Goal: Information Seeking & Learning: Learn about a topic

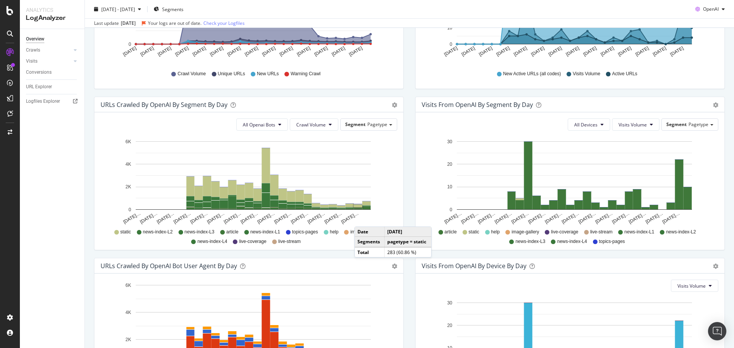
scroll to position [289, 0]
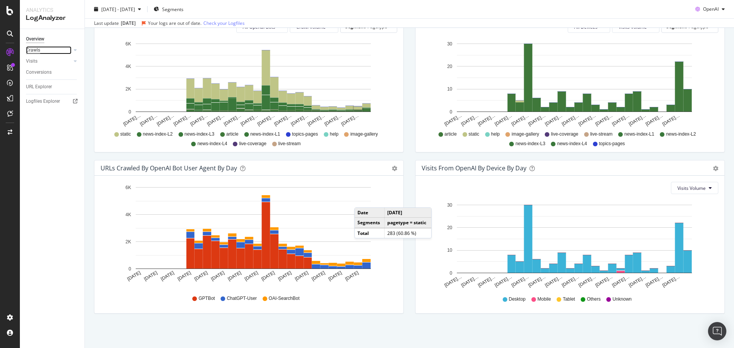
click at [36, 51] on div "Crawls" at bounding box center [33, 50] width 14 height 8
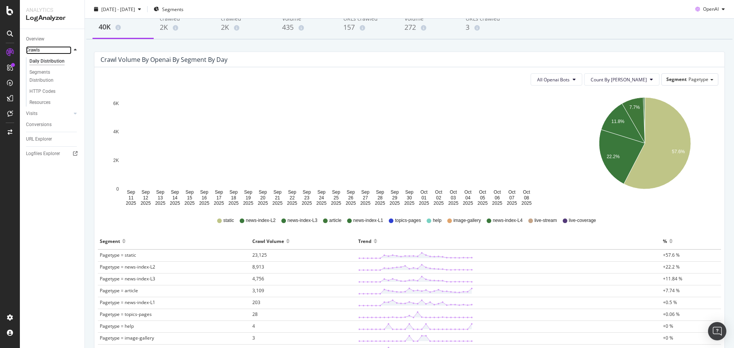
scroll to position [139, 0]
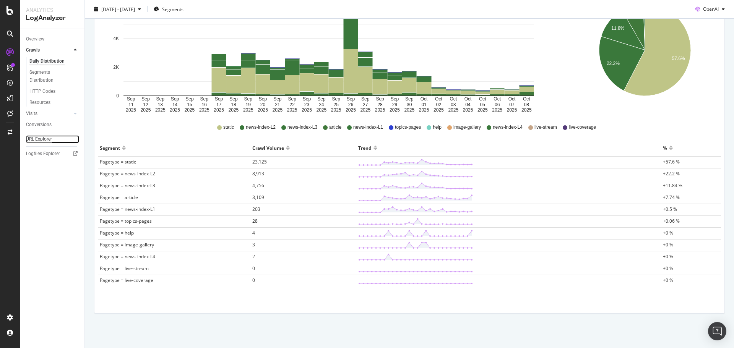
click at [44, 138] on div "URL Explorer" at bounding box center [39, 139] width 26 height 8
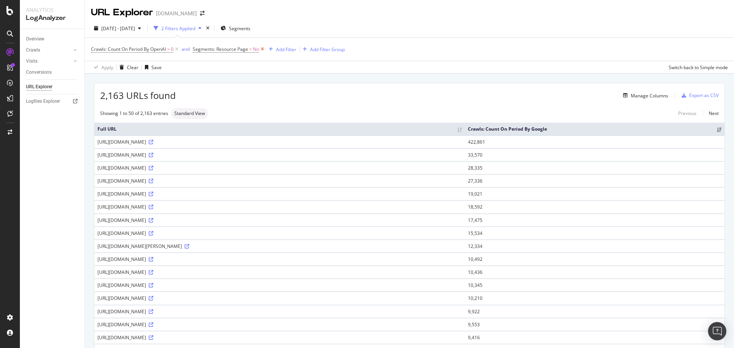
click at [264, 50] on icon at bounding box center [262, 50] width 7 height 8
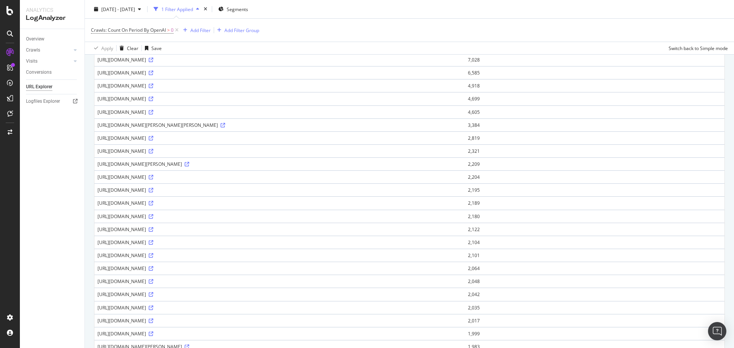
scroll to position [495, 0]
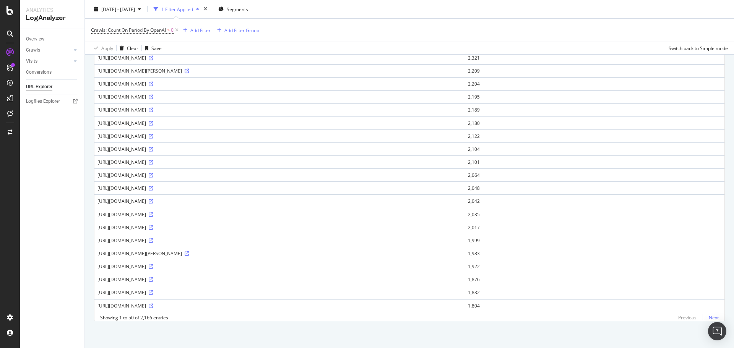
click at [705, 317] on link "Next" at bounding box center [711, 317] width 16 height 11
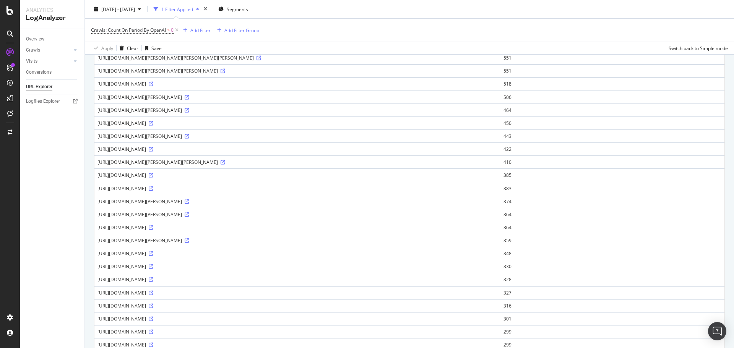
scroll to position [482, 0]
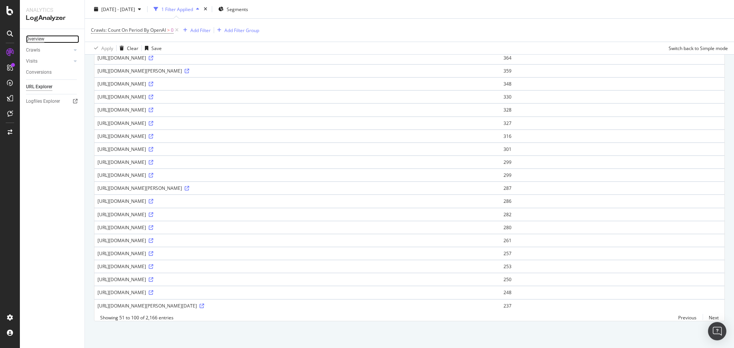
click at [34, 40] on div "Overview" at bounding box center [35, 39] width 18 height 8
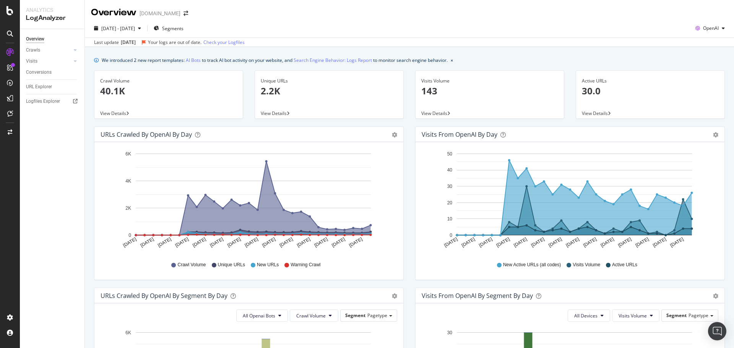
click at [116, 92] on p "40.1K" at bounding box center [168, 91] width 137 height 13
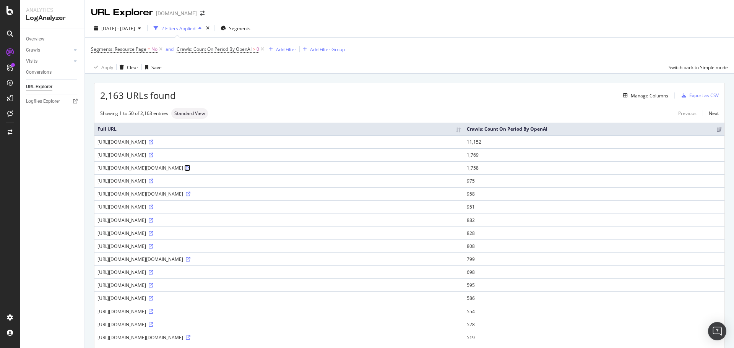
click at [190, 167] on icon at bounding box center [188, 168] width 5 height 5
click at [34, 85] on div "URL Explorer" at bounding box center [39, 87] width 26 height 8
click at [33, 39] on div "Overview" at bounding box center [35, 39] width 18 height 8
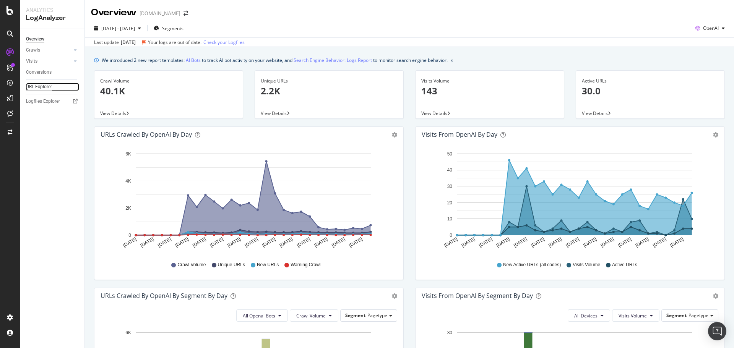
click at [43, 88] on div "URL Explorer" at bounding box center [39, 87] width 26 height 8
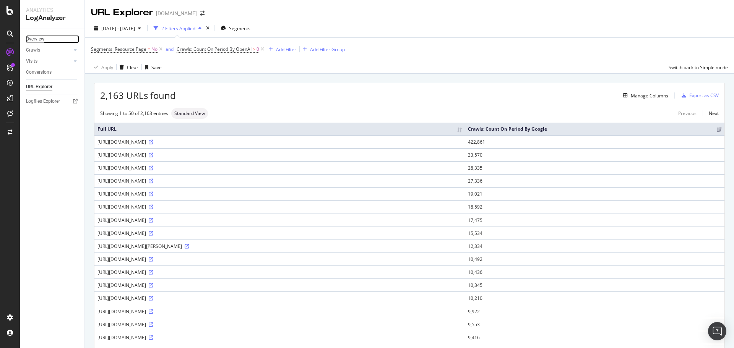
click at [43, 36] on div "Overview" at bounding box center [35, 39] width 18 height 8
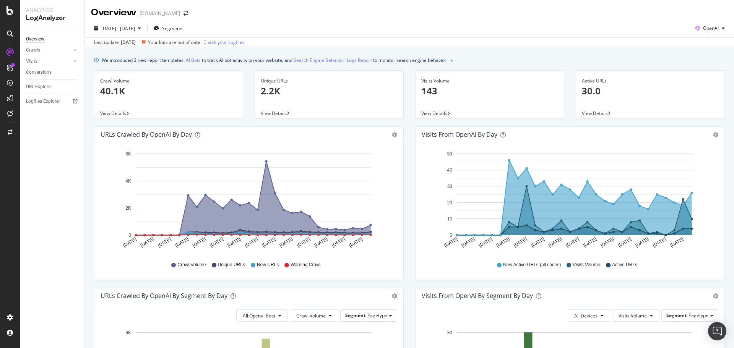
click at [115, 92] on p "40.1K" at bounding box center [168, 91] width 137 height 13
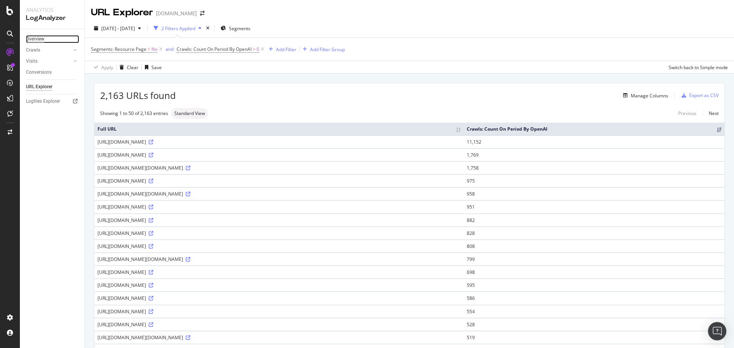
click at [38, 39] on div "Overview" at bounding box center [35, 39] width 18 height 8
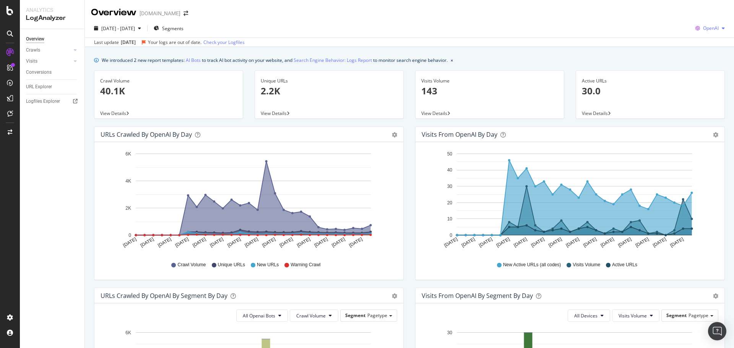
click at [722, 26] on icon "button" at bounding box center [723, 28] width 3 height 5
click at [706, 89] on span "Other AI Bots" at bounding box center [711, 86] width 28 height 7
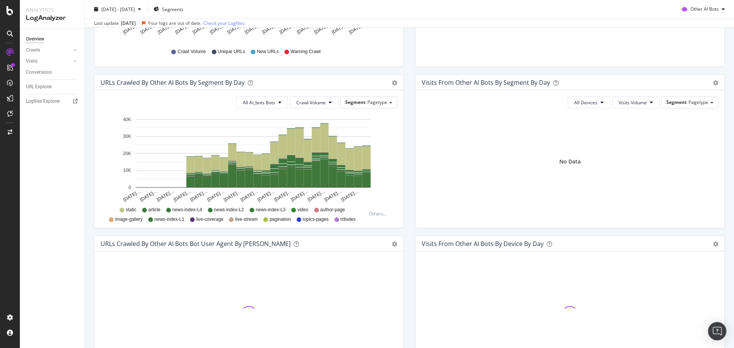
scroll to position [289, 0]
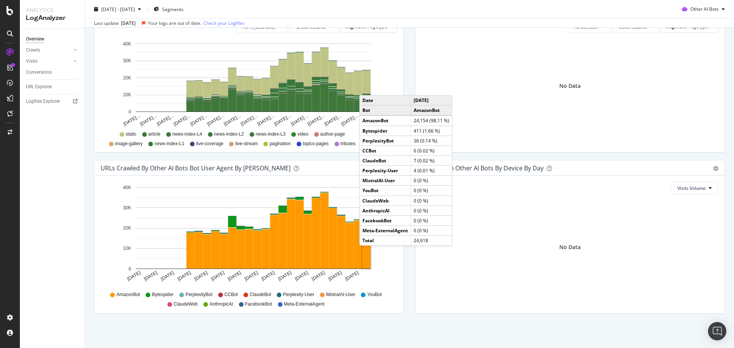
click at [367, 254] on rect "A chart." at bounding box center [367, 244] width 8 height 49
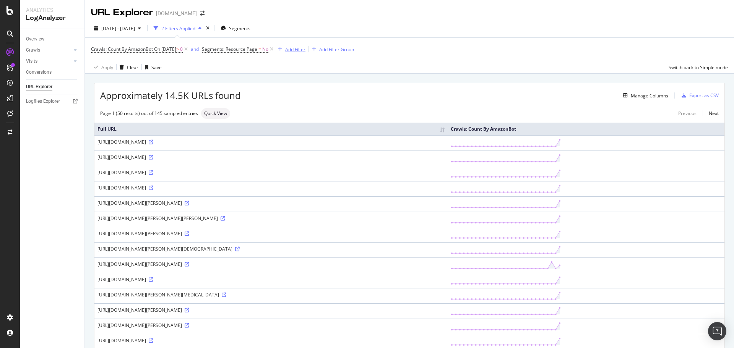
click at [301, 49] on div "Add Filter" at bounding box center [295, 49] width 20 height 7
click at [464, 83] on div "Approximately 14.5K URLs found Manage Columns Export as CSV" at bounding box center [409, 92] width 630 height 19
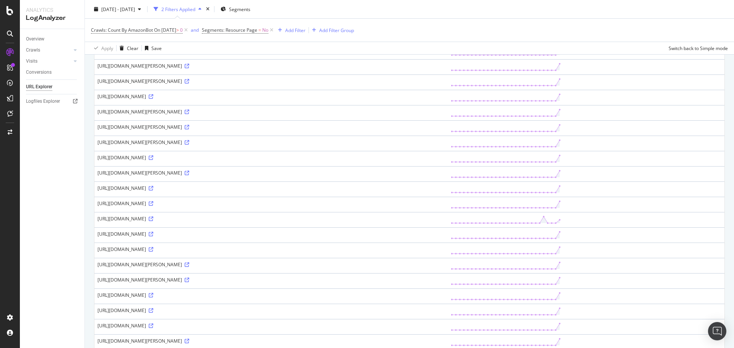
scroll to position [306, 0]
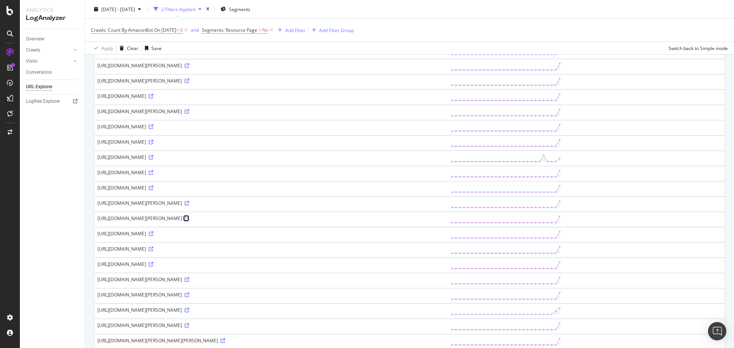
click at [189, 221] on icon at bounding box center [187, 218] width 5 height 5
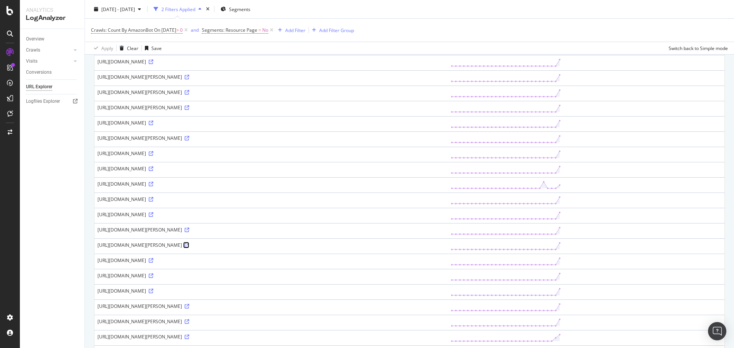
scroll to position [177, 0]
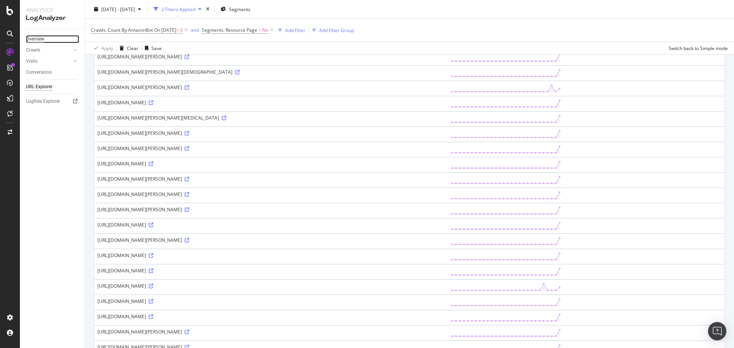
click at [37, 40] on div "Overview" at bounding box center [35, 39] width 18 height 8
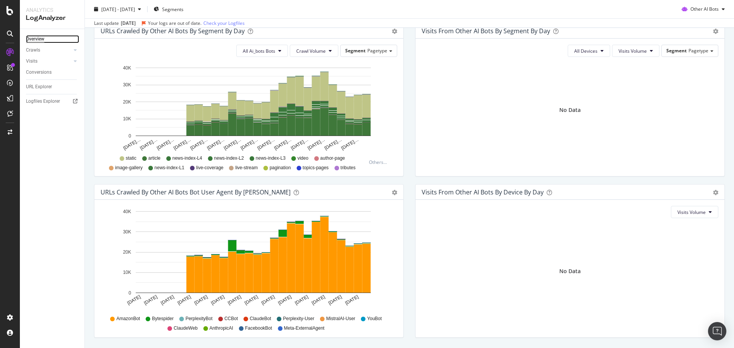
scroll to position [289, 0]
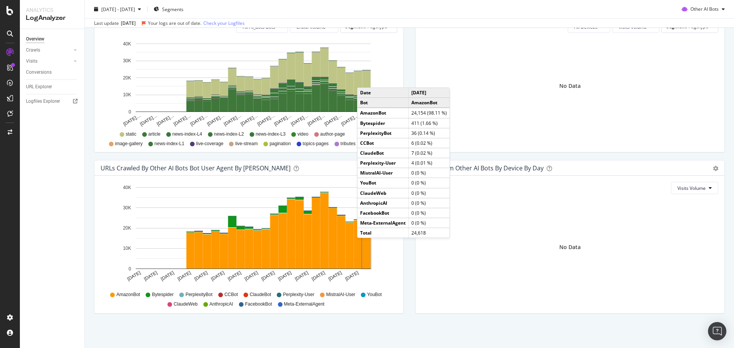
click at [365, 246] on rect "A chart." at bounding box center [367, 244] width 8 height 49
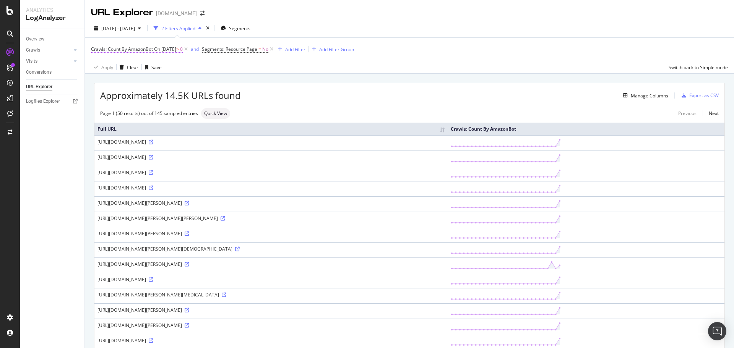
click at [161, 49] on span "On 2025-10-08" at bounding box center [165, 49] width 22 height 7
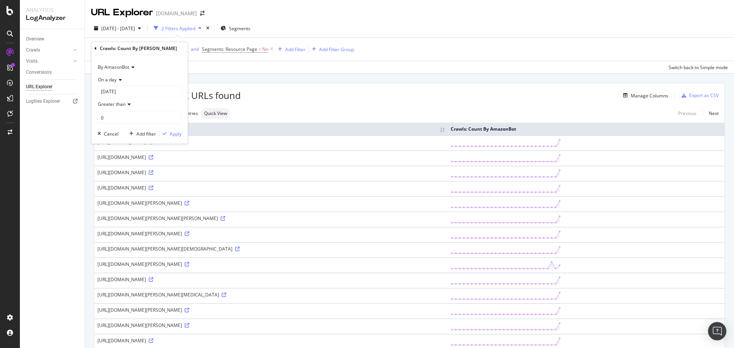
click at [130, 65] on div "By AmazonBot" at bounding box center [140, 67] width 84 height 12
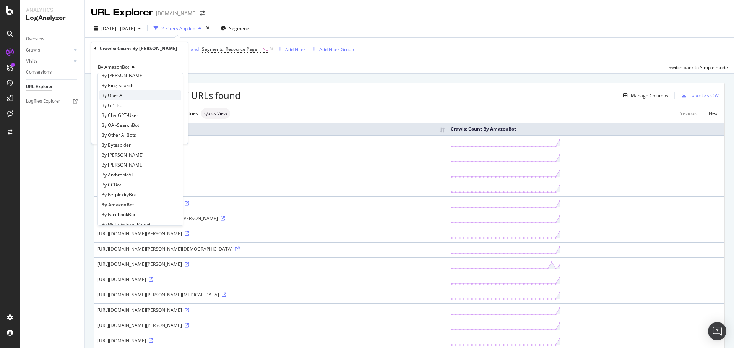
scroll to position [89, 0]
click at [124, 144] on span "By GPTBot" at bounding box center [112, 143] width 23 height 7
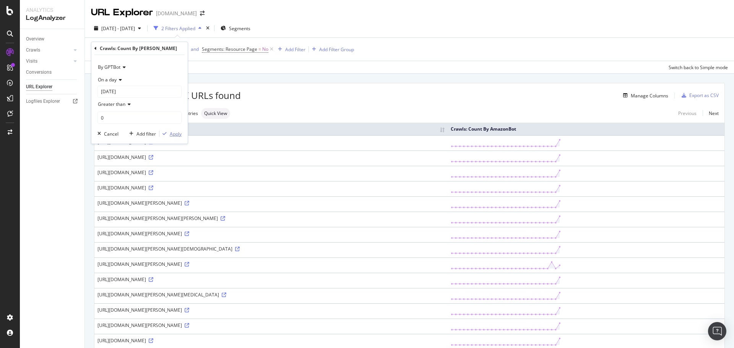
click at [173, 134] on div "Apply" at bounding box center [176, 134] width 12 height 7
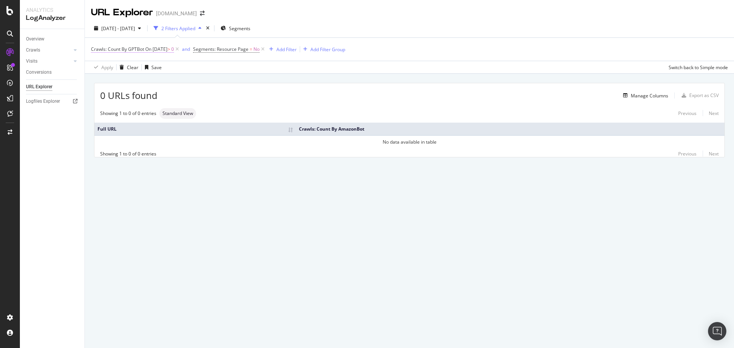
click at [168, 48] on span "On 2025-10-08" at bounding box center [156, 49] width 22 height 7
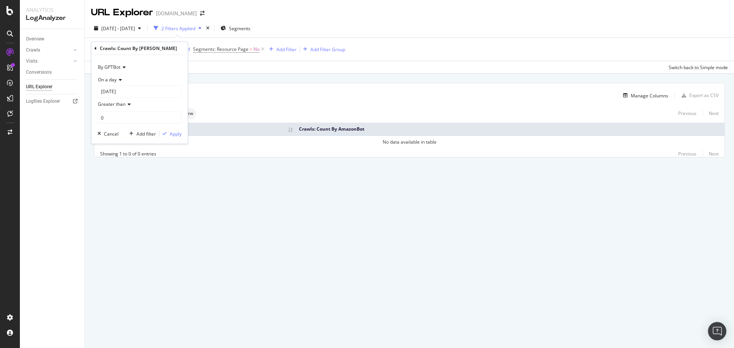
click at [122, 68] on icon at bounding box center [122, 67] width 5 height 5
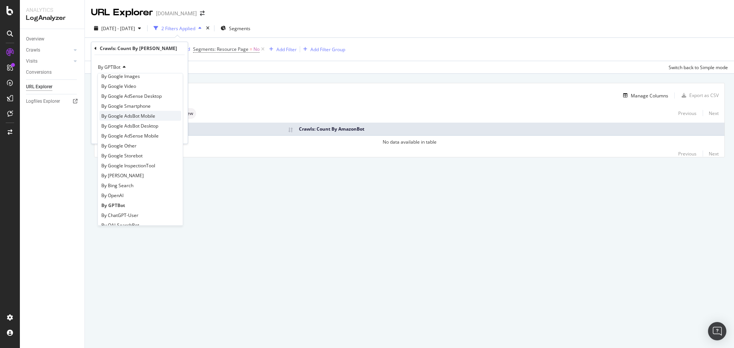
scroll to position [38, 0]
click at [119, 183] on span "By OpenAI" at bounding box center [112, 184] width 22 height 7
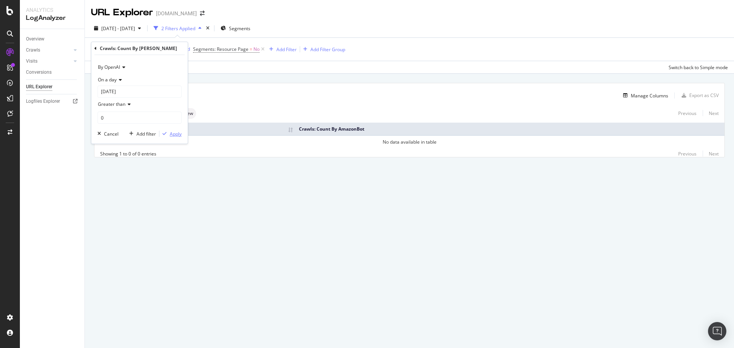
click at [173, 132] on div "Apply" at bounding box center [176, 134] width 12 height 7
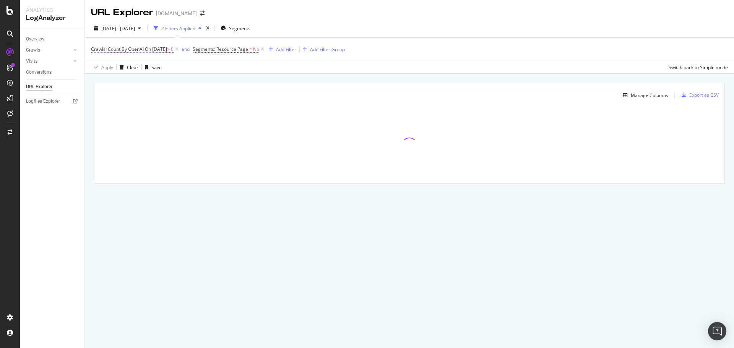
click at [148, 47] on span "On [DATE]" at bounding box center [156, 49] width 22 height 7
click at [122, 70] on div "By OpenAI" at bounding box center [140, 67] width 84 height 12
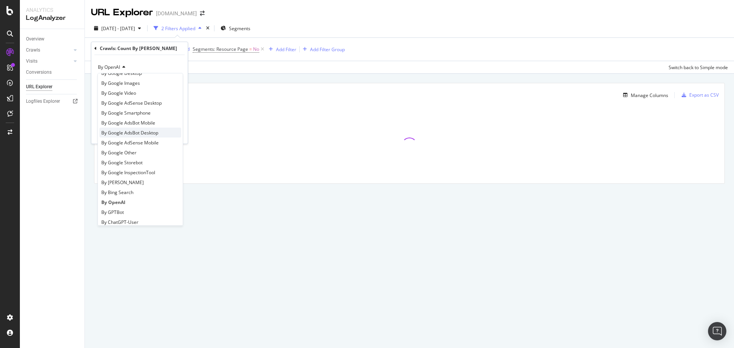
scroll to position [38, 0]
click at [124, 203] on span "By ChatGPT-User" at bounding box center [119, 204] width 37 height 7
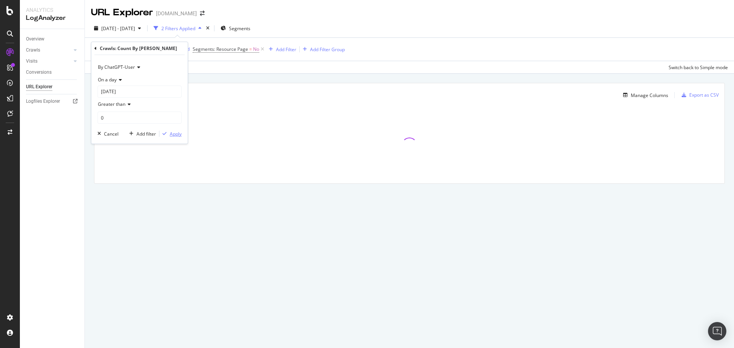
click at [177, 134] on div "Apply" at bounding box center [176, 134] width 12 height 7
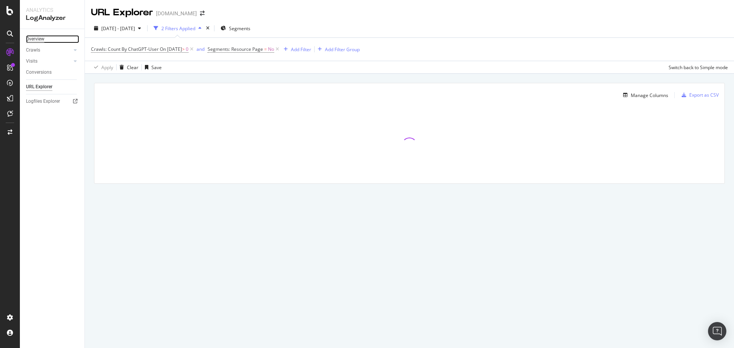
click at [40, 38] on div "Overview" at bounding box center [35, 39] width 18 height 8
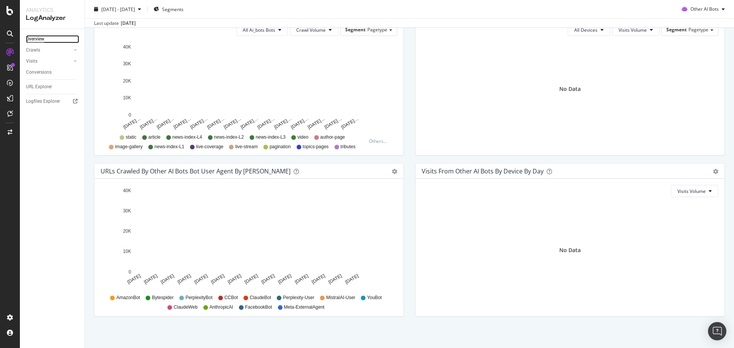
scroll to position [289, 0]
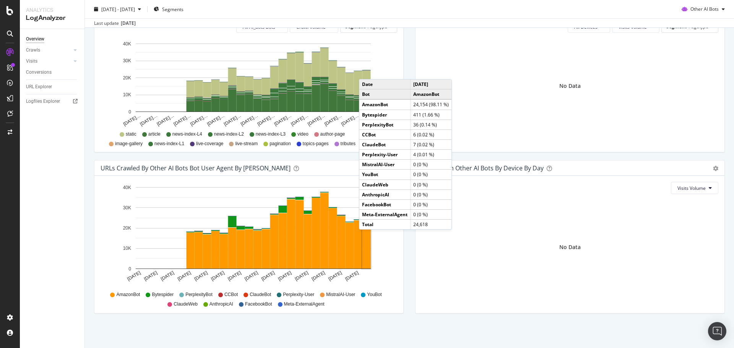
click at [367, 238] on rect "A chart." at bounding box center [367, 244] width 8 height 49
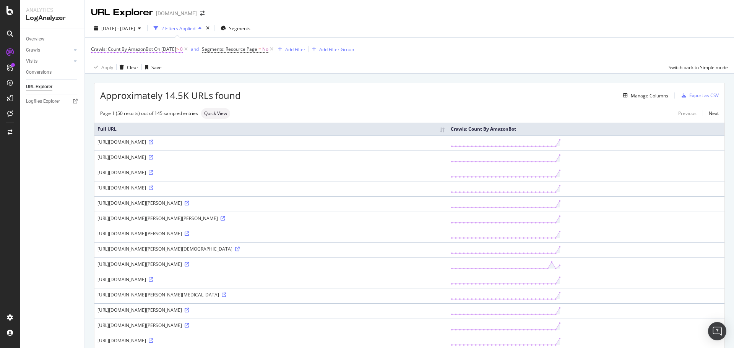
click at [176, 47] on span "On 2025-10-08" at bounding box center [165, 49] width 22 height 7
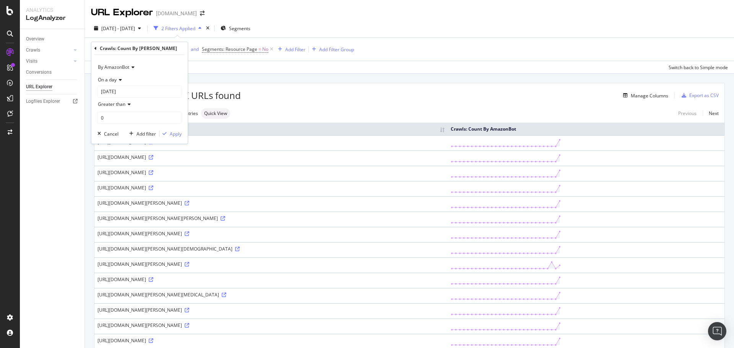
click at [120, 79] on icon at bounding box center [119, 80] width 5 height 5
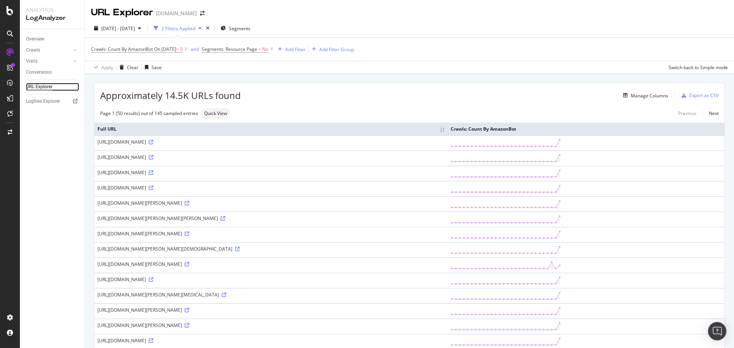
click at [38, 85] on div "URL Explorer" at bounding box center [39, 87] width 26 height 8
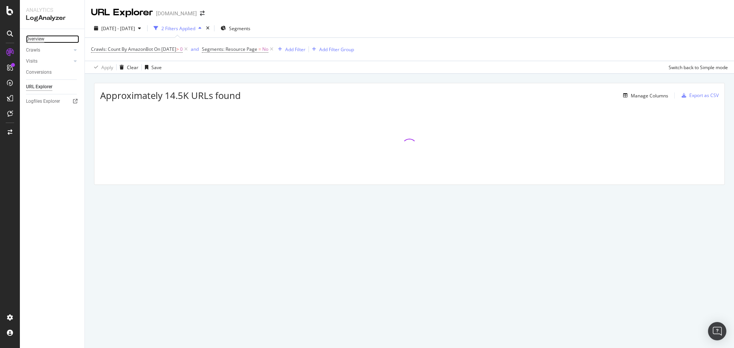
click at [42, 39] on div "Overview" at bounding box center [35, 39] width 18 height 8
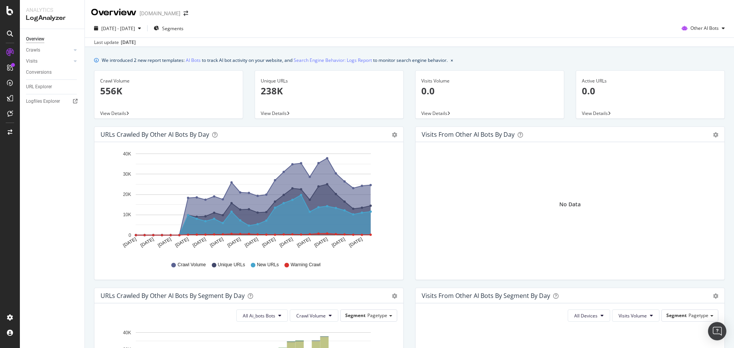
click at [105, 91] on p "556K" at bounding box center [168, 91] width 137 height 13
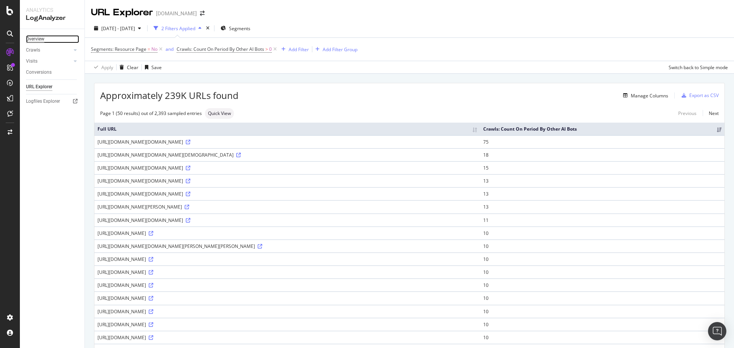
click at [39, 39] on div "Overview" at bounding box center [35, 39] width 18 height 8
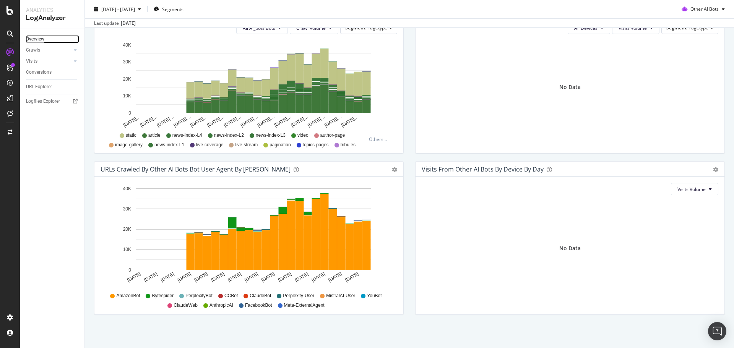
scroll to position [289, 0]
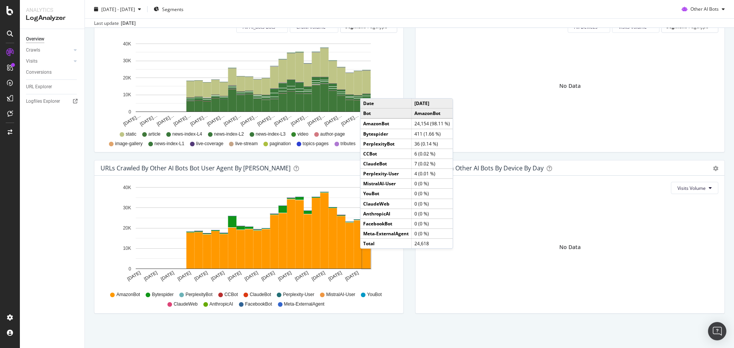
click at [368, 257] on rect "A chart." at bounding box center [367, 244] width 8 height 49
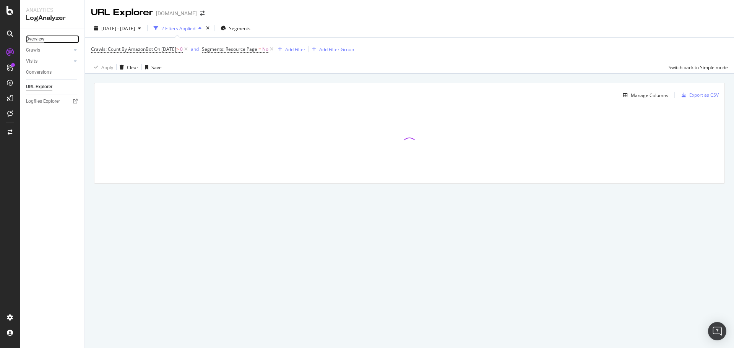
click at [34, 38] on div "Overview" at bounding box center [35, 39] width 18 height 8
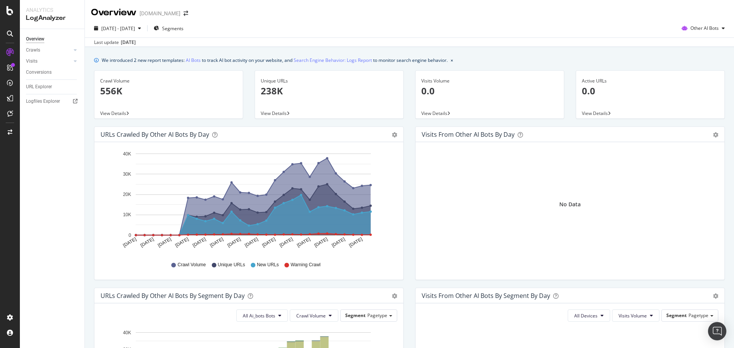
click at [111, 92] on p "556K" at bounding box center [168, 91] width 137 height 13
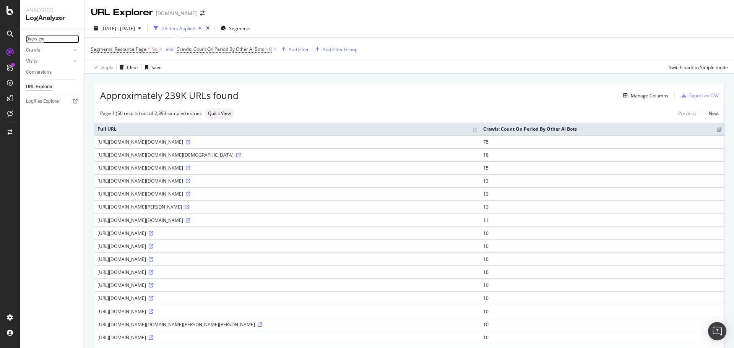
click at [37, 42] on div "Overview" at bounding box center [35, 39] width 18 height 8
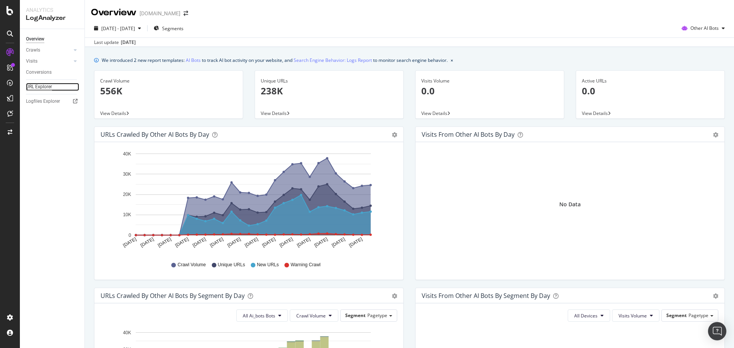
click at [43, 86] on div "URL Explorer" at bounding box center [39, 87] width 26 height 8
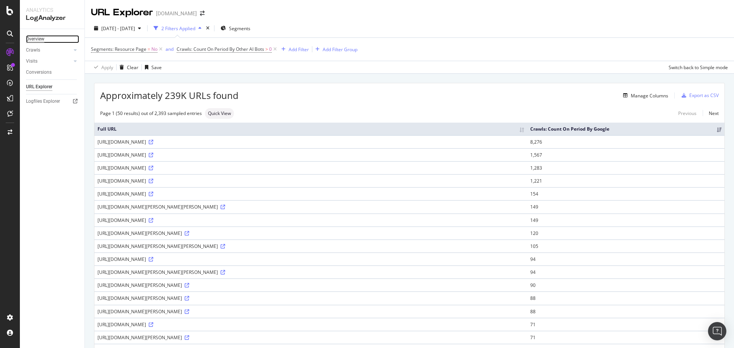
click at [43, 41] on div "Overview" at bounding box center [35, 39] width 18 height 8
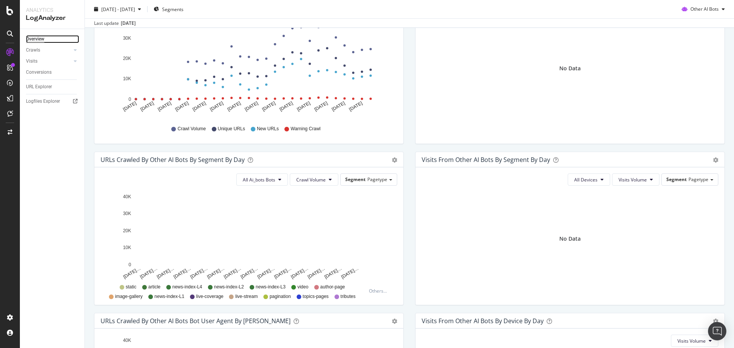
scroll to position [21, 0]
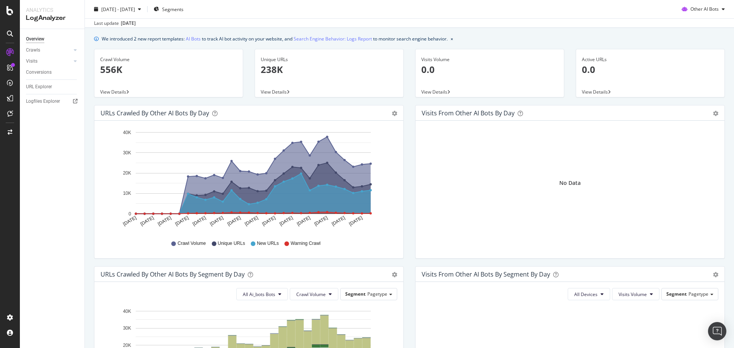
click at [118, 89] on span "View Details" at bounding box center [113, 92] width 26 height 7
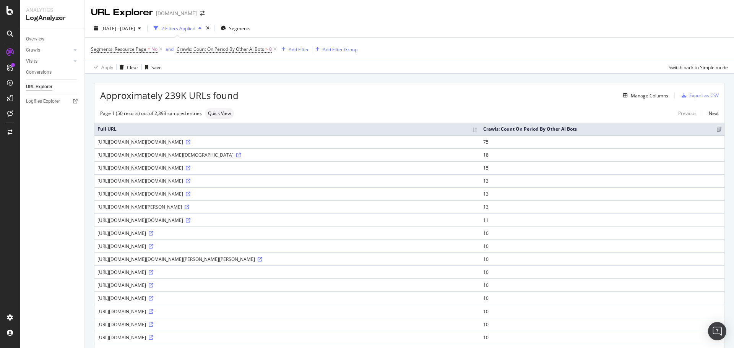
click at [226, 55] on div "Segments: Resource Page = No and Crawls: Count On Period By Other AI Bots > 0 A…" at bounding box center [409, 49] width 637 height 23
click at [229, 49] on span "Crawls: Count On Period By Other AI Bots" at bounding box center [221, 49] width 88 height 7
click at [215, 67] on span "By Other AI Bots" at bounding box center [200, 67] width 35 height 7
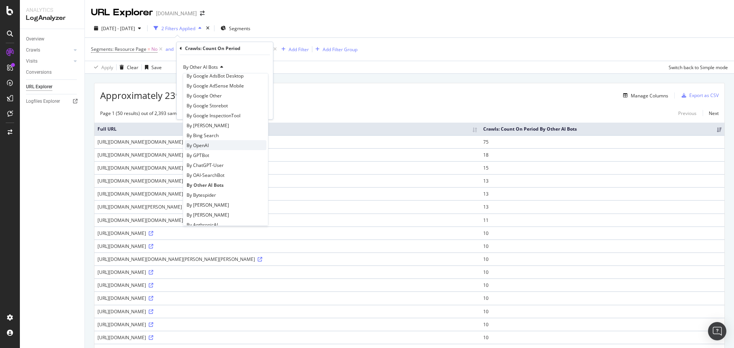
scroll to position [76, 0]
click at [206, 155] on span "By GPTBot" at bounding box center [198, 156] width 23 height 7
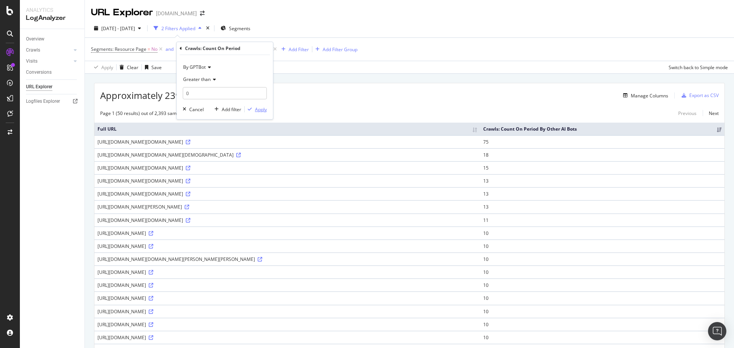
click at [259, 111] on div "Apply" at bounding box center [261, 109] width 12 height 7
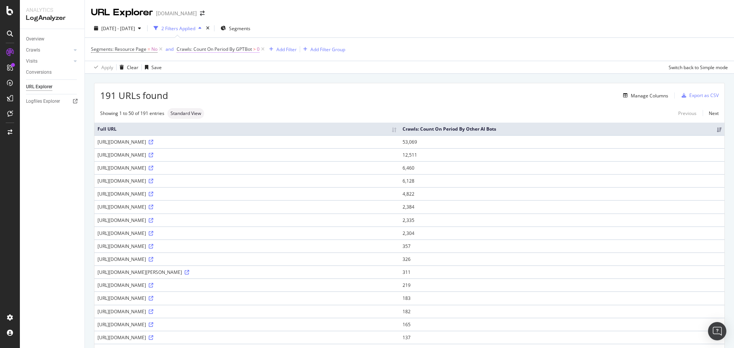
click at [243, 47] on span "Crawls: Count On Period By GPTBot" at bounding box center [214, 49] width 75 height 7
click at [206, 68] on icon at bounding box center [208, 67] width 5 height 5
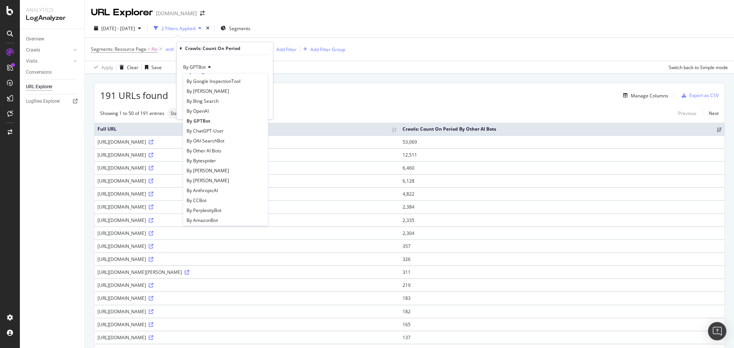
scroll to position [115, 0]
click at [205, 108] on span "By OpenAI" at bounding box center [198, 107] width 22 height 7
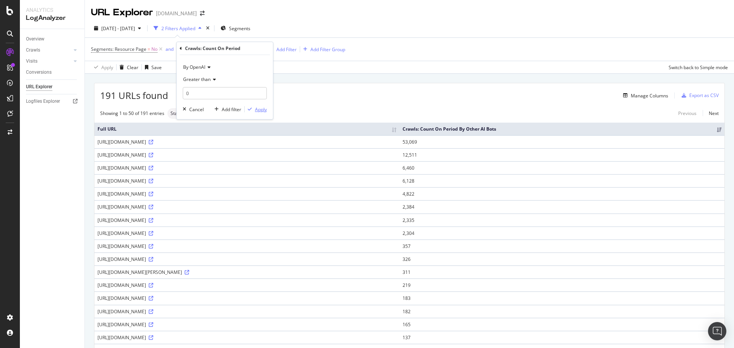
click at [259, 110] on div "Apply" at bounding box center [261, 109] width 12 height 7
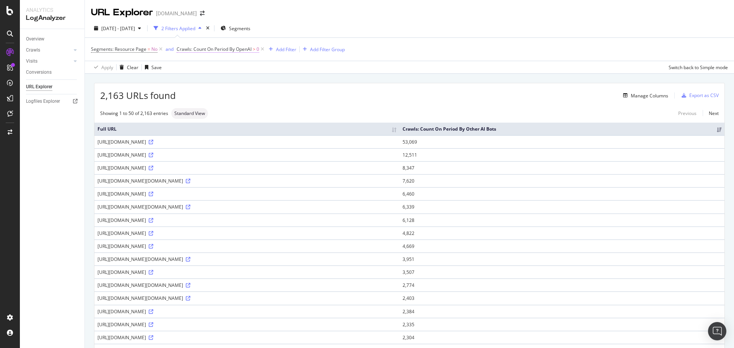
click at [230, 48] on span "Crawls: Count On Period By OpenAI" at bounding box center [214, 49] width 75 height 7
click at [202, 67] on span "By OpenAI" at bounding box center [194, 67] width 22 height 7
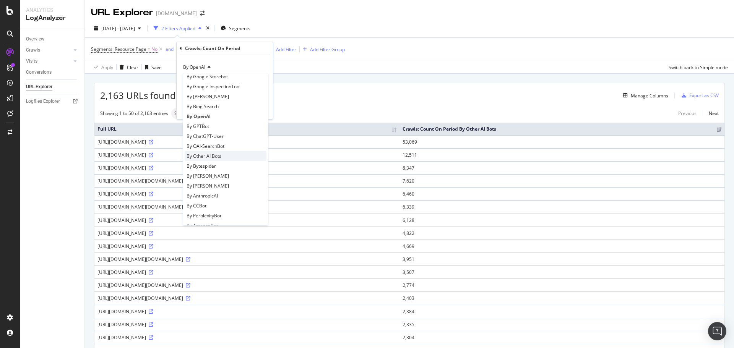
scroll to position [115, 0]
click at [204, 124] on span "By ChatGPT-User" at bounding box center [205, 127] width 37 height 7
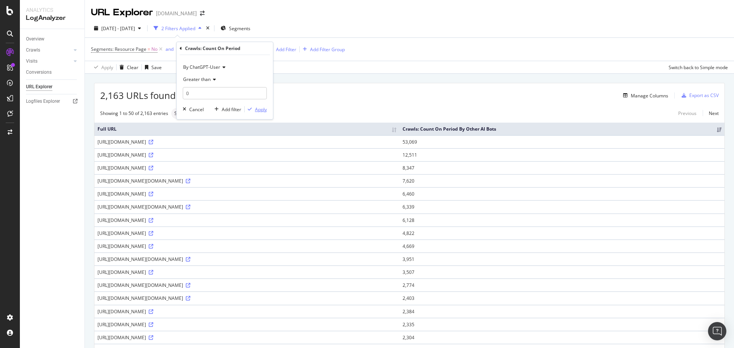
click at [261, 109] on div "Apply" at bounding box center [261, 109] width 12 height 7
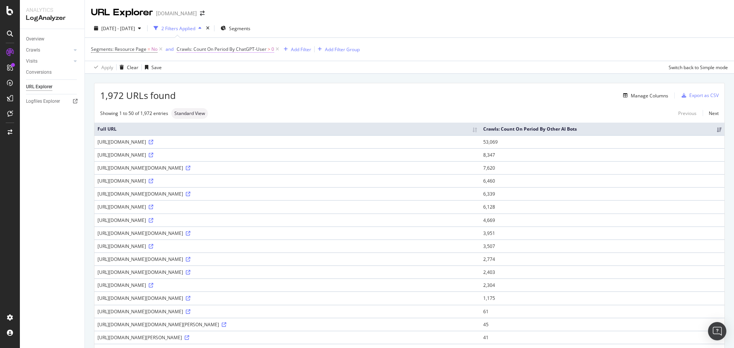
click at [251, 47] on span "Crawls: Count On Period By ChatGPT-User" at bounding box center [222, 49] width 90 height 7
click at [221, 66] on icon at bounding box center [222, 67] width 5 height 5
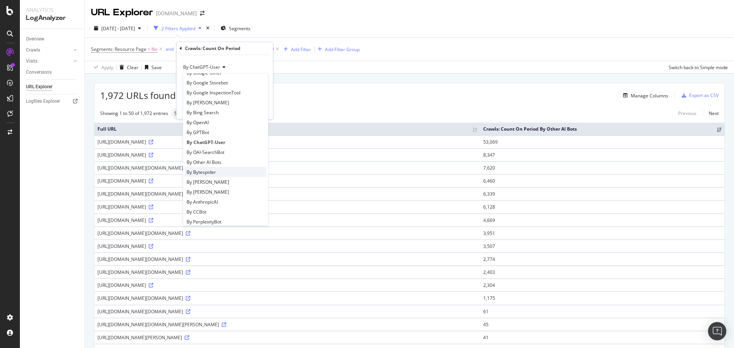
scroll to position [115, 0]
click at [214, 140] on span "By OAI-SearchBot" at bounding box center [206, 137] width 38 height 7
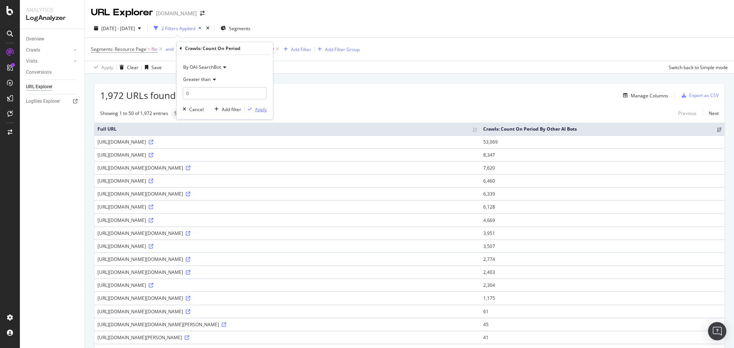
click at [261, 109] on div "Apply" at bounding box center [261, 109] width 12 height 7
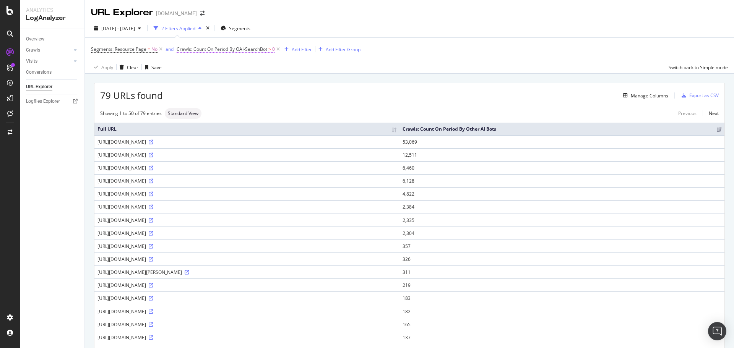
click at [258, 47] on span "Crawls: Count On Period By OAI-SearchBot" at bounding box center [222, 49] width 91 height 7
click at [212, 67] on span "By OAI-SearchBot" at bounding box center [202, 67] width 38 height 7
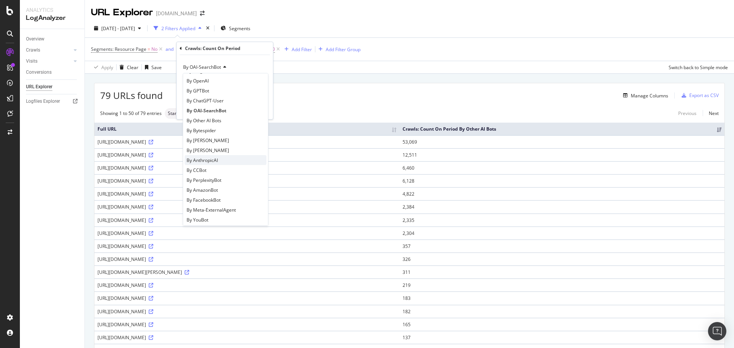
scroll to position [153, 0]
click at [213, 98] on span "By OAI-SearchBot" at bounding box center [207, 99] width 40 height 7
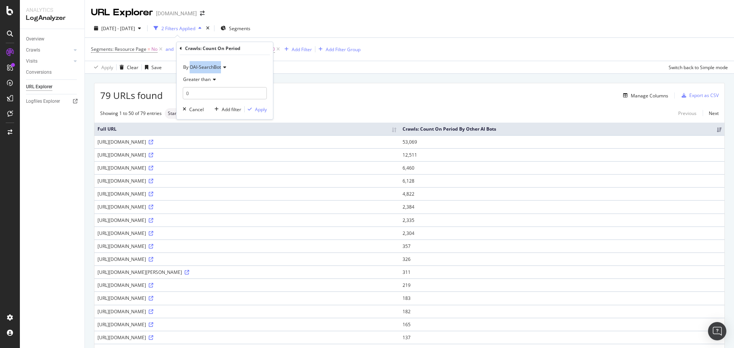
drag, startPoint x: 190, startPoint y: 67, endPoint x: 221, endPoint y: 67, distance: 31.4
click at [221, 67] on div "By OAI-SearchBot" at bounding box center [225, 67] width 84 height 12
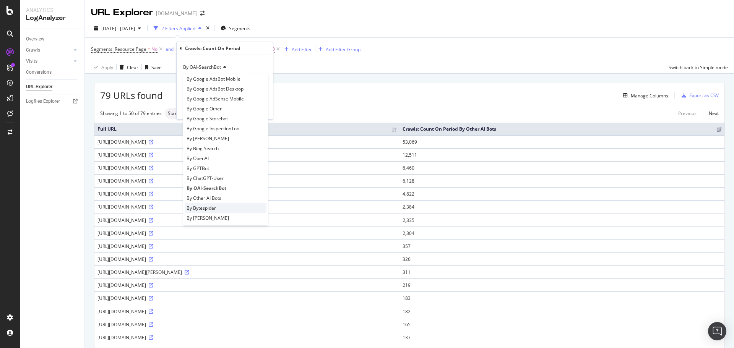
scroll to position [76, 0]
drag, startPoint x: 195, startPoint y: 174, endPoint x: 228, endPoint y: 175, distance: 33.3
click at [228, 175] on div "By OAI-SearchBot" at bounding box center [226, 176] width 82 height 10
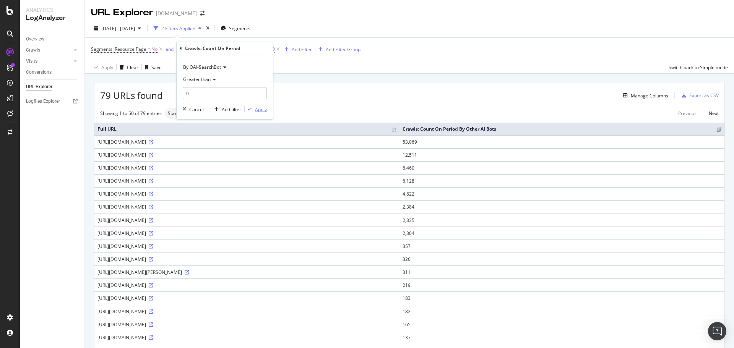
click at [257, 111] on div "Apply" at bounding box center [261, 109] width 12 height 7
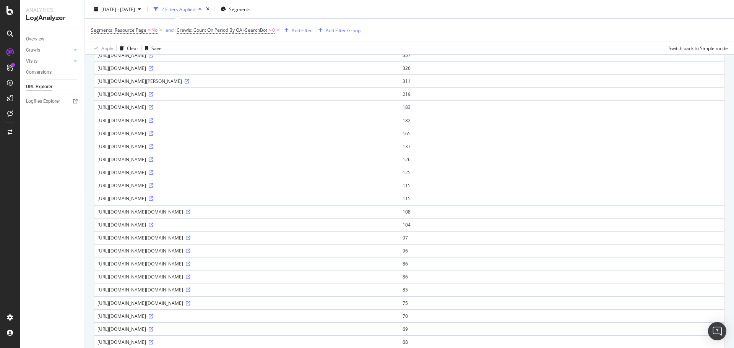
scroll to position [0, 0]
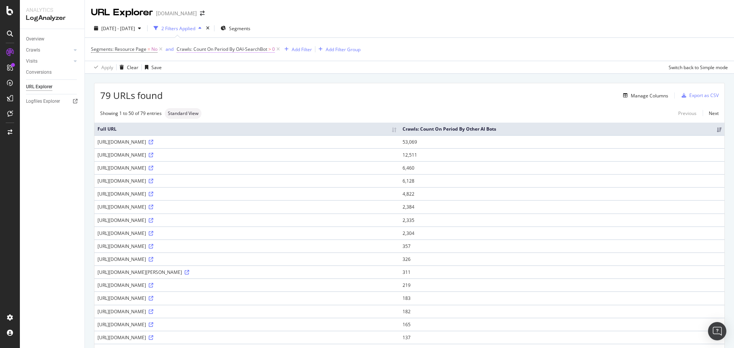
click at [216, 46] on span "Crawls: Count On Period By OAI-SearchBot" at bounding box center [222, 49] width 91 height 7
click at [219, 67] on span "By OAI-SearchBot" at bounding box center [202, 67] width 38 height 7
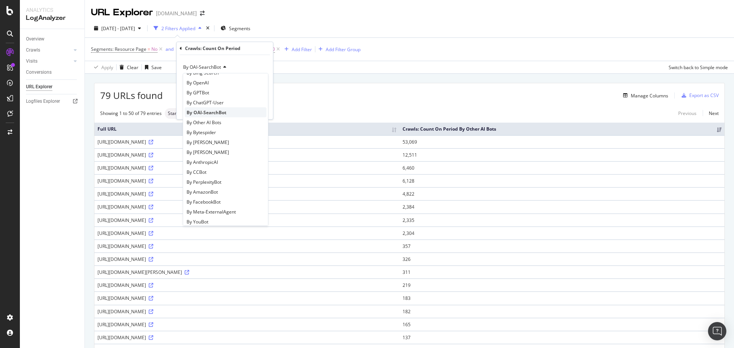
scroll to position [153, 0]
click at [217, 148] on span "By AnthropicAI" at bounding box center [202, 149] width 31 height 7
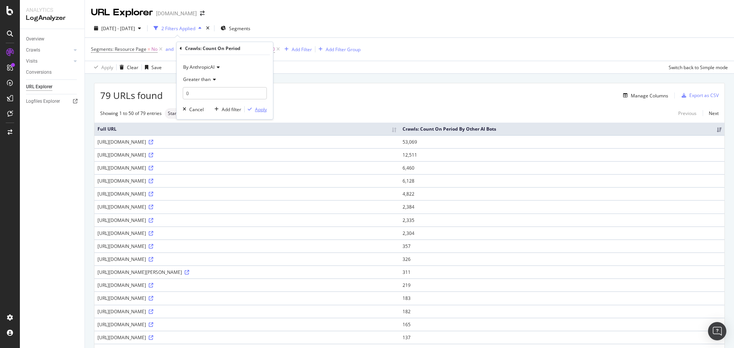
click at [257, 109] on div "Apply" at bounding box center [261, 109] width 12 height 7
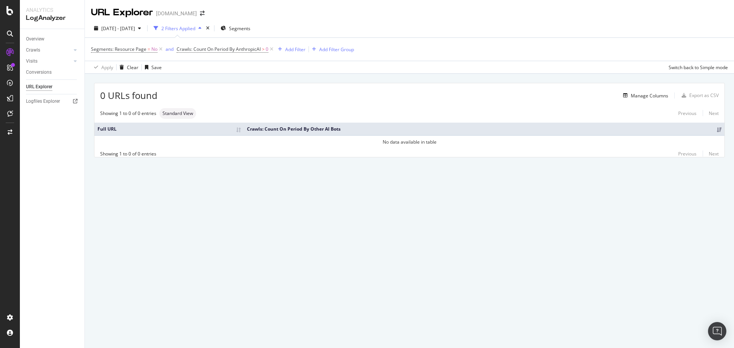
click at [195, 25] on div "2 Filters Applied" at bounding box center [178, 28] width 34 height 7
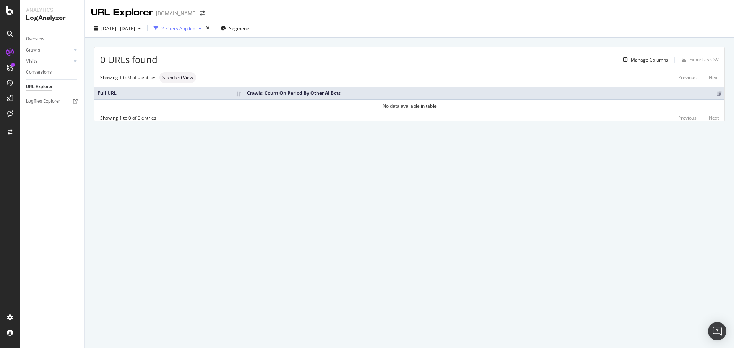
click at [195, 29] on div "2 Filters Applied" at bounding box center [178, 28] width 34 height 7
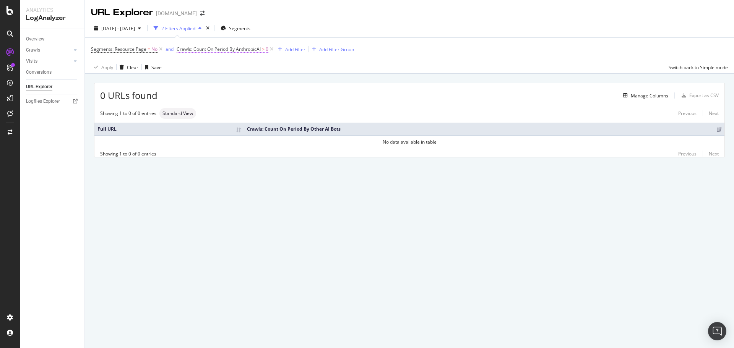
click at [246, 50] on span "Crawls: Count On Period By AnthropicAI" at bounding box center [219, 49] width 84 height 7
click at [203, 67] on span "By AnthropicAI" at bounding box center [198, 67] width 31 height 7
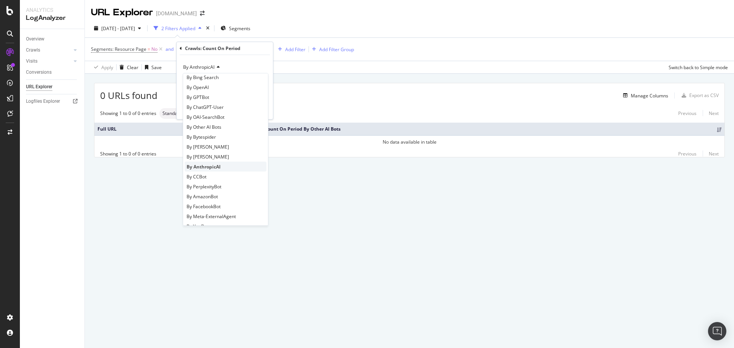
scroll to position [153, 0]
click at [216, 121] on div "By Bytespider" at bounding box center [226, 119] width 82 height 10
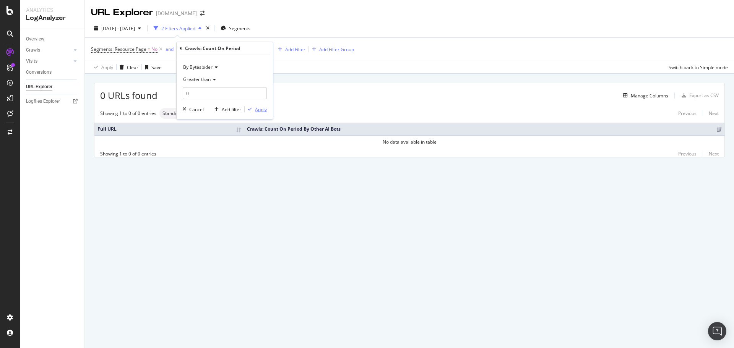
click at [257, 109] on div "Apply" at bounding box center [261, 109] width 12 height 7
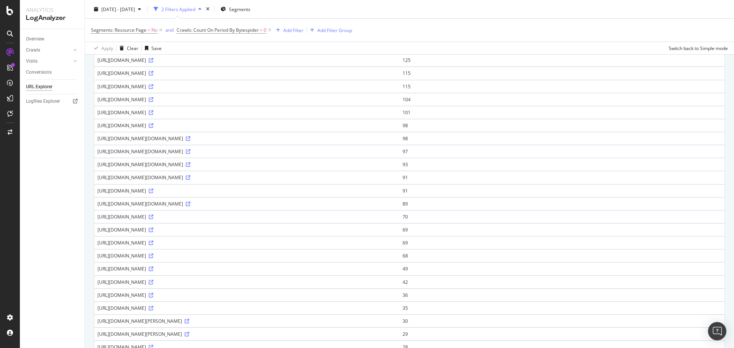
scroll to position [482, 0]
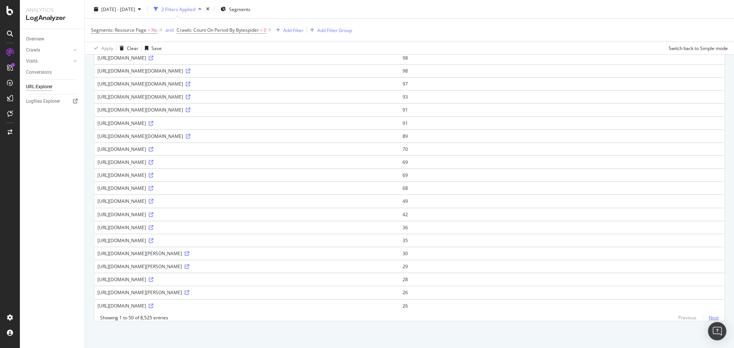
click at [709, 318] on link "Next" at bounding box center [711, 317] width 16 height 11
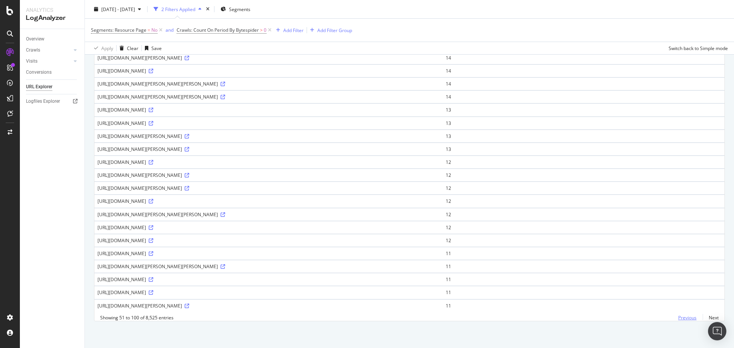
click at [682, 317] on link "Previous" at bounding box center [687, 317] width 31 height 11
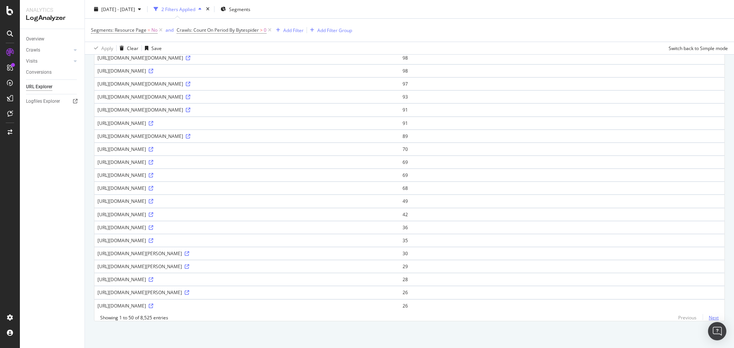
click at [710, 316] on link "Next" at bounding box center [711, 317] width 16 height 11
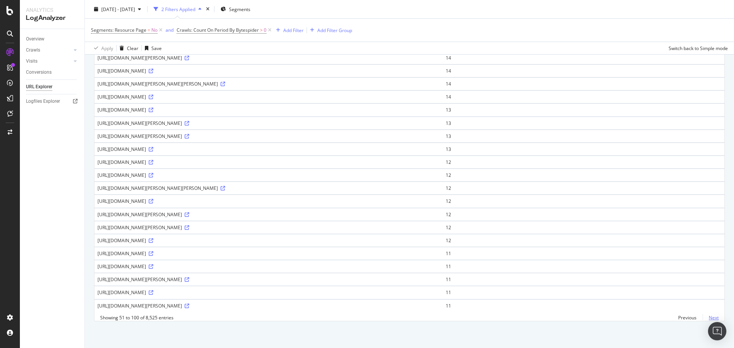
click at [709, 316] on link "Next" at bounding box center [711, 317] width 16 height 11
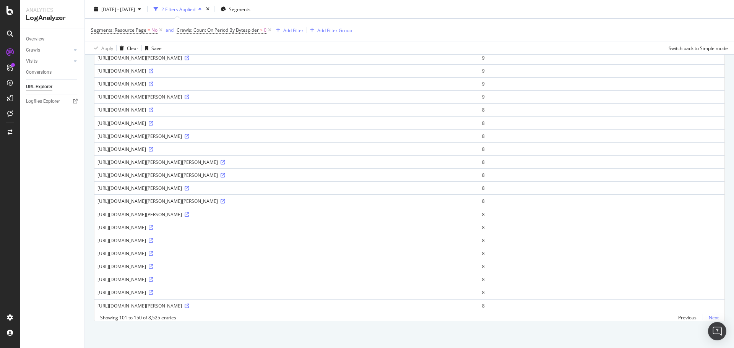
click at [706, 321] on link "Next" at bounding box center [711, 317] width 16 height 11
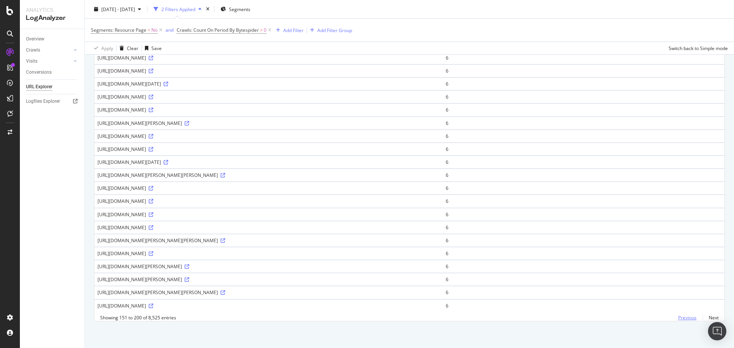
click at [679, 317] on link "Previous" at bounding box center [687, 317] width 31 height 11
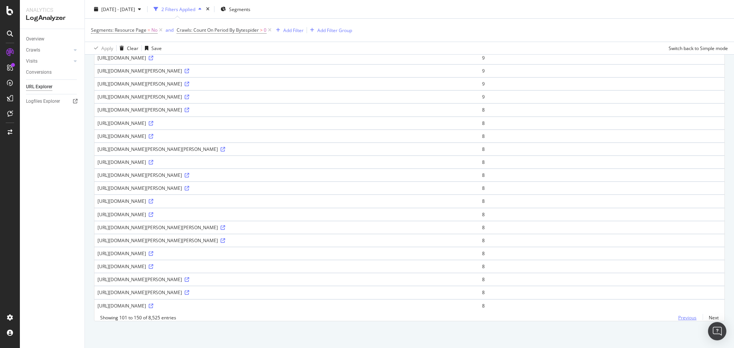
click at [679, 316] on link "Previous" at bounding box center [687, 317] width 31 height 11
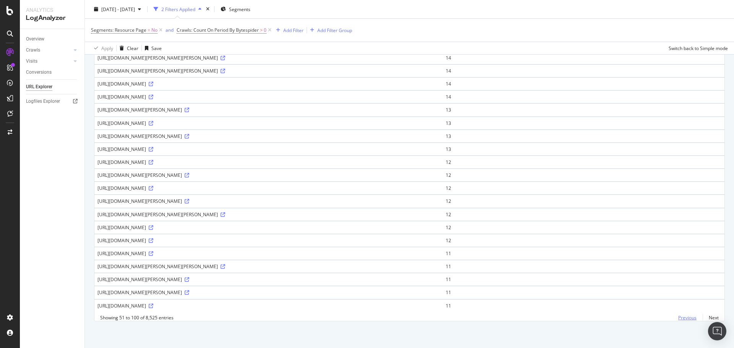
click at [682, 316] on link "Previous" at bounding box center [687, 317] width 31 height 11
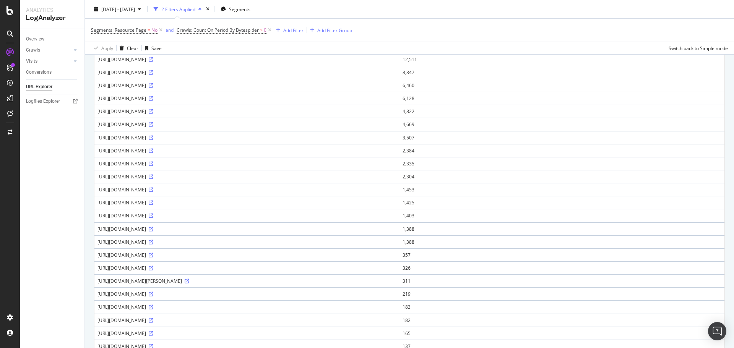
scroll to position [76, 0]
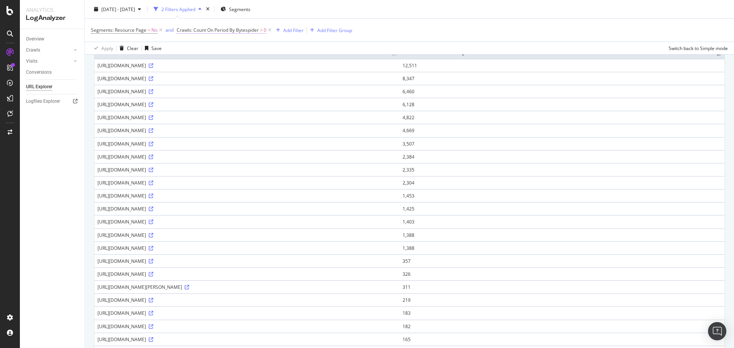
click at [231, 31] on span "Crawls: Count On Period By Bytespider" at bounding box center [218, 30] width 82 height 7
click at [211, 49] on span "By Bytespider" at bounding box center [197, 48] width 29 height 7
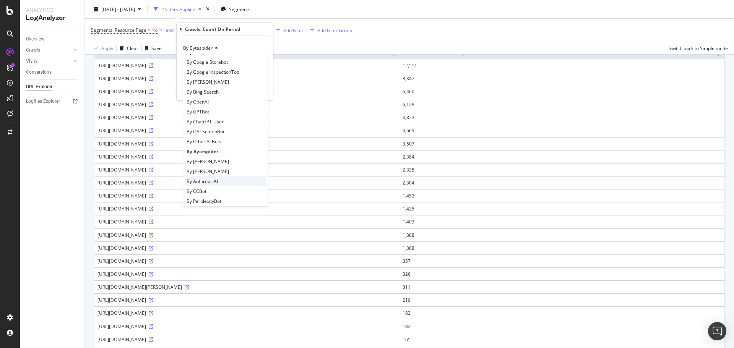
scroll to position [115, 0]
click at [215, 150] on div "By ClaudeBot" at bounding box center [226, 148] width 82 height 10
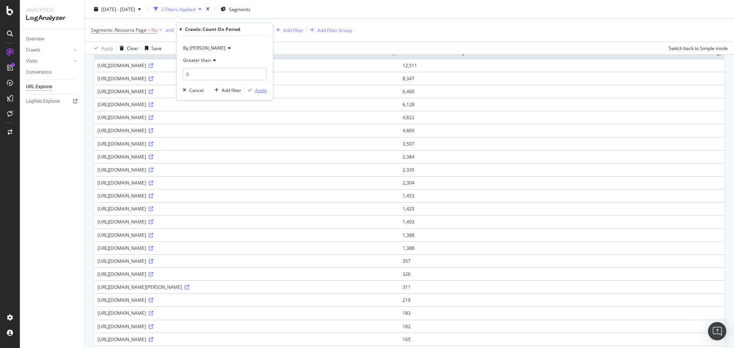
click at [259, 90] on div "Apply" at bounding box center [261, 90] width 12 height 7
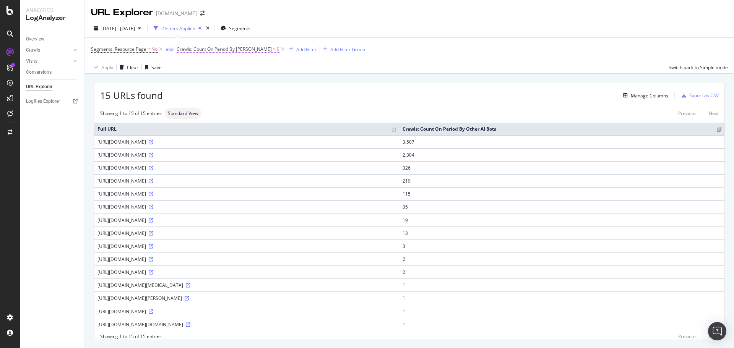
click at [234, 50] on span "Crawls: Count On Period By ClaudeBot" at bounding box center [224, 49] width 95 height 7
click at [226, 65] on icon at bounding box center [228, 67] width 5 height 5
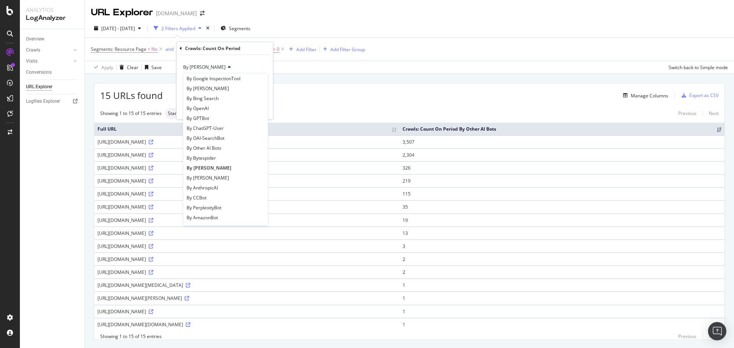
scroll to position [115, 0]
click at [207, 90] on div "By Bing" at bounding box center [226, 88] width 82 height 10
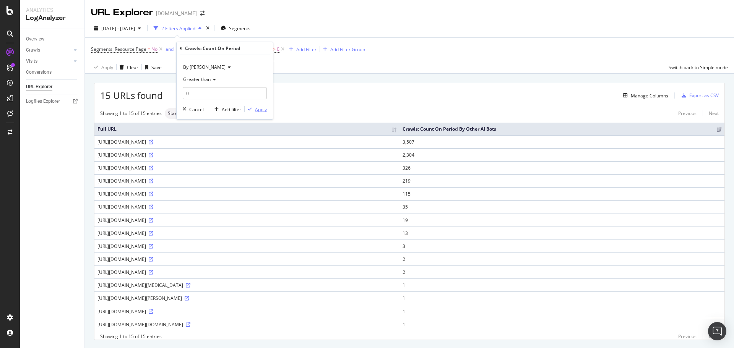
click at [262, 112] on div "Apply" at bounding box center [261, 109] width 12 height 7
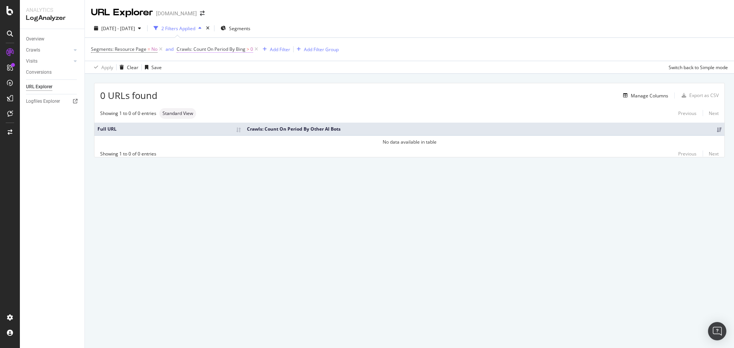
click at [233, 51] on span "Crawls: Count On Period By Bing" at bounding box center [211, 49] width 69 height 7
click at [226, 67] on icon at bounding box center [228, 67] width 5 height 5
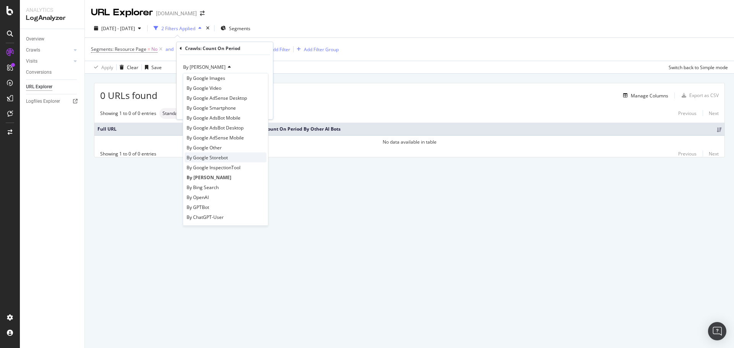
scroll to position [38, 0]
click at [216, 173] on span "By Bing Search" at bounding box center [203, 174] width 32 height 7
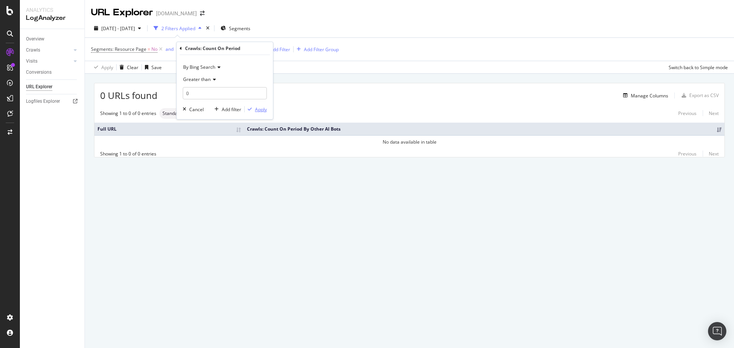
click at [260, 109] on div "Apply" at bounding box center [261, 109] width 12 height 7
click at [242, 50] on span "Crawls: Count On Period By Bing Search" at bounding box center [219, 49] width 85 height 7
click at [208, 67] on span "By Bing Search" at bounding box center [199, 67] width 32 height 7
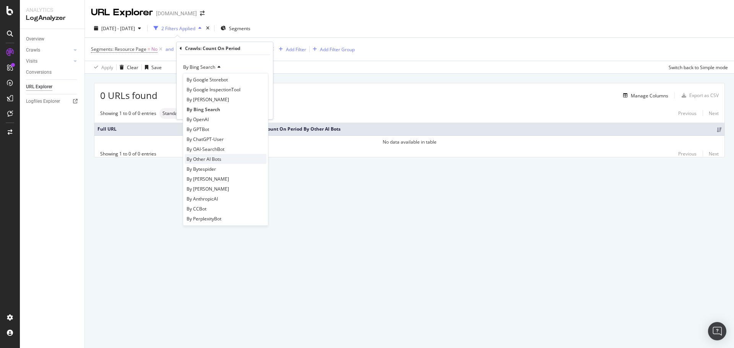
scroll to position [115, 0]
click at [215, 178] on span "By [PERSON_NAME]" at bounding box center [208, 177] width 42 height 7
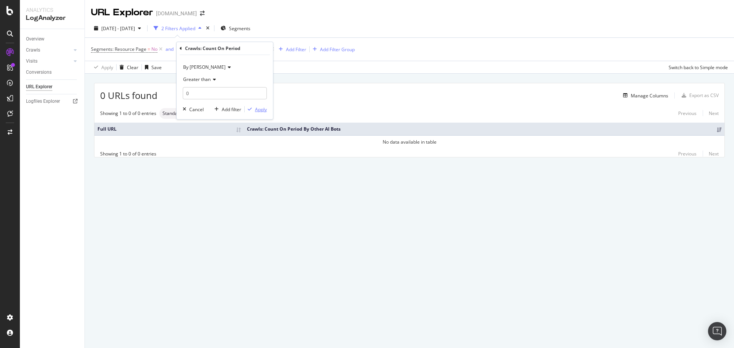
click at [260, 111] on div "Apply" at bounding box center [261, 109] width 12 height 7
click at [228, 47] on span "Crawls: Count On Period By [PERSON_NAME]" at bounding box center [224, 49] width 95 height 7
click at [213, 69] on span "By [PERSON_NAME]" at bounding box center [204, 67] width 42 height 7
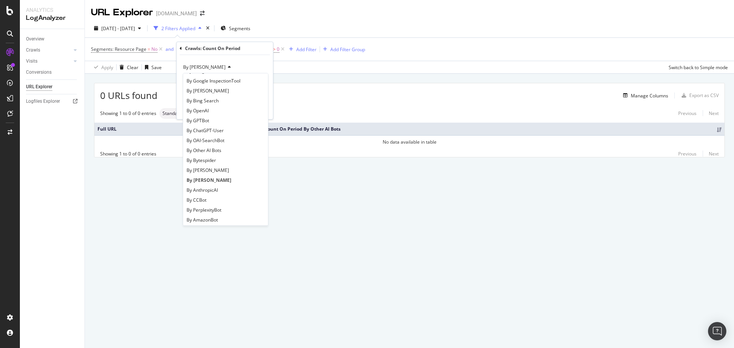
scroll to position [115, 0]
click at [211, 187] on span "By AnthropicAI" at bounding box center [202, 187] width 31 height 7
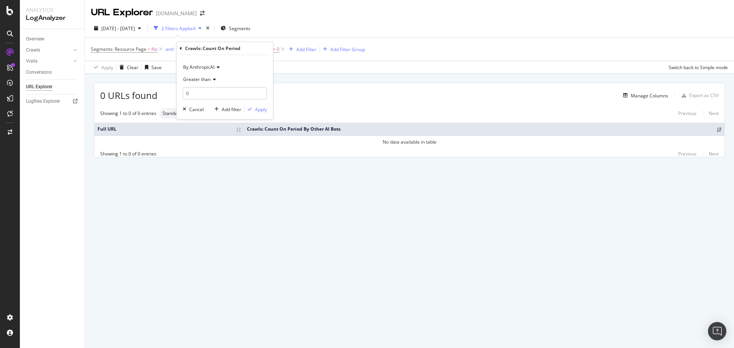
click at [215, 70] on div "By AnthropicAI" at bounding box center [225, 67] width 84 height 12
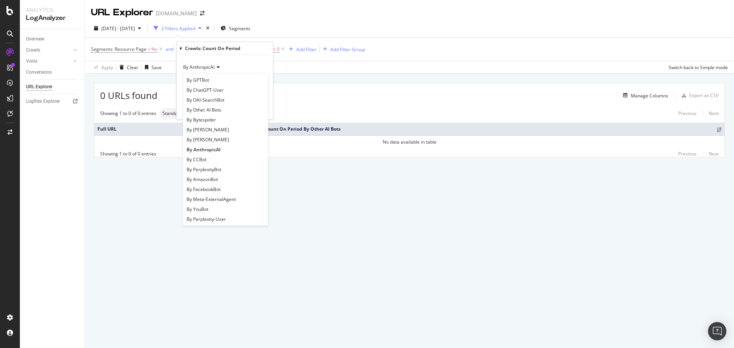
scroll to position [153, 0]
click at [207, 159] on div "By CCBot" at bounding box center [226, 159] width 82 height 10
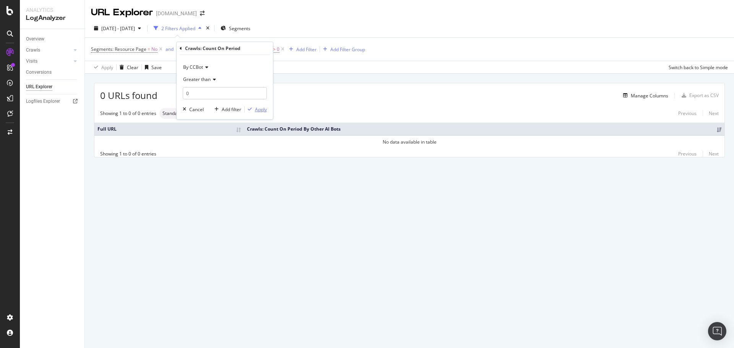
click at [258, 108] on div "Apply" at bounding box center [261, 109] width 12 height 7
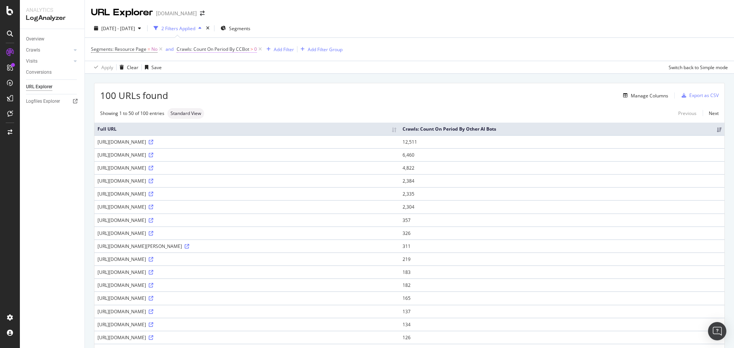
click at [225, 50] on span "Crawls: Count On Period By CCBot" at bounding box center [213, 49] width 73 height 7
click at [208, 68] on div "By CCBot" at bounding box center [225, 67] width 84 height 12
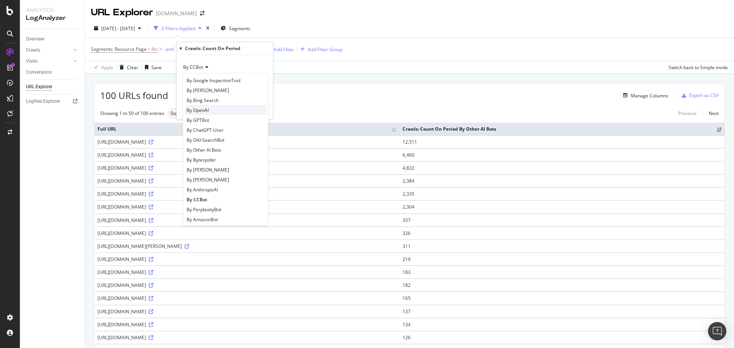
scroll to position [153, 0]
click at [212, 169] on span "By PerplexityBot" at bounding box center [204, 169] width 35 height 7
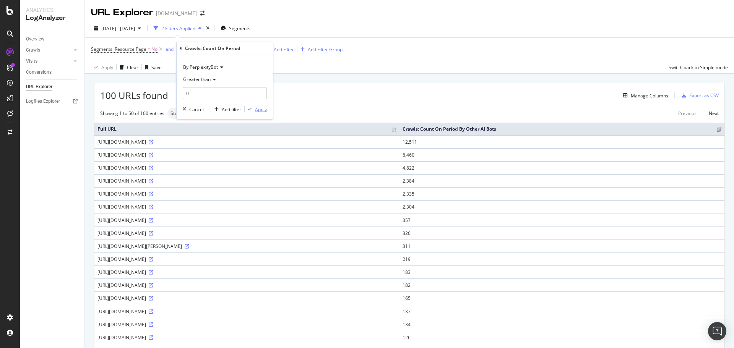
click at [257, 109] on div "Apply" at bounding box center [261, 109] width 12 height 7
click at [254, 49] on span "Crawls: Count On Period By PerplexityBot" at bounding box center [221, 49] width 88 height 7
click at [205, 68] on span "By PerplexityBot" at bounding box center [200, 67] width 35 height 7
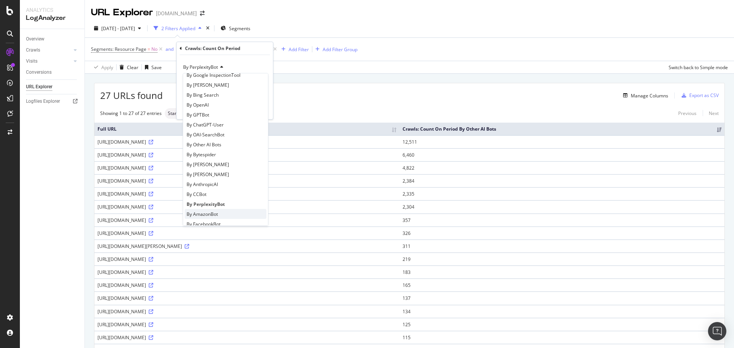
scroll to position [153, 0]
click at [223, 177] on div "By AmazonBot" at bounding box center [226, 179] width 82 height 10
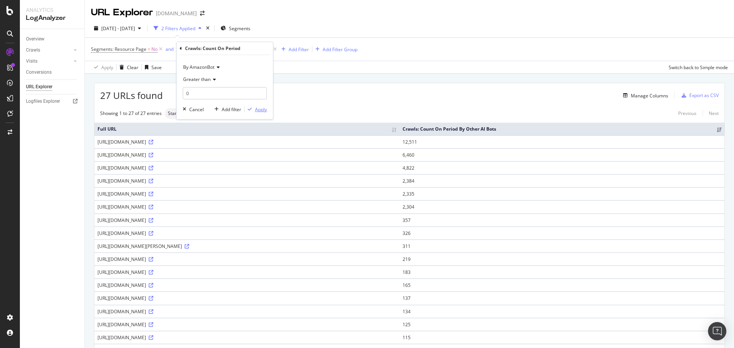
click at [262, 112] on div "Apply" at bounding box center [261, 109] width 12 height 7
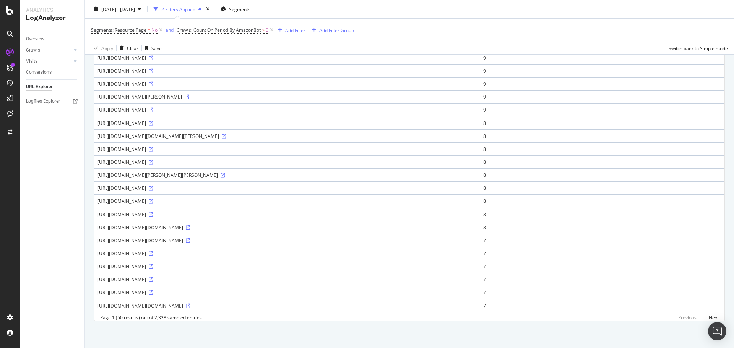
scroll to position [540, 0]
click at [710, 319] on link "Next" at bounding box center [711, 317] width 16 height 11
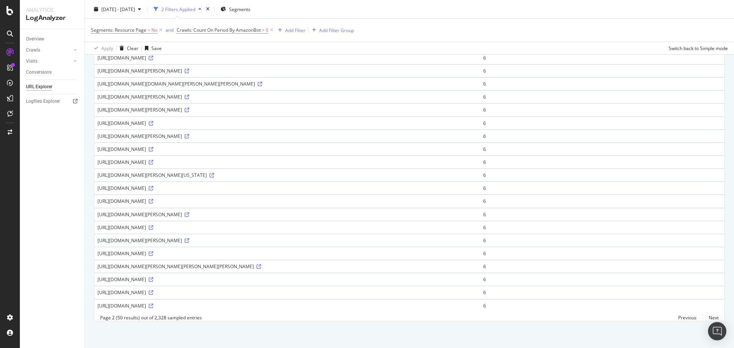
scroll to position [527, 0]
click at [683, 318] on link "Previous" at bounding box center [687, 317] width 31 height 11
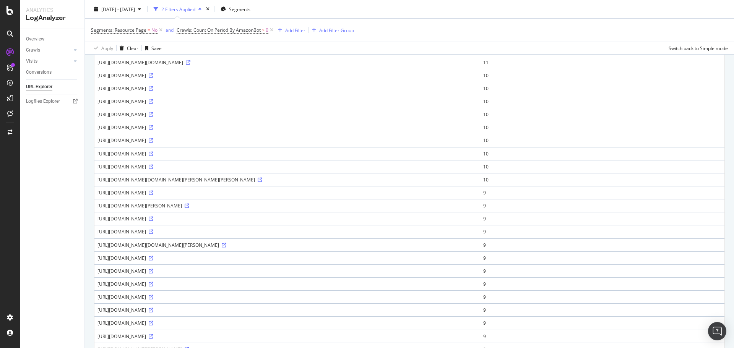
scroll to position [76, 0]
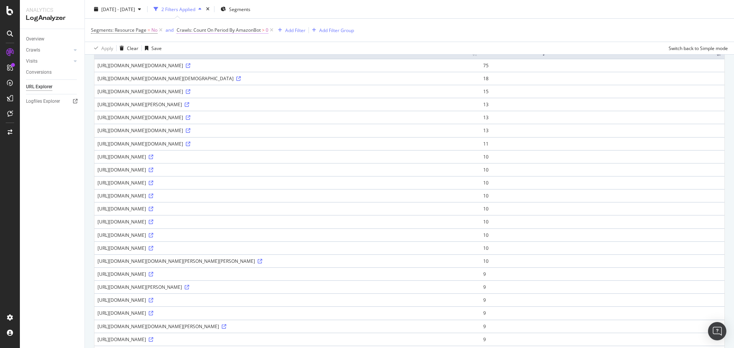
click at [246, 31] on span "Crawls: Count On Period By AmazonBot" at bounding box center [219, 30] width 84 height 7
click at [217, 51] on div "By AmazonBot" at bounding box center [225, 48] width 84 height 12
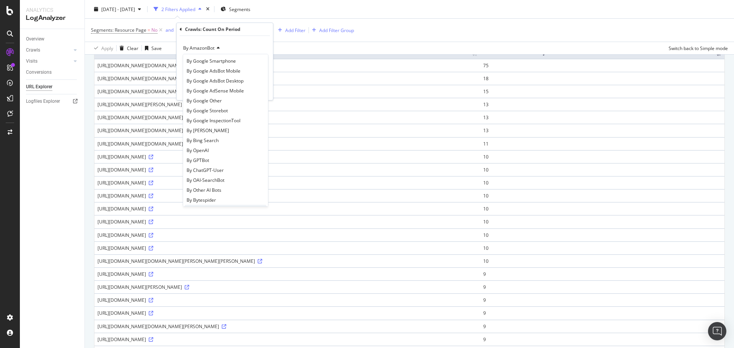
scroll to position [153, 0]
click at [220, 167] on span "By FacebookBot" at bounding box center [204, 169] width 34 height 7
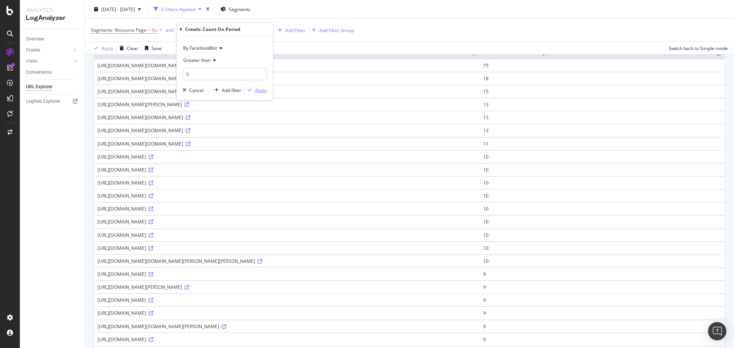
click at [262, 92] on div "Apply" at bounding box center [261, 90] width 12 height 7
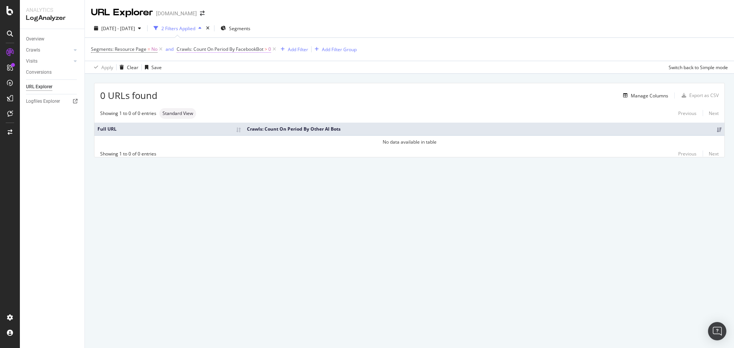
click at [206, 47] on span "Crawls: Count On Period By FacebookBot" at bounding box center [220, 49] width 87 height 7
click at [204, 67] on span "By FacebookBot" at bounding box center [200, 67] width 34 height 7
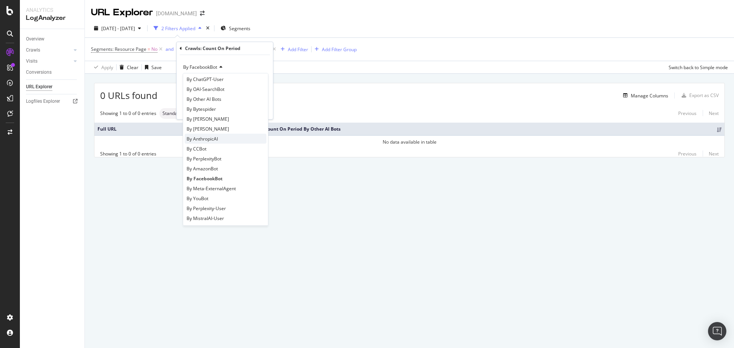
scroll to position [165, 0]
click at [208, 189] on span "By Meta-ExternalAgent" at bounding box center [211, 186] width 49 height 7
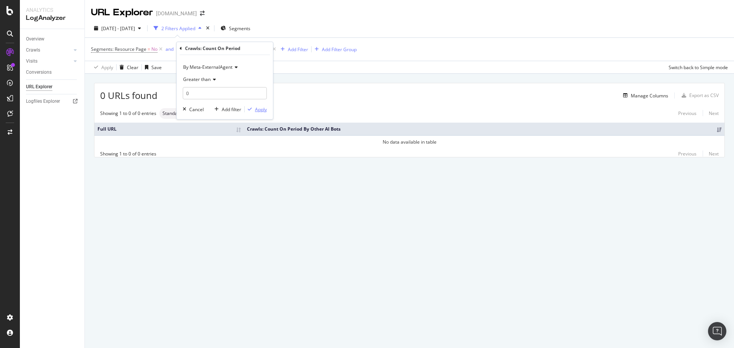
click at [260, 110] on div "Apply" at bounding box center [261, 109] width 12 height 7
click at [244, 44] on span "Crawls: Count On Period By Meta-ExternalAgent > 0" at bounding box center [235, 49] width 116 height 11
click at [244, 49] on span "Crawls: Count On Period By Meta-ExternalAgent" at bounding box center [228, 49] width 102 height 7
click at [214, 81] on icon at bounding box center [213, 79] width 5 height 5
click at [243, 76] on div "Greater than" at bounding box center [225, 79] width 84 height 12
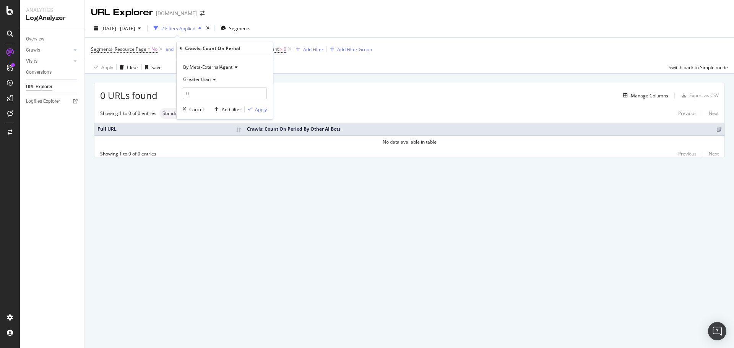
click at [235, 68] on icon at bounding box center [235, 67] width 5 height 5
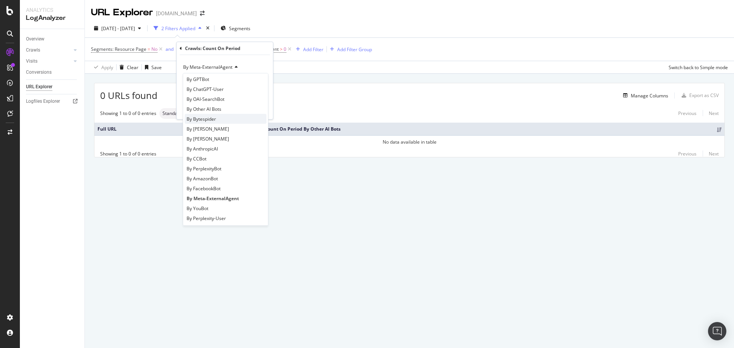
scroll to position [165, 0]
click at [212, 205] on span "By Perplexity-User" at bounding box center [206, 206] width 39 height 7
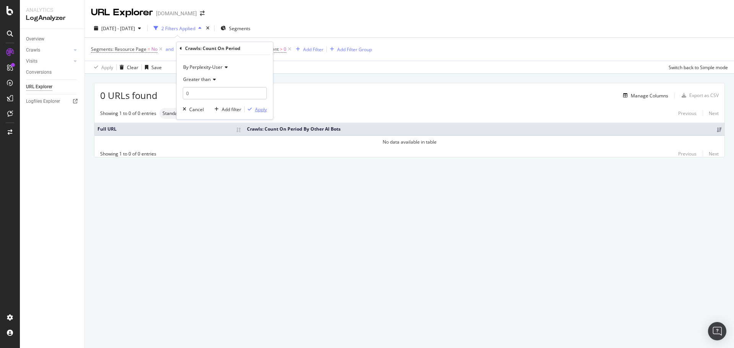
click at [264, 109] on div "Apply" at bounding box center [261, 109] width 12 height 7
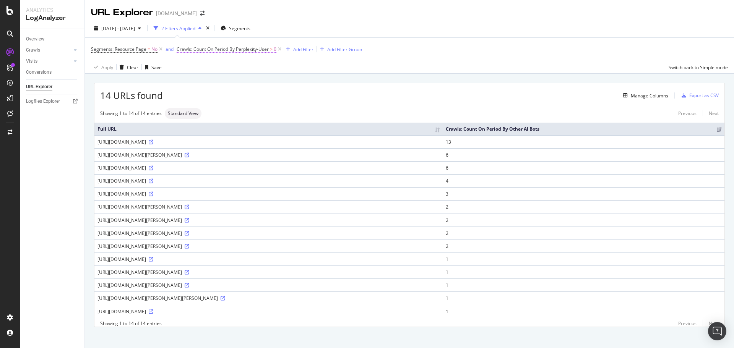
click at [208, 49] on span "Crawls: Count On Period By Perplexity-User" at bounding box center [223, 49] width 92 height 7
click at [215, 69] on span "By Perplexity-User" at bounding box center [202, 67] width 39 height 7
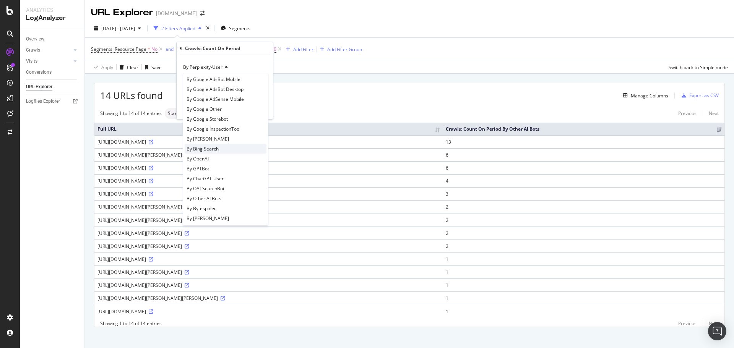
scroll to position [76, 0]
click at [204, 158] on span "By GPTBot" at bounding box center [198, 156] width 23 height 7
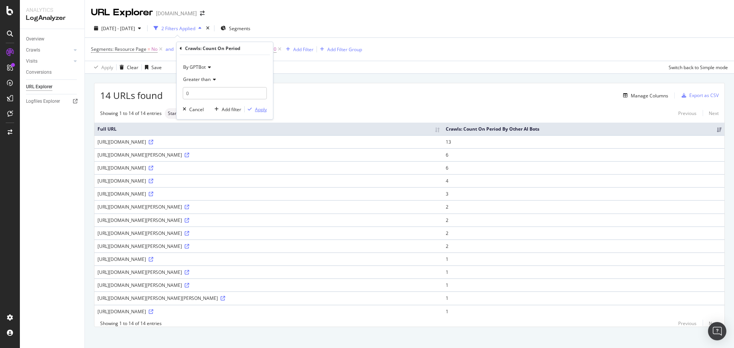
click at [263, 111] on div "Apply" at bounding box center [261, 109] width 12 height 7
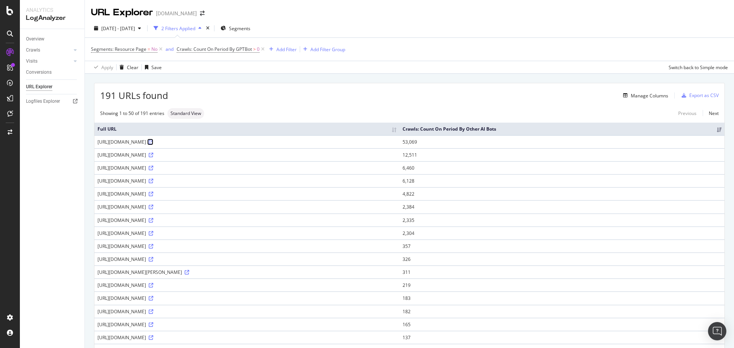
click at [153, 142] on icon at bounding box center [151, 142] width 5 height 5
click at [40, 53] on div "Crawls" at bounding box center [33, 50] width 14 height 8
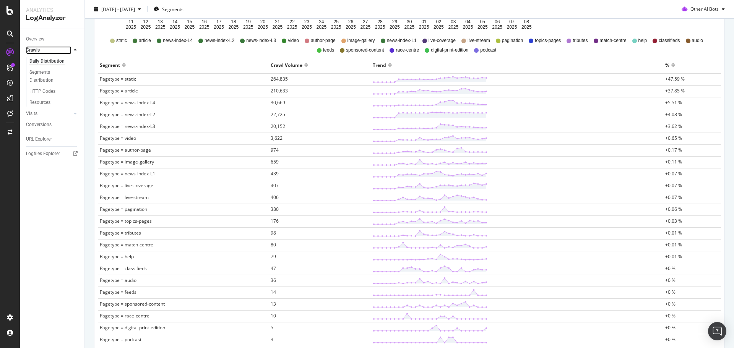
scroll to position [167, 0]
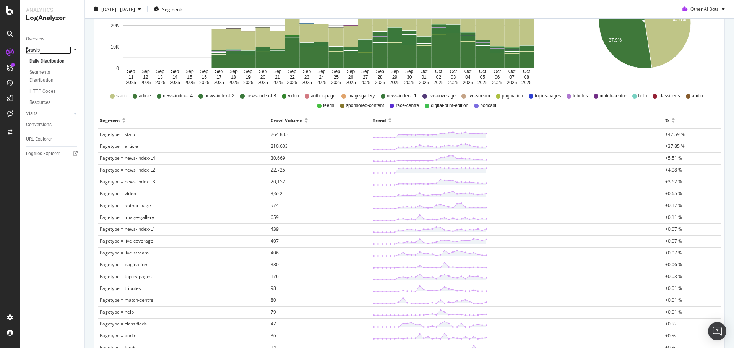
click at [29, 49] on div "Crawls" at bounding box center [33, 50] width 14 height 8
click at [38, 39] on div "Overview" at bounding box center [35, 39] width 18 height 8
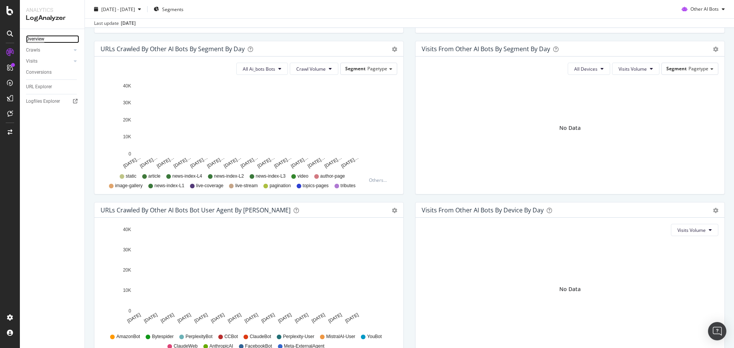
scroll to position [174, 0]
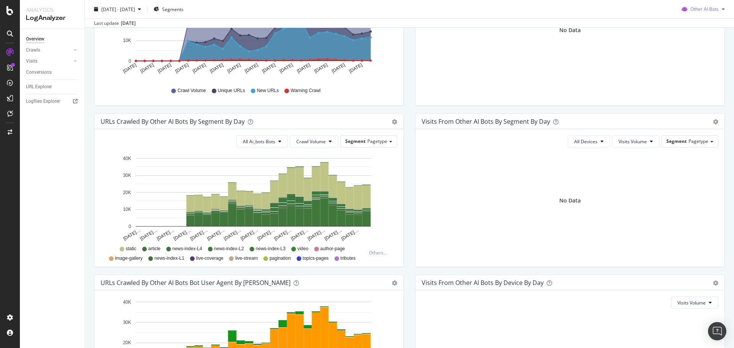
click at [714, 12] on div "Other AI Bots" at bounding box center [703, 8] width 49 height 11
click at [701, 50] on span "OpenAI" at bounding box center [707, 52] width 30 height 7
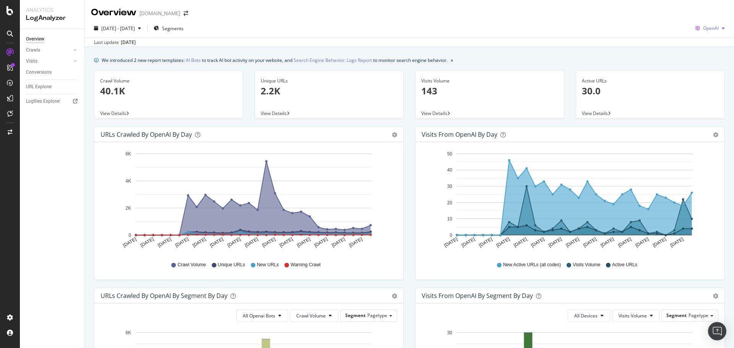
click at [716, 24] on div "OpenAI" at bounding box center [711, 28] width 36 height 11
click at [703, 59] on span "Bing" at bounding box center [711, 57] width 28 height 7
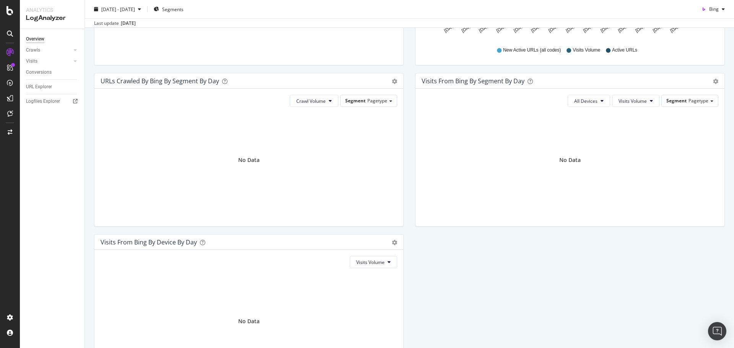
scroll to position [98, 0]
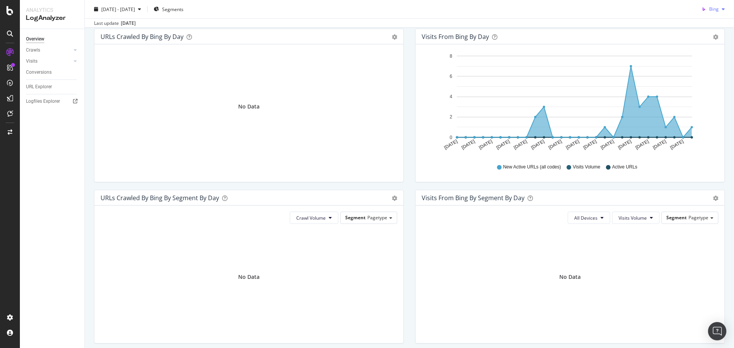
click at [719, 9] on div "button" at bounding box center [723, 9] width 9 height 5
click at [708, 66] on span "Other AI Bots" at bounding box center [711, 66] width 28 height 7
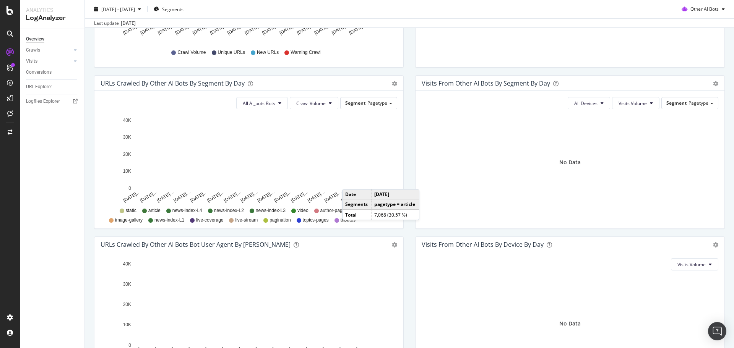
scroll to position [289, 0]
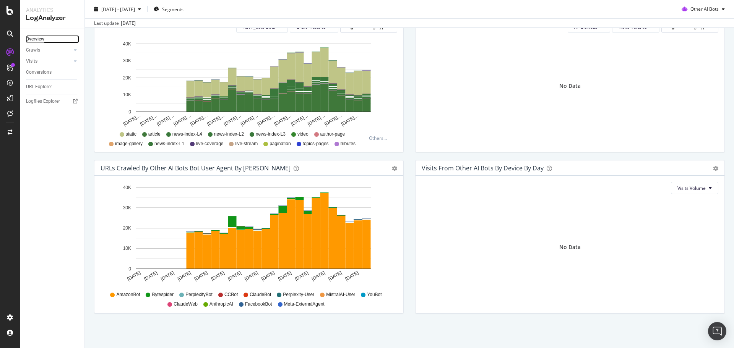
click at [36, 39] on div "Overview" at bounding box center [35, 39] width 18 height 8
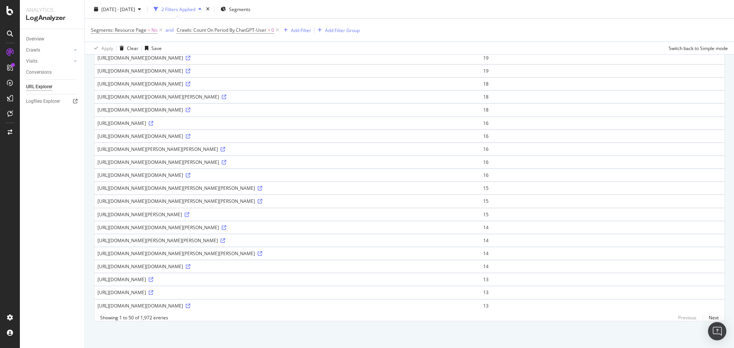
scroll to position [573, 0]
click at [706, 317] on link "Next" at bounding box center [711, 317] width 16 height 11
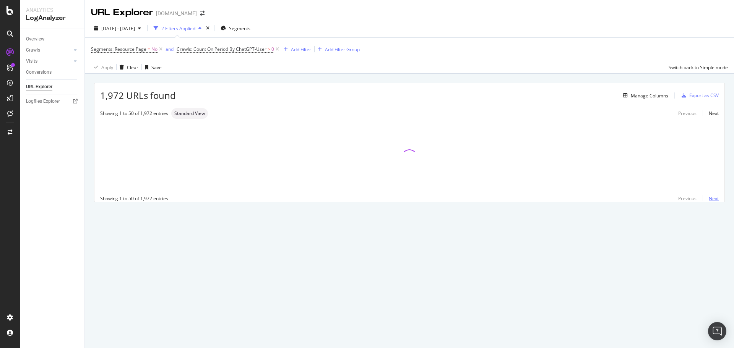
scroll to position [0, 0]
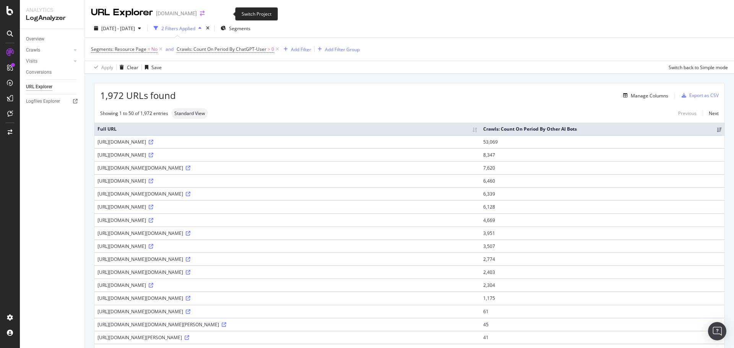
click at [212, 11] on div "URL Explorer www.dailytelegraph.com.au" at bounding box center [151, 12] width 121 height 13
click at [205, 16] on icon "arrow-right-arrow-left" at bounding box center [202, 13] width 5 height 5
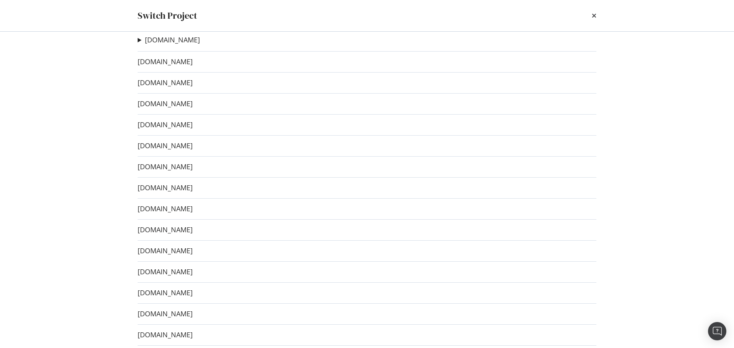
scroll to position [189, 0]
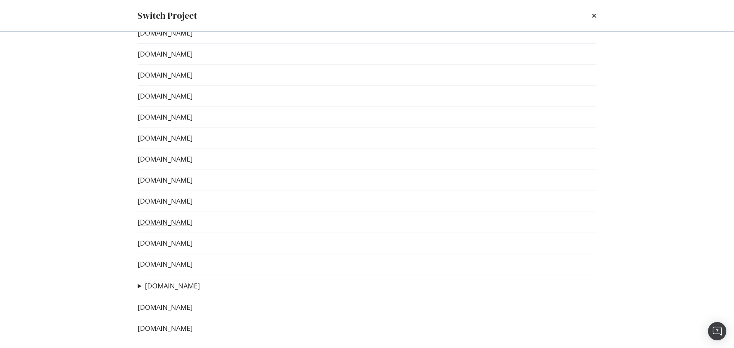
click at [193, 222] on link "www.heraldsun.com.au" at bounding box center [165, 222] width 55 height 8
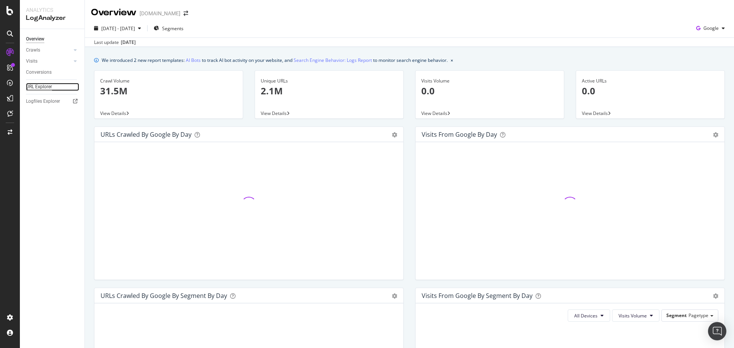
click at [33, 88] on div "URL Explorer" at bounding box center [39, 87] width 26 height 8
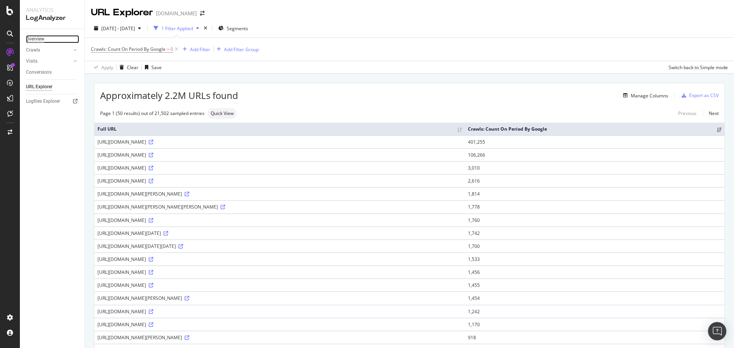
click at [42, 38] on div "Overview" at bounding box center [35, 39] width 18 height 8
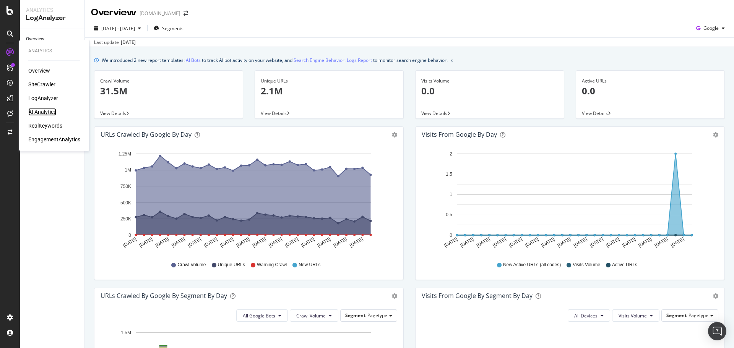
click at [46, 111] on div "AI Analytics" at bounding box center [42, 112] width 28 height 8
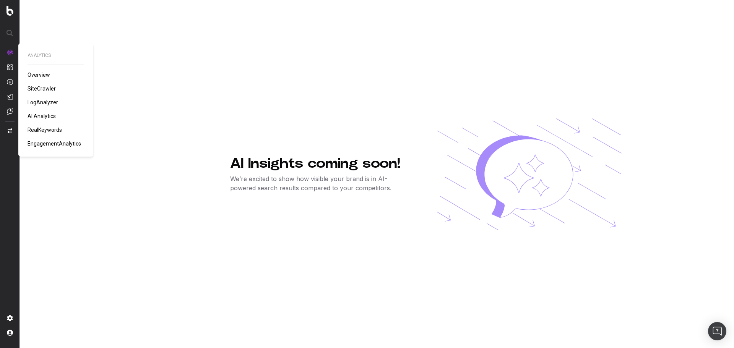
click at [43, 102] on span "LogAnalyzer" at bounding box center [43, 102] width 31 height 6
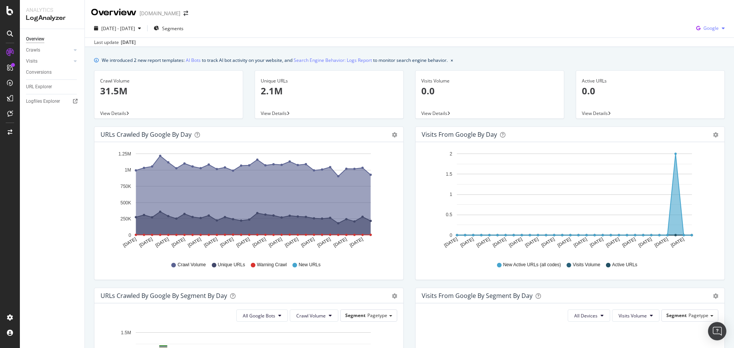
click at [719, 28] on div "button" at bounding box center [723, 28] width 9 height 5
click at [705, 88] on span "Other AI Bots" at bounding box center [711, 86] width 28 height 7
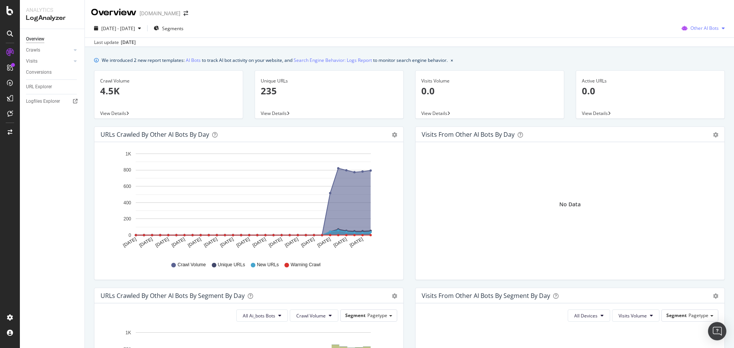
click at [705, 29] on span "Other AI Bots" at bounding box center [705, 28] width 28 height 7
click at [37, 84] on div "URL Explorer" at bounding box center [39, 87] width 26 height 8
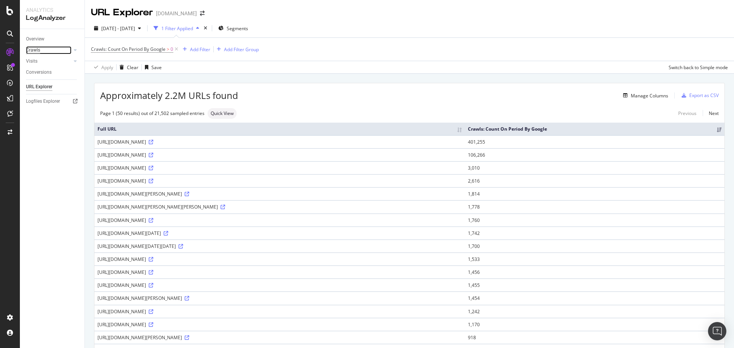
click at [35, 52] on div "Crawls" at bounding box center [33, 50] width 14 height 8
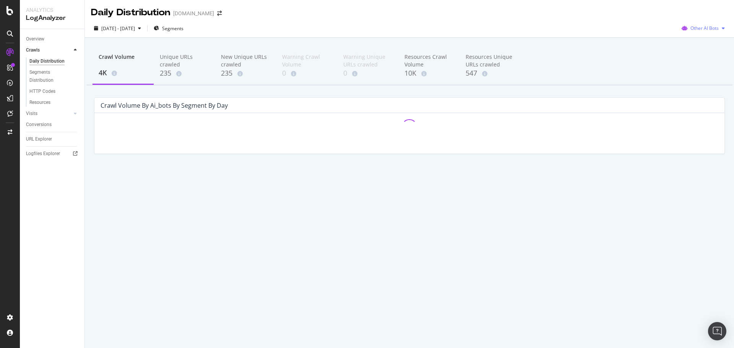
click at [706, 29] on span "Other AI Bots" at bounding box center [705, 28] width 28 height 7
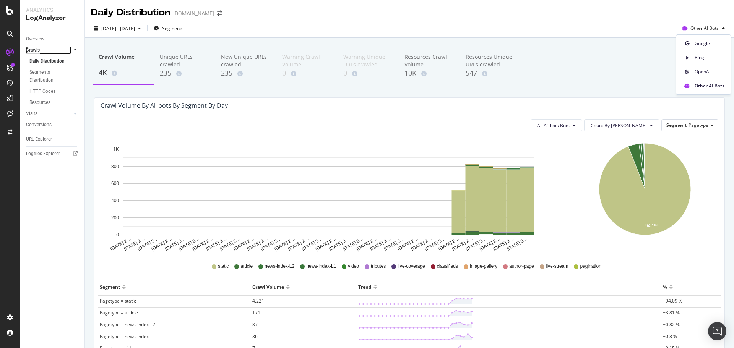
click at [35, 49] on div "Crawls" at bounding box center [33, 50] width 14 height 8
click at [39, 41] on div "Overview" at bounding box center [35, 39] width 18 height 8
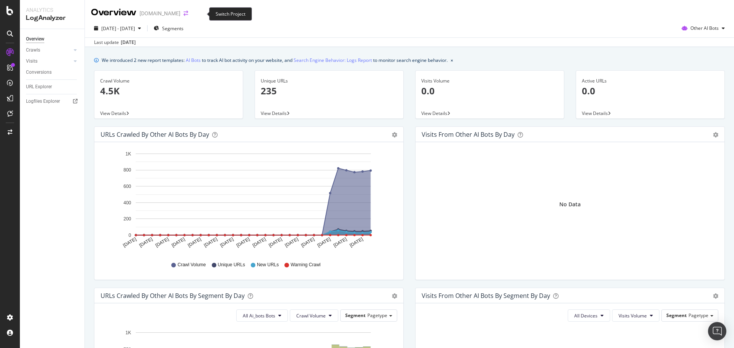
click at [188, 13] on icon "arrow-right-arrow-left" at bounding box center [186, 13] width 5 height 5
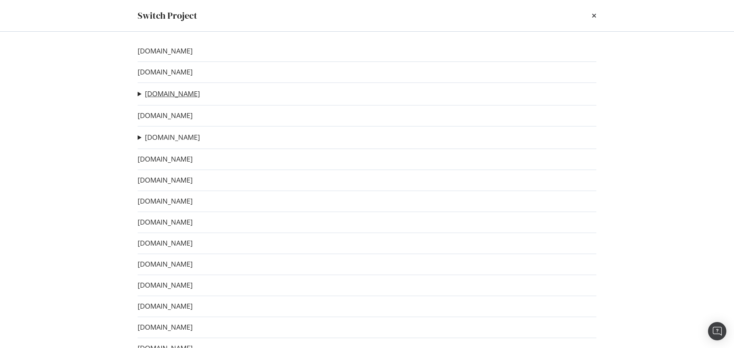
click at [171, 95] on link "[DOMAIN_NAME]" at bounding box center [172, 94] width 55 height 8
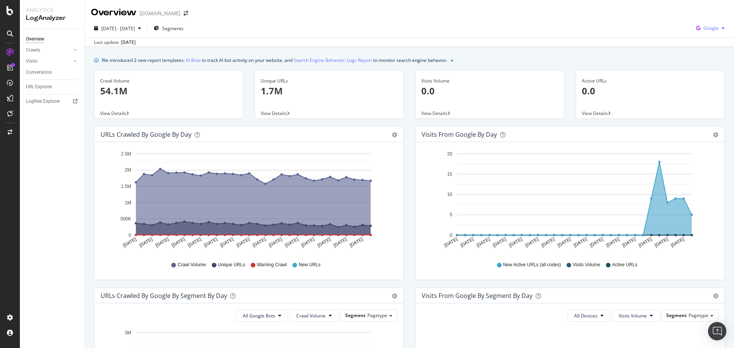
click at [719, 29] on div "button" at bounding box center [723, 28] width 9 height 5
click at [709, 83] on span "Other AI Bots" at bounding box center [711, 86] width 28 height 7
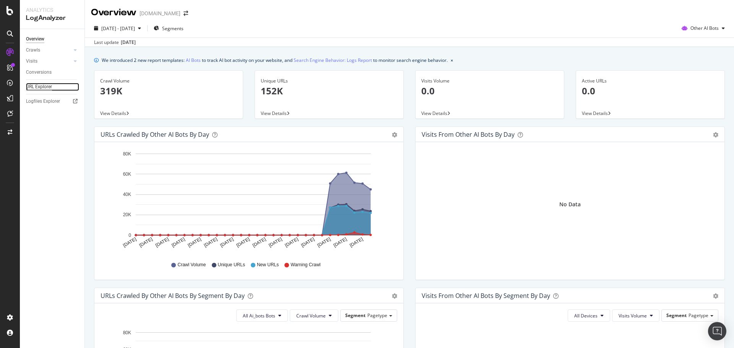
click at [33, 85] on div "URL Explorer" at bounding box center [39, 87] width 26 height 8
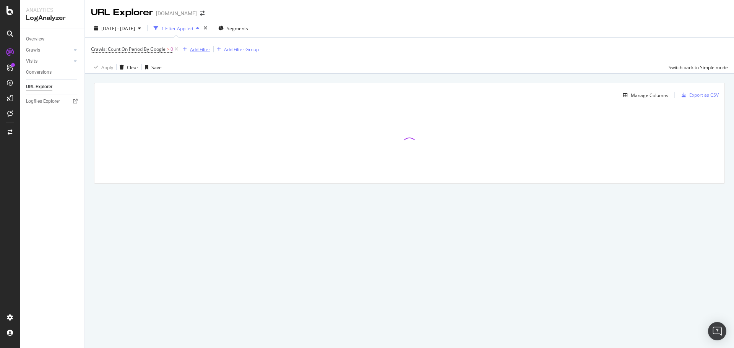
click at [203, 47] on div "Add Filter" at bounding box center [200, 49] width 20 height 7
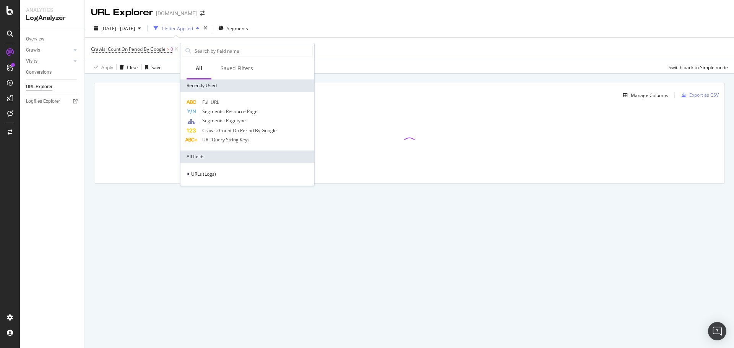
click at [330, 44] on div "Crawls: Count On Period By Google > 0 Add Filter Add Filter Group" at bounding box center [409, 49] width 637 height 23
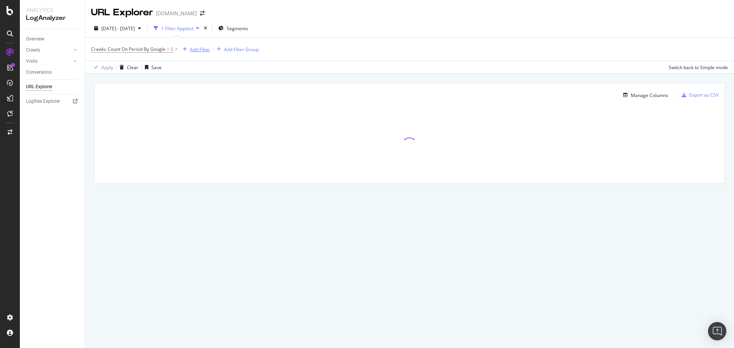
click at [209, 47] on div "Add Filter" at bounding box center [200, 49] width 20 height 7
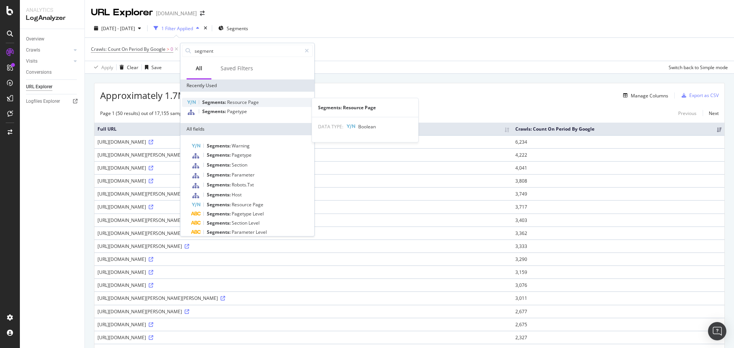
type input "segment"
click at [230, 103] on span "Resource" at bounding box center [237, 102] width 21 height 7
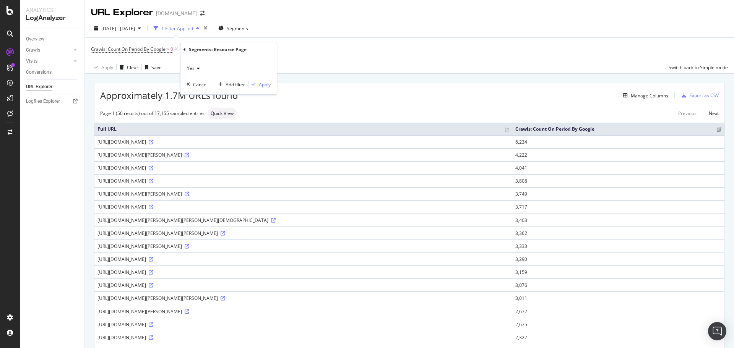
click at [200, 68] on div "Yes" at bounding box center [229, 68] width 84 height 12
click at [202, 95] on div "No" at bounding box center [230, 94] width 82 height 10
click at [269, 82] on div "Apply" at bounding box center [265, 84] width 12 height 7
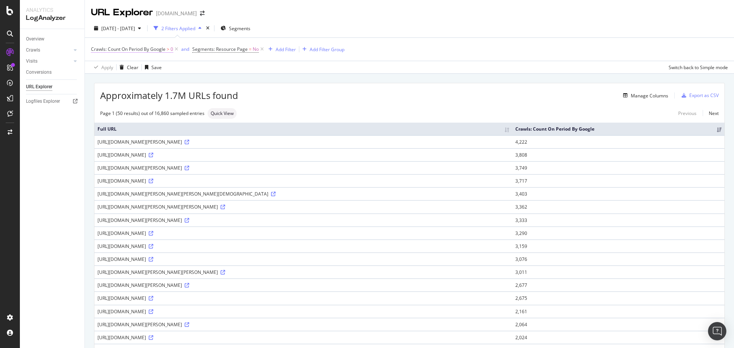
click at [160, 46] on span "Crawls: Count On Period By Google" at bounding box center [128, 49] width 75 height 7
click at [121, 67] on icon at bounding box center [122, 67] width 5 height 5
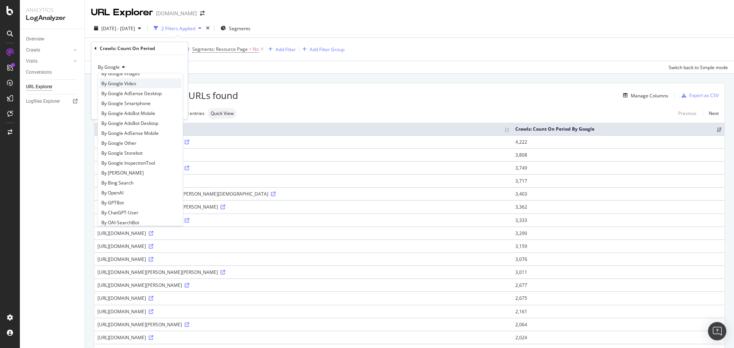
scroll to position [76, 0]
click at [125, 124] on div "By Bing" at bounding box center [140, 126] width 82 height 10
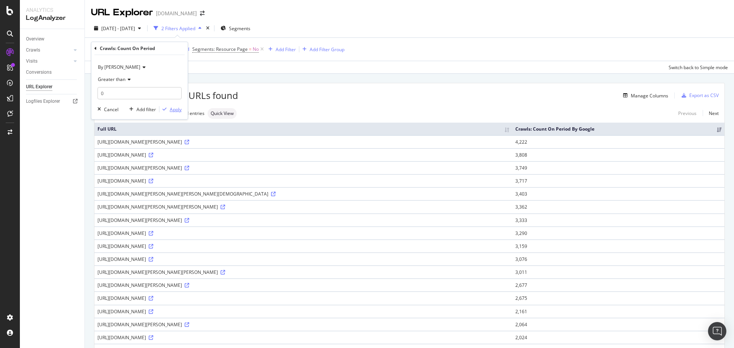
click at [174, 109] on div "Apply" at bounding box center [176, 109] width 12 height 7
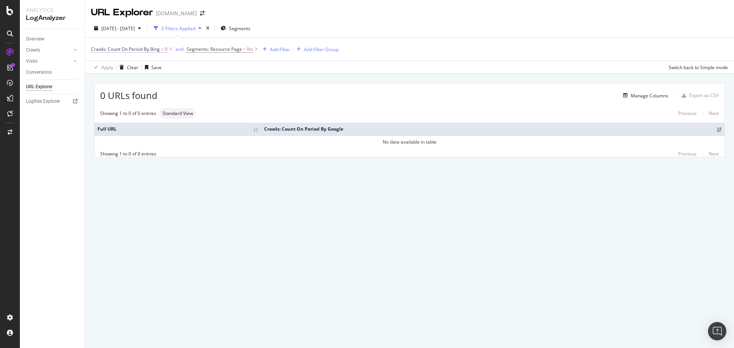
click at [158, 50] on span "Crawls: Count On Period By Bing" at bounding box center [125, 49] width 69 height 7
click at [140, 69] on icon at bounding box center [142, 67] width 5 height 5
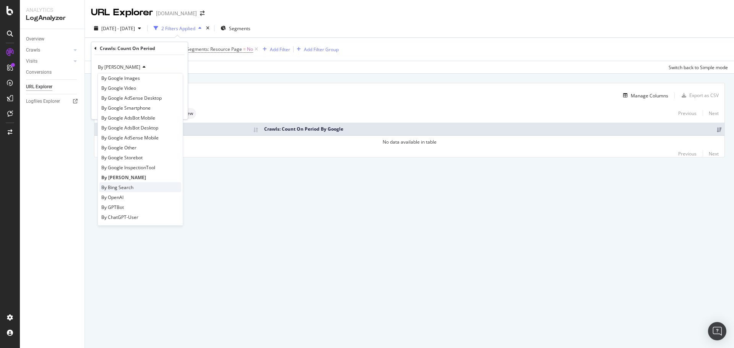
scroll to position [38, 0]
click at [120, 184] on span "By OpenAI" at bounding box center [112, 184] width 22 height 7
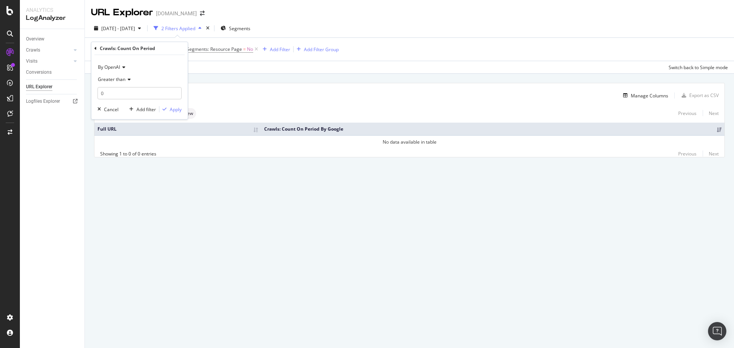
click at [176, 114] on div "By OpenAI Greater than 0 Cancel Add filter Apply" at bounding box center [139, 87] width 96 height 64
click at [176, 112] on div "Apply" at bounding box center [176, 109] width 12 height 7
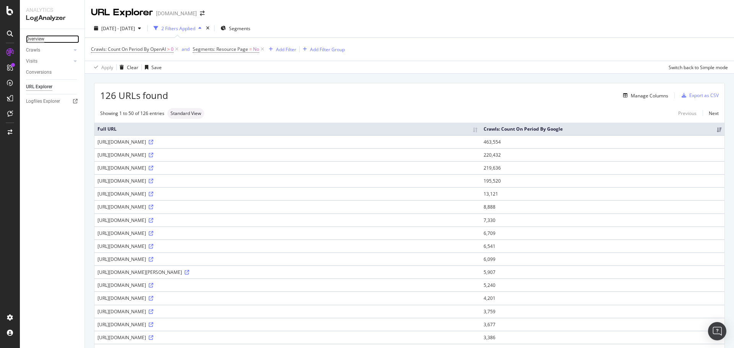
click at [41, 39] on div "Overview" at bounding box center [35, 39] width 18 height 8
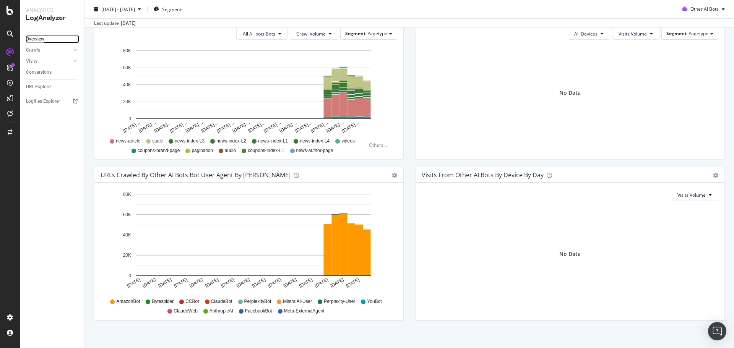
scroll to position [289, 0]
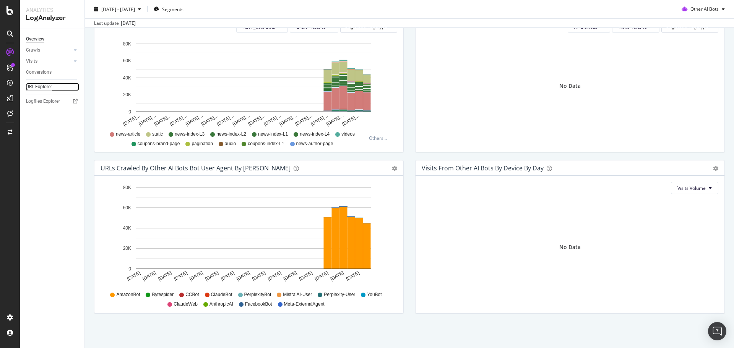
click at [42, 86] on div "URL Explorer" at bounding box center [39, 87] width 26 height 8
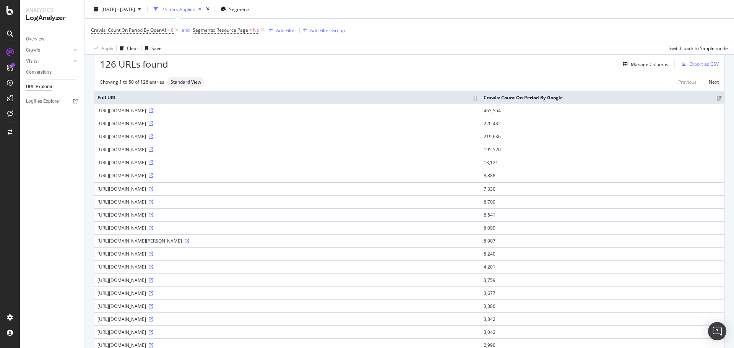
scroll to position [76, 0]
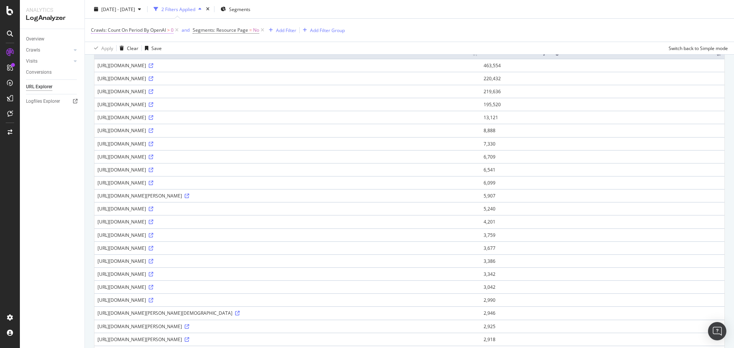
click at [163, 32] on span "Crawls: Count On Period By OpenAI" at bounding box center [128, 30] width 75 height 7
click at [123, 45] on div "By OpenAI" at bounding box center [140, 48] width 84 height 12
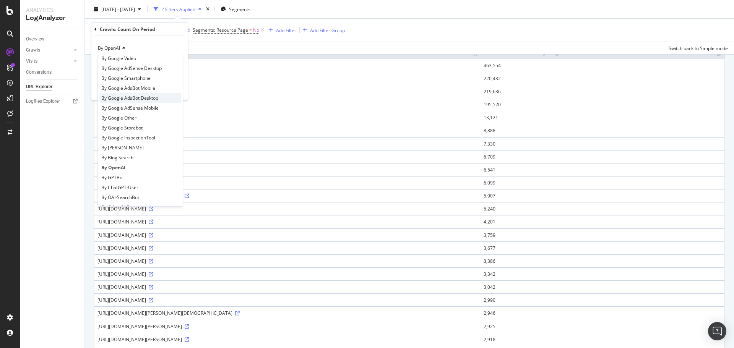
scroll to position [115, 0]
click at [126, 99] on div "By GPTBot" at bounding box center [140, 98] width 82 height 10
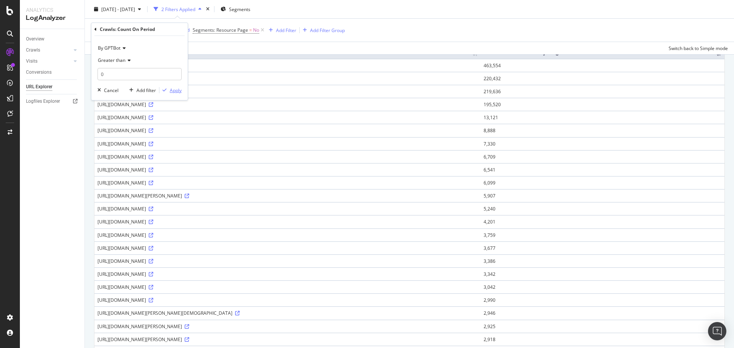
click at [177, 90] on div "Apply" at bounding box center [176, 90] width 12 height 7
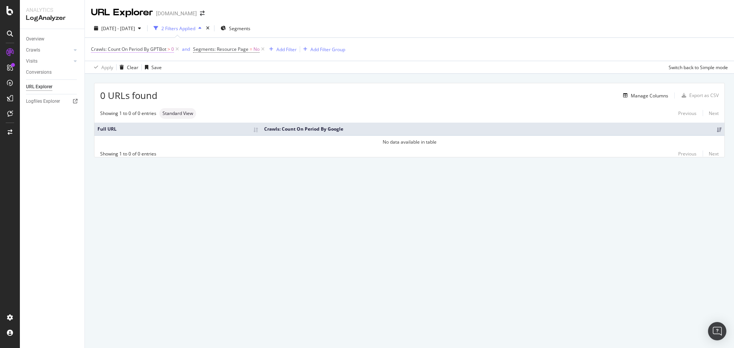
click at [161, 49] on span "Crawls: Count On Period By GPTBot" at bounding box center [128, 49] width 75 height 7
click at [118, 67] on span "By GPTBot" at bounding box center [109, 67] width 23 height 7
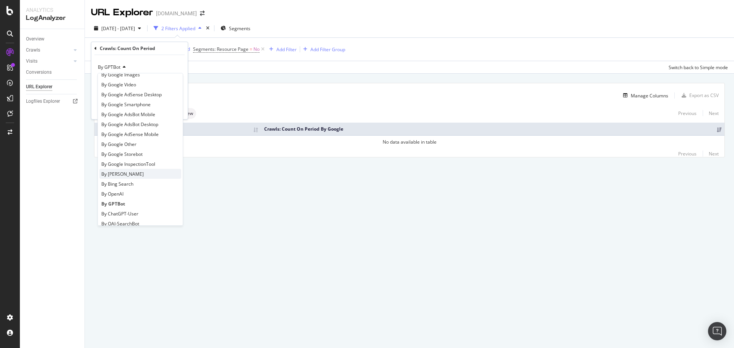
scroll to position [115, 0]
click at [125, 127] on span "By ChatGPT-User" at bounding box center [119, 127] width 37 height 7
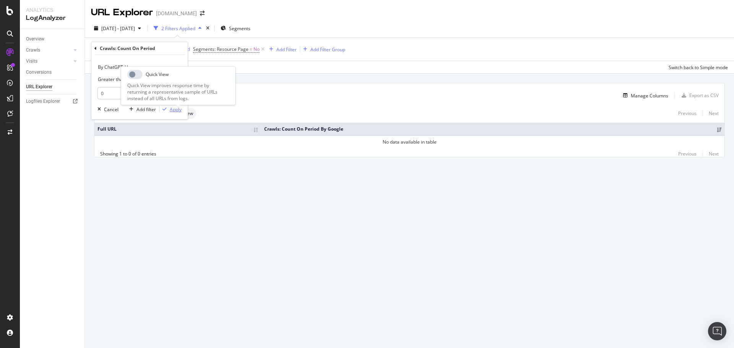
click at [176, 108] on div "Apply" at bounding box center [176, 109] width 12 height 7
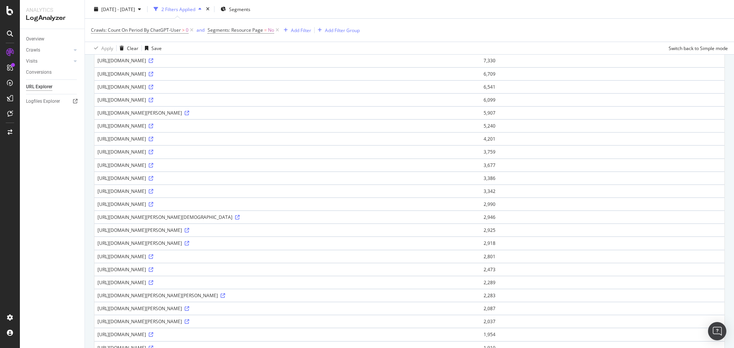
scroll to position [76, 0]
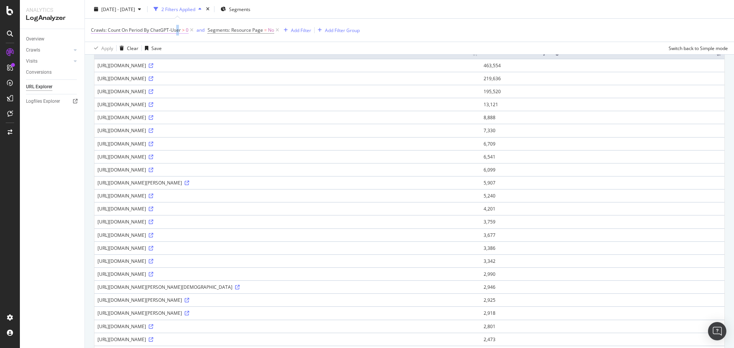
click at [177, 28] on span "Crawls: Count On Period By ChatGPT-User" at bounding box center [136, 30] width 90 height 7
click at [129, 46] on span "By ChatGPT-User" at bounding box center [116, 48] width 37 height 7
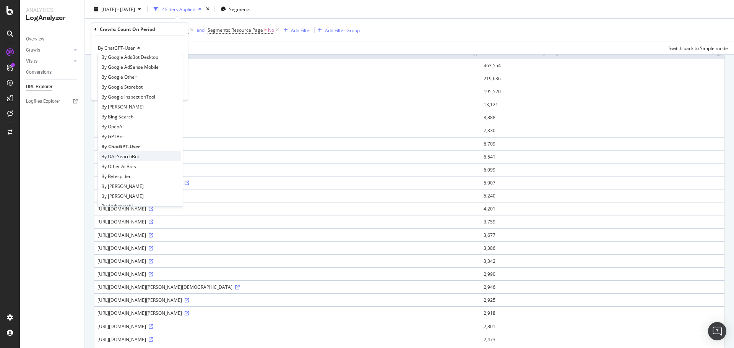
click at [122, 155] on span "By OAI-SearchBot" at bounding box center [120, 156] width 38 height 7
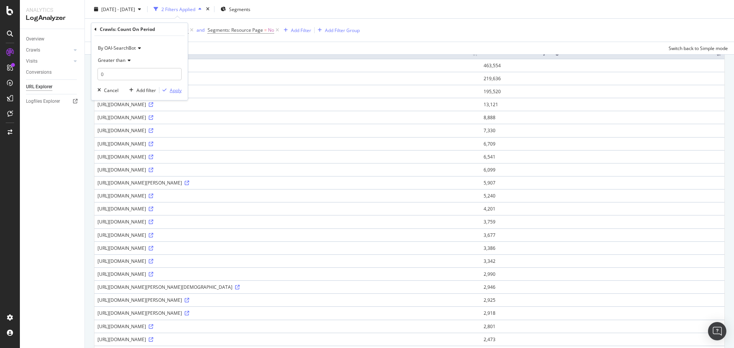
click at [177, 88] on div "Apply" at bounding box center [176, 90] width 12 height 7
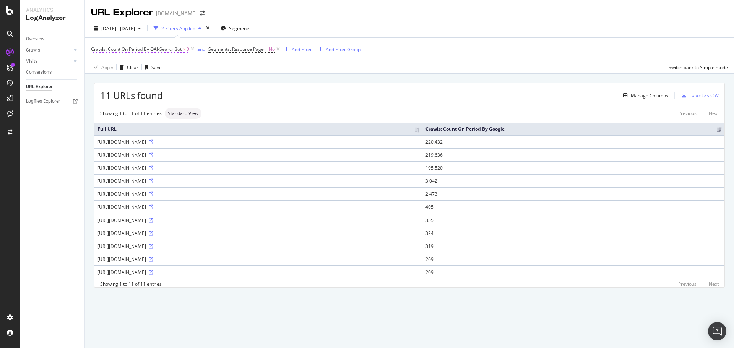
click at [182, 49] on span "Crawls: Count On Period By OAI-SearchBot" at bounding box center [136, 49] width 91 height 7
click at [129, 69] on span "By OAI-SearchBot" at bounding box center [117, 67] width 38 height 7
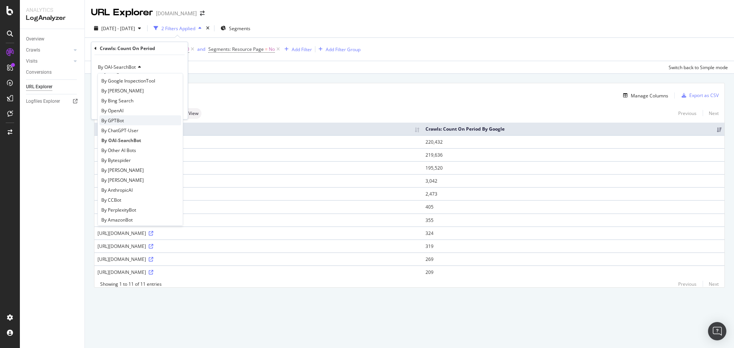
scroll to position [115, 0]
click at [126, 189] on span "By AnthropicAI" at bounding box center [116, 187] width 31 height 7
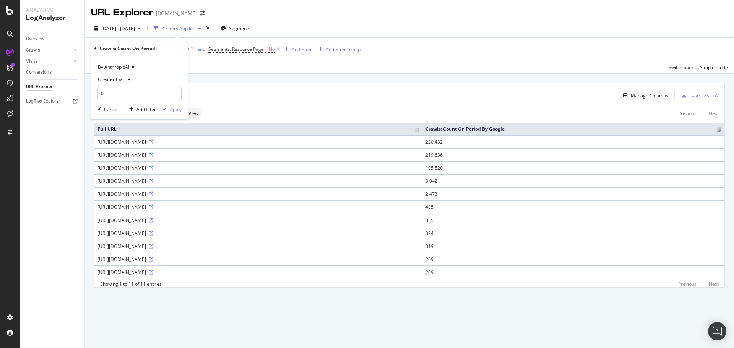
click at [176, 111] on div "Apply" at bounding box center [176, 109] width 12 height 7
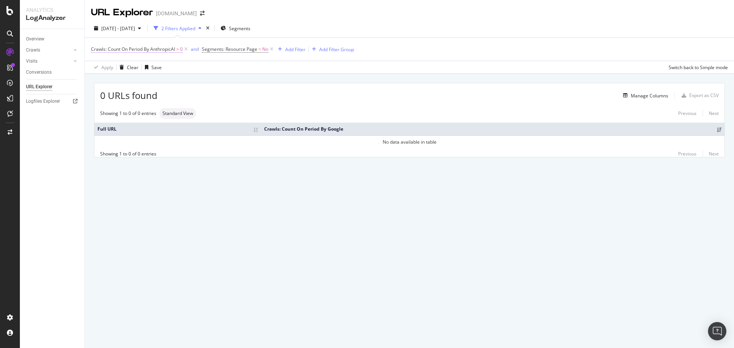
click at [162, 49] on span "Crawls: Count On Period By AnthropicAI" at bounding box center [133, 49] width 84 height 7
click at [129, 70] on span "By AnthropicAI" at bounding box center [113, 67] width 31 height 7
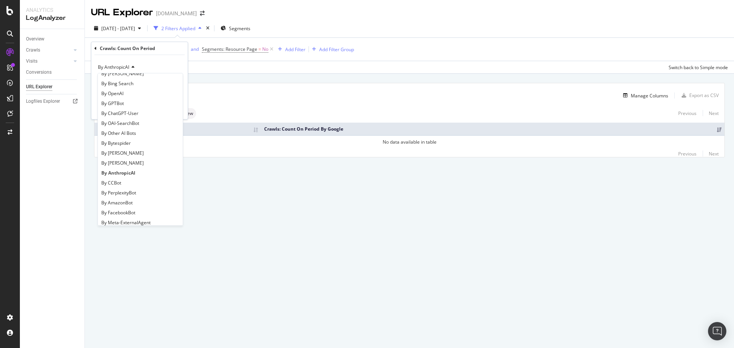
scroll to position [153, 0]
click at [122, 178] on span "By AmazonBot" at bounding box center [116, 179] width 31 height 7
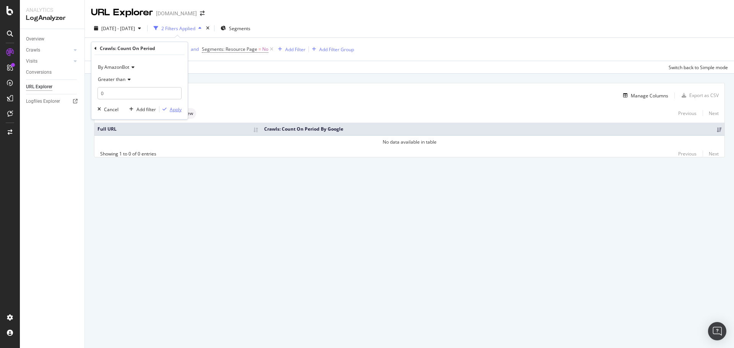
click at [176, 109] on div "Apply" at bounding box center [176, 109] width 12 height 7
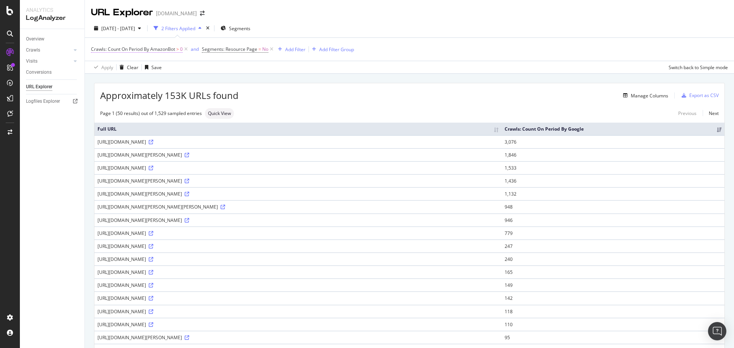
click at [163, 47] on span "Crawls: Count On Period By AmazonBot" at bounding box center [133, 49] width 84 height 7
click at [126, 68] on span "By AmazonBot" at bounding box center [113, 67] width 31 height 7
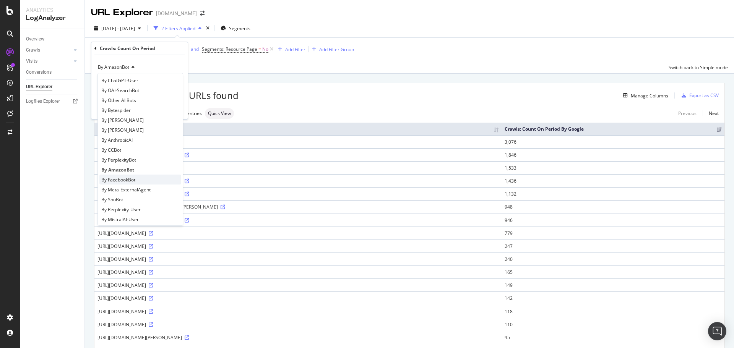
scroll to position [165, 0]
click at [124, 106] on span "By Bytespider" at bounding box center [115, 107] width 29 height 7
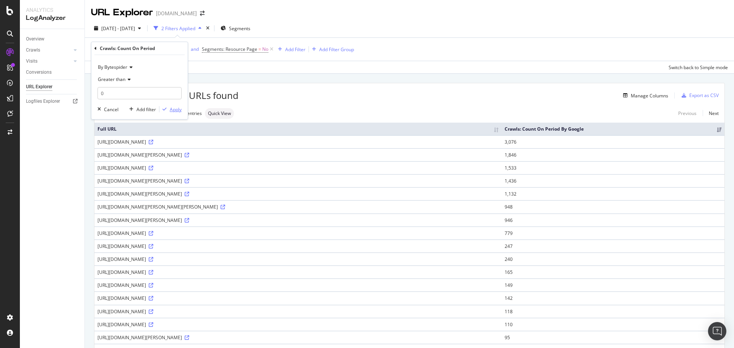
click at [177, 111] on div "Apply" at bounding box center [176, 109] width 12 height 7
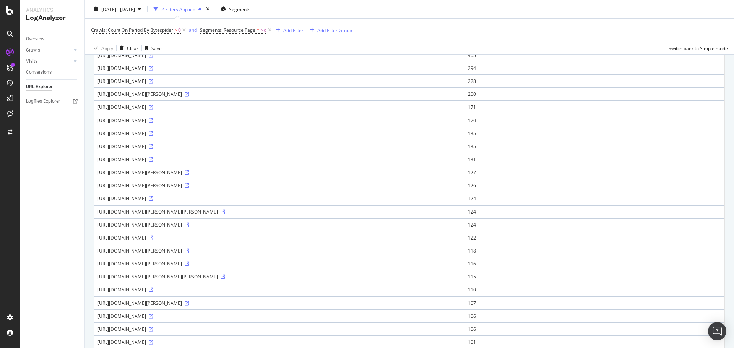
scroll to position [38, 0]
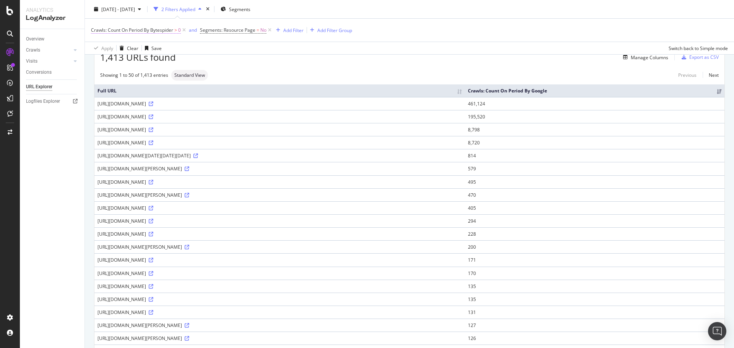
click at [165, 29] on span "Crawls: Count On Period By Bytespider" at bounding box center [132, 30] width 82 height 7
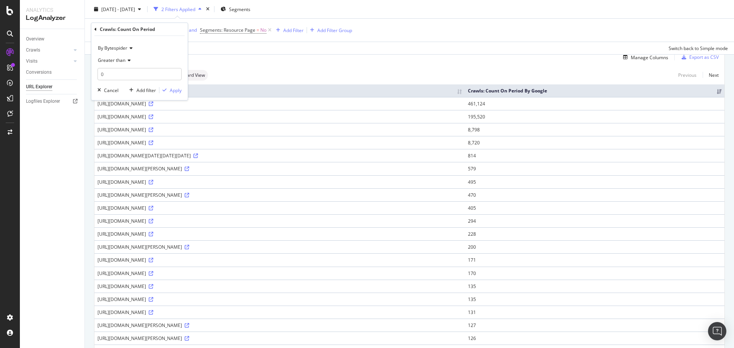
click at [128, 48] on icon at bounding box center [129, 48] width 5 height 5
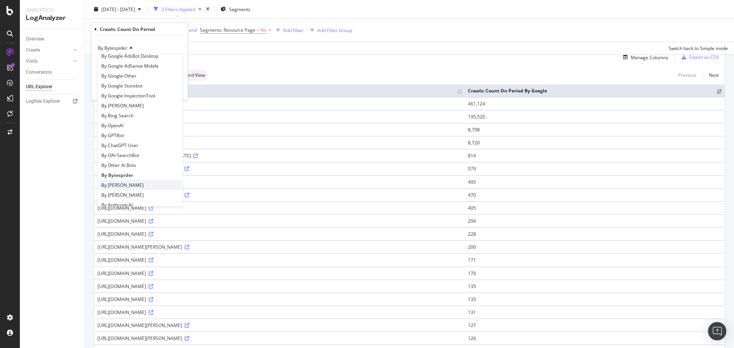
scroll to position [115, 0]
click at [123, 150] on span "By [PERSON_NAME]" at bounding box center [122, 148] width 42 height 7
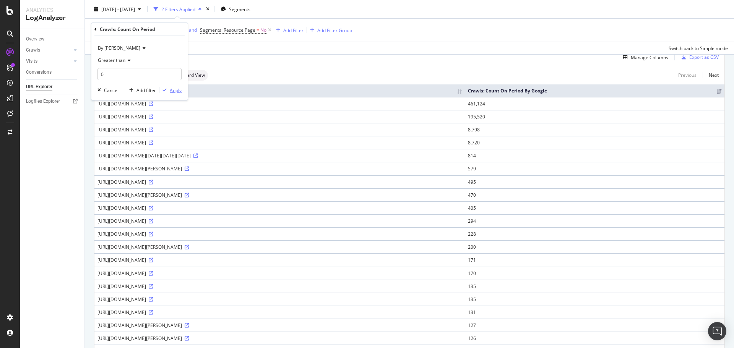
click at [178, 88] on div "Apply" at bounding box center [176, 90] width 12 height 7
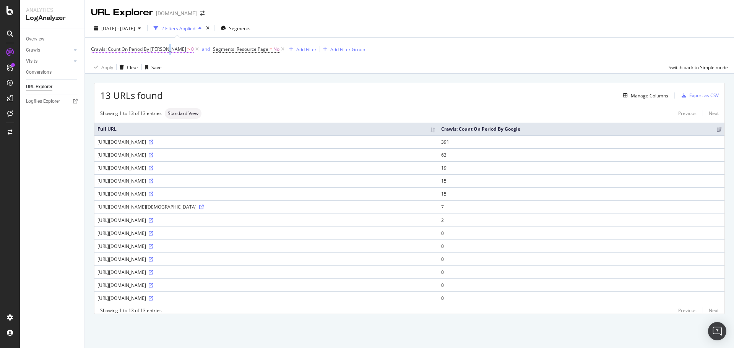
click at [170, 47] on span "Crawls: Count On Period By ClaudeBot" at bounding box center [138, 49] width 95 height 7
click at [120, 67] on span "By ClaudeBot" at bounding box center [119, 67] width 42 height 7
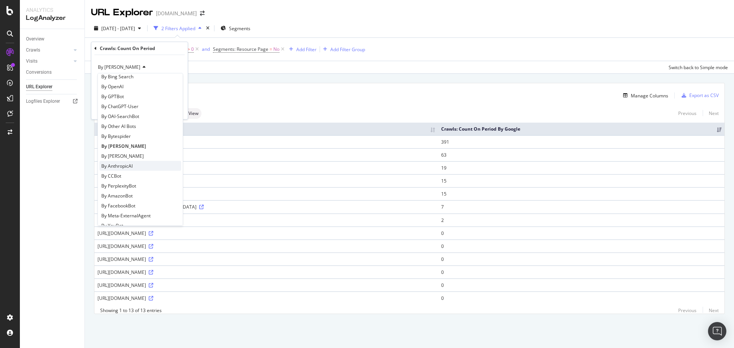
scroll to position [153, 0]
click at [122, 167] on span "By PerplexityBot" at bounding box center [118, 169] width 35 height 7
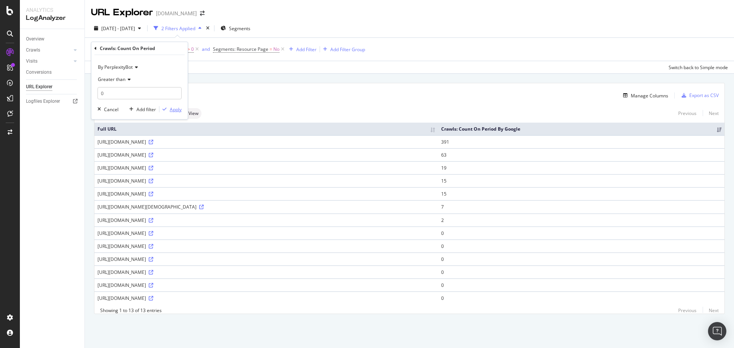
click at [177, 110] on div "Apply" at bounding box center [176, 109] width 12 height 7
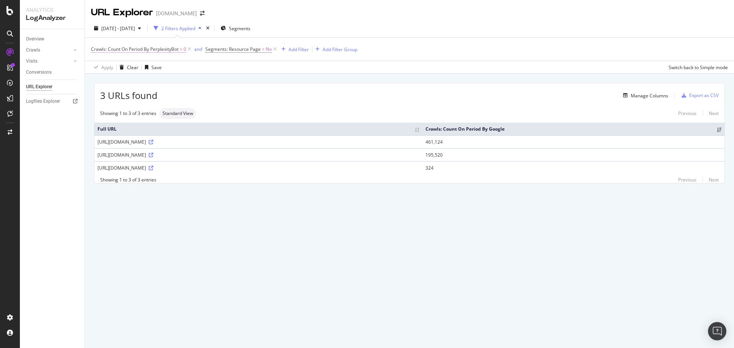
click at [169, 49] on span "Crawls: Count On Period By PerplexityBot" at bounding box center [135, 49] width 88 height 7
click at [130, 68] on span "By PerplexityBot" at bounding box center [115, 67] width 35 height 7
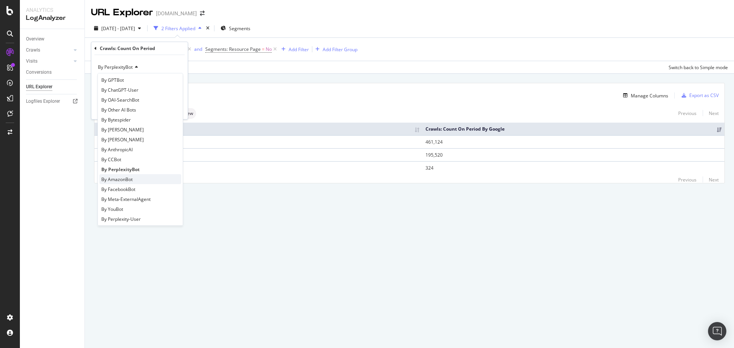
scroll to position [153, 0]
click at [131, 215] on span "By Perplexity-User" at bounding box center [120, 218] width 39 height 7
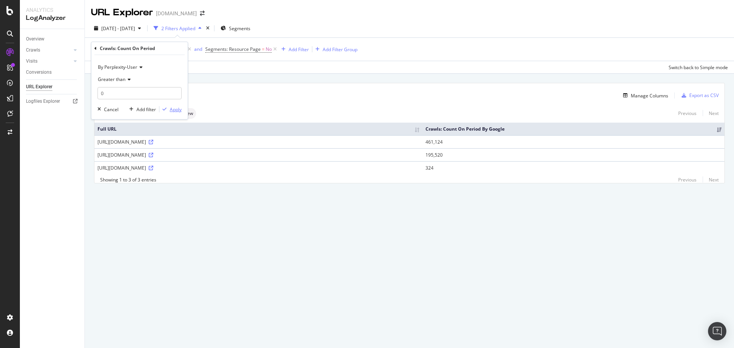
click at [173, 109] on div "Apply" at bounding box center [176, 109] width 12 height 7
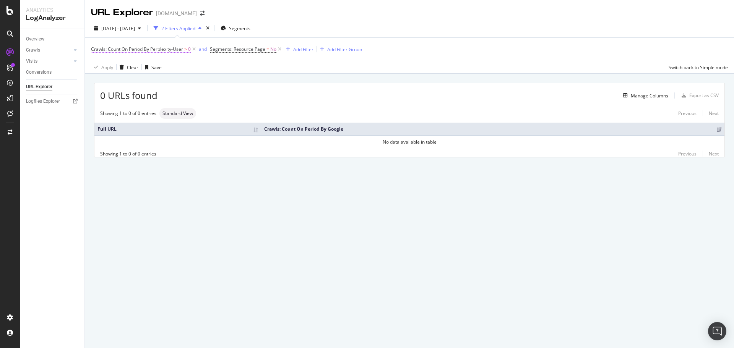
click at [170, 50] on span "Crawls: Count On Period By Perplexity-User" at bounding box center [137, 49] width 92 height 7
click at [137, 66] on icon at bounding box center [139, 67] width 5 height 5
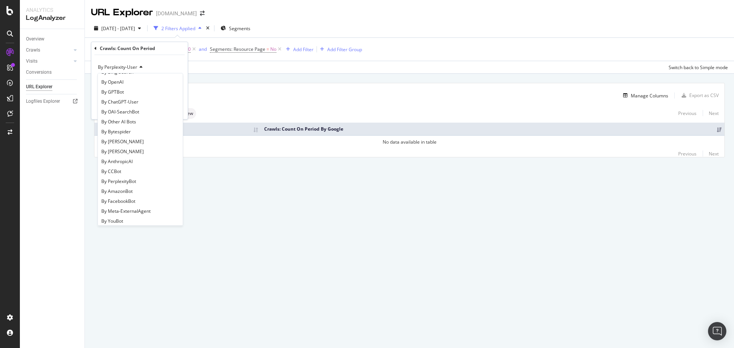
scroll to position [153, 0]
click at [130, 139] on span "By ClaudeWeb" at bounding box center [122, 139] width 42 height 7
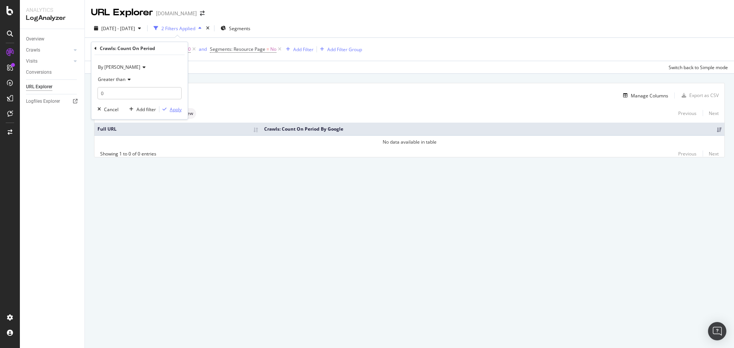
click at [179, 111] on div "Apply" at bounding box center [176, 109] width 12 height 7
click at [159, 47] on span "Crawls: Count On Period By ClaudeWeb" at bounding box center [138, 49] width 95 height 7
click at [127, 67] on span "By ClaudeWeb" at bounding box center [119, 67] width 42 height 7
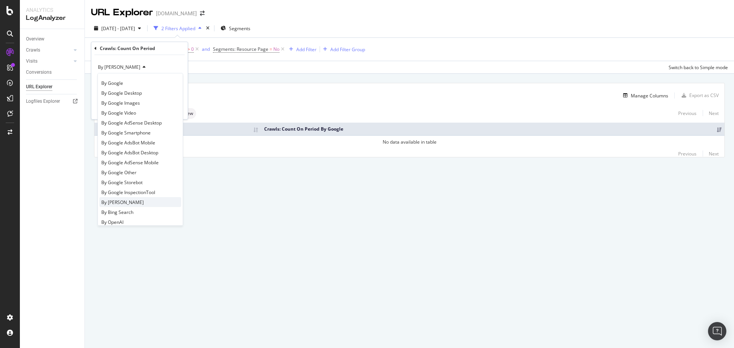
click at [119, 203] on div "By Bing" at bounding box center [140, 202] width 82 height 10
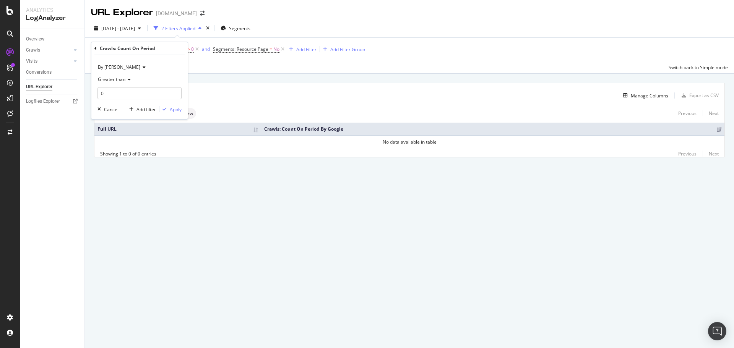
click at [176, 105] on div "By Bing Greater than 0 Cancel Add filter Apply" at bounding box center [139, 87] width 96 height 64
click at [174, 111] on div "Apply" at bounding box center [176, 109] width 12 height 7
click at [144, 48] on span "Crawls: Count On Period By Bing" at bounding box center [125, 49] width 69 height 7
click at [140, 68] on icon at bounding box center [142, 67] width 5 height 5
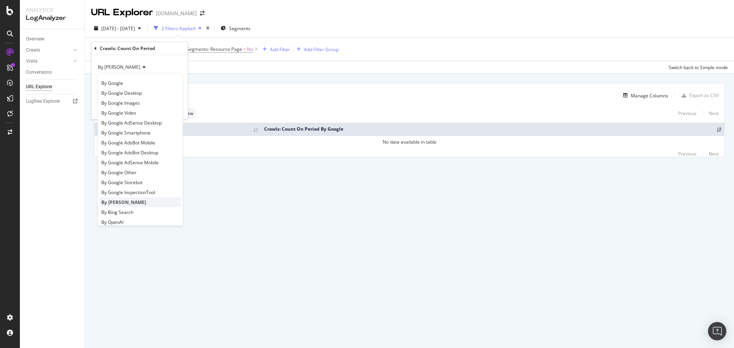
click at [119, 207] on div "By Bing" at bounding box center [140, 202] width 82 height 10
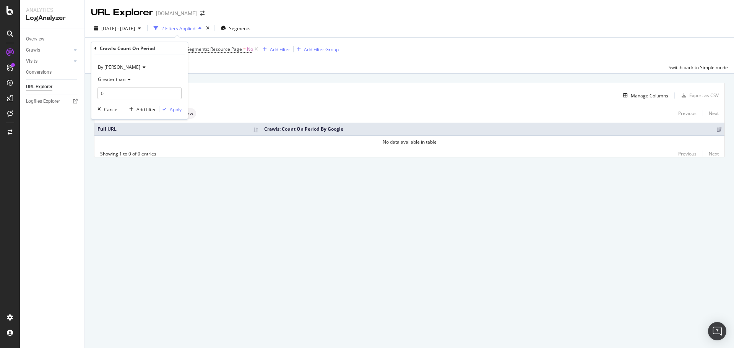
click at [140, 67] on icon at bounding box center [142, 67] width 5 height 5
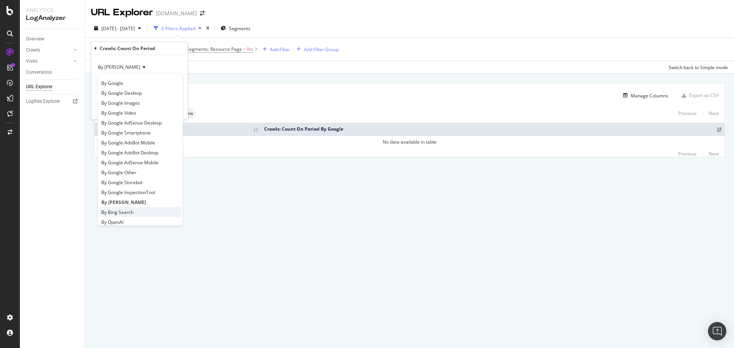
click at [130, 213] on span "By Bing Search" at bounding box center [117, 212] width 32 height 7
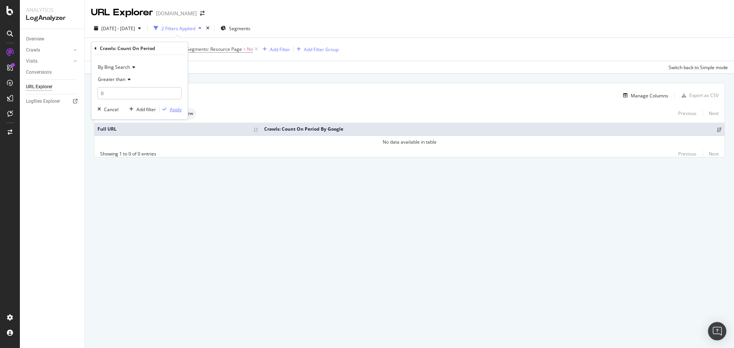
click at [177, 108] on div "Apply" at bounding box center [176, 109] width 12 height 7
click at [157, 48] on span "Crawls: Count On Period By Bing Search" at bounding box center [133, 49] width 85 height 7
click at [125, 65] on span "By Bing Search" at bounding box center [114, 67] width 32 height 7
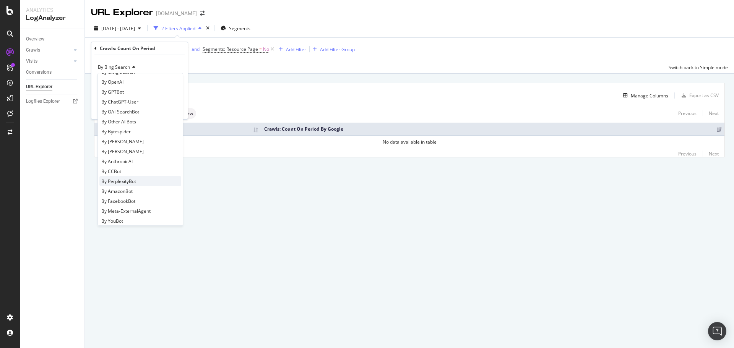
scroll to position [165, 0]
click at [124, 174] on span "By FacebookBot" at bounding box center [118, 176] width 34 height 7
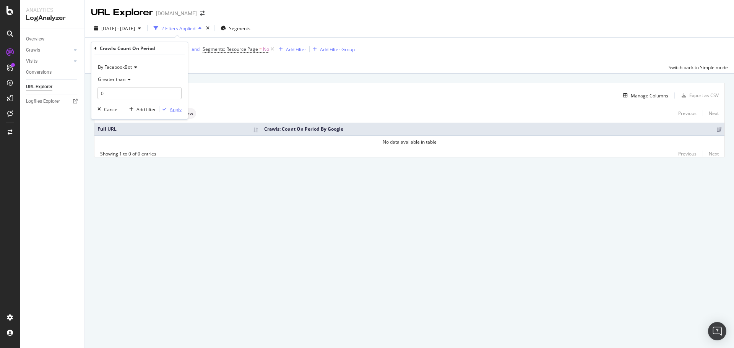
click at [168, 107] on div "button" at bounding box center [165, 109] width 10 height 5
click at [200, 14] on icon "arrow-right-arrow-left" at bounding box center [202, 13] width 5 height 5
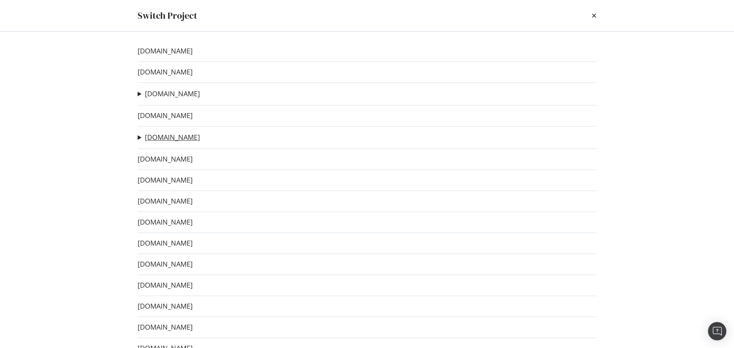
click at [173, 140] on link "www.vogue.com.au" at bounding box center [172, 137] width 55 height 8
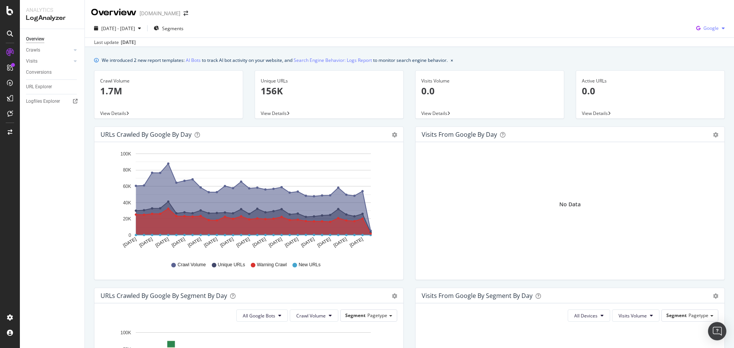
click at [704, 28] on span "Google" at bounding box center [711, 28] width 15 height 7
click at [711, 86] on span "Other AI Bots" at bounding box center [711, 86] width 28 height 7
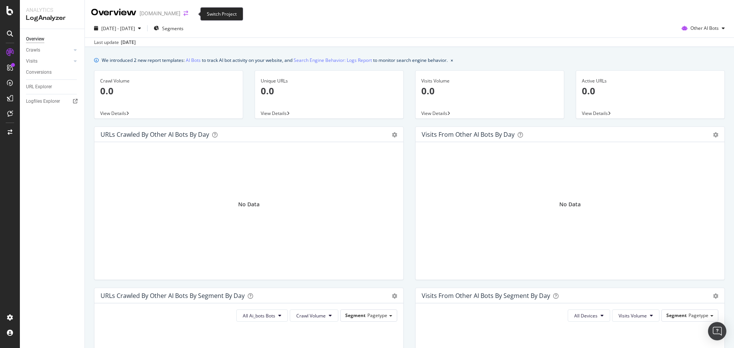
click at [188, 13] on icon "arrow-right-arrow-left" at bounding box center [186, 13] width 5 height 5
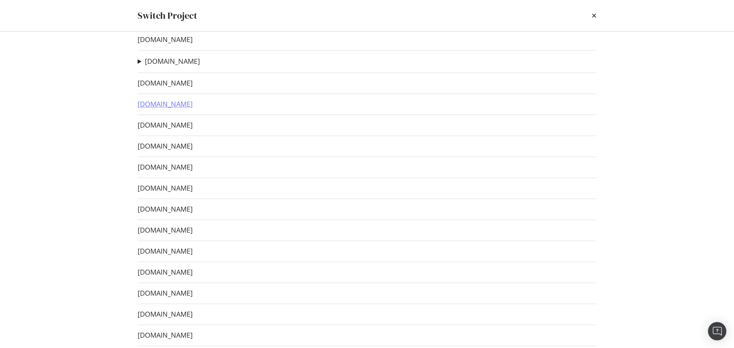
scroll to position [153, 0]
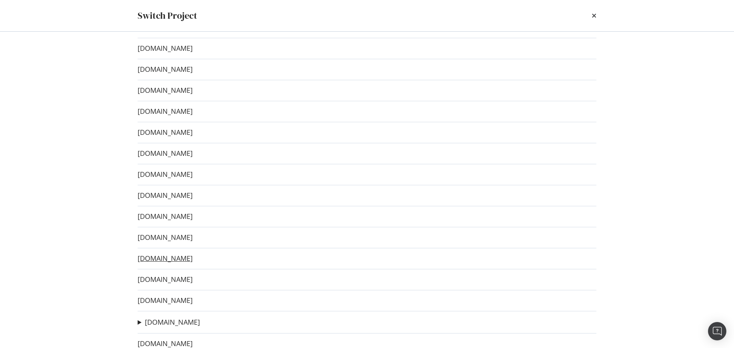
click at [193, 257] on link "www.heraldsun.com.au" at bounding box center [165, 259] width 55 height 8
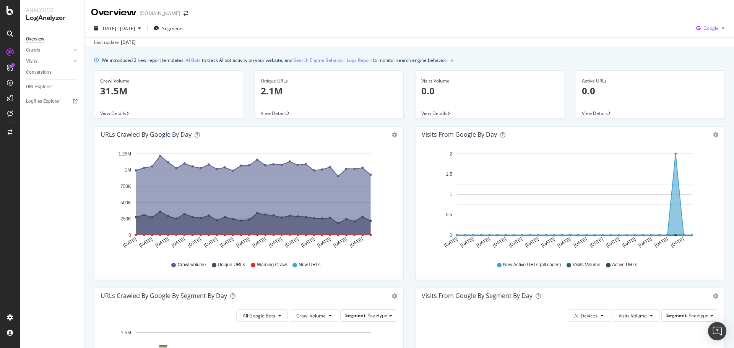
click at [710, 30] on span "Google" at bounding box center [711, 28] width 15 height 7
click at [703, 69] on span "OpenAI" at bounding box center [711, 71] width 28 height 7
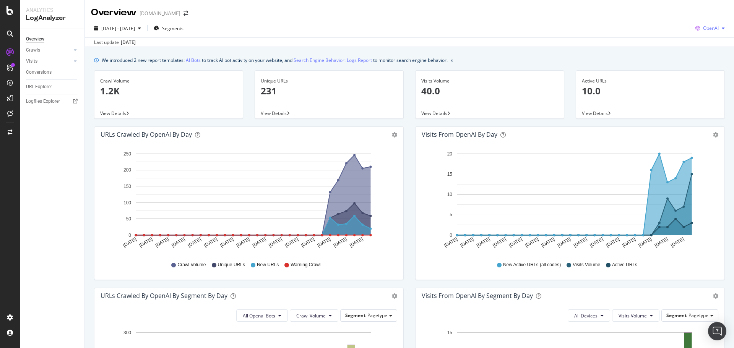
click at [709, 28] on span "OpenAI" at bounding box center [711, 28] width 16 height 7
click at [706, 84] on span "Other AI Bots" at bounding box center [711, 86] width 28 height 7
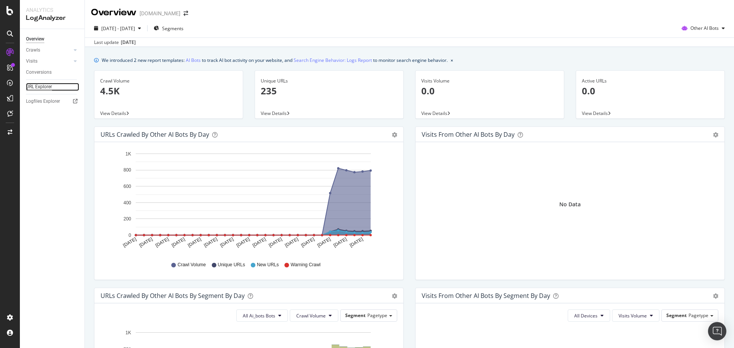
click at [41, 88] on div "URL Explorer" at bounding box center [39, 87] width 26 height 8
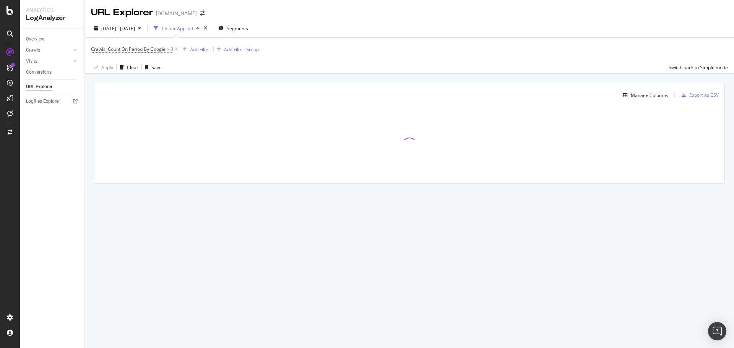
click at [154, 49] on span "Crawls: Count On Period By Google" at bounding box center [128, 49] width 75 height 7
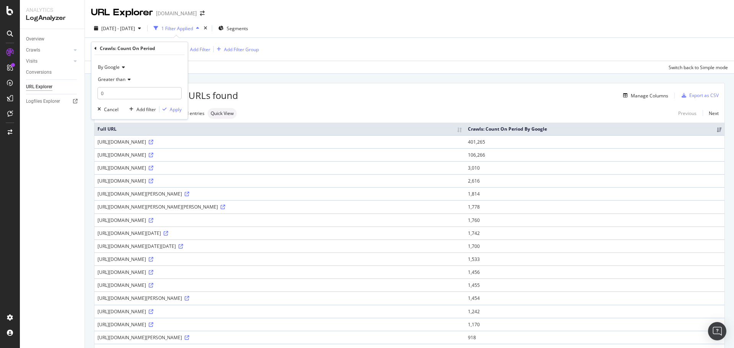
click at [117, 65] on span "By Google" at bounding box center [109, 67] width 22 height 7
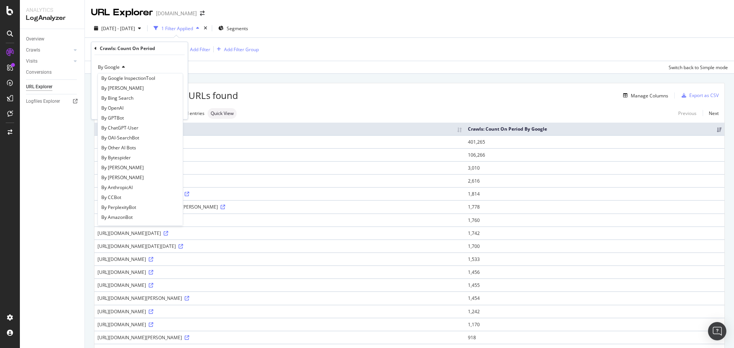
scroll to position [115, 0]
click at [135, 87] on div "By Bing" at bounding box center [140, 88] width 82 height 10
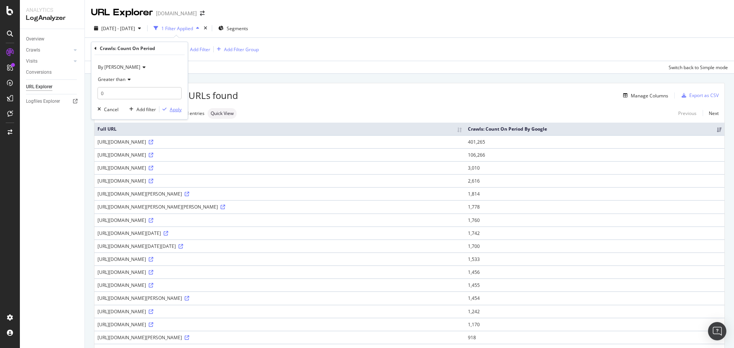
click at [177, 112] on div "Apply" at bounding box center [176, 109] width 12 height 7
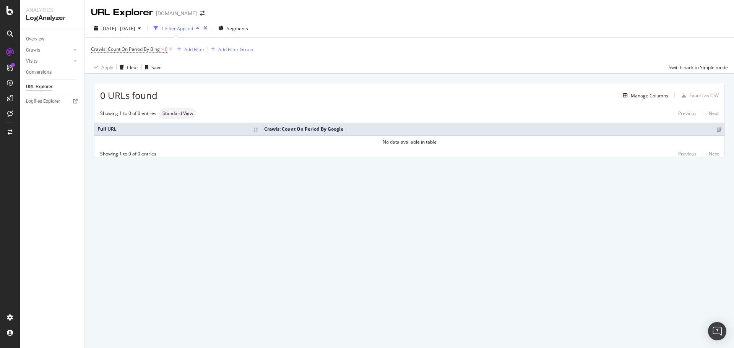
click at [164, 50] on span ">" at bounding box center [162, 49] width 3 height 7
click at [120, 67] on div "By Bing" at bounding box center [140, 67] width 84 height 12
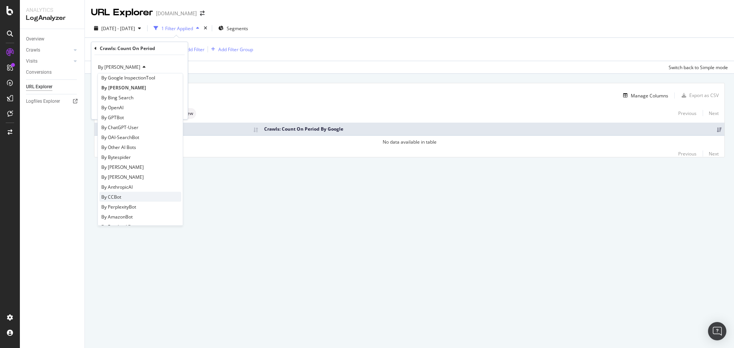
scroll to position [153, 0]
click at [126, 179] on span "By AmazonBot" at bounding box center [116, 179] width 31 height 7
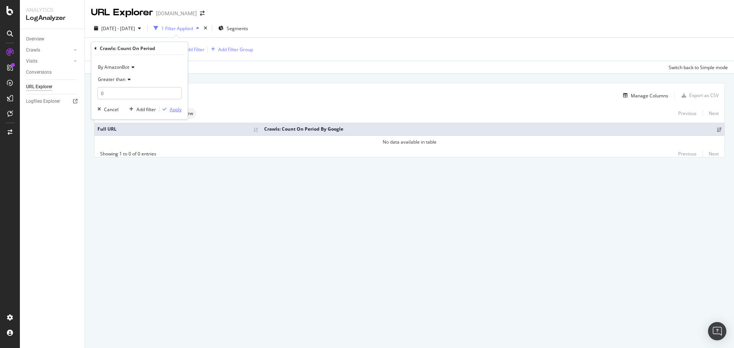
click at [171, 111] on div "Apply" at bounding box center [176, 109] width 12 height 7
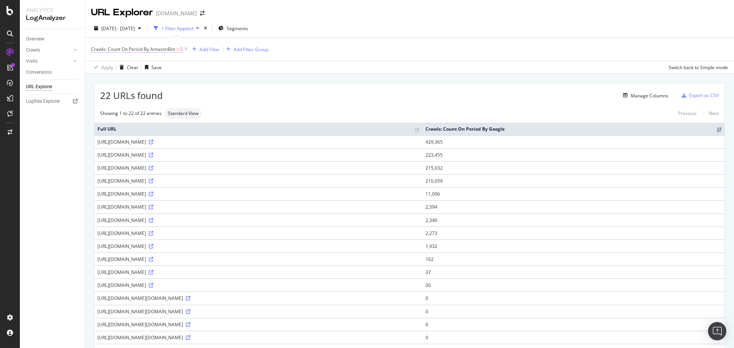
click at [173, 47] on span "Crawls: Count On Period By AmazonBot" at bounding box center [133, 49] width 84 height 7
click at [126, 68] on span "By AmazonBot" at bounding box center [113, 67] width 31 height 7
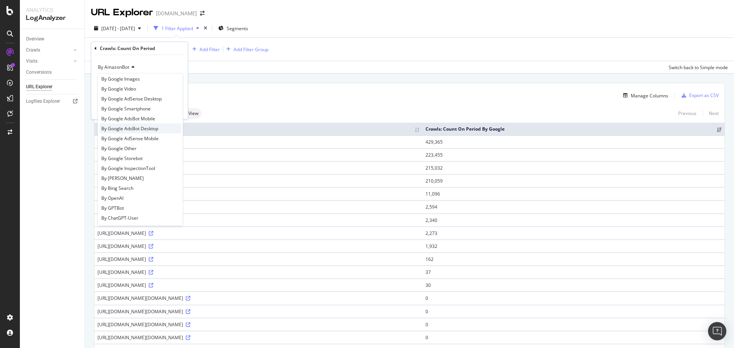
scroll to position [115, 0]
click at [118, 107] on span "By OpenAI" at bounding box center [112, 107] width 22 height 7
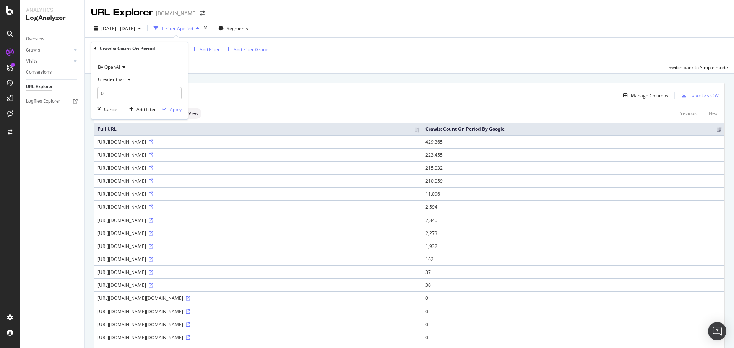
click at [176, 109] on div "Apply" at bounding box center [176, 109] width 12 height 7
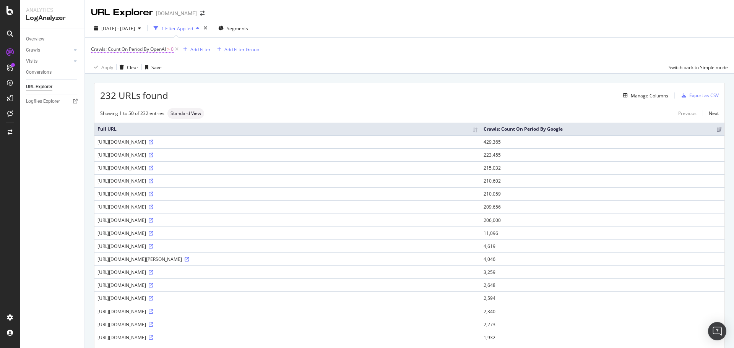
click at [165, 47] on span "Crawls: Count On Period By OpenAI" at bounding box center [128, 49] width 75 height 7
click at [119, 68] on span "By OpenAI" at bounding box center [109, 67] width 22 height 7
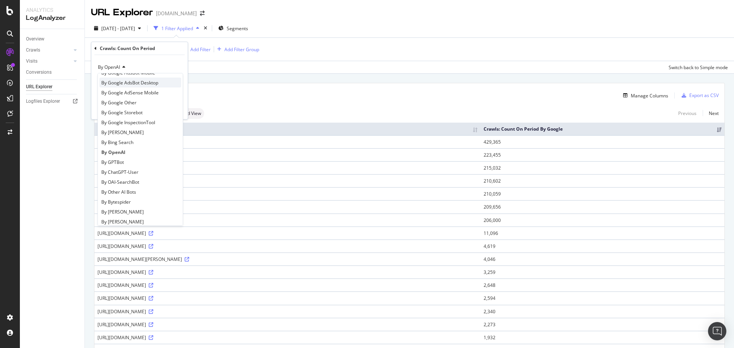
scroll to position [76, 0]
click at [126, 155] on div "By GPTBot" at bounding box center [140, 156] width 82 height 10
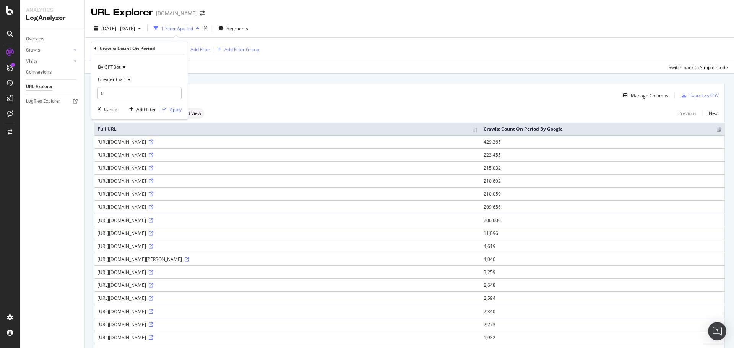
click at [179, 113] on button "Apply" at bounding box center [171, 110] width 22 height 8
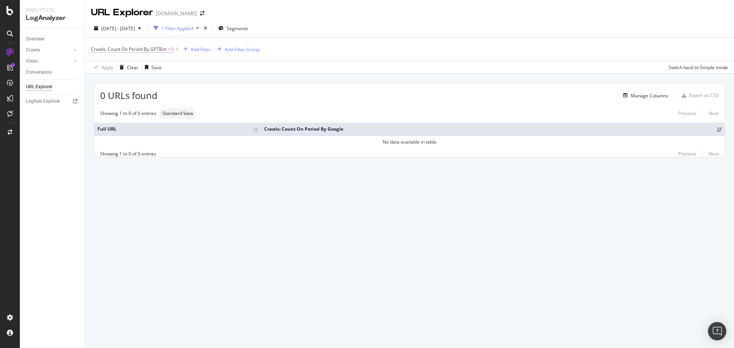
click at [149, 52] on span "Crawls: Count On Period By GPTBot" at bounding box center [128, 49] width 75 height 7
click at [122, 68] on icon at bounding box center [122, 67] width 5 height 5
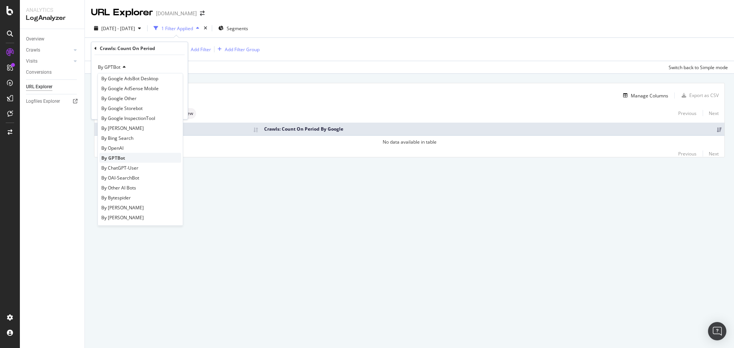
scroll to position [76, 0]
click at [137, 166] on span "By ChatGPT-User" at bounding box center [119, 166] width 37 height 7
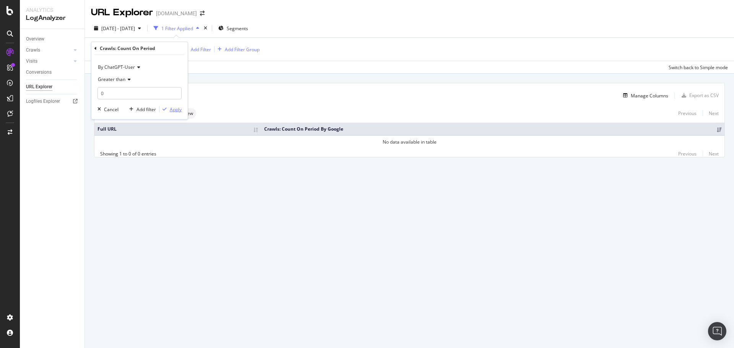
click at [177, 112] on div "Apply" at bounding box center [176, 109] width 12 height 7
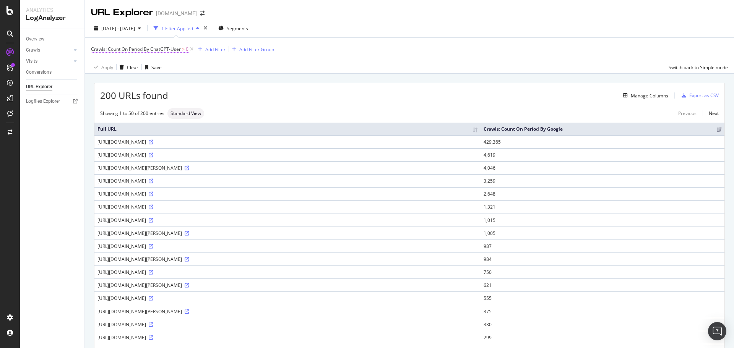
click at [180, 49] on span "Crawls: Count On Period By ChatGPT-User" at bounding box center [136, 49] width 90 height 7
click at [127, 68] on span "By ChatGPT-User" at bounding box center [116, 67] width 37 height 7
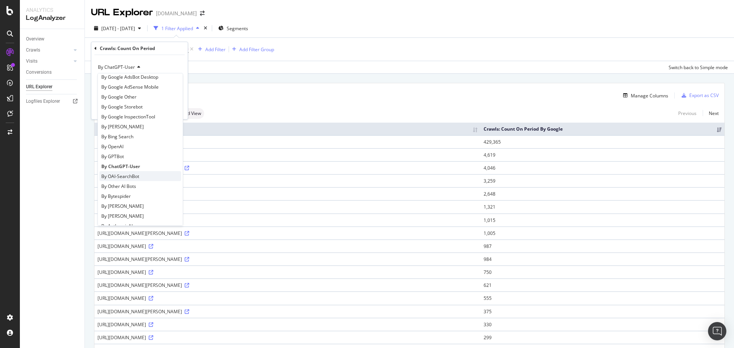
scroll to position [76, 0]
click at [120, 157] on span "By GPTBot" at bounding box center [112, 156] width 23 height 7
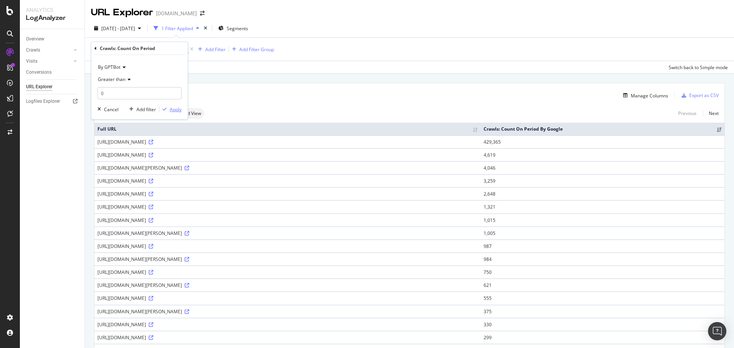
click at [174, 110] on div "Apply" at bounding box center [176, 109] width 12 height 7
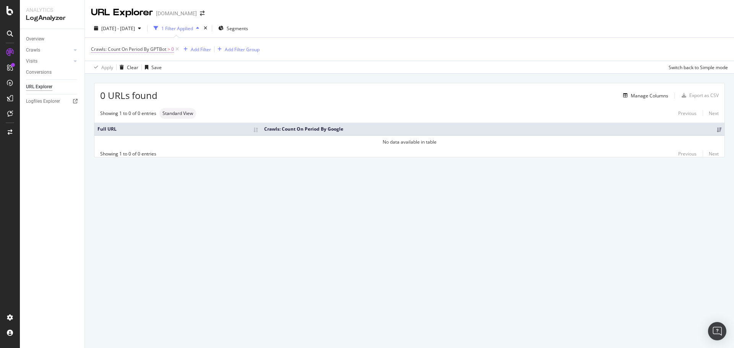
click at [164, 52] on span "Crawls: Count On Period By GPTBot" at bounding box center [128, 49] width 75 height 7
click at [114, 66] on span "By GPTBot" at bounding box center [109, 67] width 23 height 7
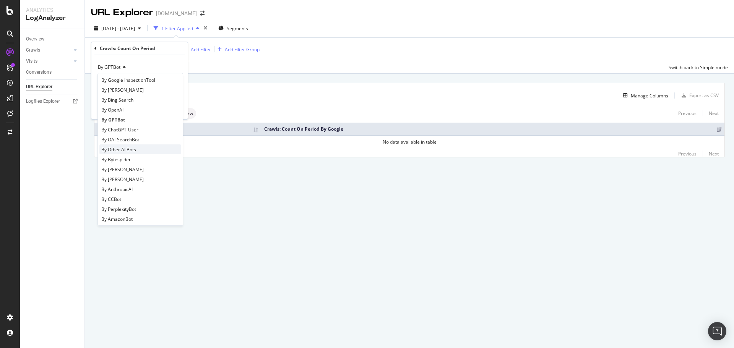
scroll to position [115, 0]
click at [137, 136] on span "By OAI-SearchBot" at bounding box center [120, 137] width 38 height 7
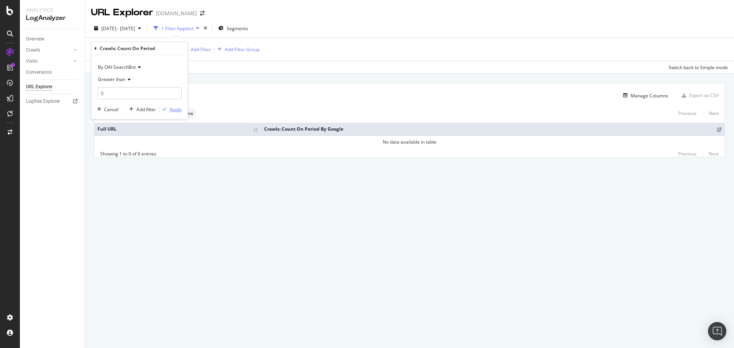
click at [175, 108] on div "Apply" at bounding box center [176, 109] width 12 height 7
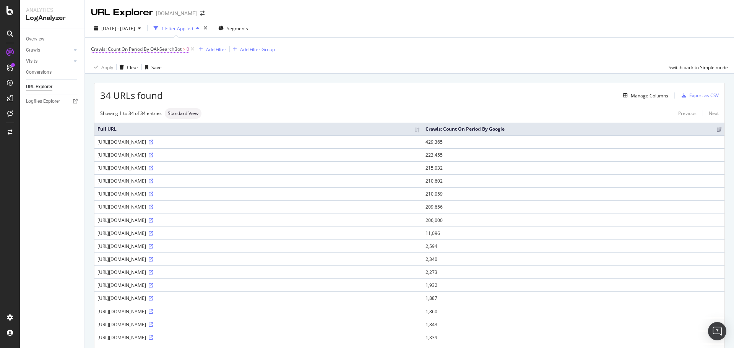
click at [155, 52] on span "Crawls: Count On Period By OAI-SearchBot" at bounding box center [136, 49] width 91 height 7
click at [124, 70] on div "By OAI-SearchBot" at bounding box center [140, 67] width 84 height 12
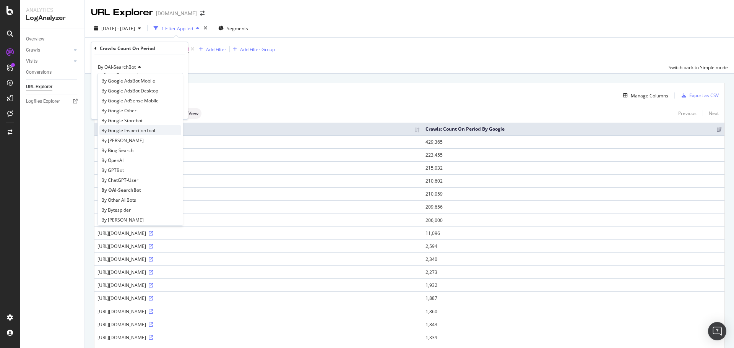
scroll to position [153, 0]
click at [123, 148] on span "By AnthropicAI" at bounding box center [116, 149] width 31 height 7
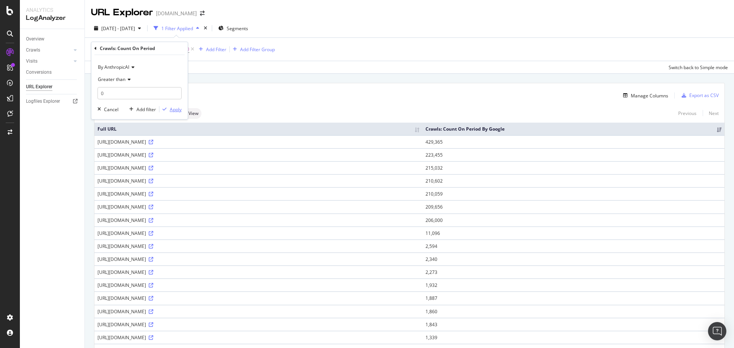
click at [179, 106] on button "Apply" at bounding box center [171, 110] width 22 height 8
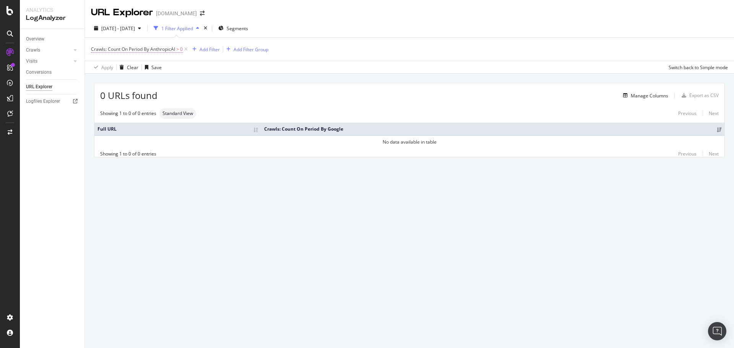
click at [168, 48] on span "Crawls: Count On Period By AnthropicAI" at bounding box center [133, 49] width 84 height 7
click at [123, 68] on span "By AnthropicAI" at bounding box center [113, 67] width 31 height 7
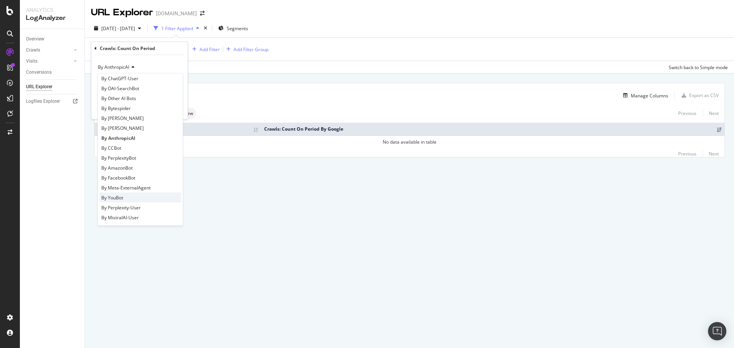
scroll to position [165, 0]
click at [124, 105] on span "By Bytespider" at bounding box center [115, 107] width 29 height 7
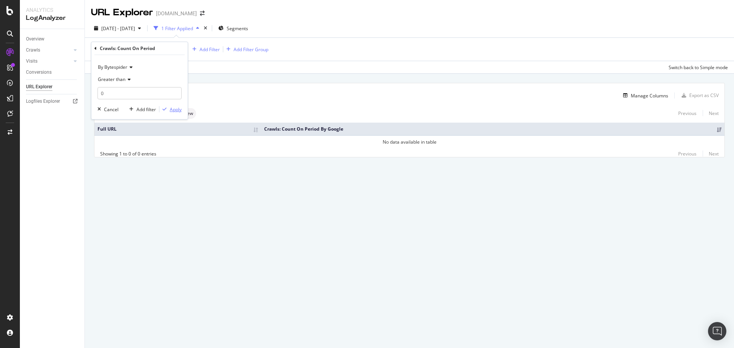
click at [174, 112] on div "Apply" at bounding box center [176, 109] width 12 height 7
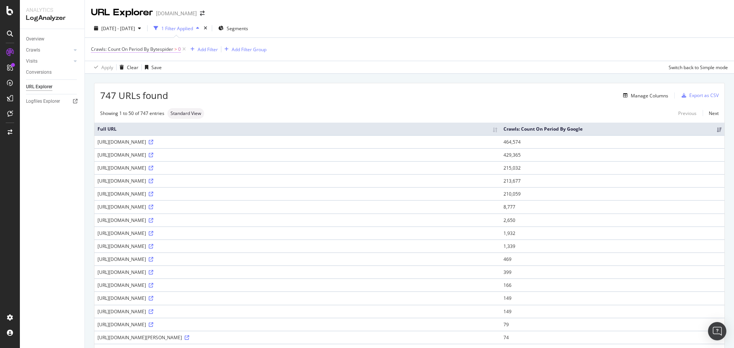
click at [168, 50] on span "Crawls: Count On Period By Bytespider" at bounding box center [132, 49] width 82 height 7
click at [125, 67] on span "By Bytespider" at bounding box center [112, 67] width 29 height 7
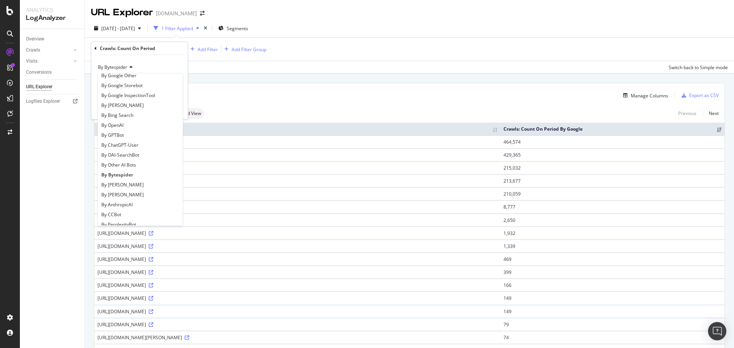
scroll to position [115, 0]
click at [135, 130] on span "By ChatGPT-User" at bounding box center [119, 127] width 37 height 7
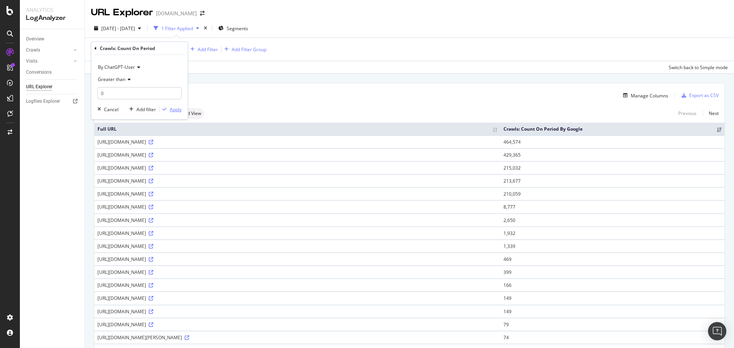
click at [175, 110] on div "Apply" at bounding box center [176, 109] width 12 height 7
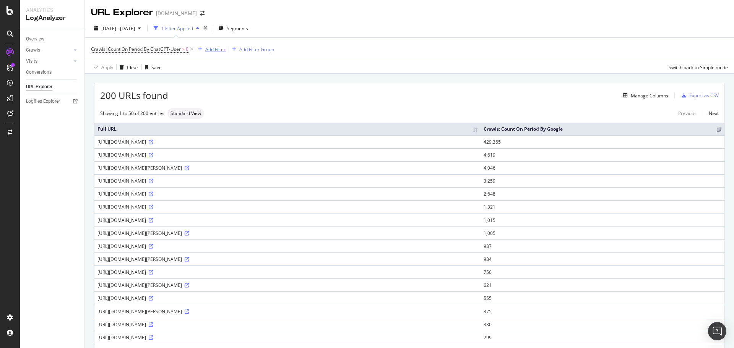
click at [214, 52] on div "Add Filter" at bounding box center [210, 49] width 31 height 8
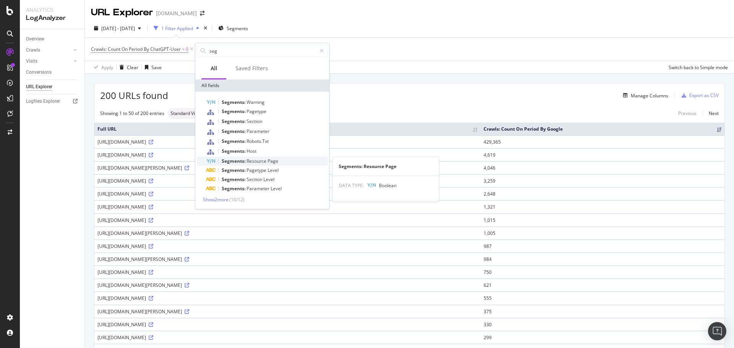
type input "seg"
click at [267, 159] on span "Resource" at bounding box center [257, 161] width 21 height 7
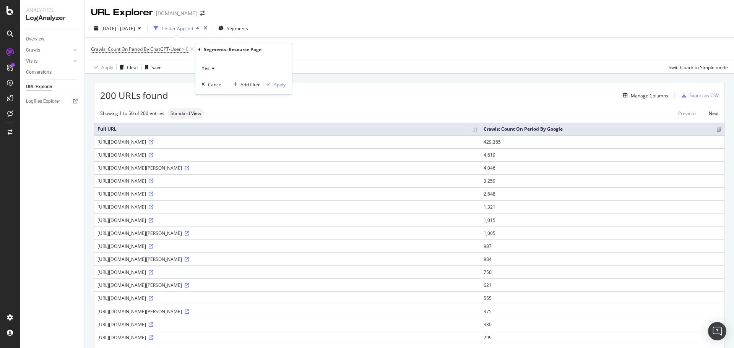
click at [211, 68] on icon at bounding box center [212, 68] width 5 height 5
click at [216, 93] on div "No" at bounding box center [244, 94] width 82 height 10
click at [287, 83] on div "No Cancel Add filter Apply" at bounding box center [243, 75] width 96 height 38
click at [279, 84] on div "Apply" at bounding box center [280, 84] width 12 height 7
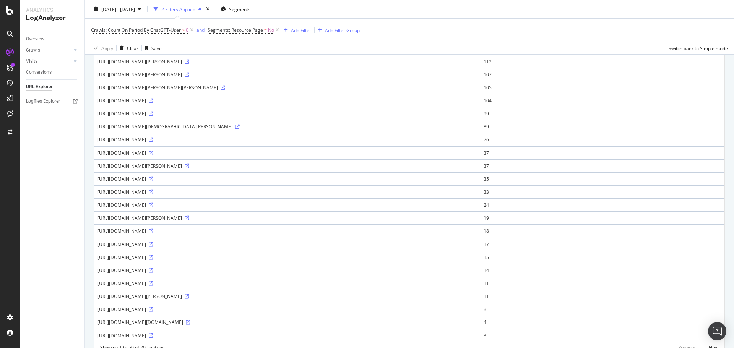
scroll to position [482, 0]
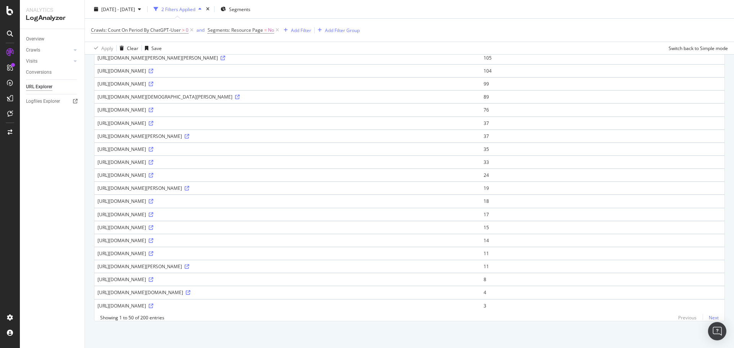
click at [706, 317] on link "Next" at bounding box center [711, 317] width 16 height 11
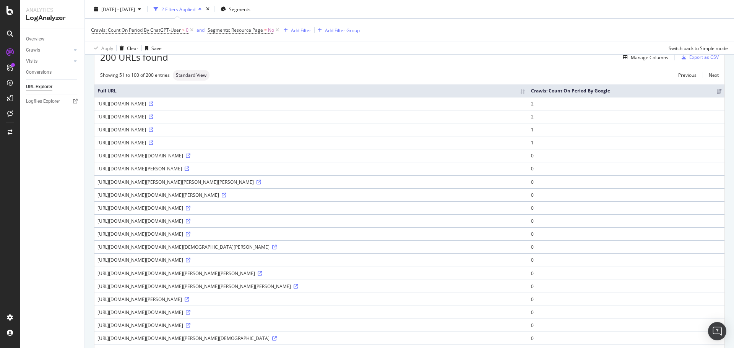
scroll to position [0, 0]
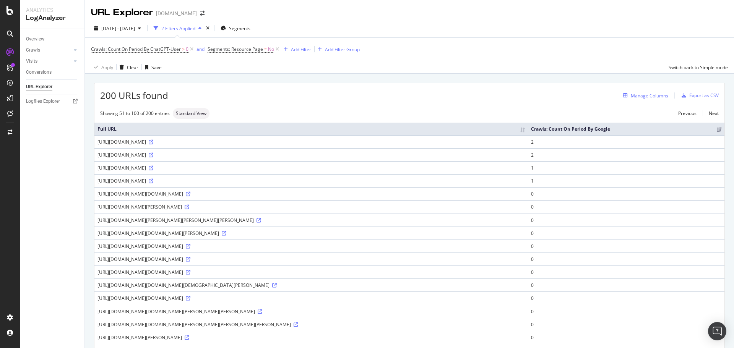
click at [655, 96] on div "Manage Columns" at bounding box center [649, 96] width 37 height 7
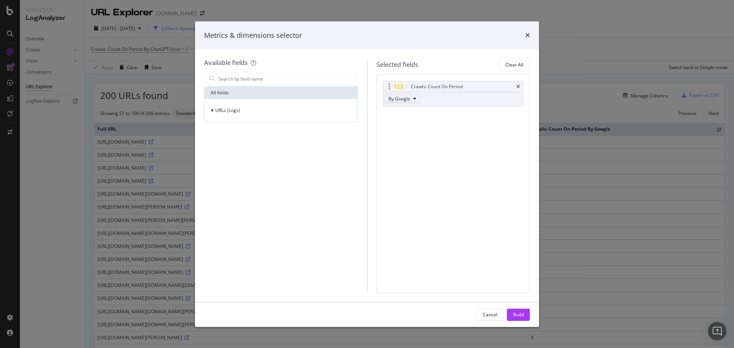
click at [413, 98] on icon "modal" at bounding box center [414, 98] width 3 height 5
click at [426, 145] on span "By ChatGPT-User" at bounding box center [422, 147] width 60 height 7
click at [521, 312] on div "Build" at bounding box center [518, 315] width 11 height 7
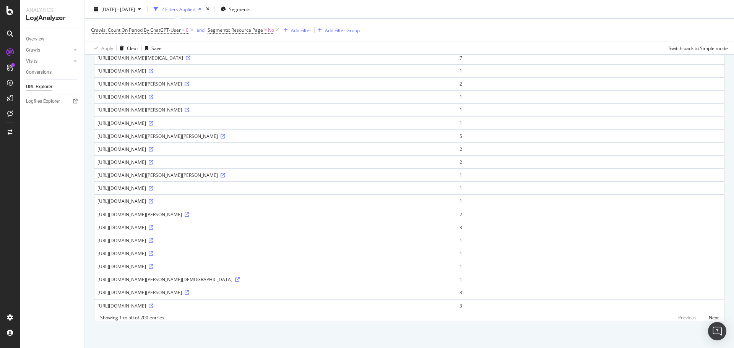
scroll to position [573, 0]
click at [706, 317] on link "Next" at bounding box center [711, 317] width 16 height 11
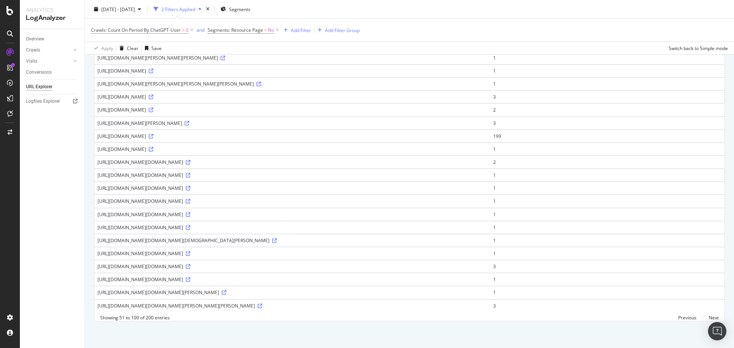
scroll to position [711, 0]
click at [706, 319] on link "Next" at bounding box center [711, 317] width 16 height 11
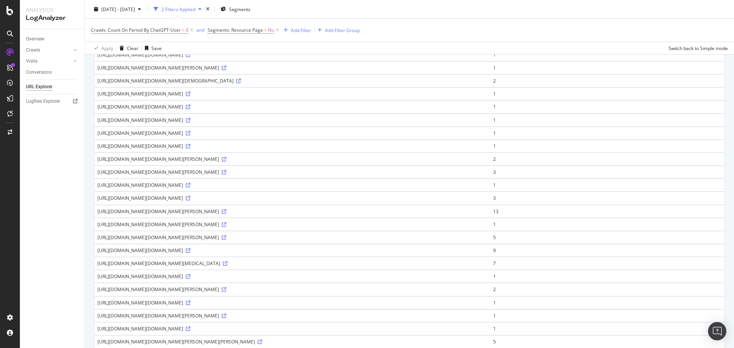
scroll to position [229, 0]
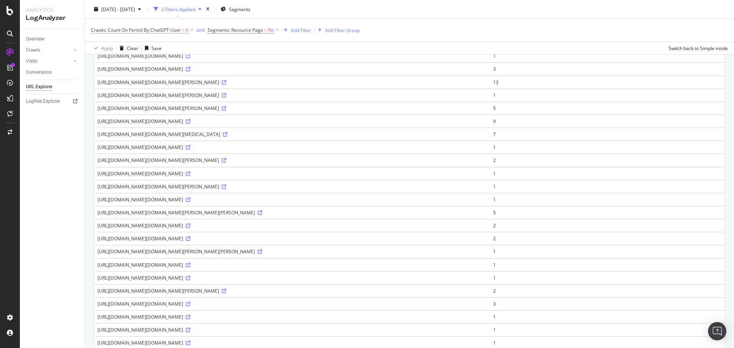
click at [176, 30] on span "Crawls: Count On Period By ChatGPT-User" at bounding box center [136, 30] width 90 height 7
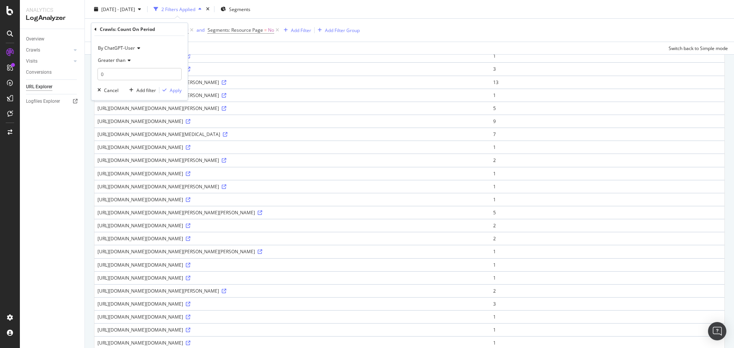
click at [132, 49] on span "By ChatGPT-User" at bounding box center [116, 48] width 37 height 7
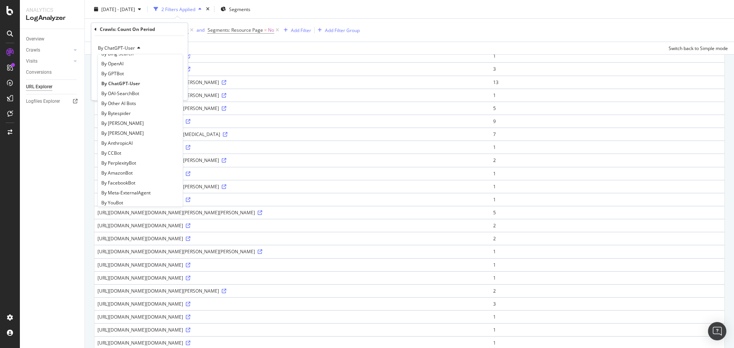
scroll to position [153, 0]
click at [120, 137] on span "By CCBot" at bounding box center [111, 140] width 20 height 7
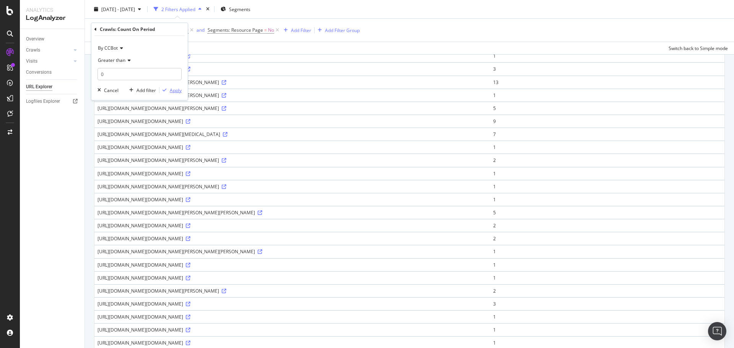
click at [170, 91] on div "Apply" at bounding box center [176, 90] width 12 height 7
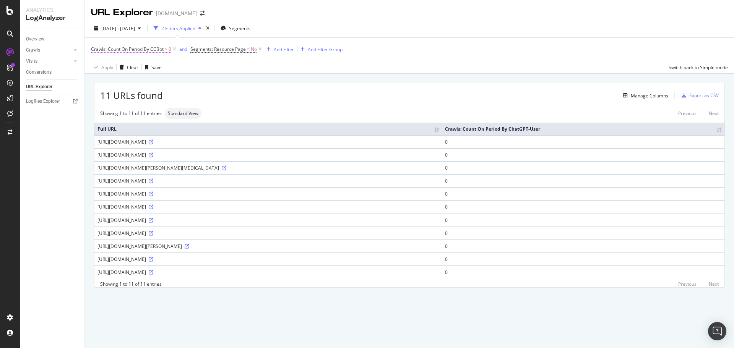
click at [160, 51] on span "Crawls: Count On Period By CCBot" at bounding box center [127, 49] width 73 height 7
click at [111, 67] on span "By CCBot" at bounding box center [108, 67] width 20 height 7
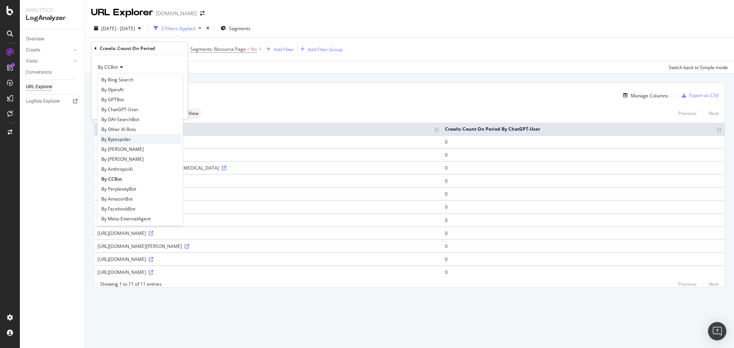
scroll to position [165, 0]
click at [134, 153] on span "By PerplexityBot" at bounding box center [118, 156] width 35 height 7
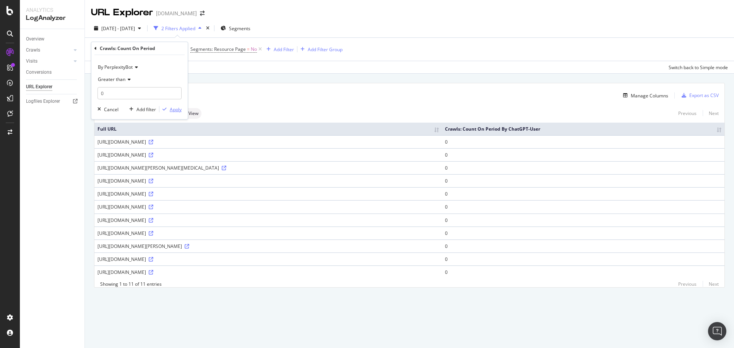
click at [173, 110] on div "Apply" at bounding box center [176, 109] width 12 height 7
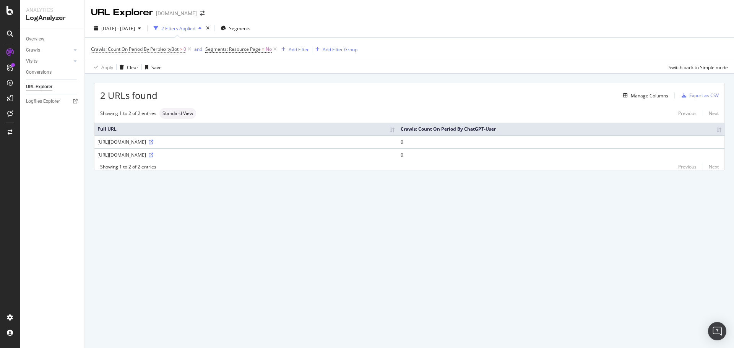
click at [150, 52] on span "Crawls: Count On Period By PerplexityBot" at bounding box center [135, 49] width 88 height 7
click at [125, 65] on span "By PerplexityBot" at bounding box center [115, 67] width 35 height 7
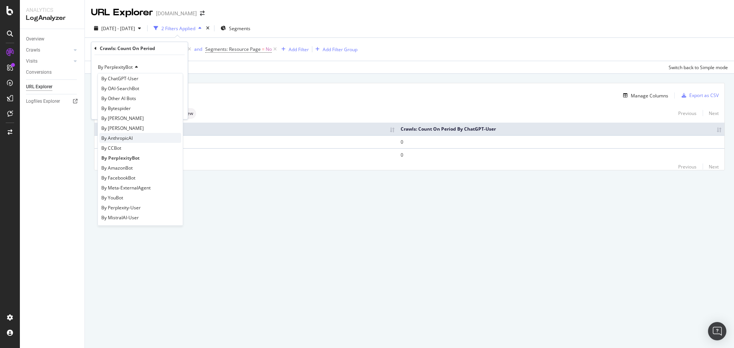
scroll to position [165, 0]
click at [129, 208] on span "By Perplexity-User" at bounding box center [120, 206] width 39 height 7
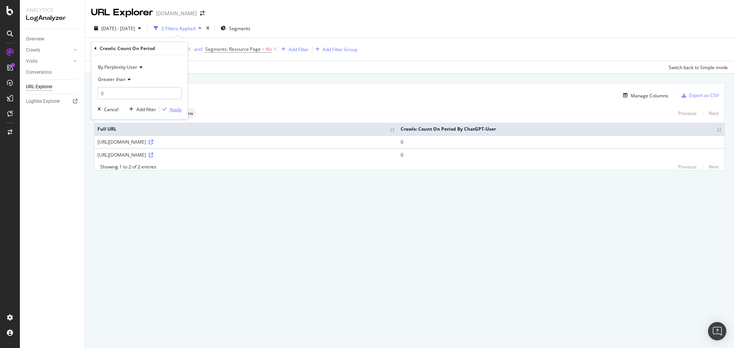
click at [174, 110] on div "Apply" at bounding box center [176, 109] width 12 height 7
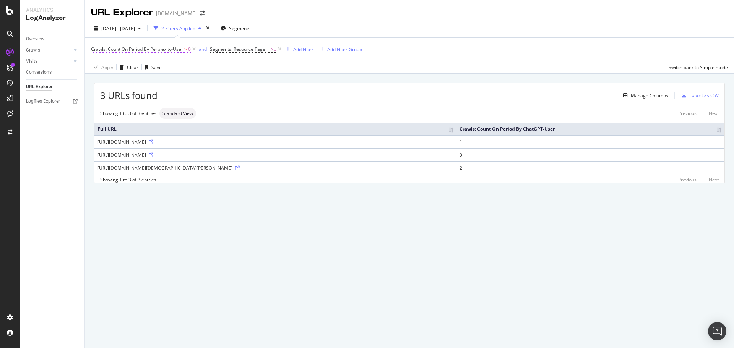
click at [164, 50] on span "Crawls: Count On Period By Perplexity-User" at bounding box center [137, 49] width 92 height 7
click at [122, 80] on span "Greater than" at bounding box center [112, 79] width 28 height 7
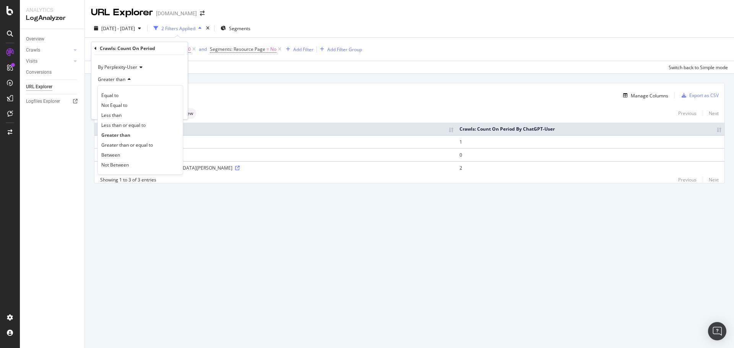
click at [127, 64] on span "By Perplexity-User" at bounding box center [117, 67] width 39 height 7
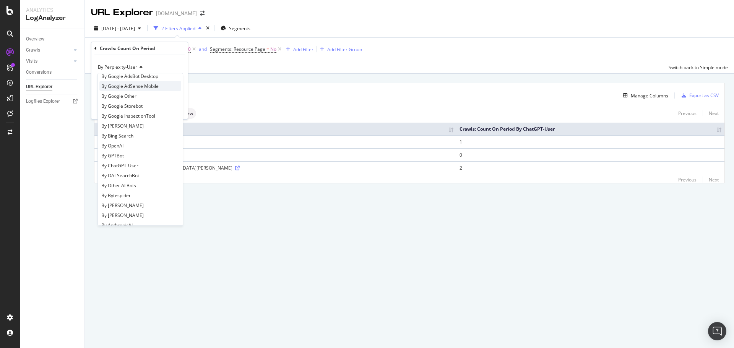
scroll to position [153, 0]
click at [127, 191] on span "By FacebookBot" at bounding box center [118, 189] width 34 height 7
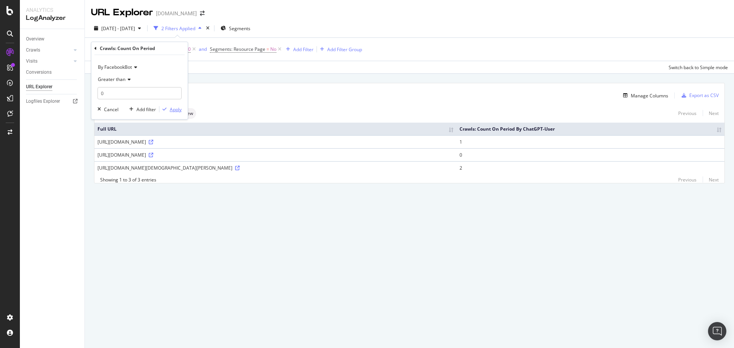
click at [176, 109] on div "Apply" at bounding box center [176, 109] width 12 height 7
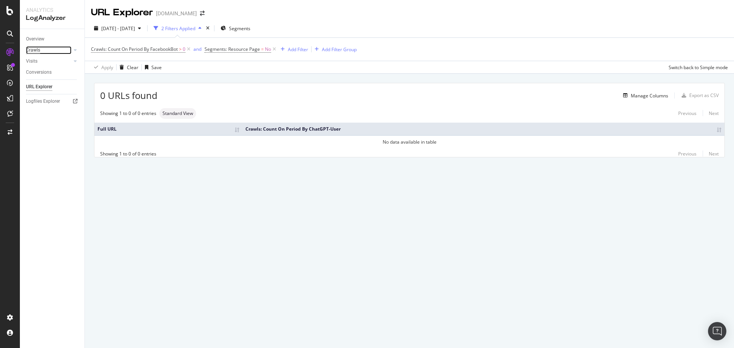
click at [39, 50] on div "Crawls" at bounding box center [33, 50] width 14 height 8
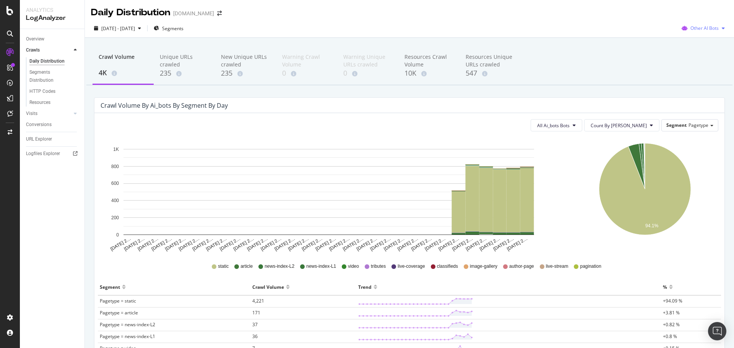
click at [713, 25] on span "Other AI Bots" at bounding box center [705, 28] width 28 height 7
click at [706, 47] on div "Google" at bounding box center [701, 43] width 54 height 11
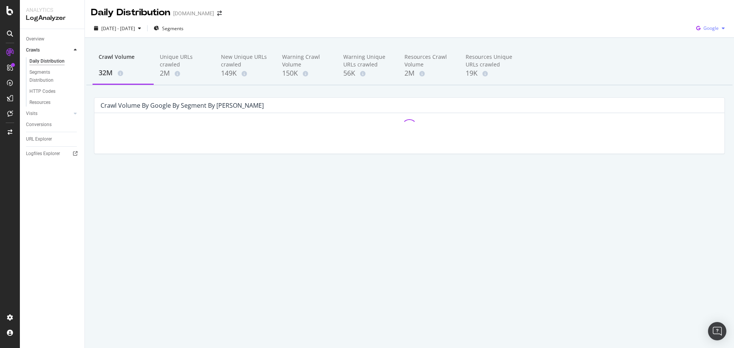
click at [711, 26] on span "Google" at bounding box center [711, 28] width 15 height 7
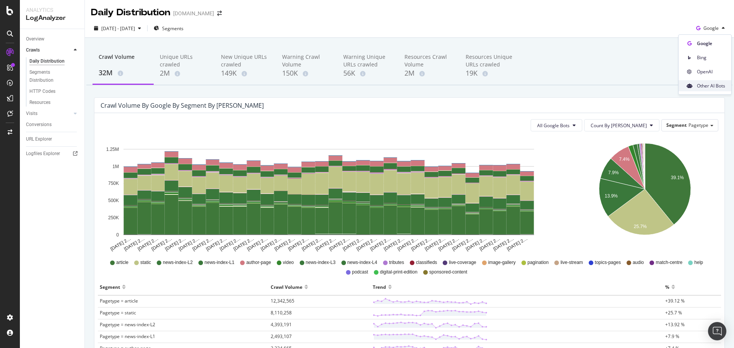
click at [702, 88] on span "Other AI Bots" at bounding box center [711, 86] width 28 height 7
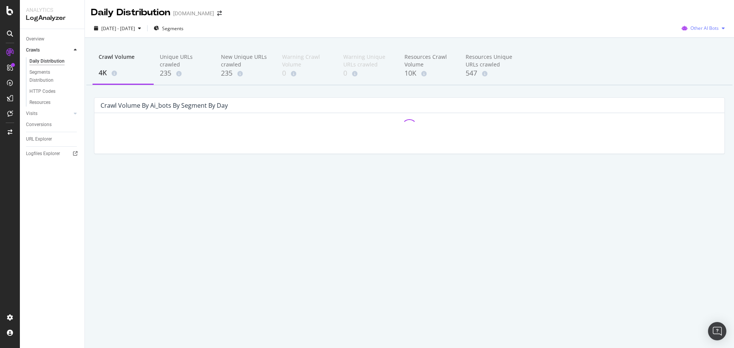
click at [703, 29] on span "Other AI Bots" at bounding box center [705, 28] width 28 height 7
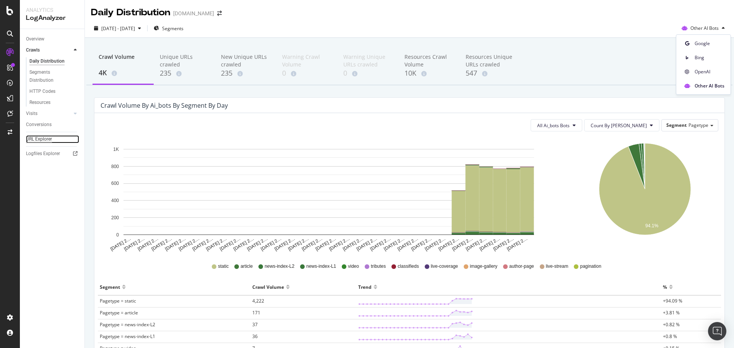
click at [46, 139] on div "URL Explorer" at bounding box center [39, 139] width 26 height 8
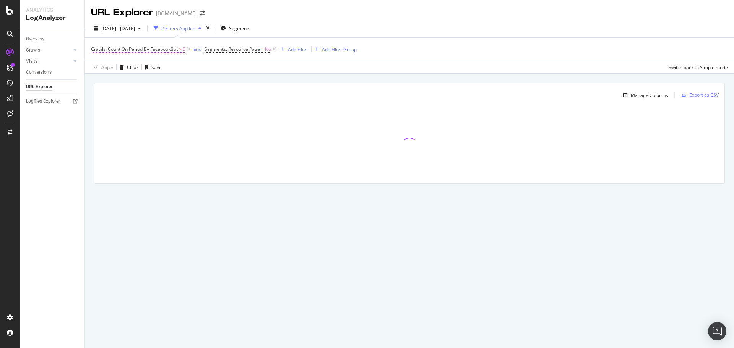
click at [171, 47] on span "Crawls: Count On Period By FacebookBot" at bounding box center [134, 49] width 87 height 7
click at [131, 66] on span "By FacebookBot" at bounding box center [115, 67] width 34 height 7
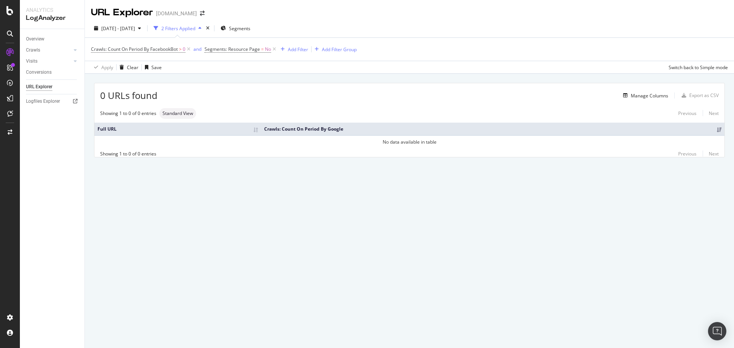
click at [247, 66] on div "Apply Clear Save Switch back to Simple mode" at bounding box center [409, 67] width 649 height 13
click at [205, 15] on icon "arrow-right-arrow-left" at bounding box center [202, 13] width 5 height 5
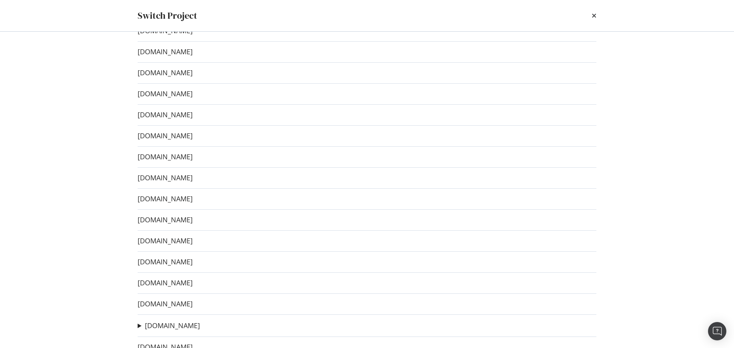
scroll to position [113, 0]
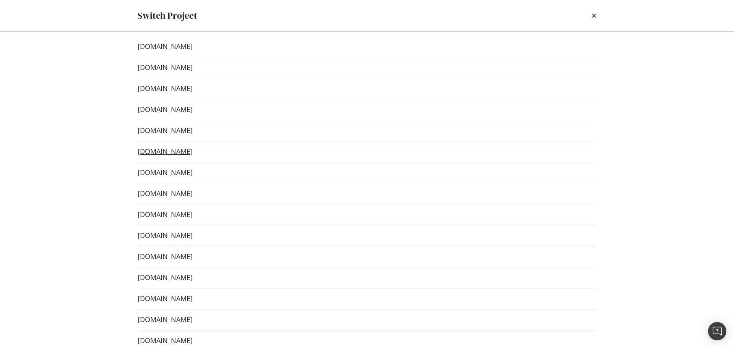
click at [176, 155] on link "www.taste.com.au" at bounding box center [165, 152] width 55 height 8
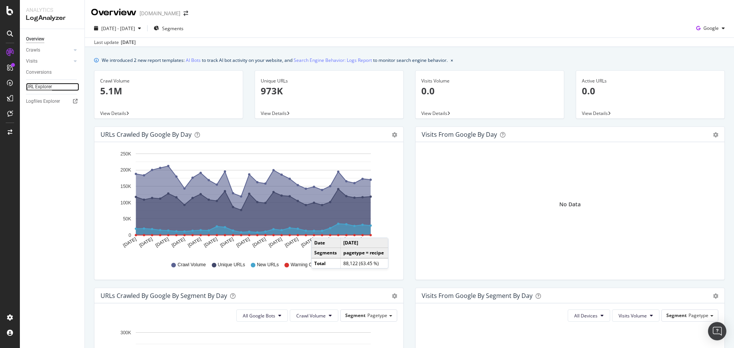
click at [37, 83] on div "URL Explorer" at bounding box center [39, 87] width 26 height 8
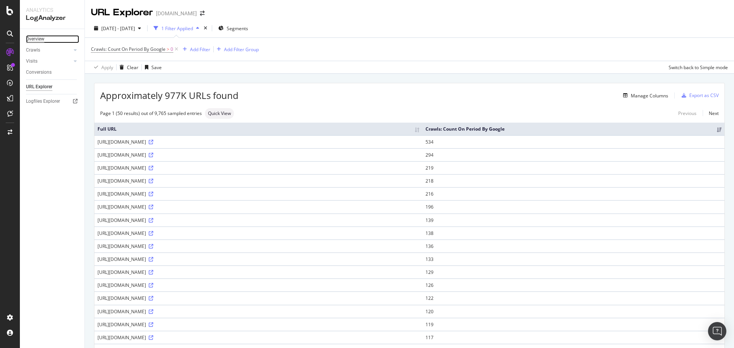
click at [33, 39] on div "Overview" at bounding box center [35, 39] width 18 height 8
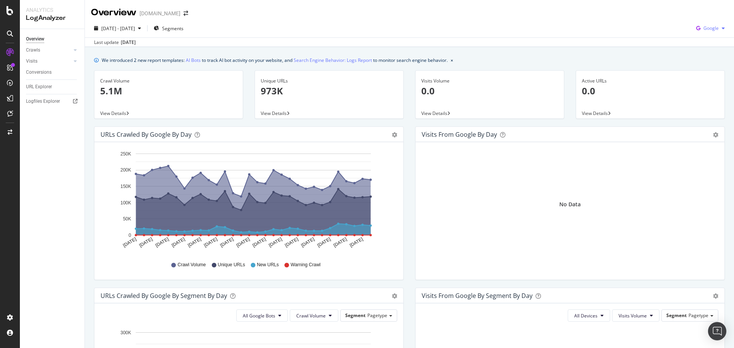
click at [707, 31] on span "Google" at bounding box center [711, 28] width 15 height 7
click at [705, 74] on span "OpenAI" at bounding box center [711, 71] width 28 height 7
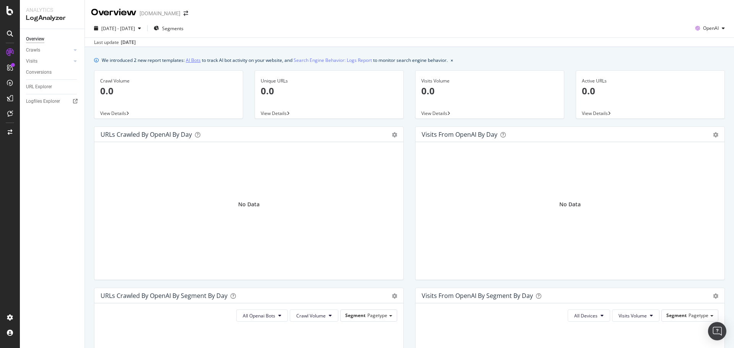
click at [198, 62] on link "AI Bots" at bounding box center [193, 60] width 15 height 8
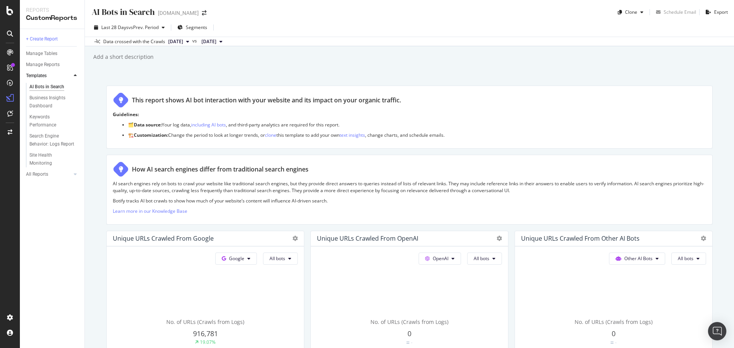
scroll to position [115, 0]
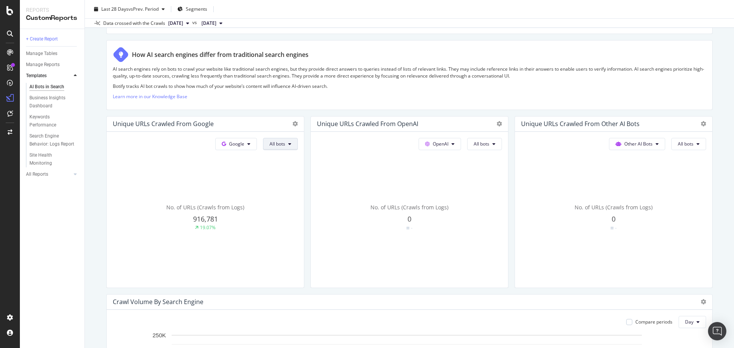
click at [281, 140] on button "All bots" at bounding box center [280, 144] width 35 height 12
click at [480, 103] on div "AI search engines rely on bots to crawl your website like traditional search en…" at bounding box center [410, 85] width 594 height 38
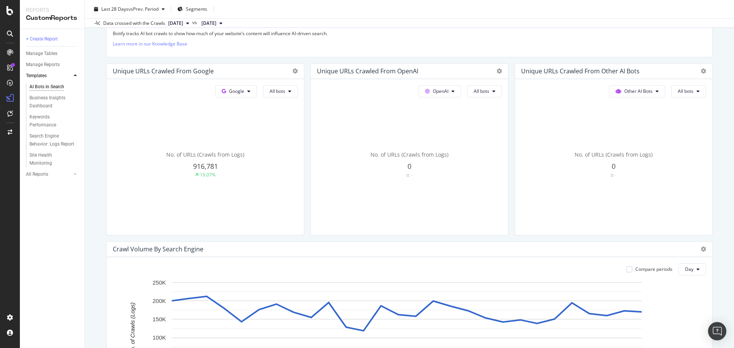
scroll to position [115, 0]
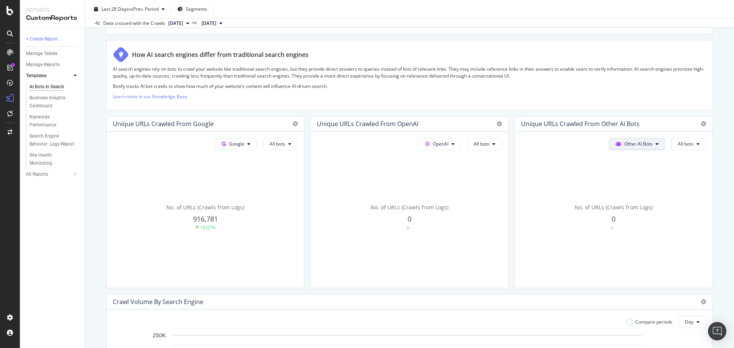
click at [648, 145] on button "Other AI Bots" at bounding box center [637, 144] width 56 height 12
click at [467, 151] on div "OpenAI All bots No. of URLs (Crawls from Logs) 0 -" at bounding box center [409, 210] width 197 height 156
click at [640, 142] on span "Other AI Bots" at bounding box center [639, 144] width 28 height 7
click at [648, 205] on span "Other AI Bots" at bounding box center [637, 202] width 30 height 7
click at [685, 142] on span "All bots" at bounding box center [686, 144] width 16 height 7
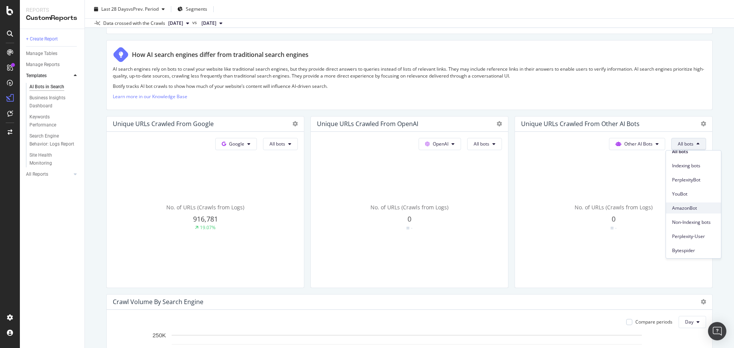
scroll to position [0, 0]
click at [693, 216] on span "AmazonBot" at bounding box center [693, 216] width 43 height 7
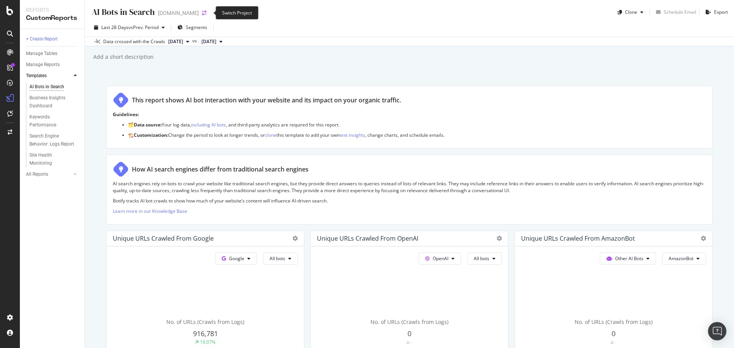
click at [207, 12] on icon "arrow-right-arrow-left" at bounding box center [204, 12] width 5 height 5
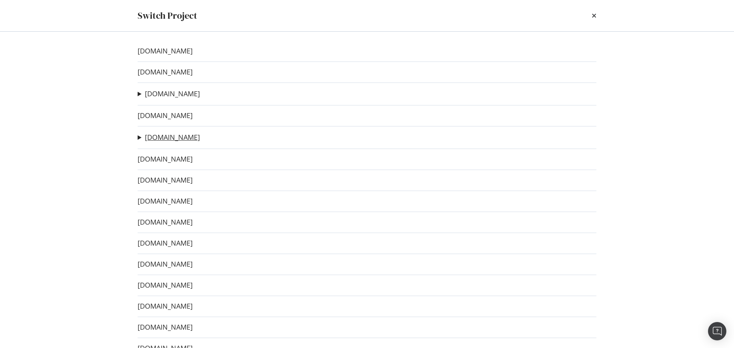
click at [183, 138] on link "www.vogue.com.au" at bounding box center [172, 137] width 55 height 8
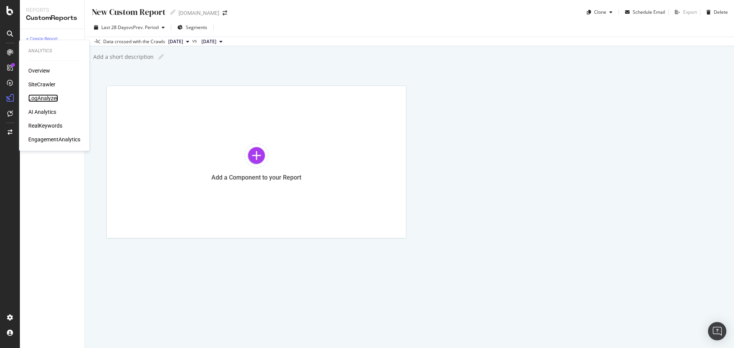
click at [52, 96] on div "LogAnalyzer" at bounding box center [43, 98] width 30 height 8
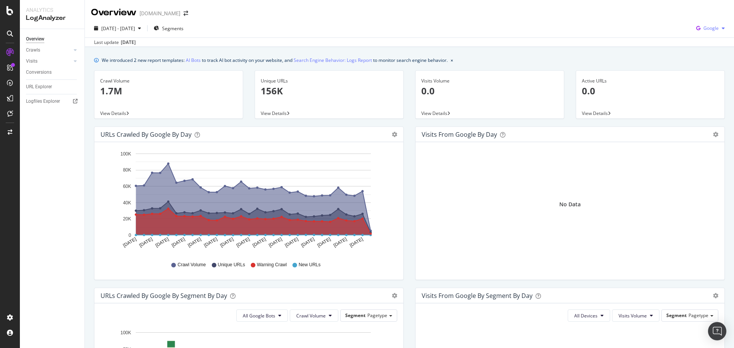
click at [719, 27] on div "button" at bounding box center [723, 28] width 9 height 5
click at [702, 73] on span "OpenAI" at bounding box center [711, 71] width 28 height 7
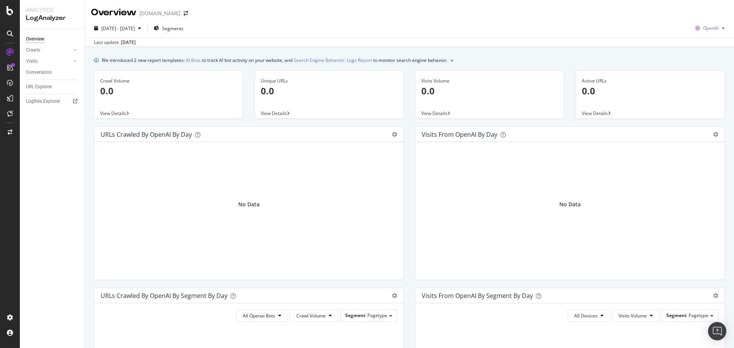
click at [702, 25] on div "OpenAI" at bounding box center [711, 28] width 36 height 11
click at [704, 84] on span "Other AI Bots" at bounding box center [711, 86] width 28 height 7
click at [188, 12] on icon "arrow-right-arrow-left" at bounding box center [186, 13] width 5 height 5
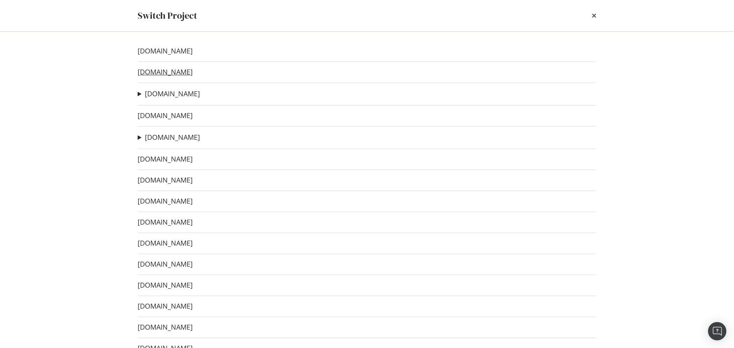
click at [191, 68] on link "www.themercury.com.au" at bounding box center [165, 72] width 55 height 8
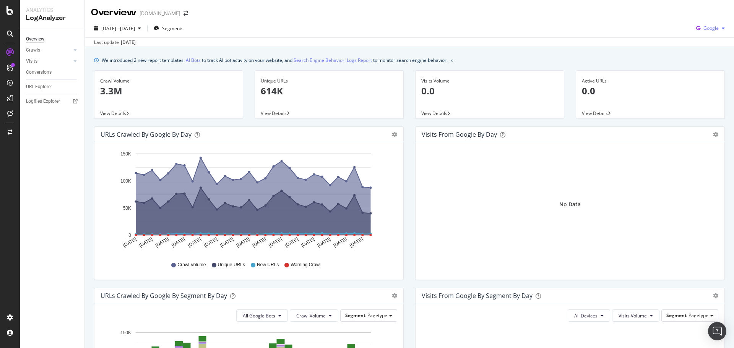
click at [713, 29] on span "Google" at bounding box center [711, 28] width 15 height 7
click at [706, 68] on span "OpenAI" at bounding box center [711, 71] width 28 height 7
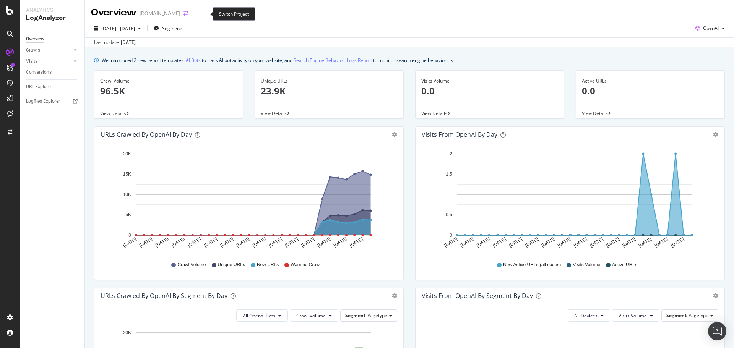
click at [188, 15] on icon "arrow-right-arrow-left" at bounding box center [186, 13] width 5 height 5
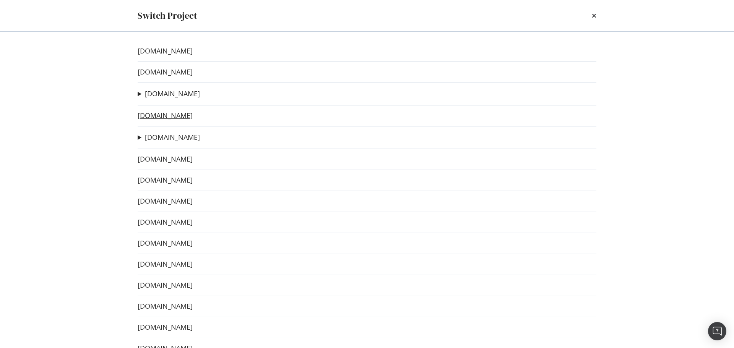
click at [179, 112] on link "www.cairnspost.com.au" at bounding box center [165, 116] width 55 height 8
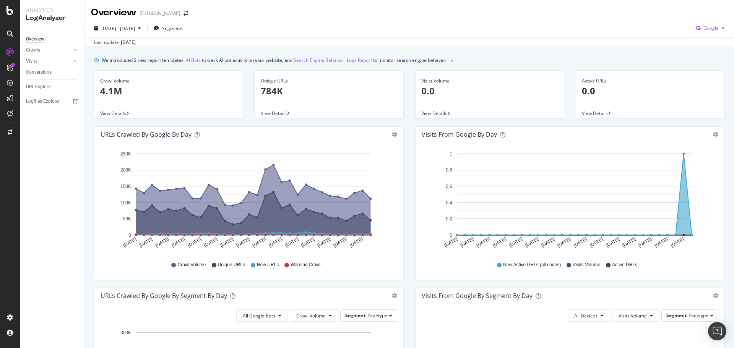
click at [722, 26] on icon "button" at bounding box center [723, 28] width 3 height 5
click at [702, 69] on span "OpenAI" at bounding box center [711, 71] width 28 height 7
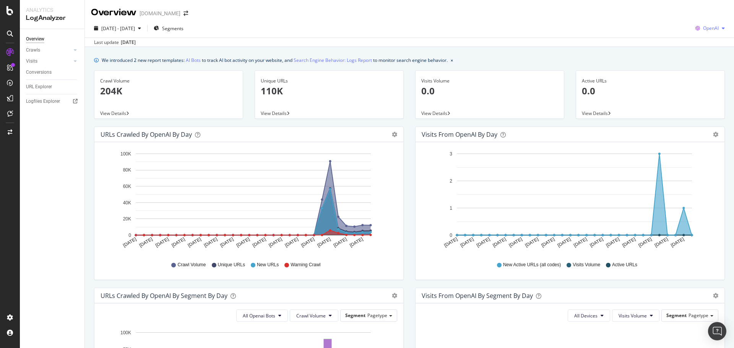
click at [719, 27] on div "button" at bounding box center [723, 28] width 9 height 5
click at [708, 85] on span "Other AI Bots" at bounding box center [711, 86] width 28 height 7
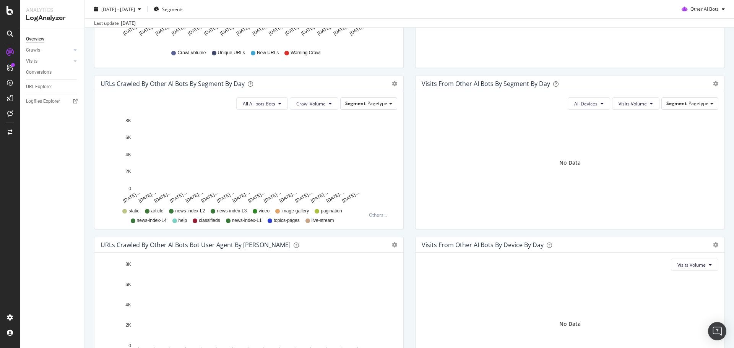
scroll to position [136, 0]
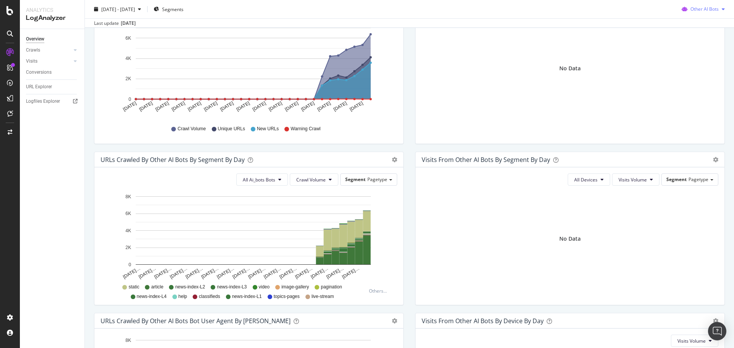
click at [702, 10] on span "Other AI Bots" at bounding box center [705, 9] width 28 height 7
click at [699, 52] on span "OpenAI" at bounding box center [707, 52] width 30 height 7
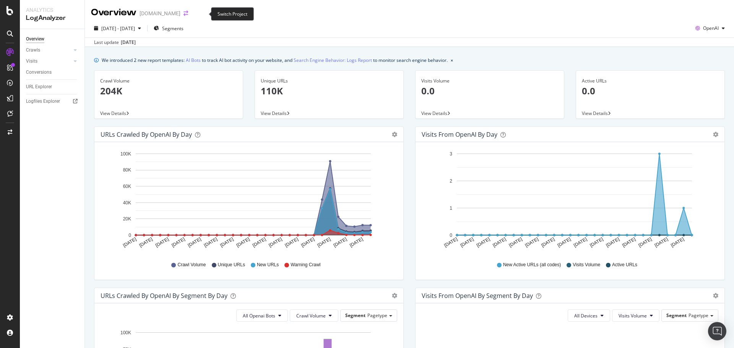
click at [188, 13] on icon "arrow-right-arrow-left" at bounding box center [186, 13] width 5 height 5
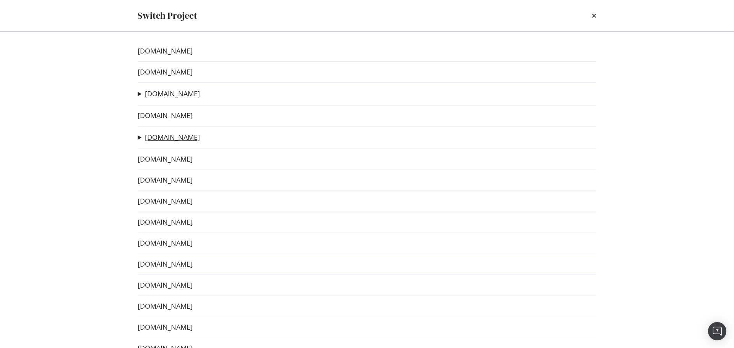
click at [193, 137] on link "www.vogue.com.au" at bounding box center [172, 137] width 55 height 8
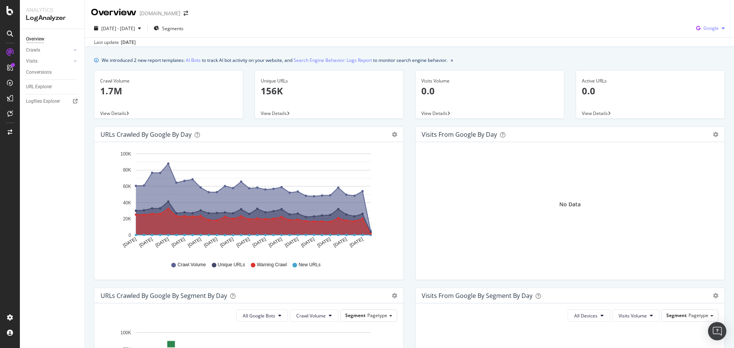
click at [708, 29] on span "Google" at bounding box center [711, 28] width 15 height 7
click at [701, 70] on span "OpenAI" at bounding box center [711, 71] width 28 height 7
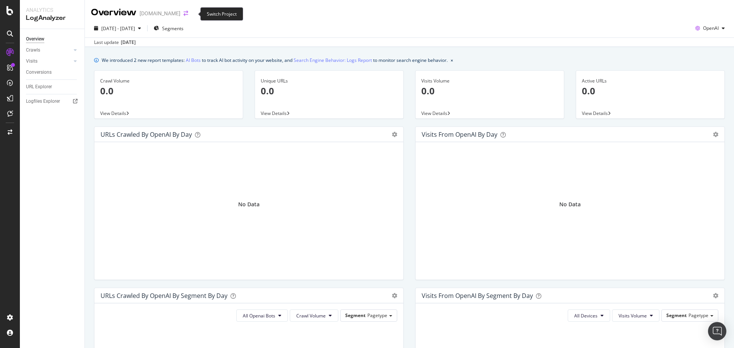
click at [188, 13] on icon "arrow-right-arrow-left" at bounding box center [186, 13] width 5 height 5
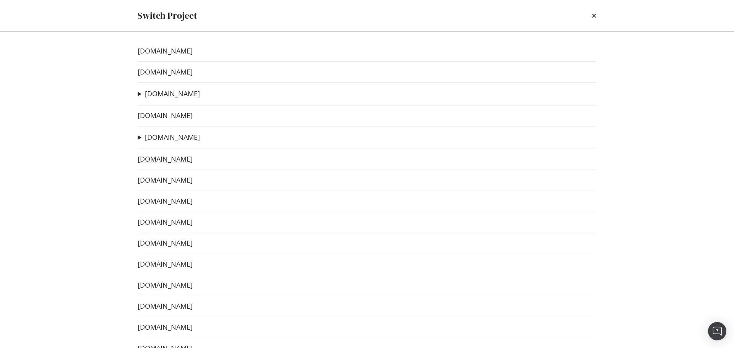
click at [172, 157] on link "www.ntnews.com.au" at bounding box center [165, 159] width 55 height 8
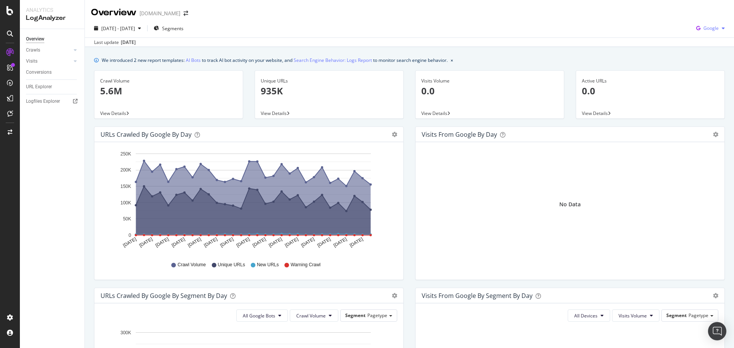
click at [704, 29] on span "Google" at bounding box center [711, 28] width 15 height 7
click at [705, 70] on span "OpenAI" at bounding box center [711, 71] width 28 height 7
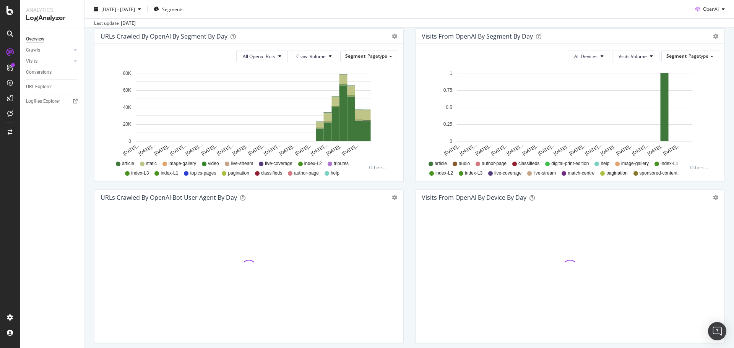
scroll to position [289, 0]
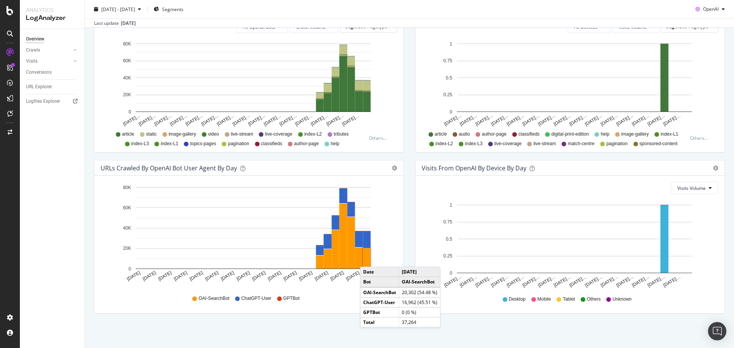
click at [368, 259] on rect "A chart." at bounding box center [367, 259] width 8 height 20
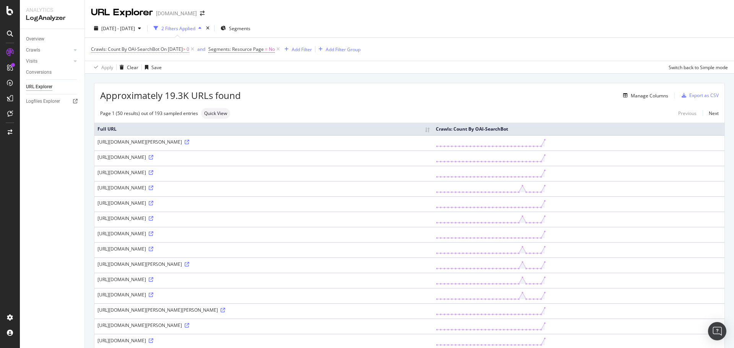
click at [183, 51] on span "On 2025-10-12" at bounding box center [172, 49] width 22 height 7
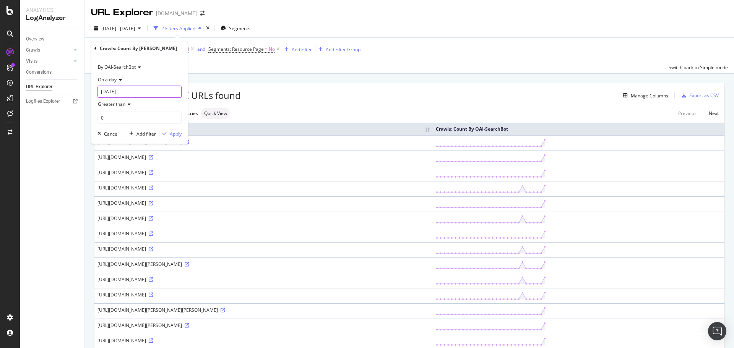
click at [135, 88] on input "2025-10-12" at bounding box center [140, 92] width 84 height 12
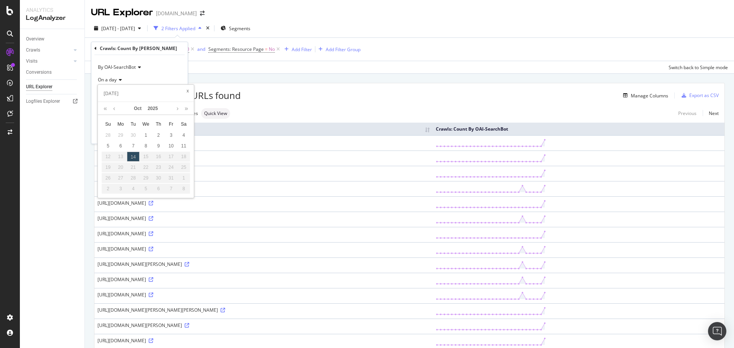
click at [187, 90] on span at bounding box center [188, 91] width 8 height 8
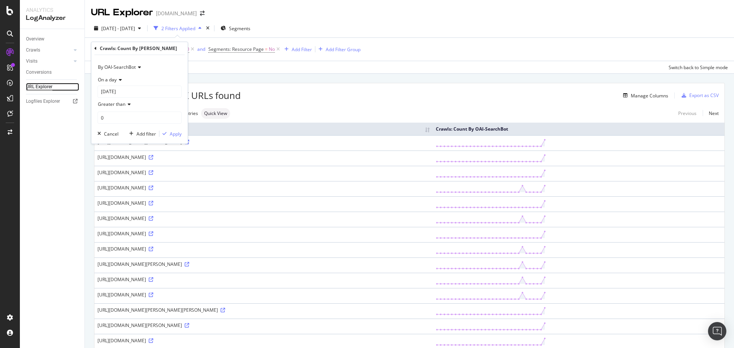
click at [46, 87] on div "URL Explorer" at bounding box center [39, 87] width 26 height 8
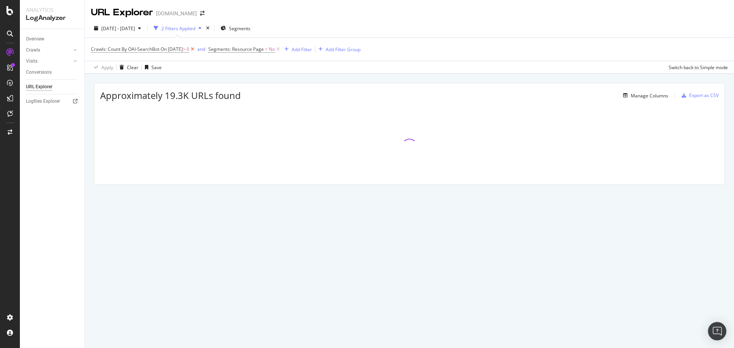
click at [196, 49] on icon at bounding box center [192, 50] width 7 height 8
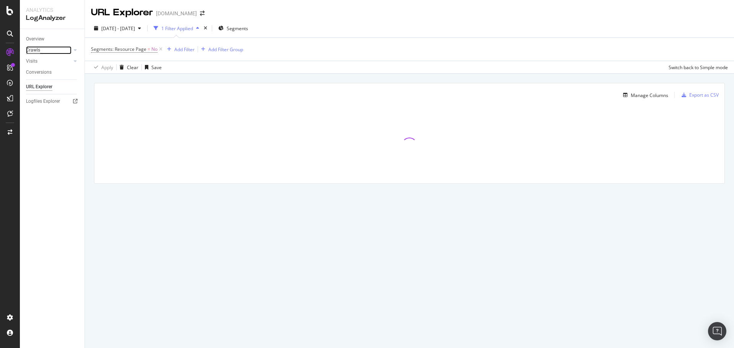
click at [38, 46] on div "Crawls" at bounding box center [33, 50] width 14 height 8
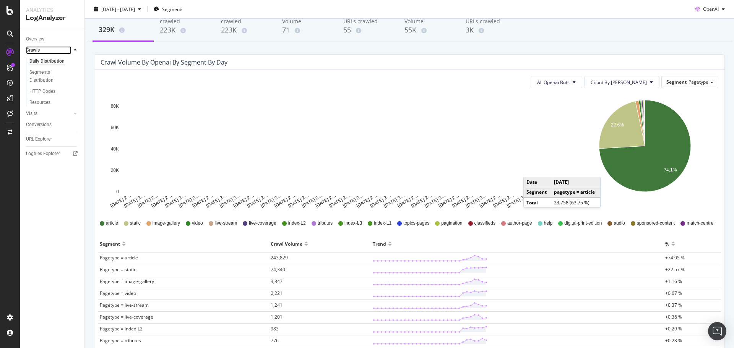
scroll to position [153, 0]
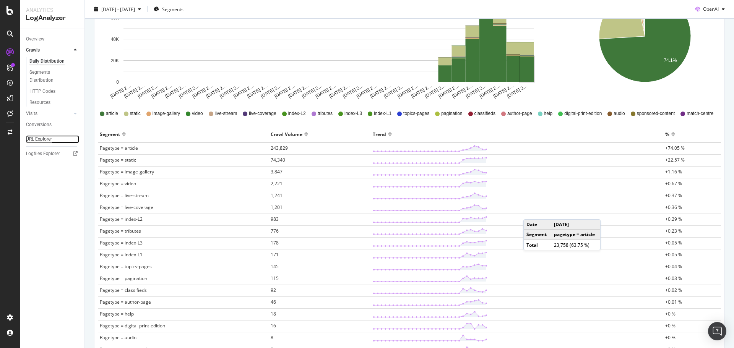
click at [41, 140] on div "URL Explorer" at bounding box center [39, 139] width 26 height 8
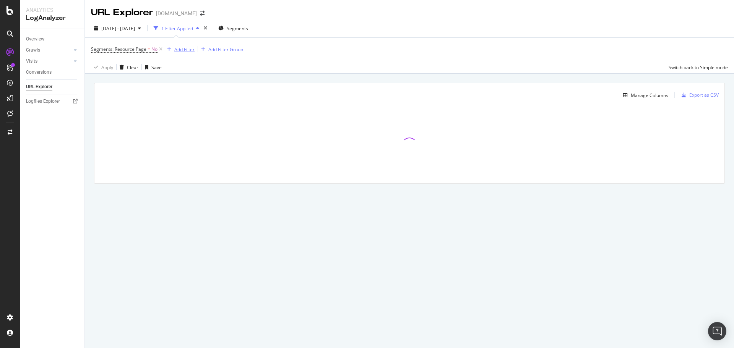
click at [181, 52] on div "Add Filter" at bounding box center [184, 49] width 20 height 7
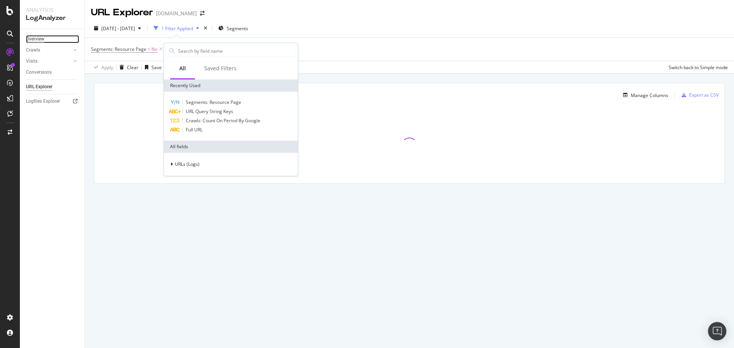
click at [43, 37] on div "Overview" at bounding box center [35, 39] width 18 height 8
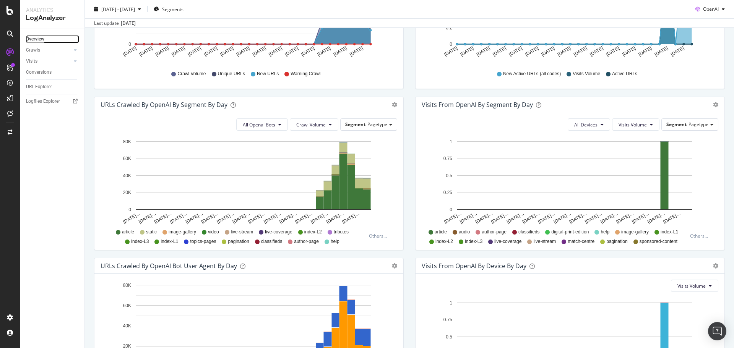
scroll to position [289, 0]
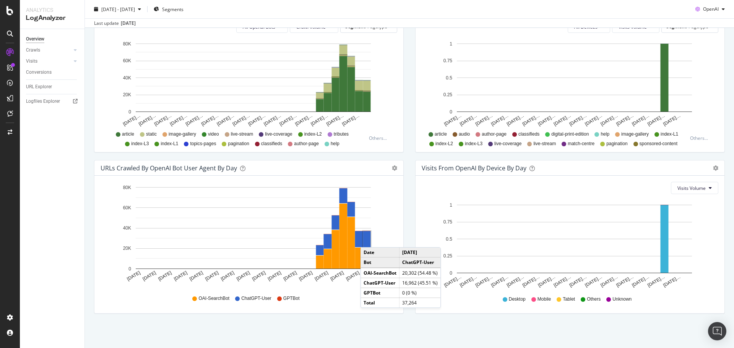
click at [368, 240] on rect "A chart." at bounding box center [367, 239] width 8 height 17
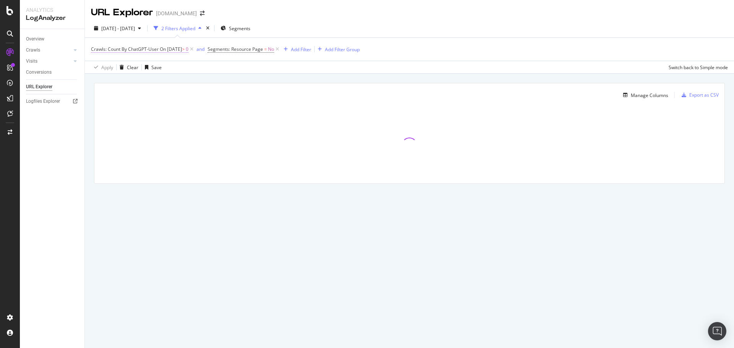
click at [182, 47] on span "On 2025-10-12" at bounding box center [171, 49] width 22 height 7
click at [301, 52] on div "Add Filter" at bounding box center [301, 49] width 20 height 7
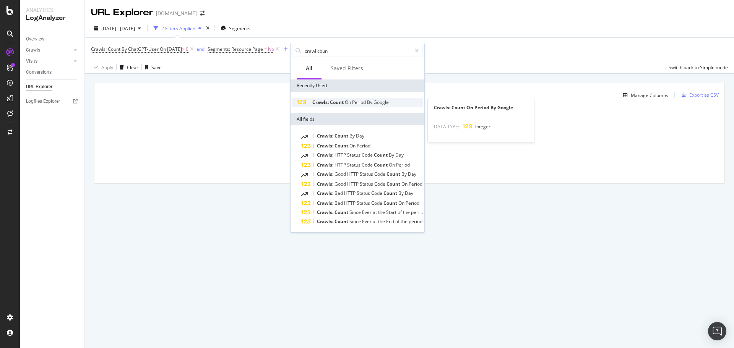
type input "crawl coun"
click at [360, 101] on span "Period" at bounding box center [359, 102] width 15 height 7
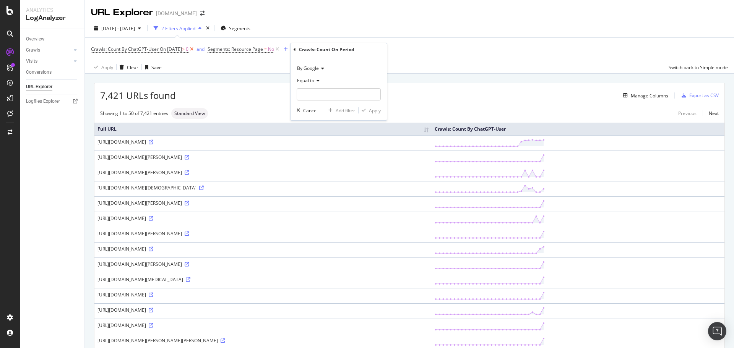
click at [195, 48] on icon at bounding box center [192, 50] width 7 height 8
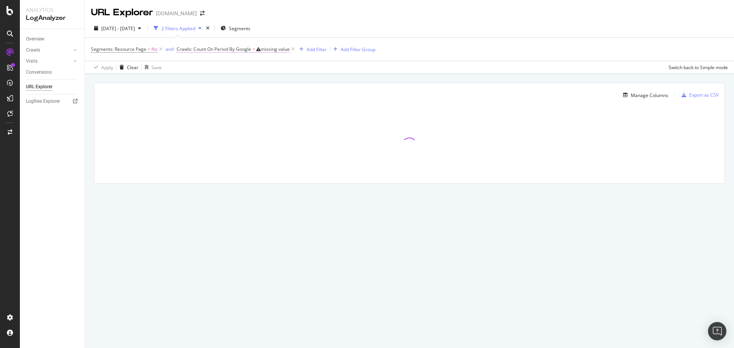
click at [261, 50] on span "Crawls: Count On Period By Google = missing value" at bounding box center [233, 49] width 113 height 7
click at [201, 67] on span "By Google" at bounding box center [194, 67] width 22 height 7
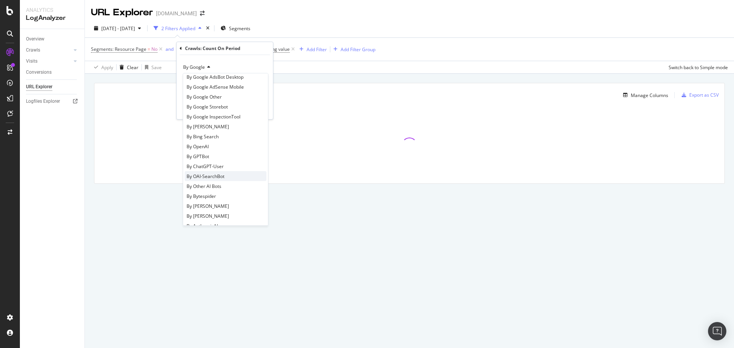
scroll to position [76, 0]
click at [206, 147] on span "By OpenAI" at bounding box center [198, 146] width 22 height 7
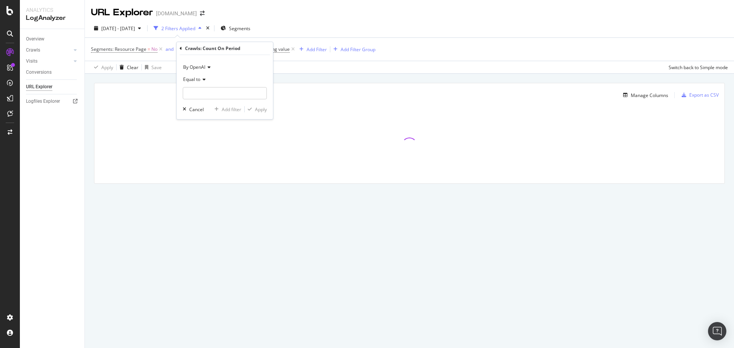
click at [206, 77] on div "Equal to" at bounding box center [225, 79] width 84 height 12
click at [207, 136] on span "Greater than" at bounding box center [201, 135] width 28 height 7
click at [209, 94] on input "number" at bounding box center [225, 93] width 84 height 12
type input "0"
click at [259, 110] on div "Apply" at bounding box center [261, 109] width 12 height 7
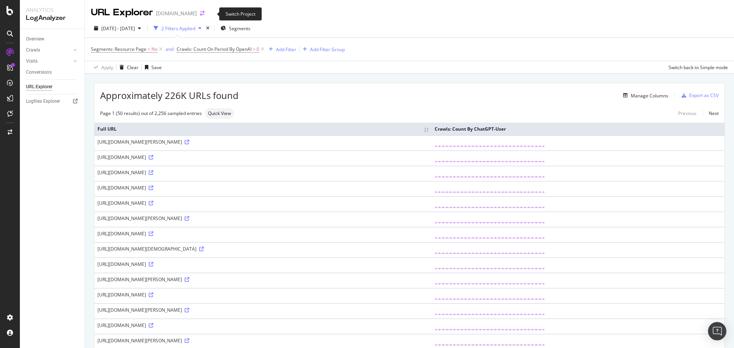
click at [205, 15] on icon "arrow-right-arrow-left" at bounding box center [202, 13] width 5 height 5
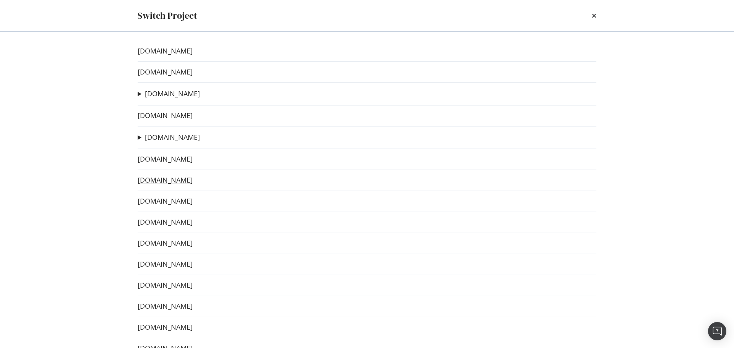
click at [191, 184] on link "www.thechronicle.com.au" at bounding box center [165, 180] width 55 height 8
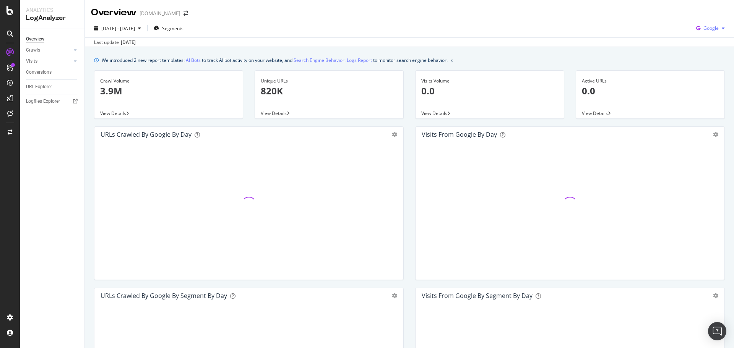
click at [704, 27] on span "Google" at bounding box center [711, 28] width 15 height 7
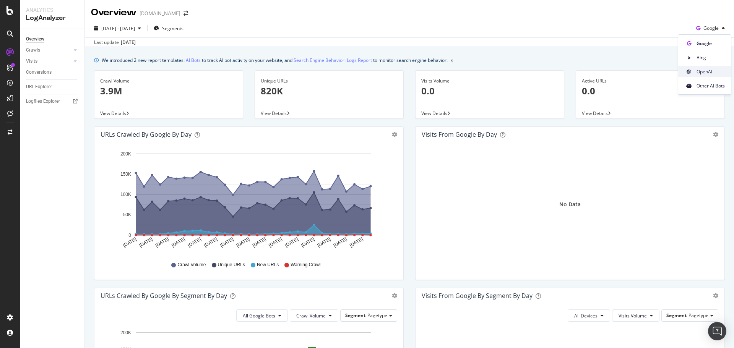
click at [699, 68] on span "OpenAI" at bounding box center [711, 71] width 28 height 7
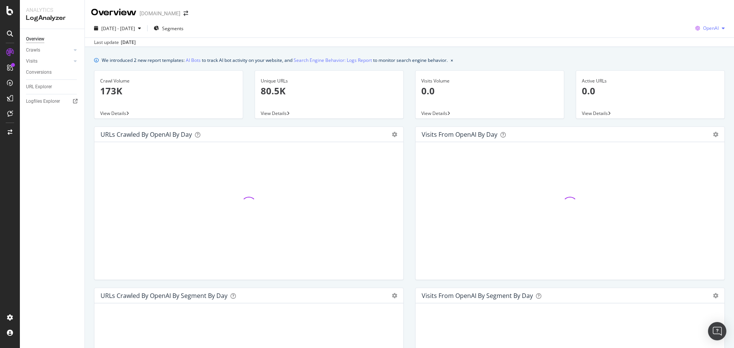
click at [706, 27] on span "OpenAI" at bounding box center [711, 28] width 16 height 7
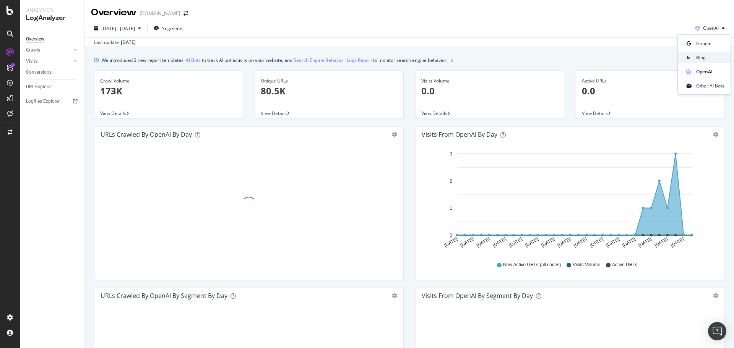
click at [707, 57] on span "Bing" at bounding box center [711, 57] width 28 height 7
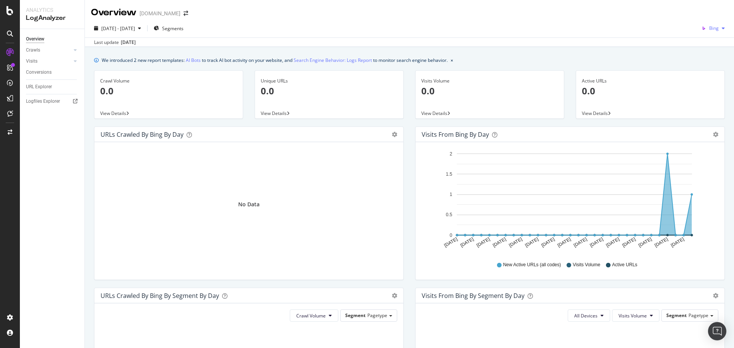
click at [710, 27] on span "Bing" at bounding box center [715, 28] width 10 height 7
click at [701, 88] on span "Other AI Bots" at bounding box center [711, 86] width 28 height 7
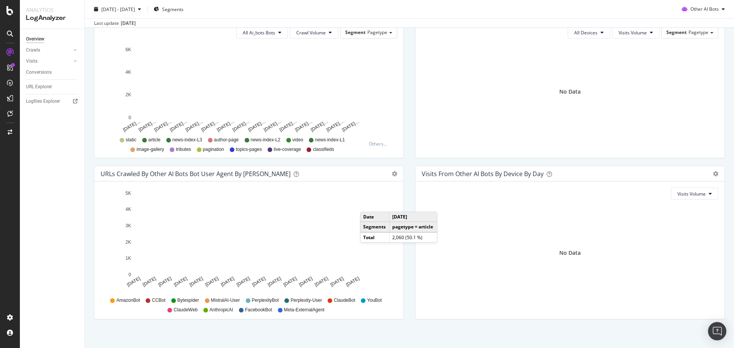
scroll to position [289, 0]
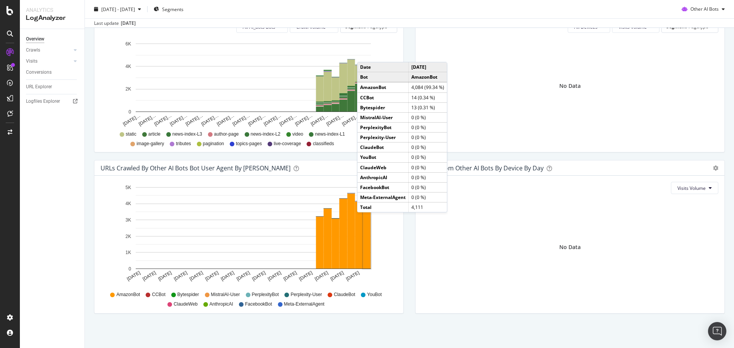
click at [399, 44] on div "All Ai_bots Bots Crawl Volume Segment Pagetype Hold CTRL while clicking to filt…" at bounding box center [248, 84] width 309 height 138
click at [406, 47] on div "URLs Crawled by Other AI Bots By Segment By Day Timeline (by Value) Table All A…" at bounding box center [248, 79] width 321 height 161
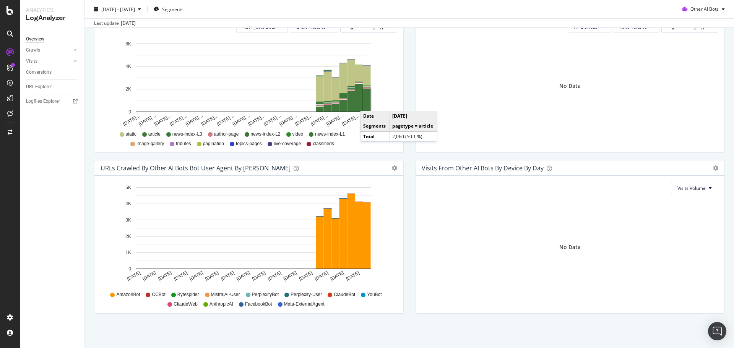
drag, startPoint x: 363, startPoint y: 109, endPoint x: 368, endPoint y: 103, distance: 7.6
click at [368, 103] on rect "A chart." at bounding box center [367, 100] width 8 height 23
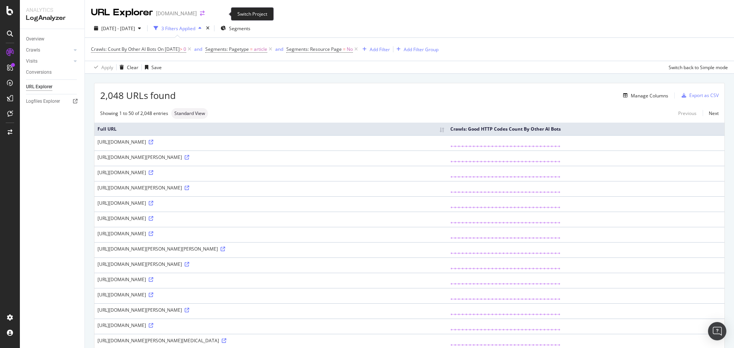
click at [205, 13] on icon "arrow-right-arrow-left" at bounding box center [202, 13] width 5 height 5
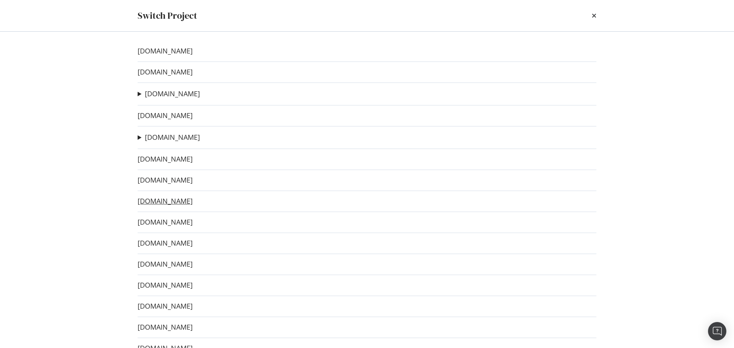
click at [176, 201] on link "www.gq.com.au" at bounding box center [165, 201] width 55 height 8
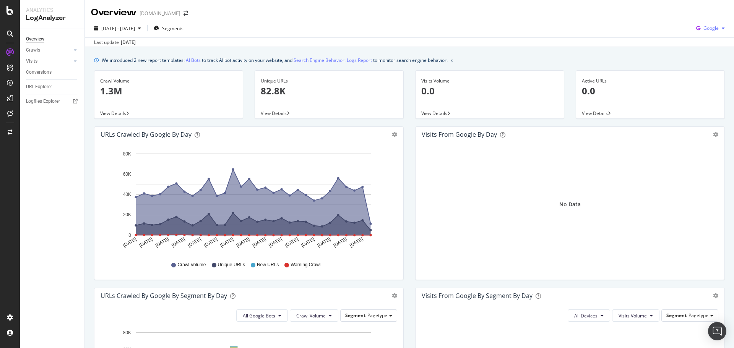
click at [719, 29] on div "button" at bounding box center [723, 28] width 9 height 5
click at [706, 70] on span "OpenAI" at bounding box center [711, 71] width 28 height 7
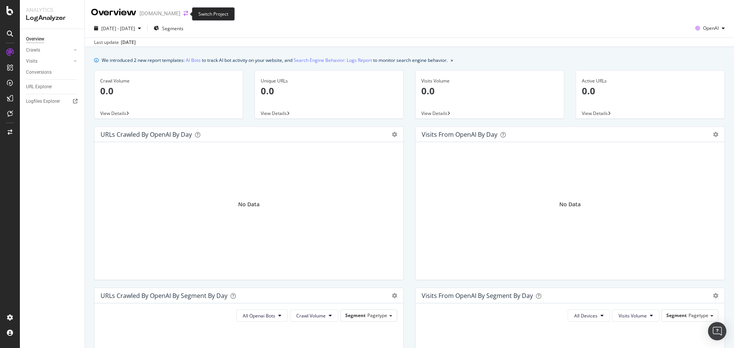
click at [184, 13] on icon "arrow-right-arrow-left" at bounding box center [186, 13] width 5 height 5
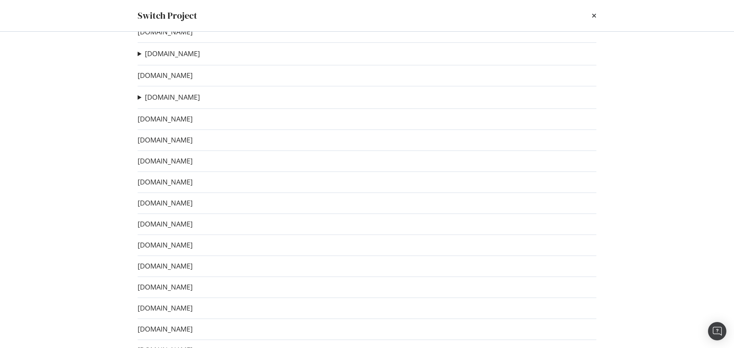
scroll to position [38, 0]
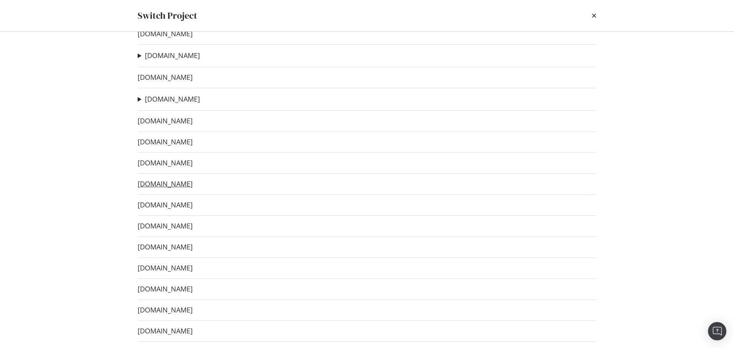
click at [189, 187] on link "www.codesports.com.au" at bounding box center [165, 184] width 55 height 8
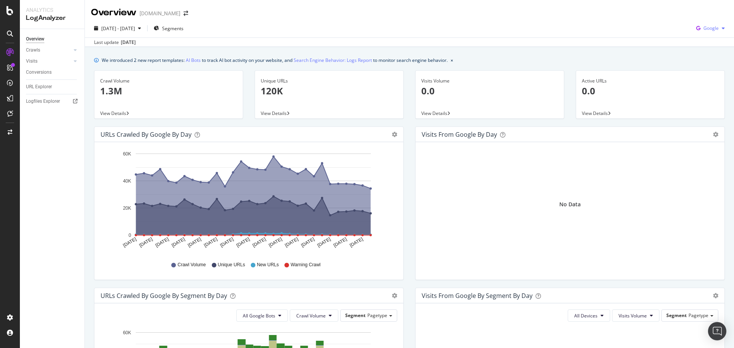
click at [715, 24] on div "Google" at bounding box center [710, 28] width 35 height 11
click at [704, 74] on span "OpenAI" at bounding box center [711, 71] width 28 height 7
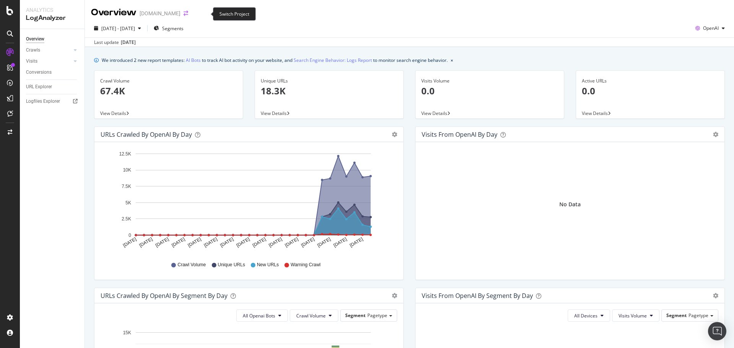
click at [188, 15] on icon "arrow-right-arrow-left" at bounding box center [186, 13] width 5 height 5
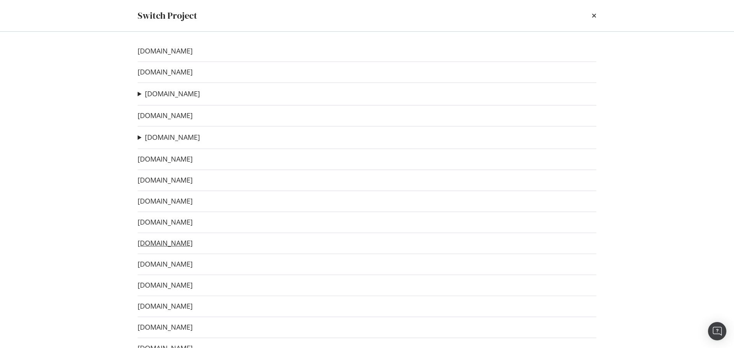
click at [193, 244] on link "www.bodyandsoul.com.au" at bounding box center [165, 243] width 55 height 8
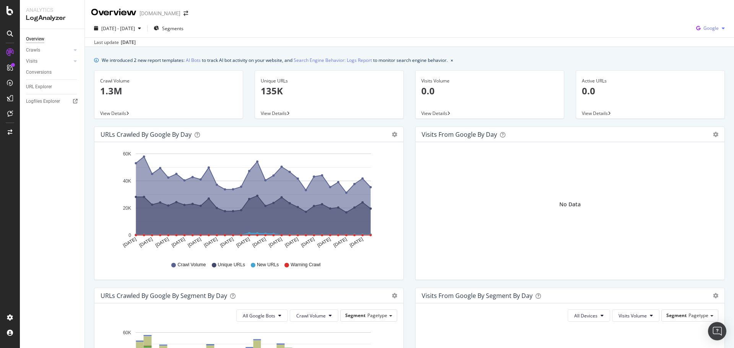
click at [719, 25] on div "Google" at bounding box center [710, 28] width 35 height 11
click at [706, 69] on span "OpenAI" at bounding box center [711, 71] width 28 height 7
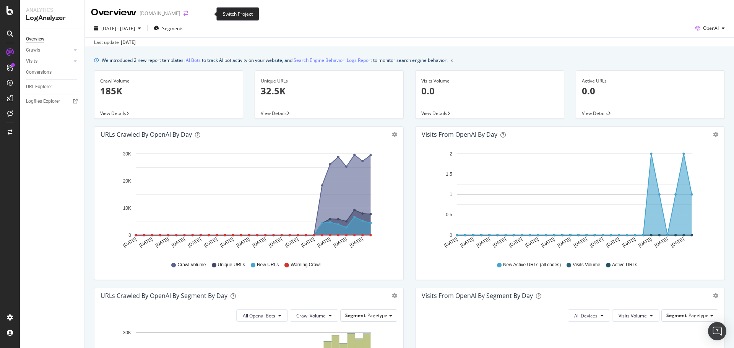
click at [188, 14] on icon "arrow-right-arrow-left" at bounding box center [186, 13] width 5 height 5
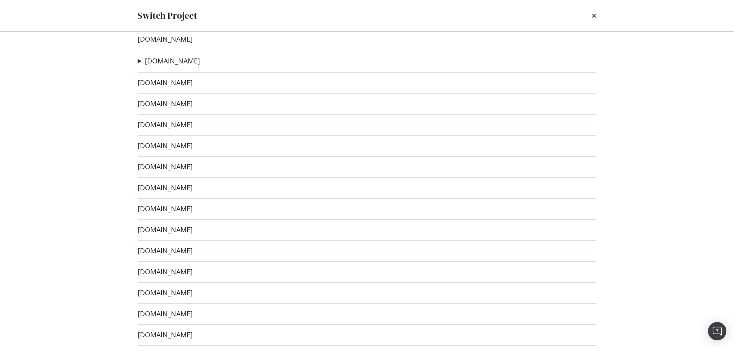
scroll to position [153, 0]
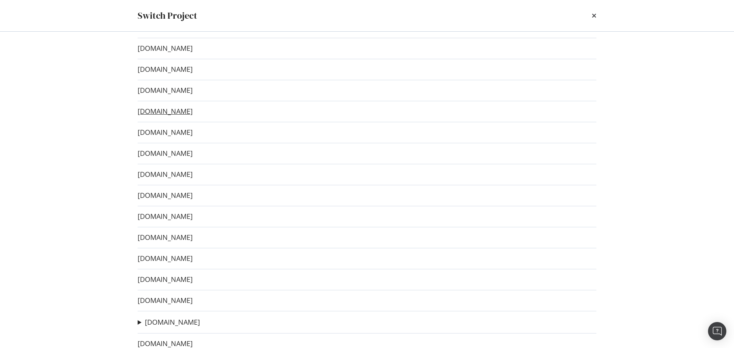
click at [183, 111] on link "www.taste.com.au" at bounding box center [165, 111] width 55 height 8
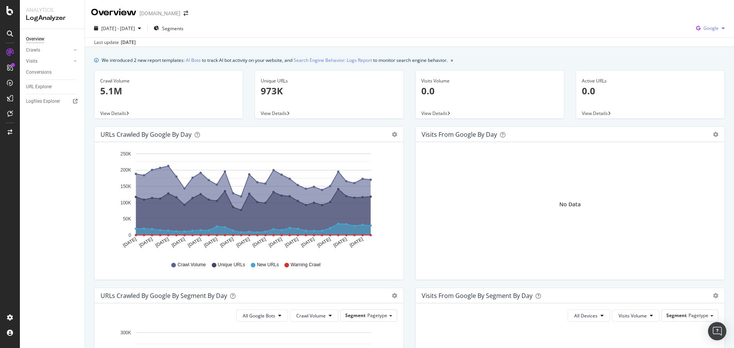
click at [697, 27] on icon "button" at bounding box center [698, 28] width 10 height 11
click at [707, 72] on span "OpenAI" at bounding box center [711, 71] width 28 height 7
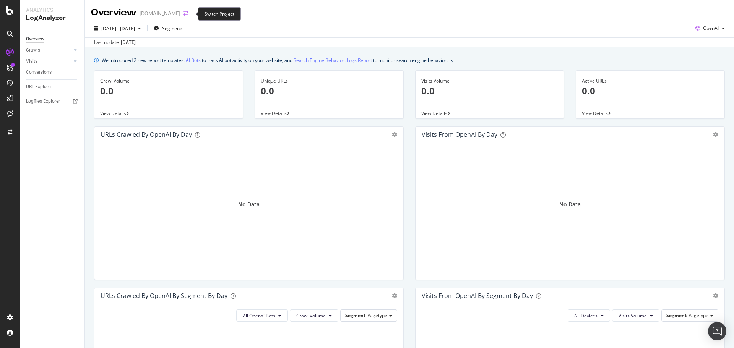
click at [188, 14] on icon "arrow-right-arrow-left" at bounding box center [186, 13] width 5 height 5
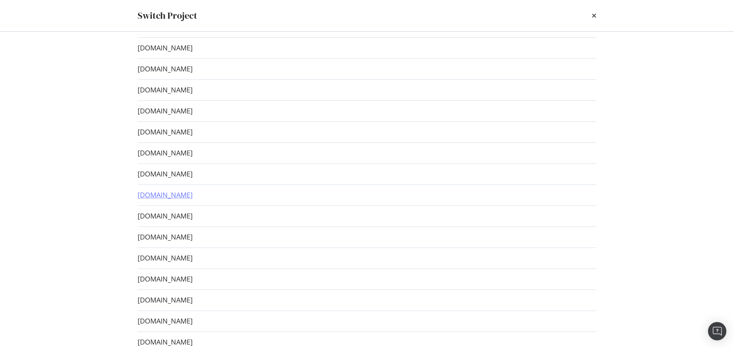
scroll to position [115, 0]
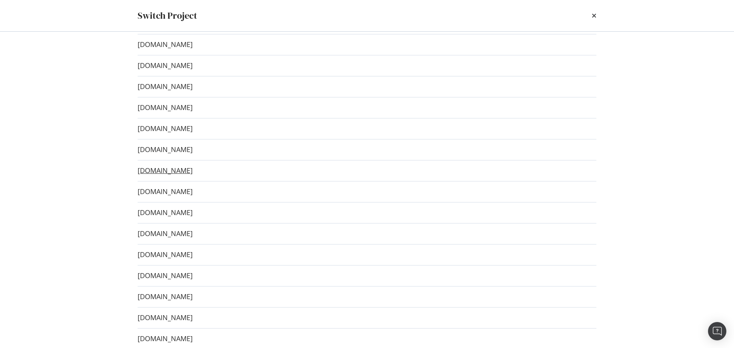
click at [187, 174] on link "www.adelaidenow.com.au" at bounding box center [165, 171] width 55 height 8
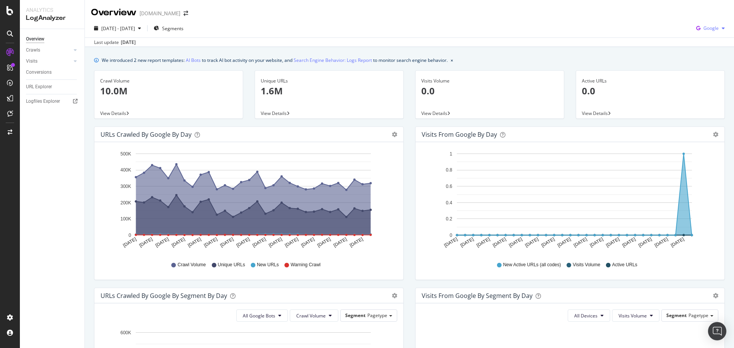
click at [710, 25] on span "Google" at bounding box center [711, 28] width 15 height 7
click at [701, 70] on span "OpenAI" at bounding box center [711, 71] width 28 height 7
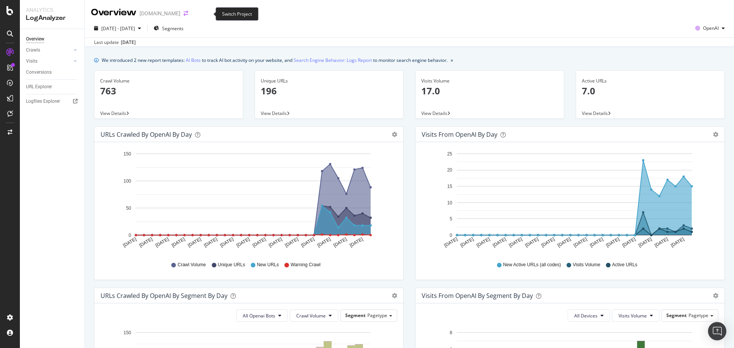
click at [188, 13] on icon "arrow-right-arrow-left" at bounding box center [186, 13] width 5 height 5
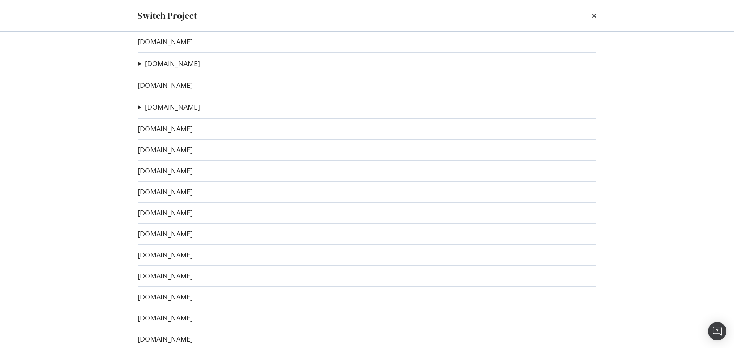
scroll to position [76, 0]
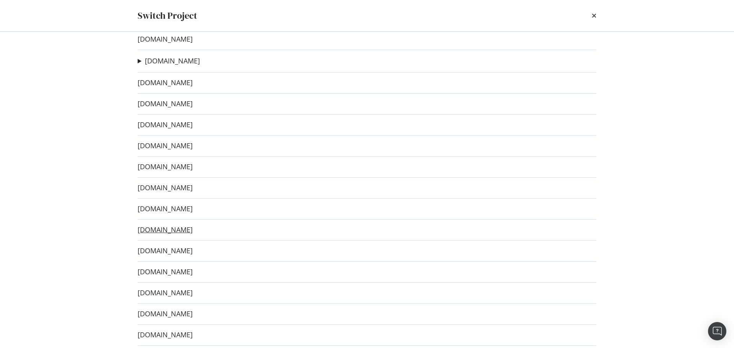
click at [193, 230] on link "www.townsvillebulletin.com.au" at bounding box center [165, 230] width 55 height 8
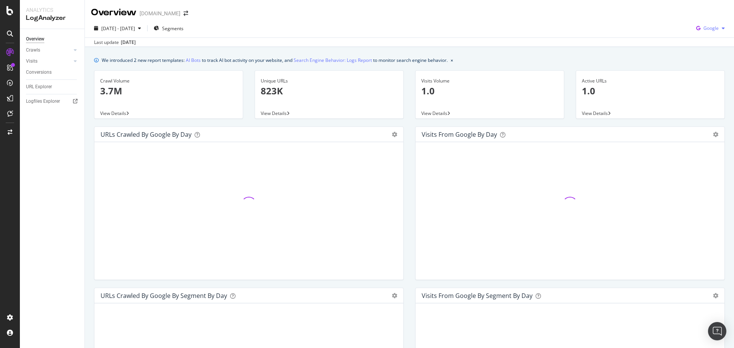
click at [719, 30] on div "button" at bounding box center [723, 28] width 9 height 5
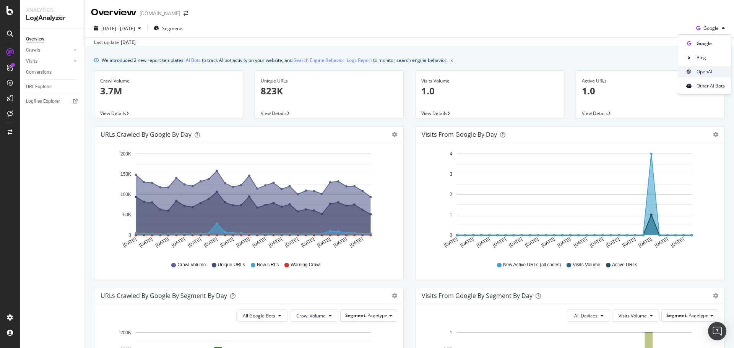
click at [708, 69] on span "OpenAI" at bounding box center [711, 71] width 28 height 7
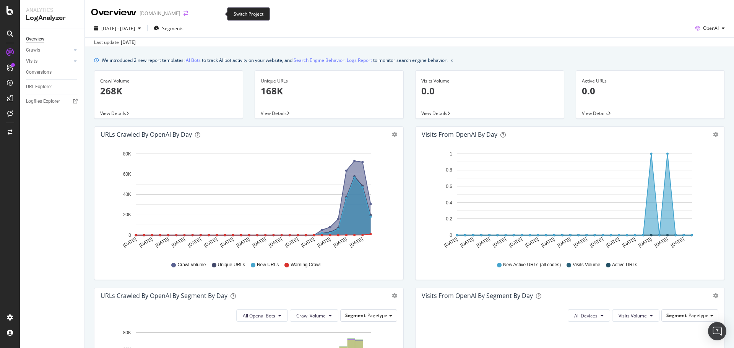
click at [188, 13] on icon "arrow-right-arrow-left" at bounding box center [186, 13] width 5 height 5
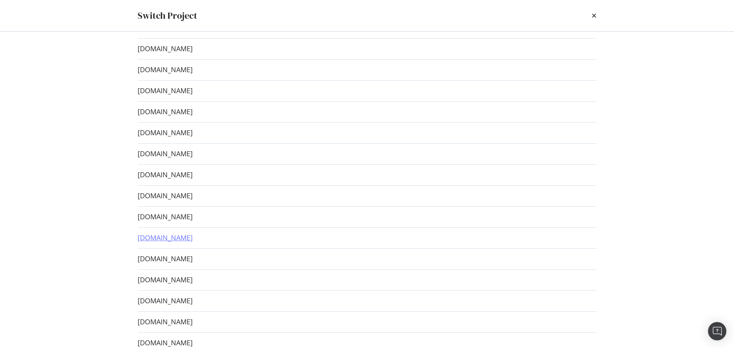
scroll to position [115, 0]
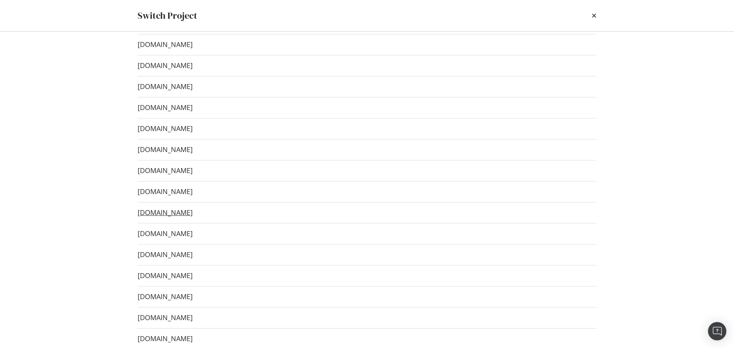
click at [181, 210] on link "www.kidspot.com.au" at bounding box center [165, 213] width 55 height 8
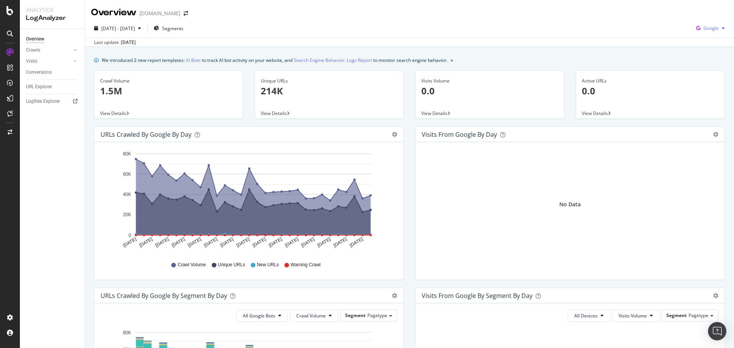
click at [710, 27] on span "Google" at bounding box center [711, 28] width 15 height 7
click at [703, 74] on span "OpenAI" at bounding box center [711, 71] width 28 height 7
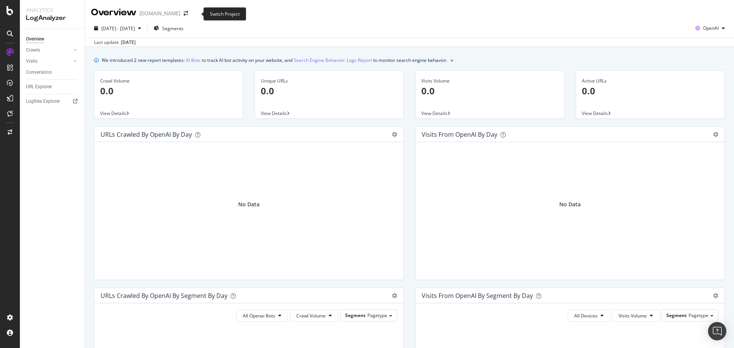
click at [191, 14] on span at bounding box center [186, 13] width 11 height 5
click at [188, 15] on icon "arrow-right-arrow-left" at bounding box center [186, 13] width 5 height 5
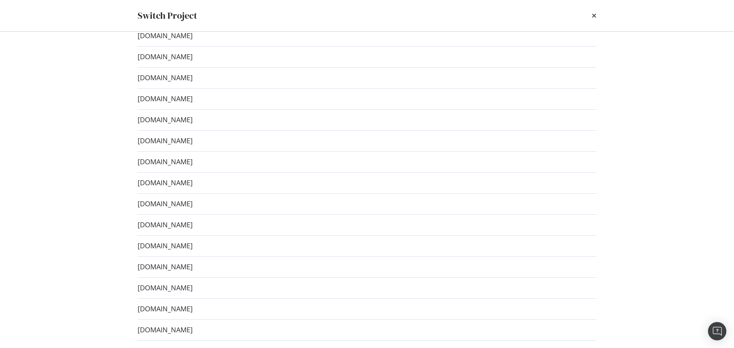
scroll to position [153, 0]
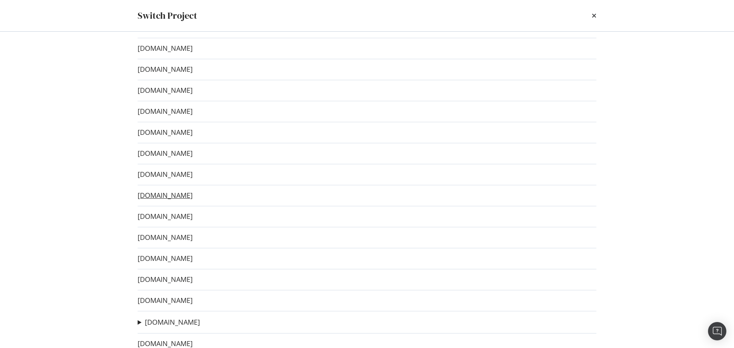
click at [193, 194] on link "www.geelongadvertiser.com.au" at bounding box center [165, 196] width 55 height 8
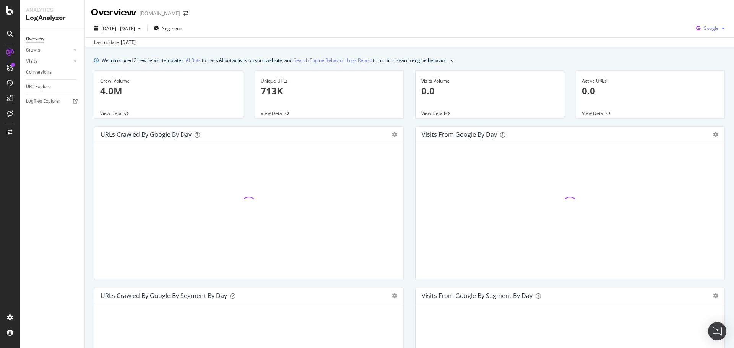
click at [709, 30] on span "Google" at bounding box center [711, 28] width 15 height 7
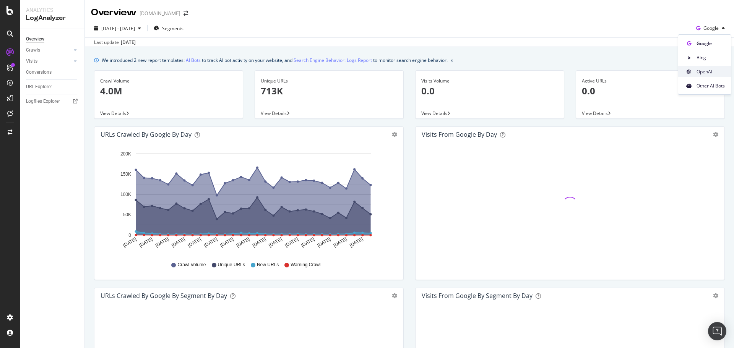
click at [698, 74] on span "OpenAI" at bounding box center [711, 71] width 28 height 7
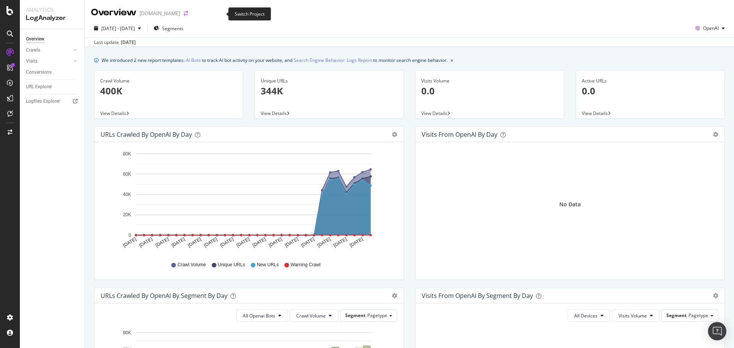
click at [188, 14] on icon "arrow-right-arrow-left" at bounding box center [186, 13] width 5 height 5
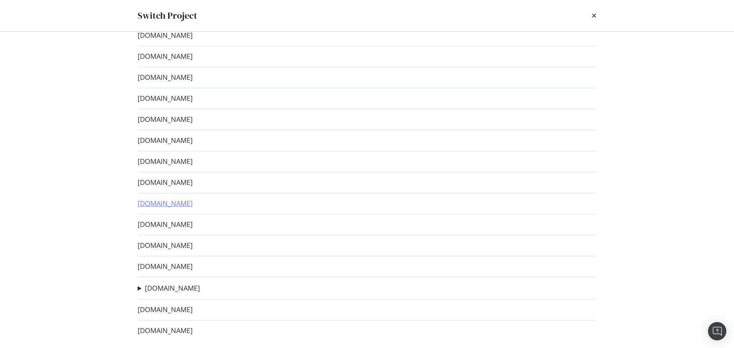
scroll to position [189, 0]
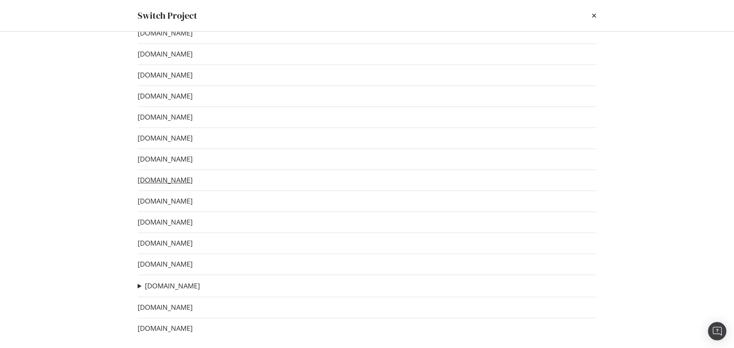
click at [185, 181] on link "www.skynews.com.au" at bounding box center [165, 180] width 55 height 8
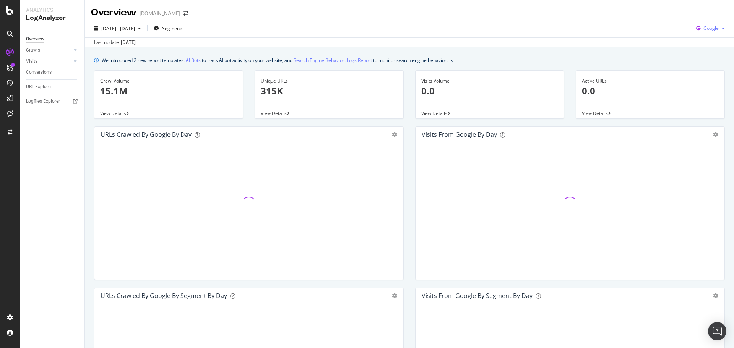
click at [719, 29] on div "button" at bounding box center [723, 28] width 9 height 5
click at [707, 71] on span "OpenAI" at bounding box center [711, 71] width 28 height 7
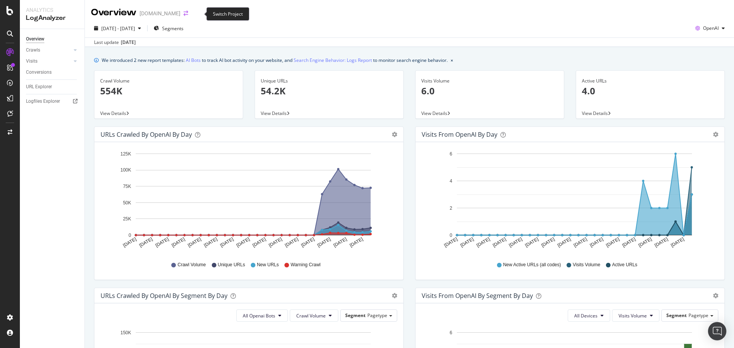
click at [188, 13] on icon "arrow-right-arrow-left" at bounding box center [186, 13] width 5 height 5
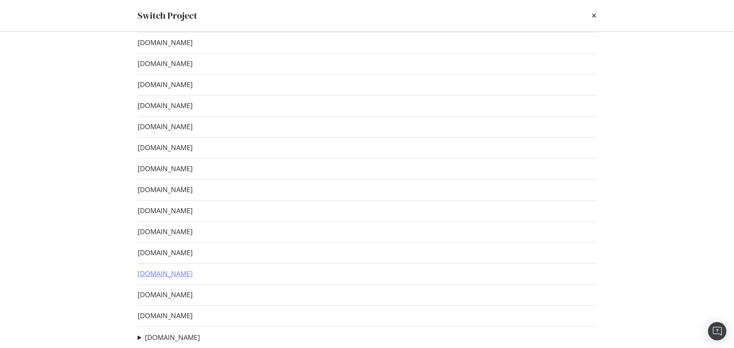
scroll to position [189, 0]
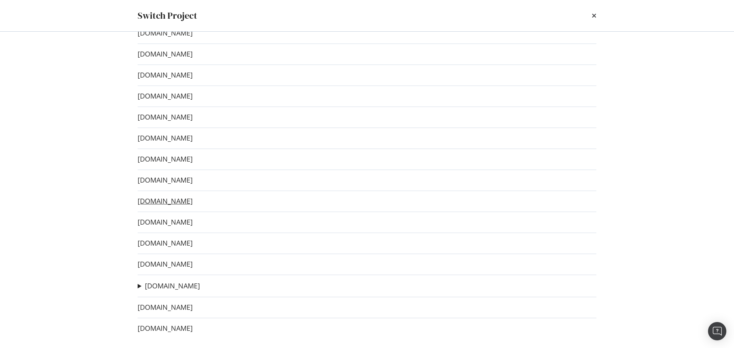
click at [193, 204] on link "www.goldcoastbulletin.com.au" at bounding box center [165, 201] width 55 height 8
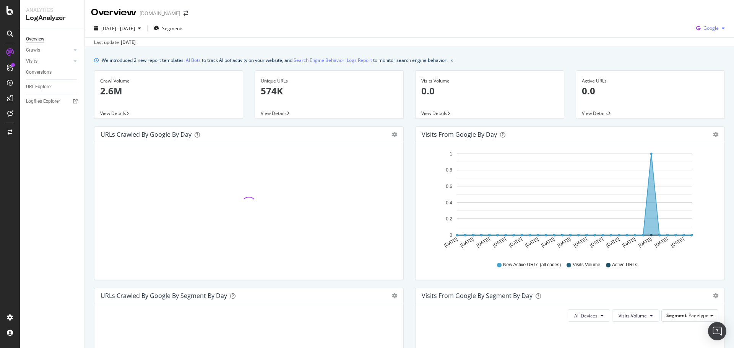
click at [716, 26] on div "Google" at bounding box center [710, 28] width 35 height 11
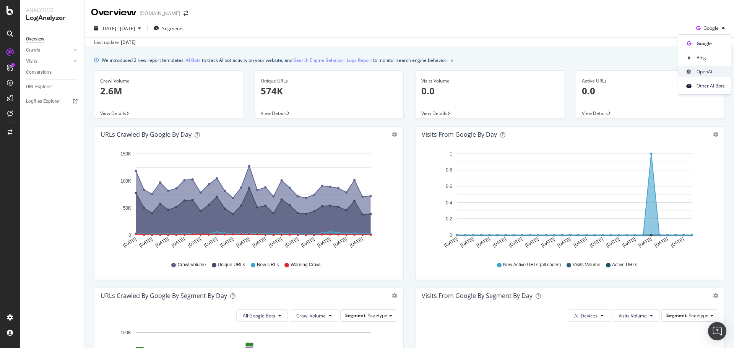
click at [703, 72] on span "OpenAI" at bounding box center [711, 71] width 28 height 7
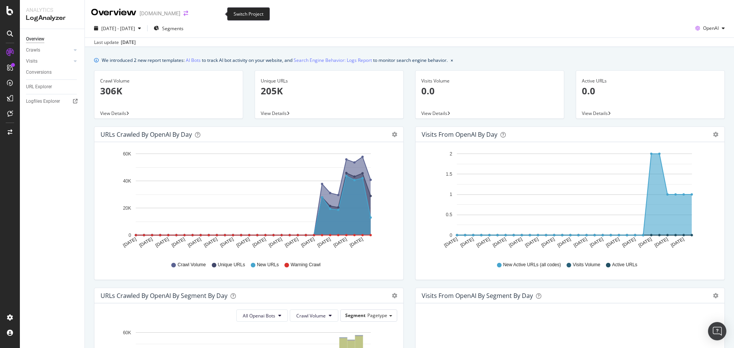
click at [188, 14] on icon "arrow-right-arrow-left" at bounding box center [186, 13] width 5 height 5
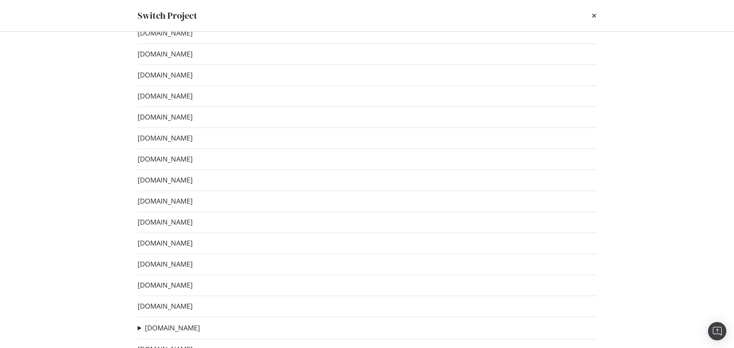
scroll to position [189, 0]
click at [193, 244] on link "www.couriermail.com.au" at bounding box center [165, 243] width 55 height 8
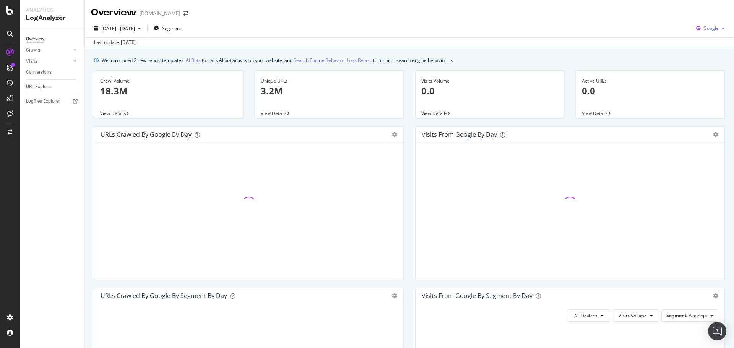
click at [706, 26] on span "Google" at bounding box center [711, 28] width 15 height 7
click at [703, 71] on span "OpenAI" at bounding box center [711, 71] width 28 height 7
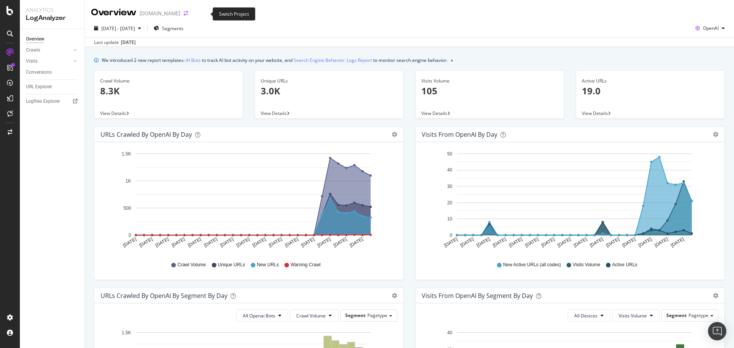
click at [188, 12] on icon "arrow-right-arrow-left" at bounding box center [186, 13] width 5 height 5
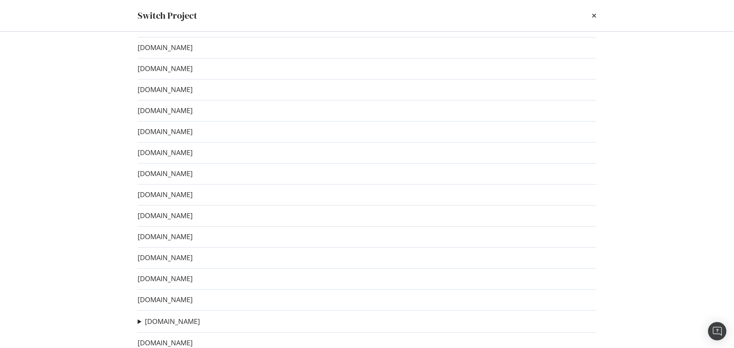
scroll to position [189, 0]
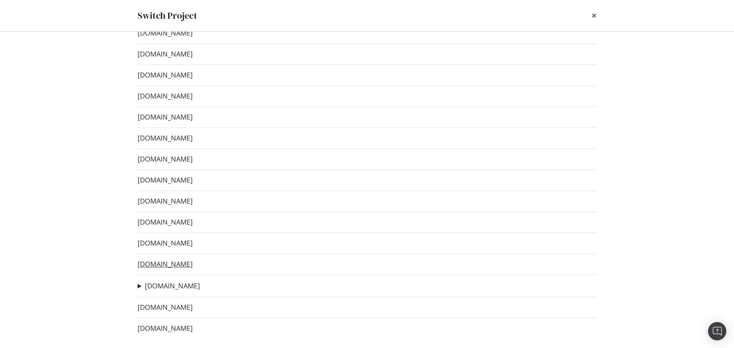
click at [193, 265] on link "www.delicious.com.au" at bounding box center [165, 264] width 55 height 8
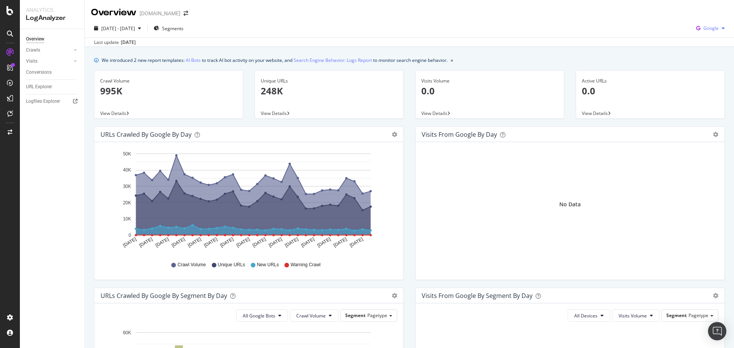
click at [711, 26] on span "Google" at bounding box center [711, 28] width 15 height 7
click at [710, 70] on span "OpenAI" at bounding box center [711, 71] width 28 height 7
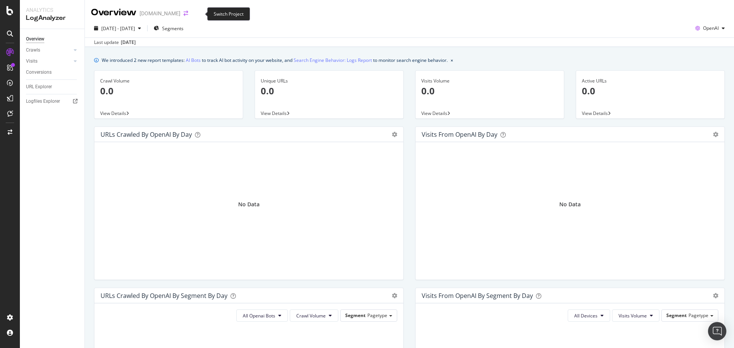
click at [188, 15] on icon "arrow-right-arrow-left" at bounding box center [186, 13] width 5 height 5
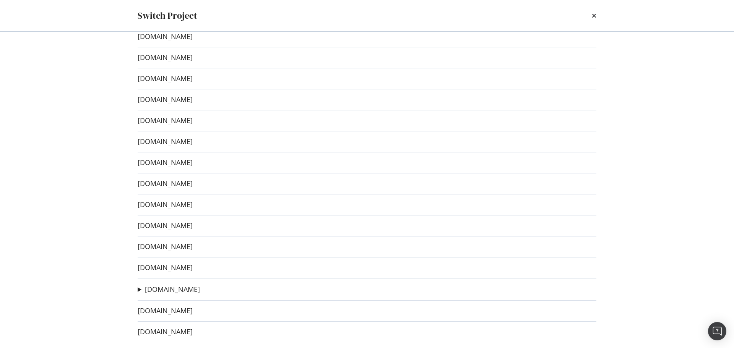
scroll to position [189, 0]
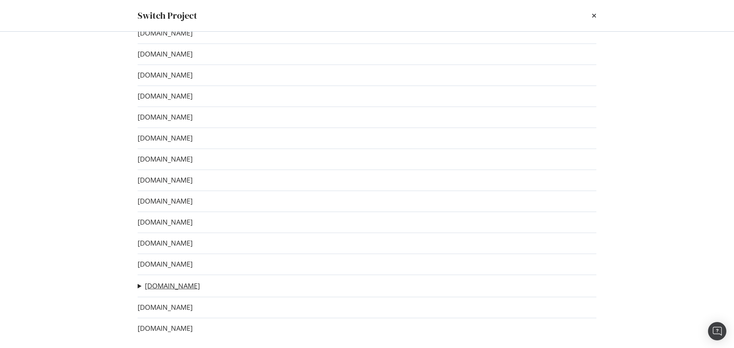
click at [197, 284] on link "www.escape.com.au" at bounding box center [172, 286] width 55 height 8
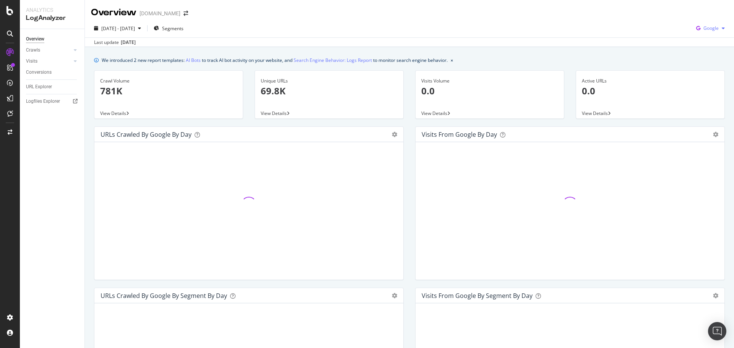
click at [711, 31] on span "Google" at bounding box center [711, 28] width 15 height 7
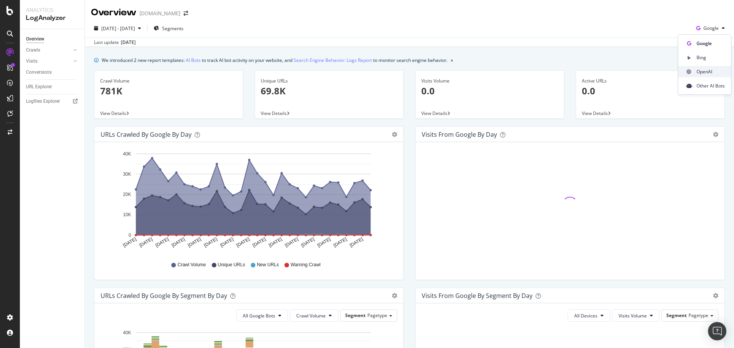
click at [705, 70] on span "OpenAI" at bounding box center [711, 71] width 28 height 7
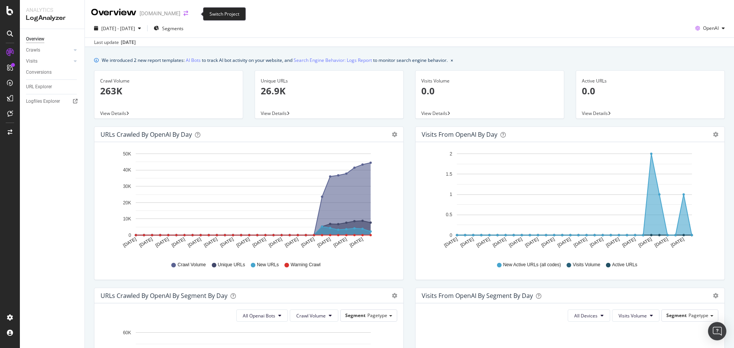
click at [188, 15] on icon "arrow-right-arrow-left" at bounding box center [186, 13] width 5 height 5
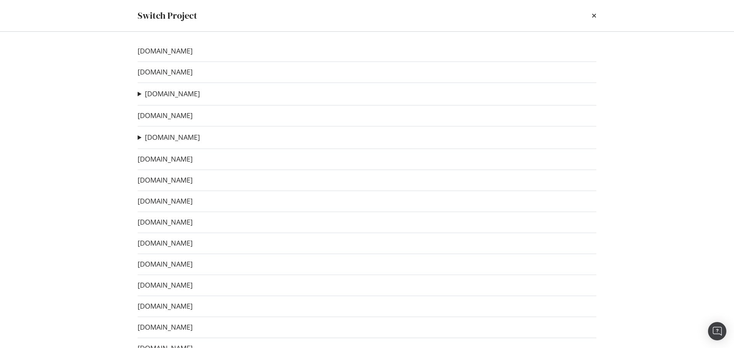
scroll to position [50, 0]
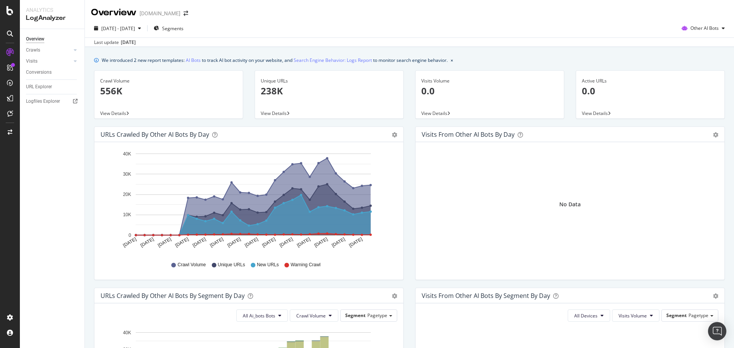
scroll to position [289, 0]
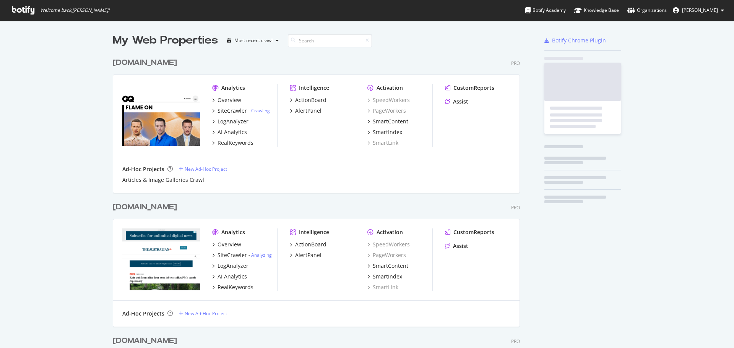
scroll to position [343, 723]
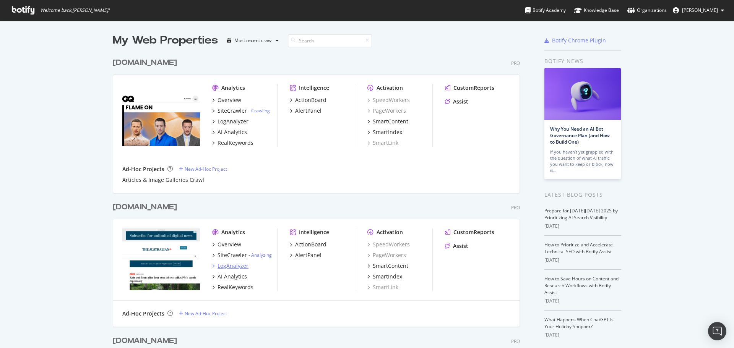
click at [225, 268] on div "LogAnalyzer" at bounding box center [233, 266] width 31 height 8
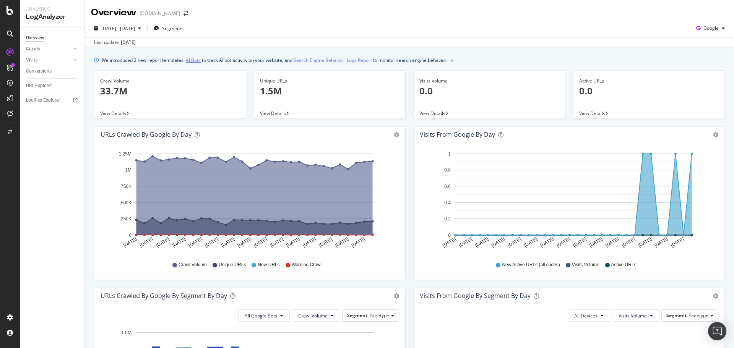
click at [197, 59] on link "AI Bots" at bounding box center [193, 60] width 15 height 8
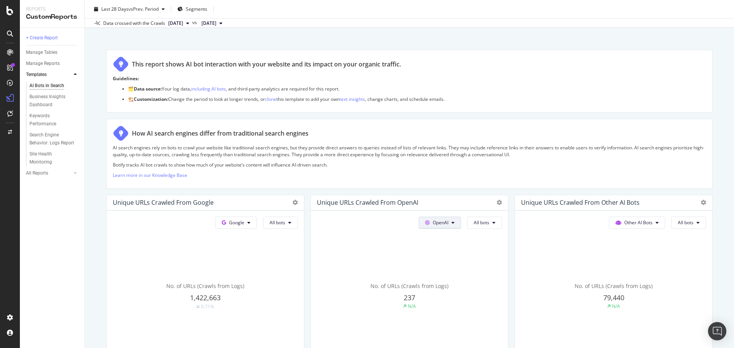
scroll to position [115, 0]
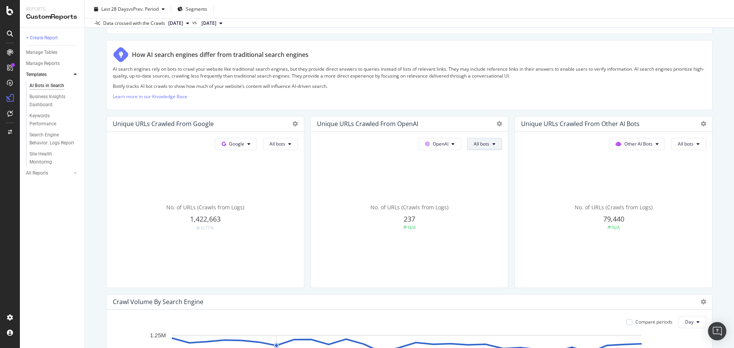
click at [493, 149] on button "All bots" at bounding box center [484, 144] width 35 height 12
click at [497, 188] on span "OAI-SearchBot" at bounding box center [489, 187] width 39 height 7
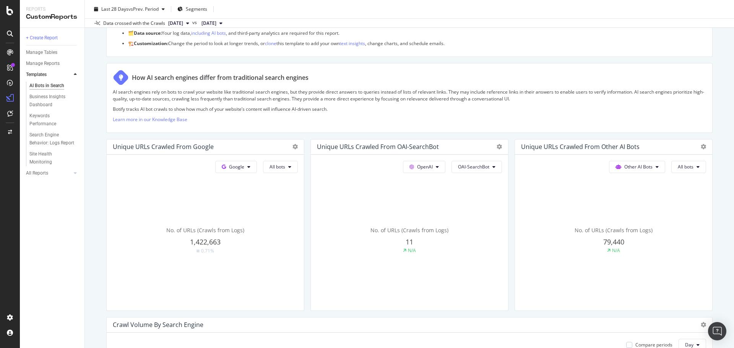
scroll to position [38, 0]
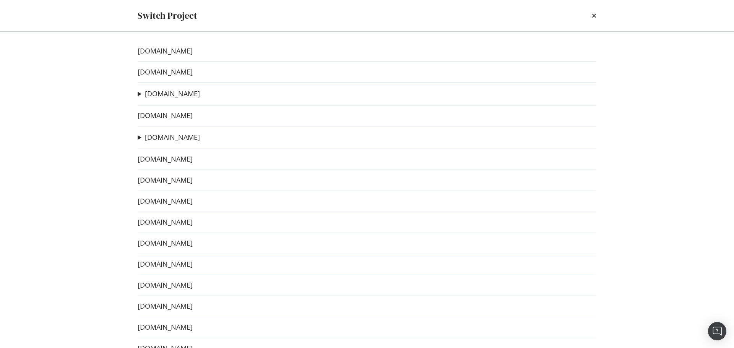
scroll to position [189, 0]
click at [193, 307] on link "[DOMAIN_NAME]" at bounding box center [165, 308] width 55 height 8
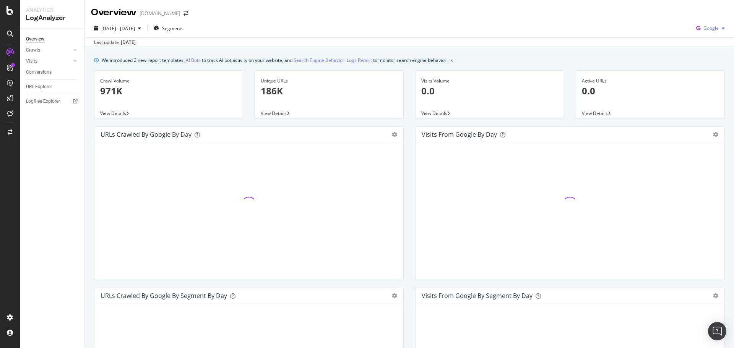
click at [710, 27] on span "Google" at bounding box center [711, 28] width 15 height 7
click at [699, 67] on div "OpenAI" at bounding box center [705, 71] width 53 height 11
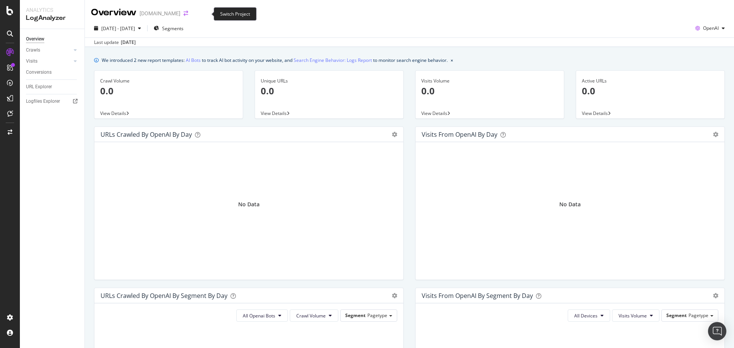
click at [188, 14] on icon "arrow-right-arrow-left" at bounding box center [186, 13] width 5 height 5
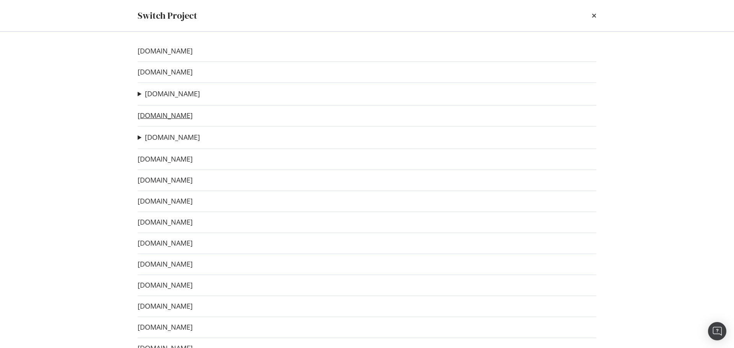
click at [193, 116] on link "[DOMAIN_NAME]" at bounding box center [165, 116] width 55 height 8
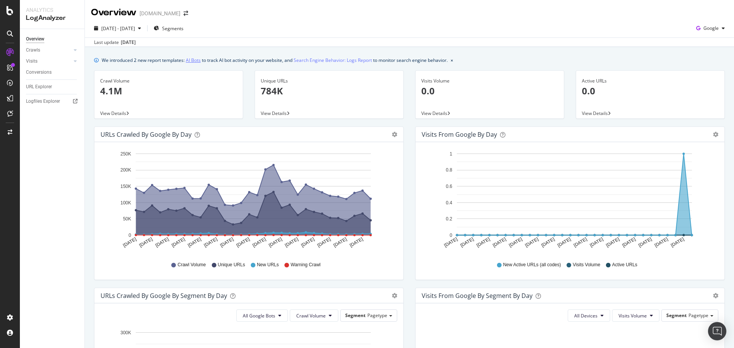
click at [192, 57] on link "AI Bots" at bounding box center [193, 60] width 15 height 8
click at [719, 27] on div "button" at bounding box center [723, 28] width 9 height 5
click at [703, 71] on span "OpenAI" at bounding box center [711, 71] width 28 height 7
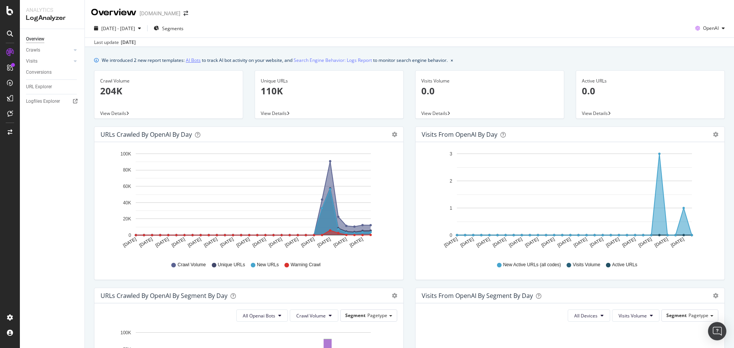
click at [199, 59] on link "AI Bots" at bounding box center [193, 60] width 15 height 8
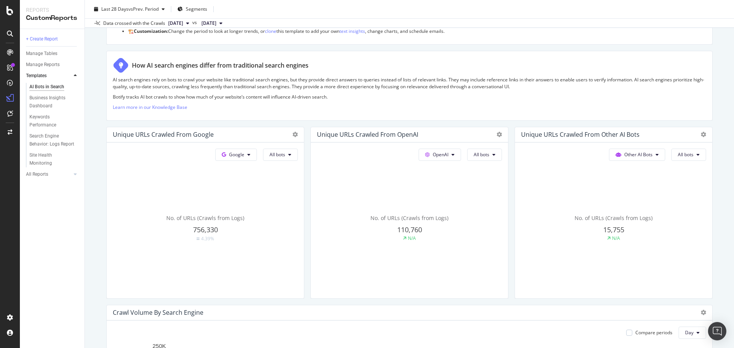
scroll to position [115, 0]
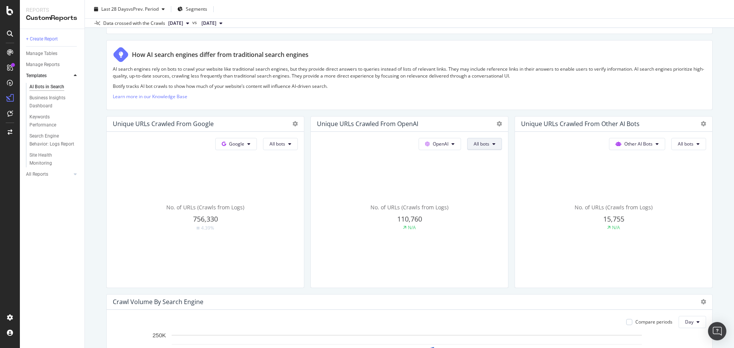
click at [490, 147] on button "All bots" at bounding box center [484, 144] width 35 height 12
click at [493, 106] on div "How AI search engines differ from traditional search engines AI search engines …" at bounding box center [409, 75] width 607 height 70
click at [408, 221] on span "110,760" at bounding box center [409, 219] width 25 height 9
click at [409, 227] on div "N/A" at bounding box center [412, 228] width 8 height 7
click at [411, 217] on span "110,760" at bounding box center [409, 219] width 25 height 9
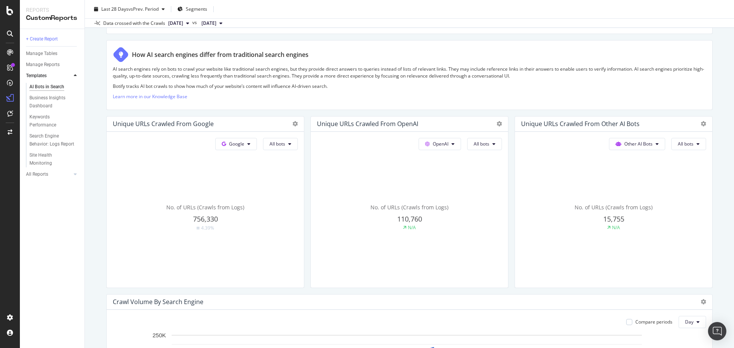
click at [410, 218] on span "110,760" at bounding box center [409, 219] width 25 height 9
click at [414, 221] on span "110,760" at bounding box center [409, 219] width 25 height 9
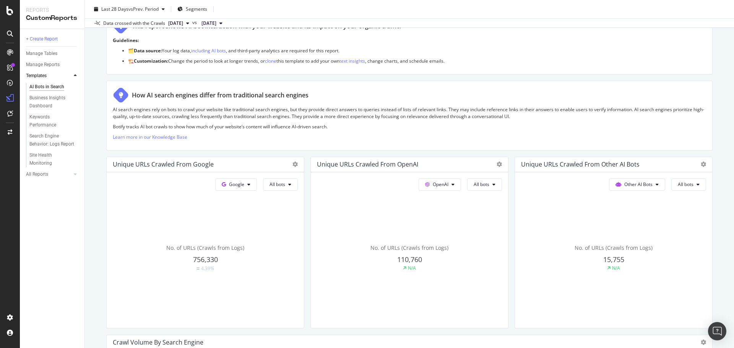
scroll to position [0, 0]
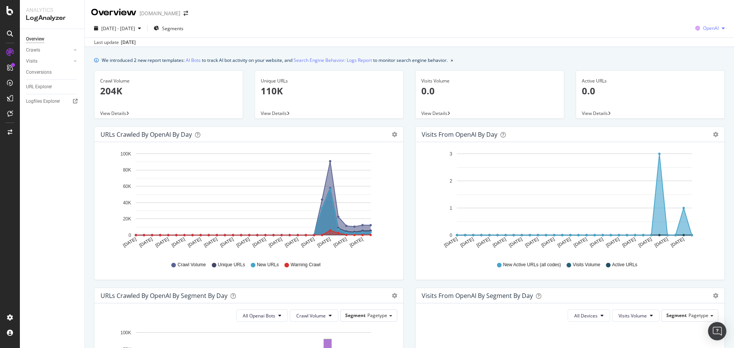
click at [712, 26] on span "OpenAI" at bounding box center [711, 28] width 16 height 7
click at [532, 29] on div "[DATE] - [DATE] Segments OpenAI" at bounding box center [409, 29] width 649 height 15
click at [52, 83] on div "URL Explorer" at bounding box center [39, 87] width 26 height 8
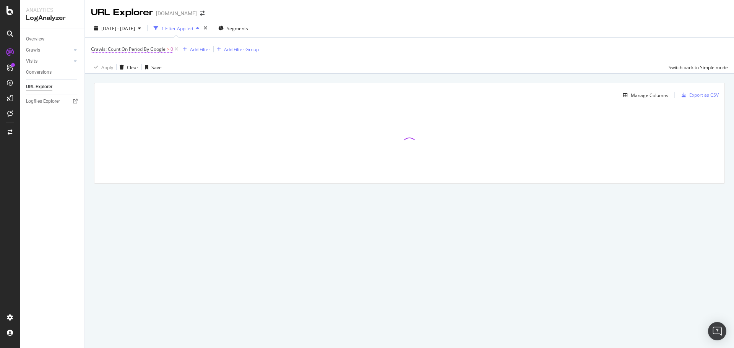
click at [157, 48] on span "Crawls: Count On Period By Google" at bounding box center [128, 49] width 75 height 7
click at [122, 69] on icon at bounding box center [122, 67] width 5 height 5
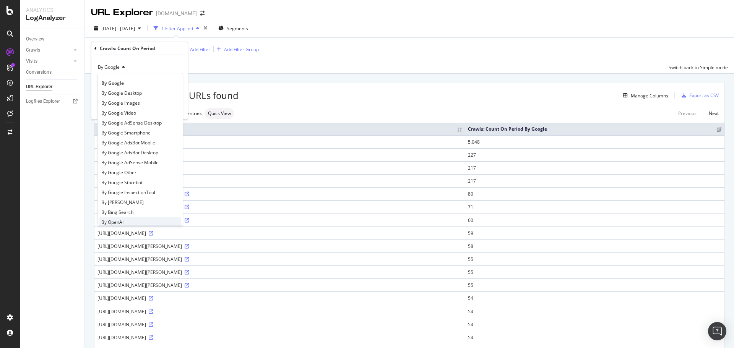
click at [125, 220] on div "By OpenAI" at bounding box center [140, 222] width 82 height 10
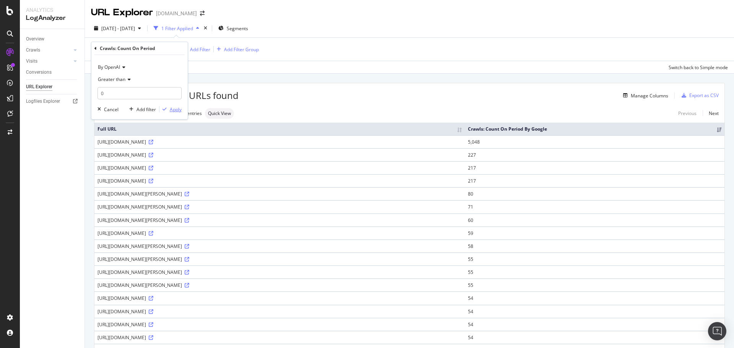
click at [173, 108] on div "Apply" at bounding box center [176, 109] width 12 height 7
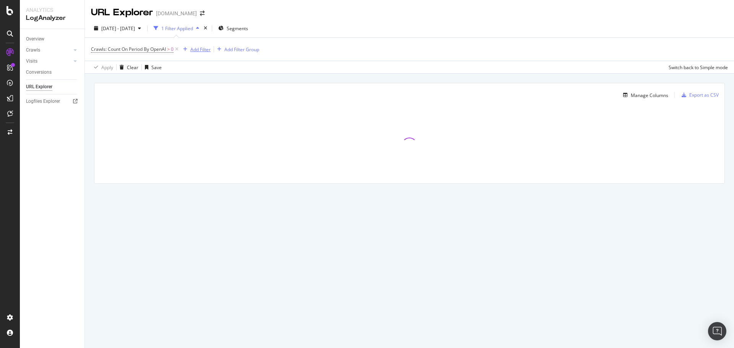
click at [201, 49] on div "Add Filter" at bounding box center [200, 49] width 20 height 7
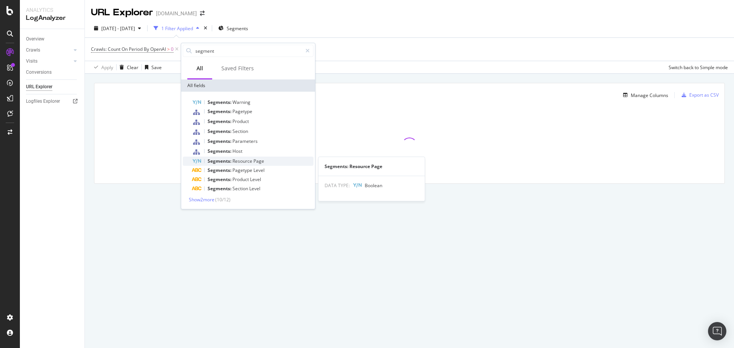
type input "segment"
click at [249, 163] on span "Resource" at bounding box center [243, 161] width 21 height 7
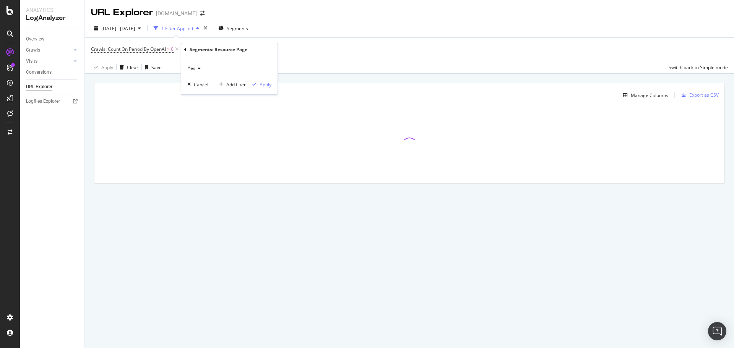
click at [199, 71] on icon at bounding box center [197, 68] width 5 height 5
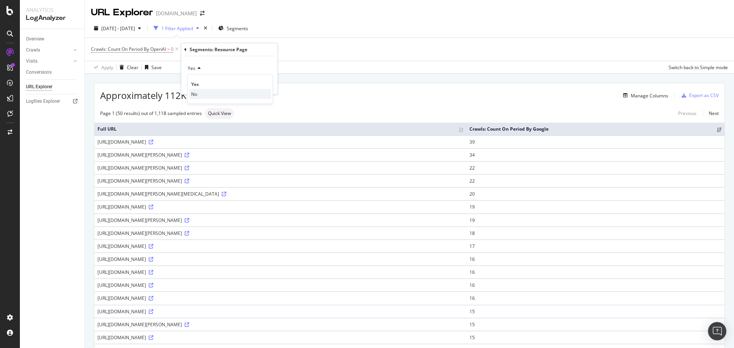
click at [202, 91] on div "No" at bounding box center [230, 94] width 82 height 10
click at [267, 85] on div "Apply" at bounding box center [266, 84] width 12 height 7
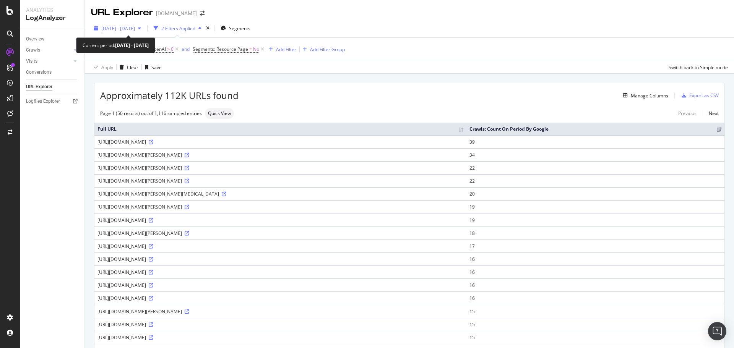
click at [135, 28] on span "[DATE] - [DATE]" at bounding box center [118, 28] width 34 height 7
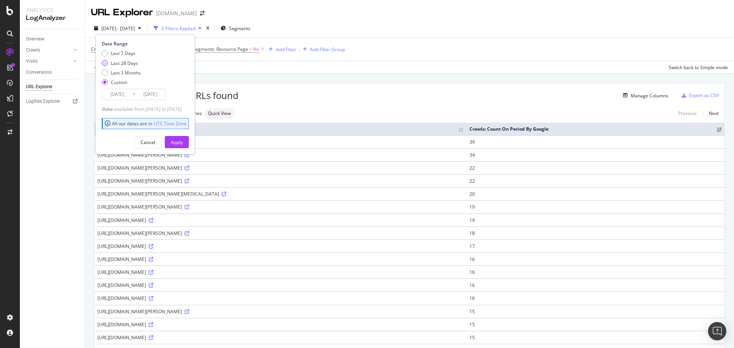
click at [119, 61] on div "Last 28 Days" at bounding box center [124, 63] width 27 height 7
type input "[DATE]"
click at [183, 143] on div "Apply" at bounding box center [177, 142] width 12 height 7
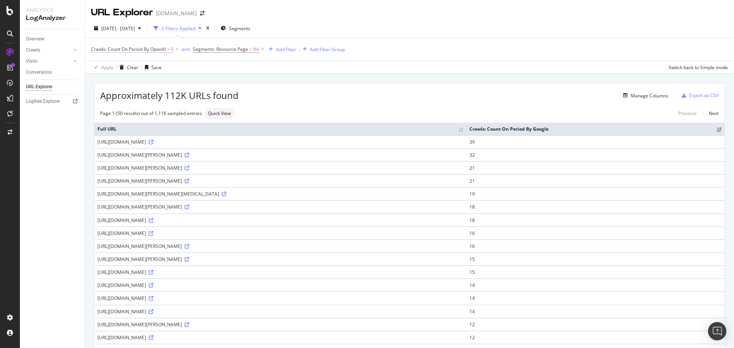
click at [159, 49] on span "Crawls: Count On Period By OpenAI" at bounding box center [128, 49] width 75 height 7
click at [124, 68] on icon at bounding box center [122, 67] width 5 height 5
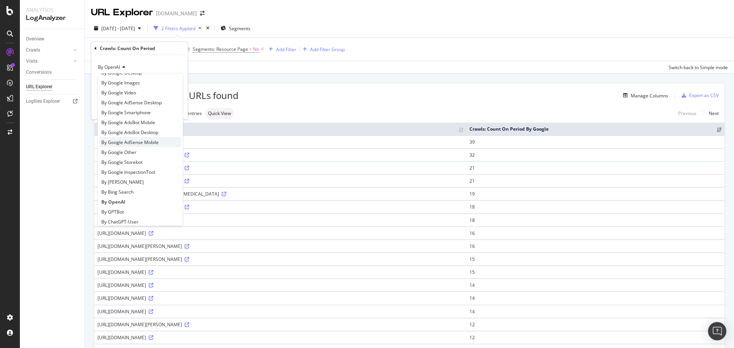
scroll to position [38, 0]
click at [126, 192] on div "By GPTBot" at bounding box center [140, 194] width 82 height 10
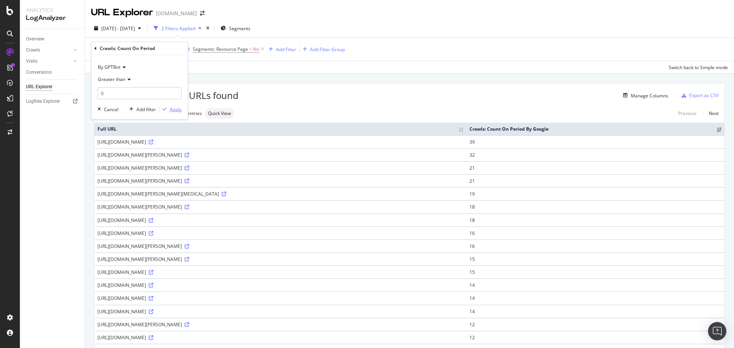
click at [177, 112] on div "Apply" at bounding box center [176, 109] width 12 height 7
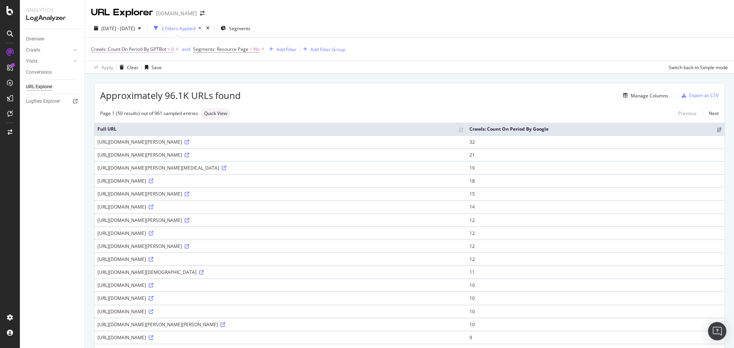
click at [156, 48] on span "Crawls: Count On Period By GPTBot" at bounding box center [128, 49] width 75 height 7
click at [120, 66] on span "By GPTBot" at bounding box center [109, 67] width 23 height 7
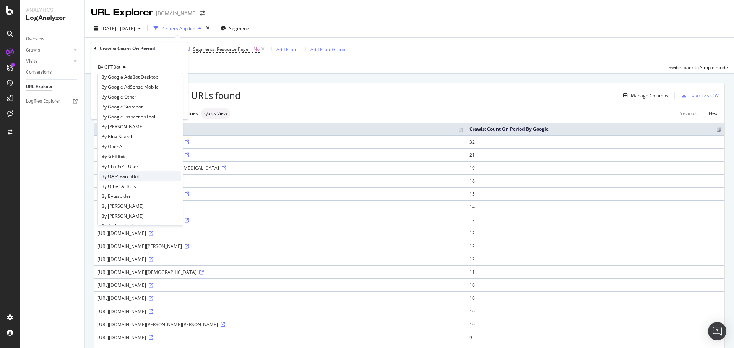
scroll to position [76, 0]
click at [131, 168] on span "By ChatGPT-User" at bounding box center [119, 166] width 37 height 7
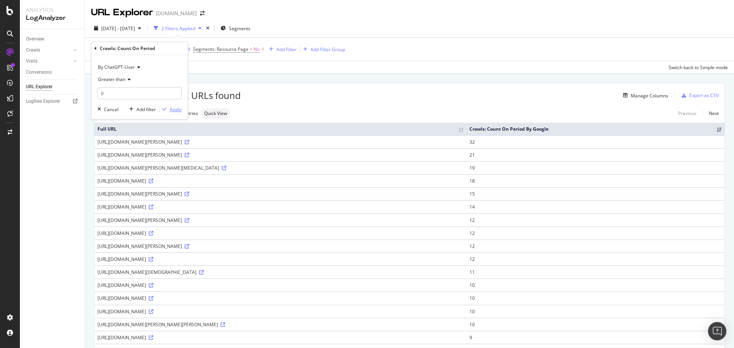
click at [177, 110] on div "Apply" at bounding box center [176, 109] width 12 height 7
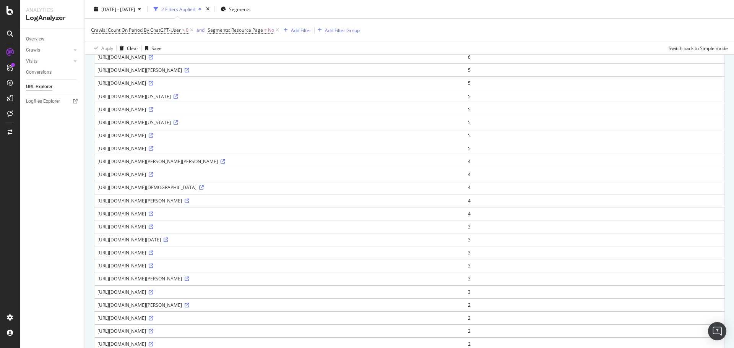
scroll to position [482, 0]
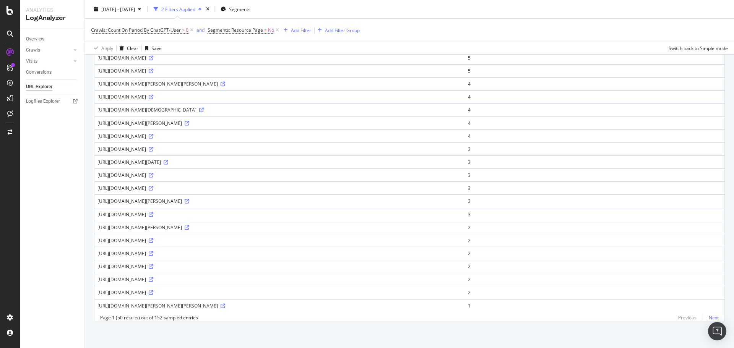
click at [709, 314] on link "Next" at bounding box center [711, 317] width 16 height 11
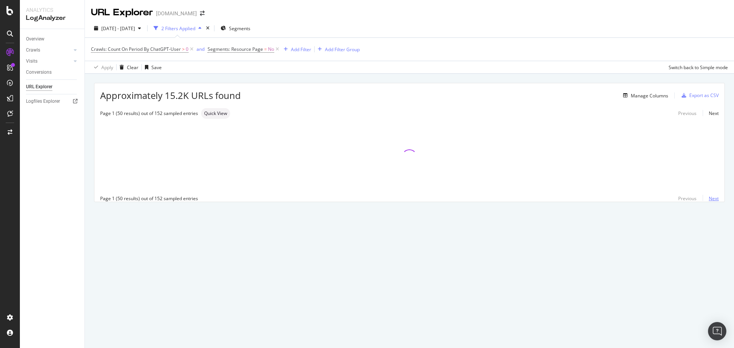
scroll to position [0, 0]
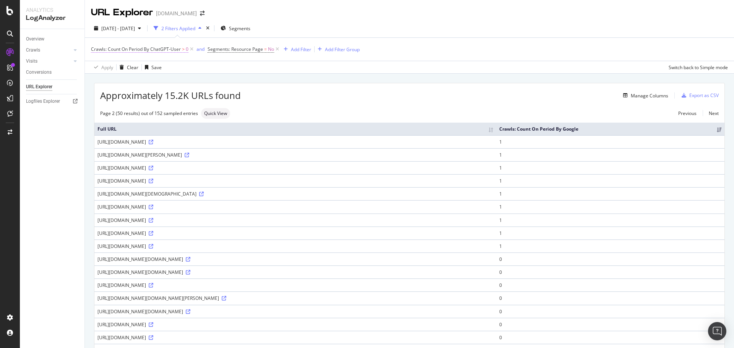
click at [170, 50] on span "Crawls: Count On Period By ChatGPT-User" at bounding box center [136, 49] width 90 height 7
click at [133, 66] on span "By ChatGPT-User" at bounding box center [116, 67] width 37 height 7
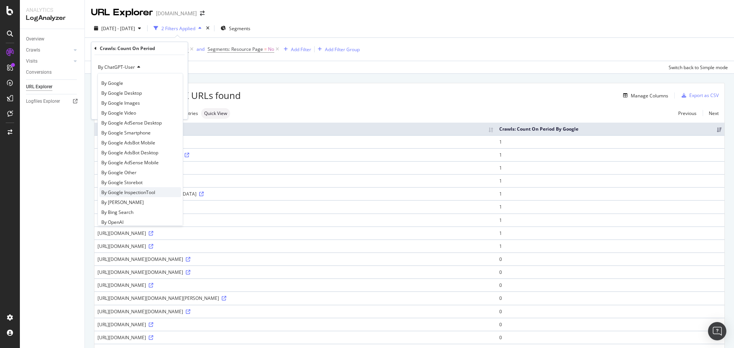
scroll to position [76, 0]
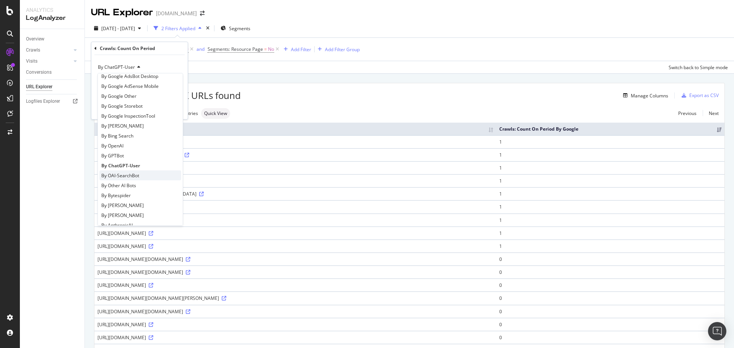
click at [133, 174] on span "By OAI-SearchBot" at bounding box center [120, 176] width 38 height 7
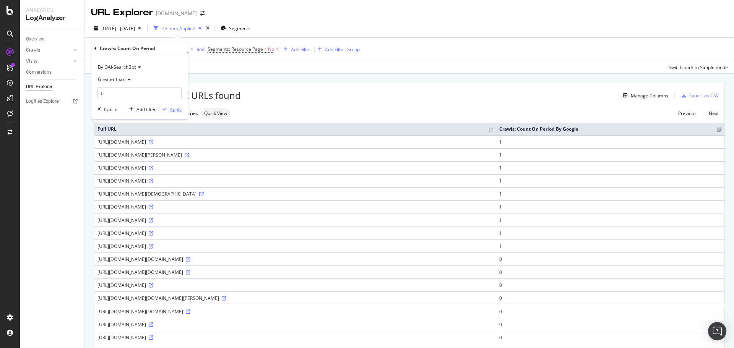
click at [172, 107] on div "Apply" at bounding box center [176, 109] width 12 height 7
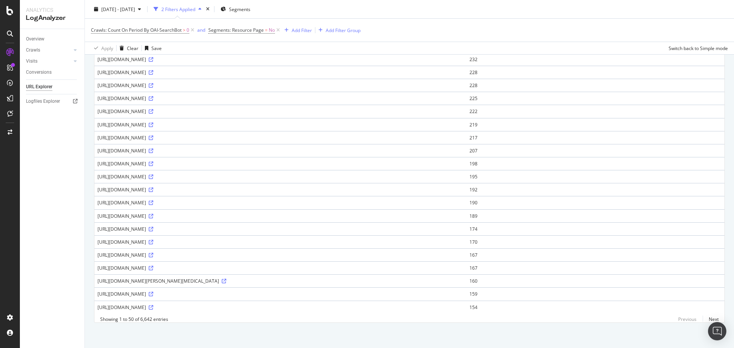
scroll to position [482, 0]
click at [706, 318] on link "Next" at bounding box center [711, 317] width 16 height 11
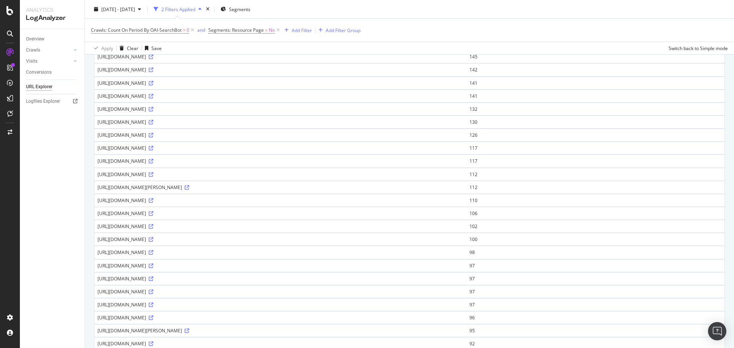
scroll to position [0, 0]
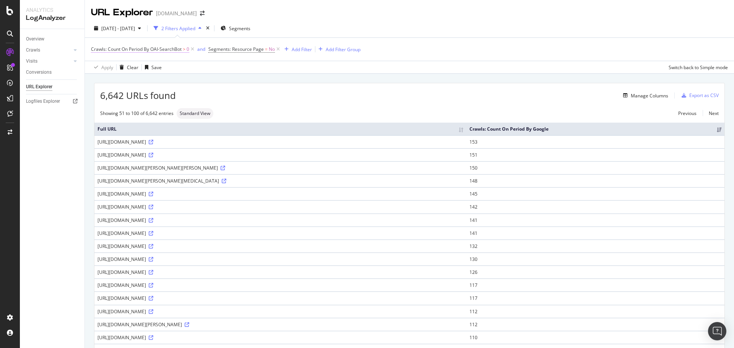
click at [163, 49] on span "Crawls: Count On Period By OAI-SearchBot" at bounding box center [136, 49] width 91 height 7
click at [125, 68] on span "By OAI-SearchBot" at bounding box center [117, 67] width 38 height 7
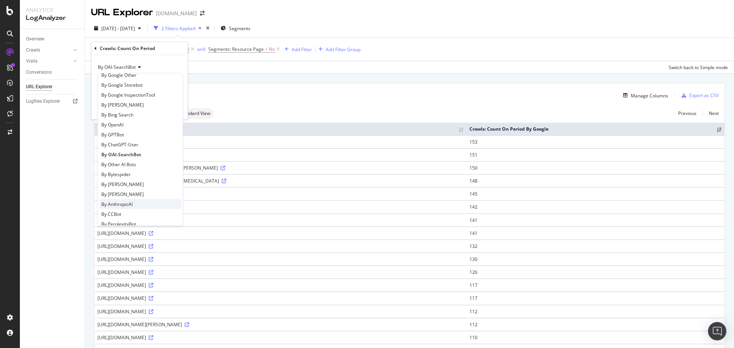
scroll to position [115, 0]
click at [129, 187] on span "By AnthropicAI" at bounding box center [116, 187] width 31 height 7
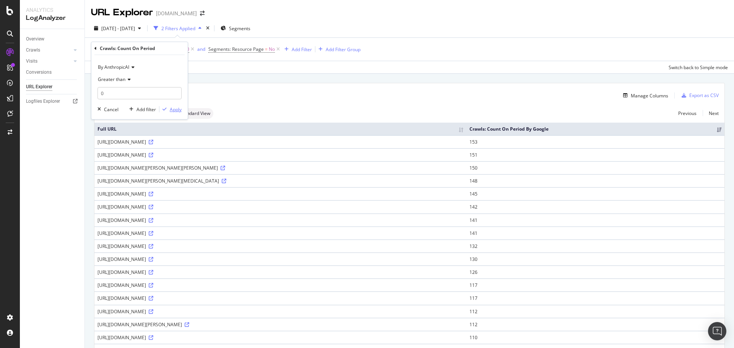
click at [176, 106] on button "Apply" at bounding box center [171, 110] width 22 height 8
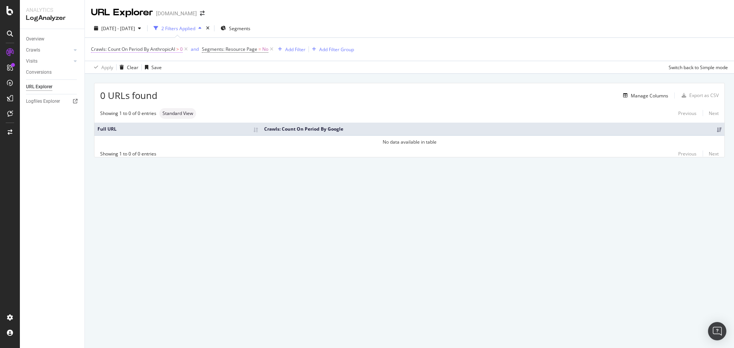
click at [174, 48] on span "Crawls: Count On Period By AnthropicAI" at bounding box center [133, 49] width 84 height 7
click at [127, 70] on span "By AnthropicAI" at bounding box center [113, 67] width 31 height 7
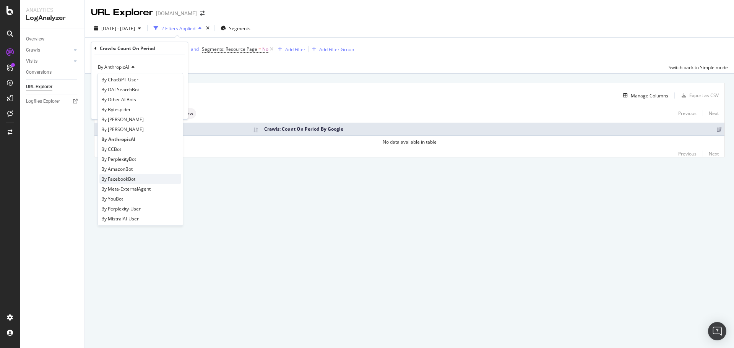
scroll to position [165, 0]
click at [122, 107] on span "By Bytespider" at bounding box center [115, 107] width 29 height 7
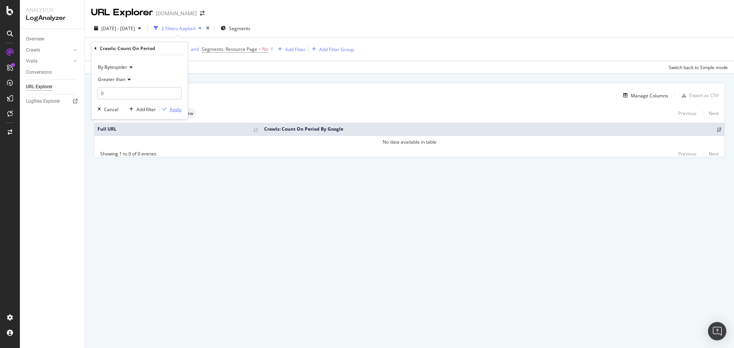
click at [174, 109] on div "Apply" at bounding box center [176, 109] width 12 height 7
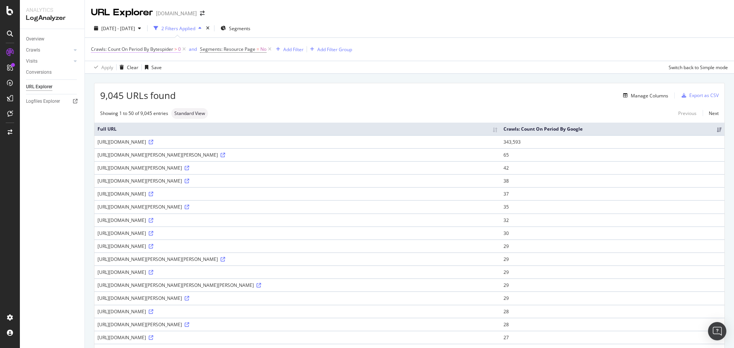
click at [166, 50] on span "Crawls: Count On Period By Bytespider" at bounding box center [132, 49] width 82 height 7
click at [128, 68] on icon at bounding box center [129, 67] width 5 height 5
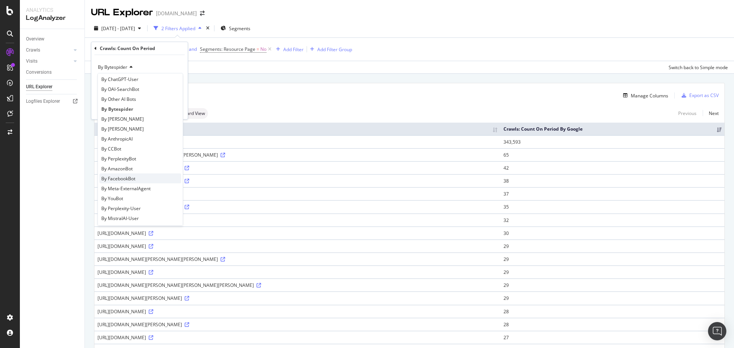
scroll to position [165, 0]
click at [132, 120] on div "By [PERSON_NAME]" at bounding box center [140, 117] width 82 height 10
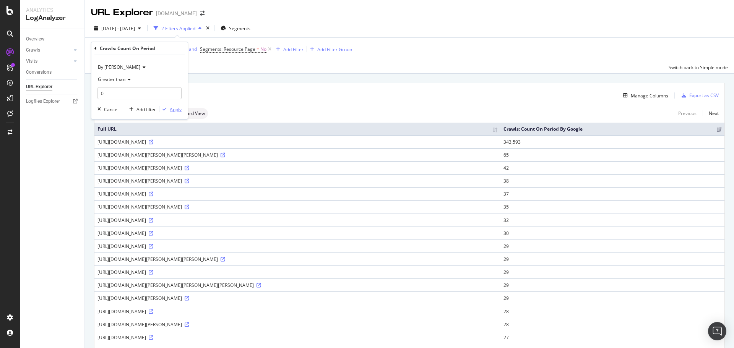
click at [178, 107] on div "Apply" at bounding box center [176, 109] width 12 height 7
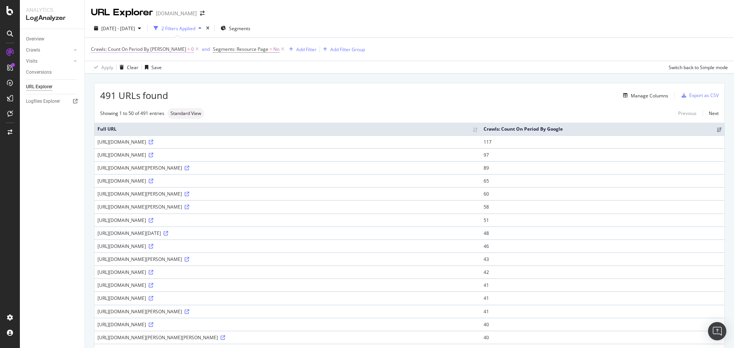
click at [166, 48] on span "Crawls: Count On Period By ClaudeBot" at bounding box center [138, 49] width 95 height 7
click at [120, 60] on div "By ClaudeBot Greater than 0 Cancel Add filter Apply" at bounding box center [139, 87] width 96 height 64
click at [120, 65] on span "By [PERSON_NAME]" at bounding box center [119, 67] width 42 height 7
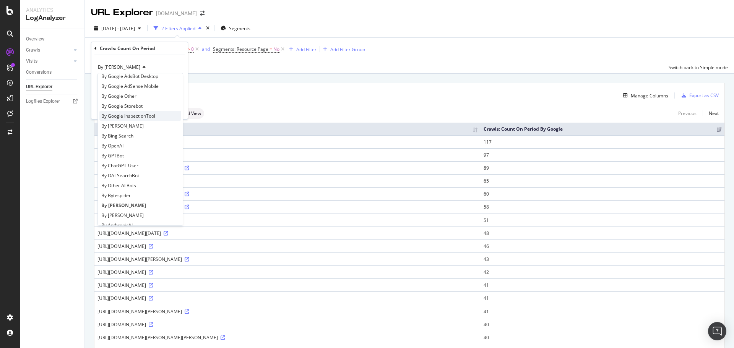
scroll to position [153, 0]
click at [122, 136] on span "By [PERSON_NAME]" at bounding box center [122, 139] width 42 height 7
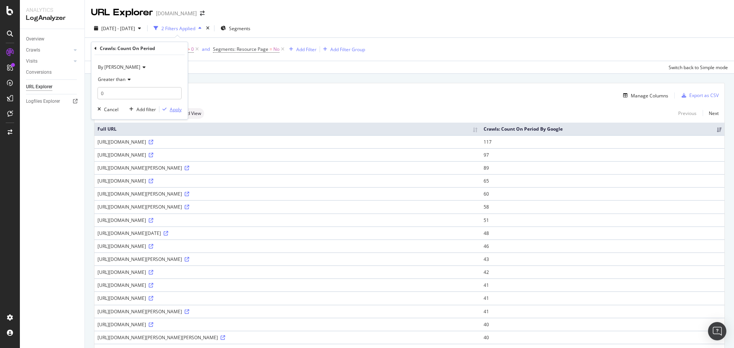
click at [174, 111] on div "Apply" at bounding box center [176, 109] width 12 height 7
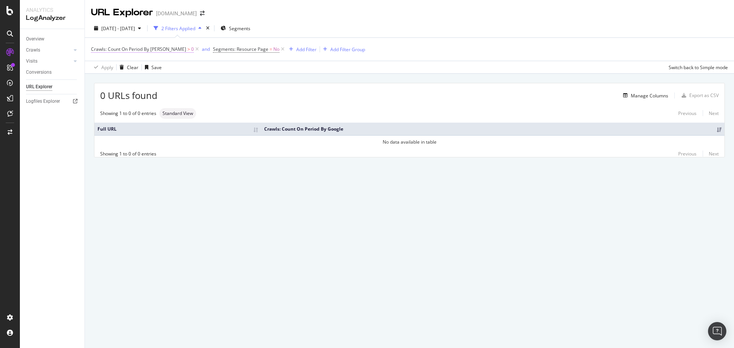
click at [148, 47] on span "Crawls: Count On Period By ClaudeWeb" at bounding box center [138, 49] width 95 height 7
click at [128, 70] on div "By [PERSON_NAME]" at bounding box center [140, 67] width 84 height 12
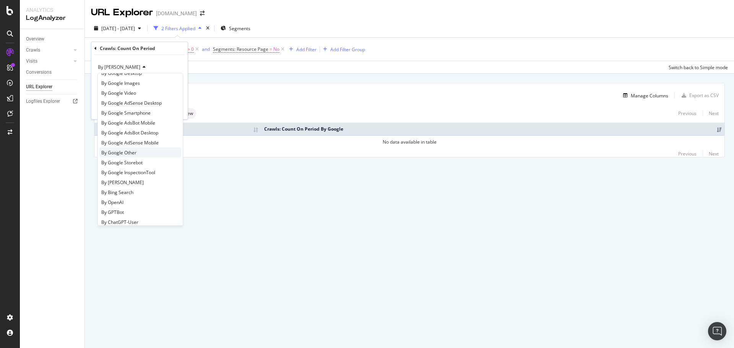
scroll to position [38, 0]
click at [120, 165] on div "By [PERSON_NAME]" at bounding box center [140, 164] width 82 height 10
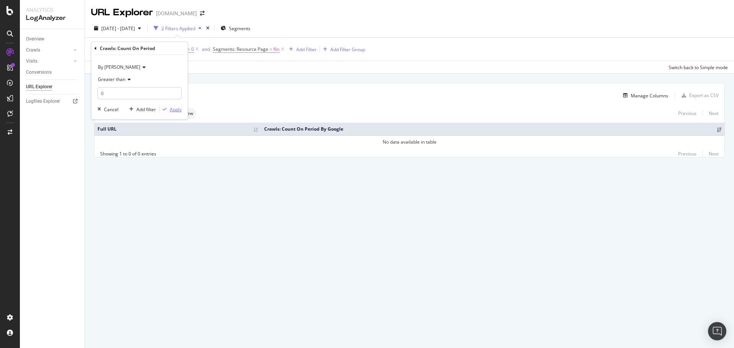
click at [175, 112] on div "Apply" at bounding box center [176, 109] width 12 height 7
click at [152, 48] on span "Crawls: Count On Period By Bing" at bounding box center [125, 49] width 69 height 7
click at [140, 69] on icon at bounding box center [142, 67] width 5 height 5
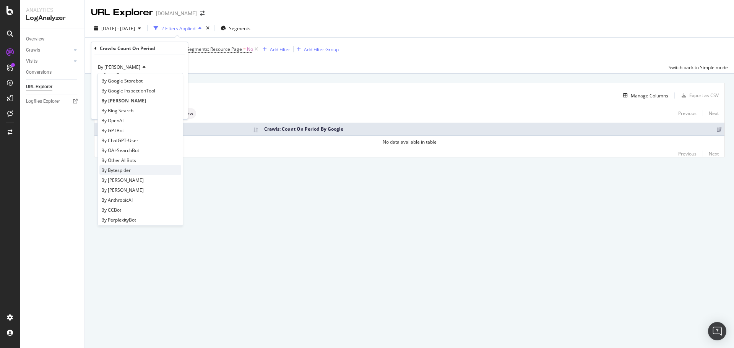
scroll to position [115, 0]
click at [121, 194] on div "By CCBot" at bounding box center [140, 197] width 82 height 10
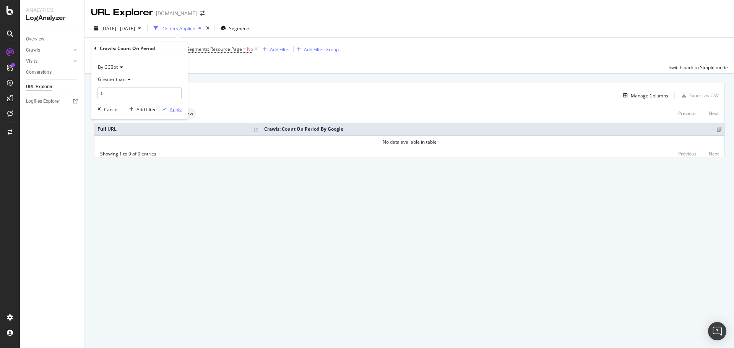
click at [173, 112] on div "Apply" at bounding box center [176, 109] width 12 height 7
click at [148, 50] on span "Crawls: Count On Period By CCBot" at bounding box center [127, 49] width 73 height 7
click at [120, 68] on icon at bounding box center [120, 67] width 5 height 5
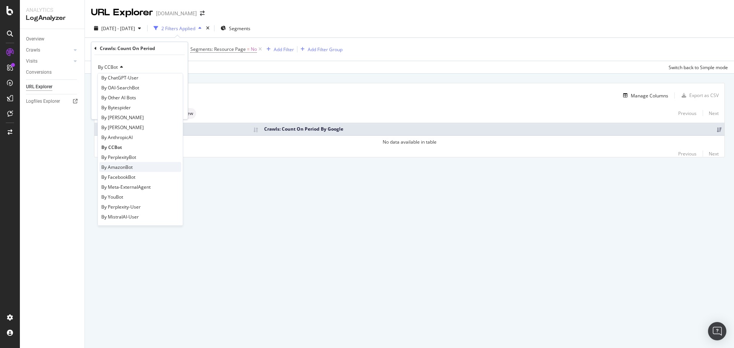
scroll to position [165, 0]
click at [125, 207] on span "By Perplexity-User" at bounding box center [120, 206] width 39 height 7
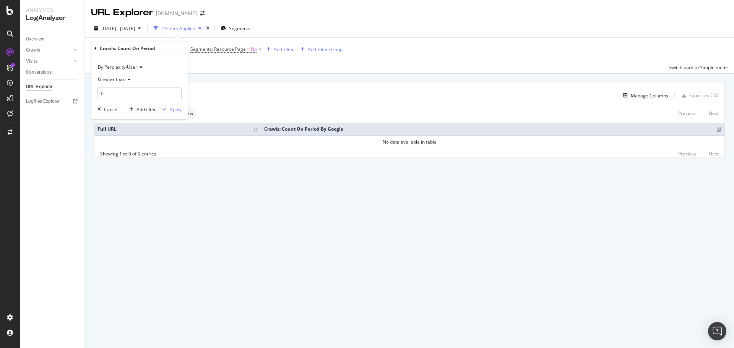
click at [130, 69] on span "By Perplexity-User" at bounding box center [117, 67] width 39 height 7
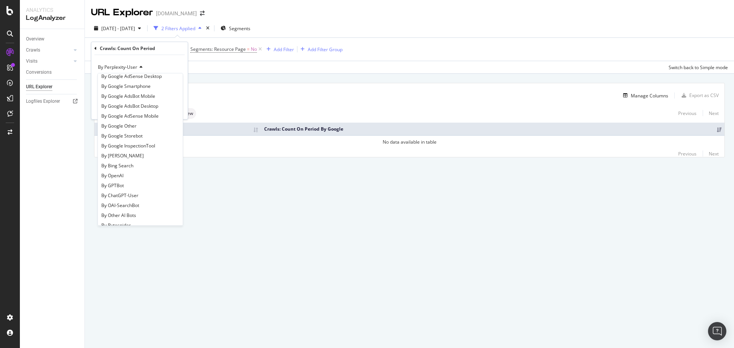
scroll to position [153, 0]
click at [125, 171] on span "By PerplexityBot" at bounding box center [118, 169] width 35 height 7
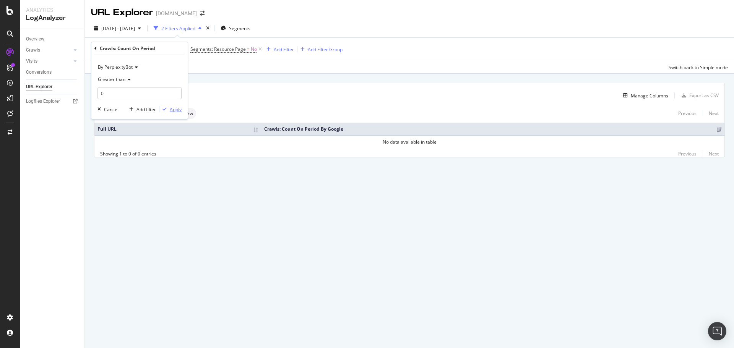
click at [176, 106] on div "Apply" at bounding box center [176, 109] width 12 height 7
click at [159, 49] on span "Crawls: Count On Period By PerplexityBot" at bounding box center [135, 49] width 88 height 7
click at [121, 69] on span "By PerplexityBot" at bounding box center [115, 67] width 35 height 7
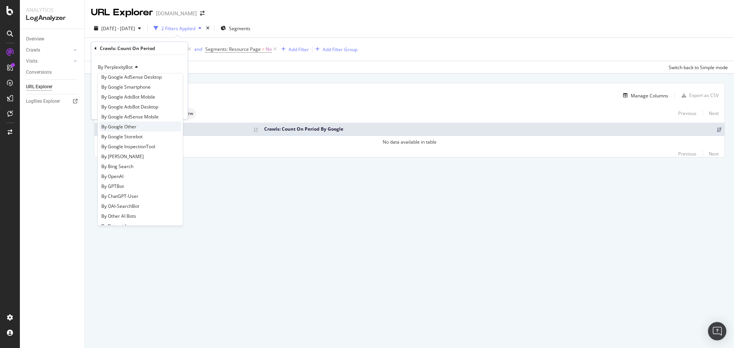
scroll to position [153, 0]
click at [125, 190] on span "By FacebookBot" at bounding box center [118, 189] width 34 height 7
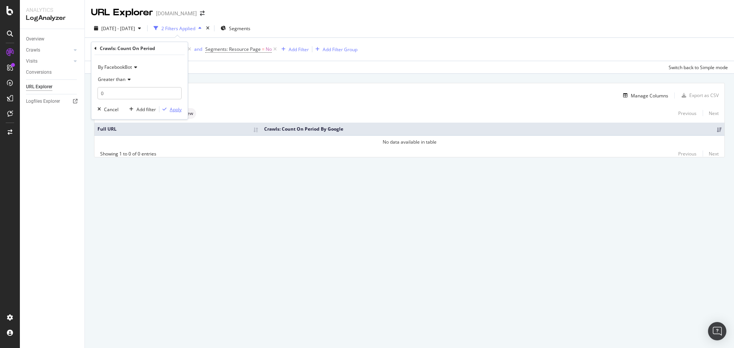
click at [177, 112] on div "Apply" at bounding box center [176, 109] width 12 height 7
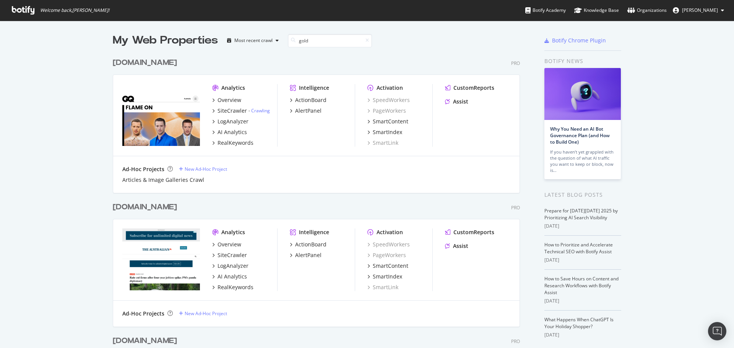
scroll to position [128, 408]
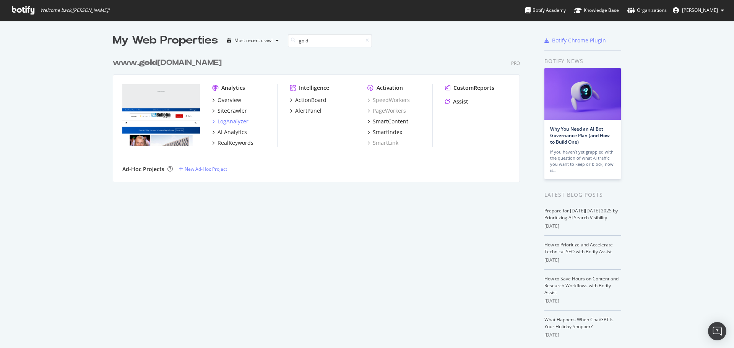
type input "gold"
click at [228, 123] on div "LogAnalyzer" at bounding box center [233, 122] width 31 height 8
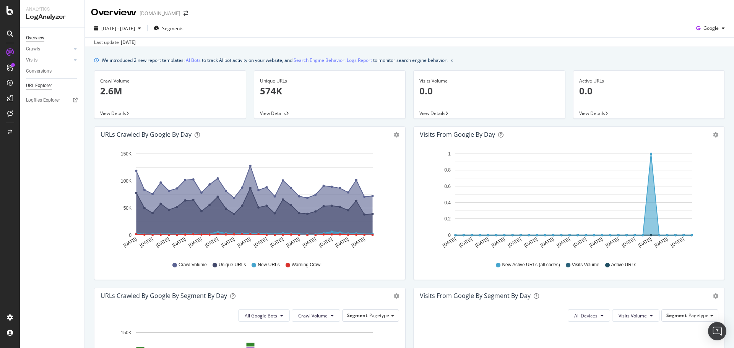
click at [48, 86] on div "URL Explorer" at bounding box center [39, 86] width 26 height 8
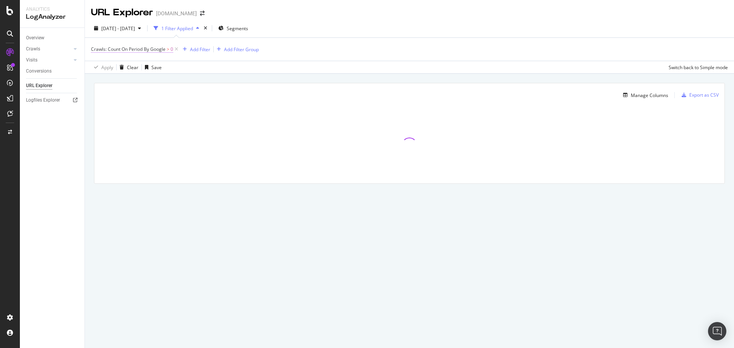
click at [148, 48] on span "Crawls: Count On Period By Google" at bounding box center [128, 49] width 75 height 7
click at [112, 66] on span "By Google" at bounding box center [109, 67] width 22 height 7
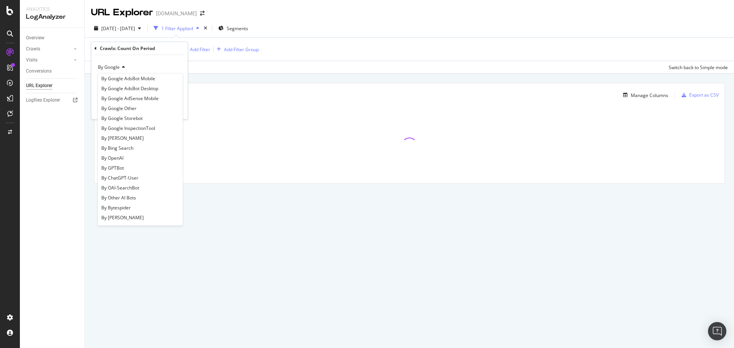
scroll to position [76, 0]
click at [121, 129] on div "By [PERSON_NAME]" at bounding box center [140, 126] width 82 height 10
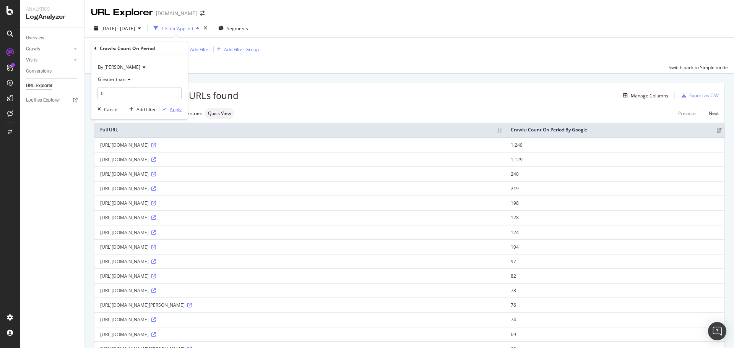
click at [172, 109] on div "Apply" at bounding box center [176, 109] width 12 height 7
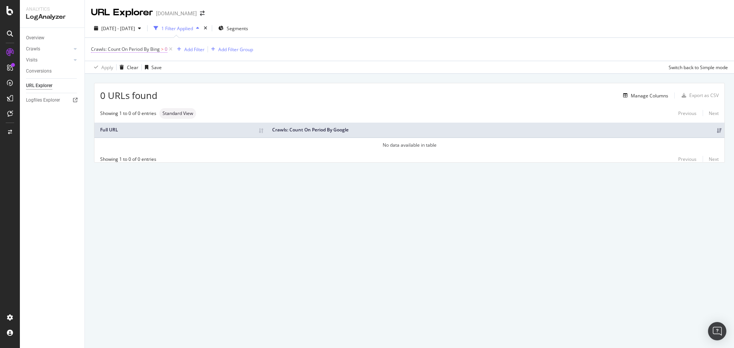
click at [148, 49] on span "Crawls: Count On Period By Bing" at bounding box center [125, 49] width 69 height 7
click at [140, 70] on icon at bounding box center [142, 67] width 5 height 5
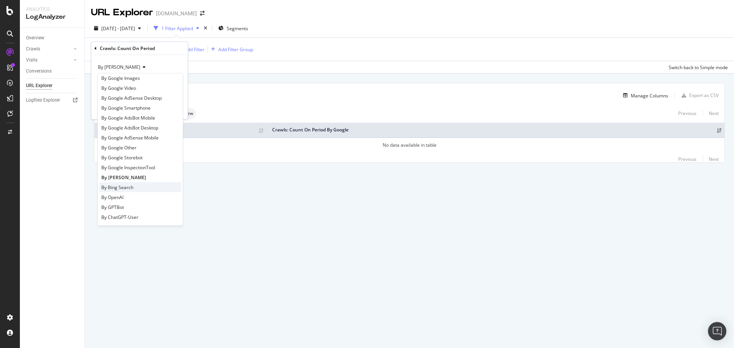
scroll to position [38, 0]
click at [124, 182] on span "By OpenAI" at bounding box center [112, 184] width 22 height 7
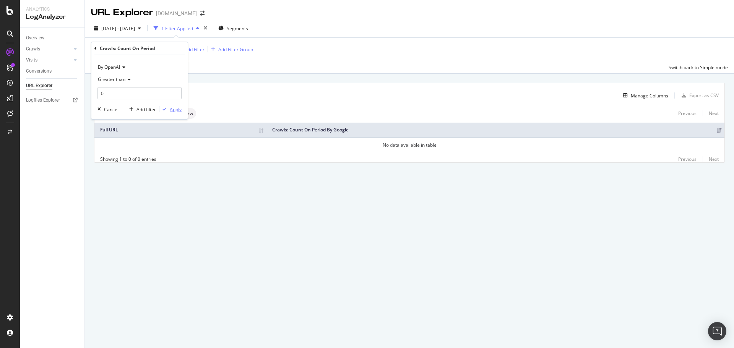
click at [173, 110] on div "Apply" at bounding box center [176, 109] width 12 height 7
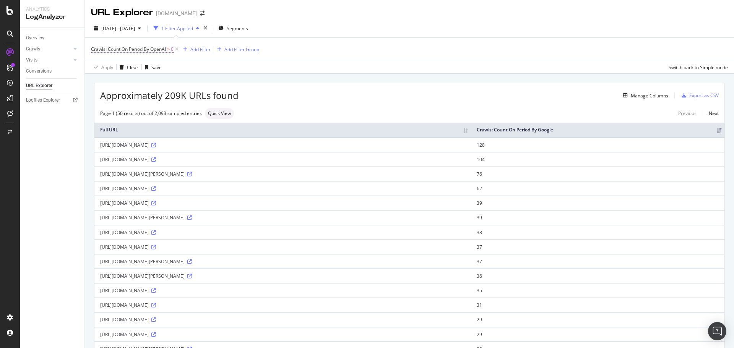
click at [163, 48] on span "Crawls: Count On Period By OpenAI" at bounding box center [128, 49] width 75 height 7
click at [122, 69] on icon at bounding box center [122, 67] width 5 height 5
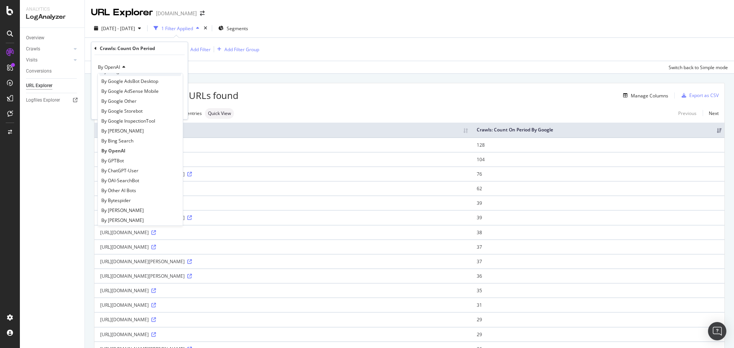
scroll to position [76, 0]
click at [125, 158] on div "By GPTBot" at bounding box center [140, 156] width 82 height 10
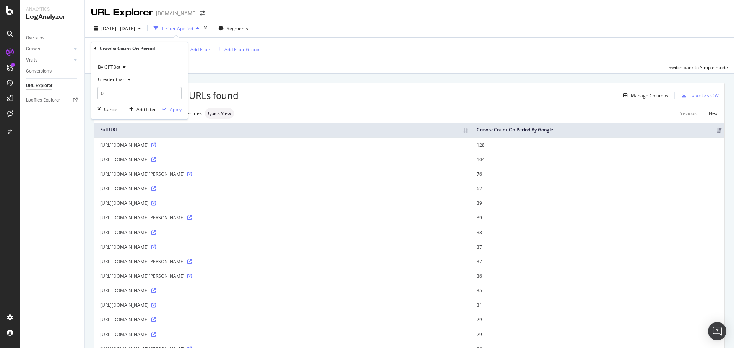
click at [178, 107] on div "Apply" at bounding box center [176, 109] width 12 height 7
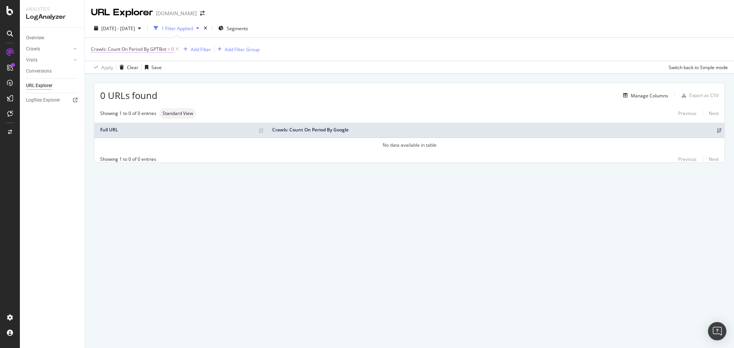
click at [154, 48] on span "Crawls: Count On Period By GPTBot" at bounding box center [128, 49] width 75 height 7
click at [118, 69] on span "By GPTBot" at bounding box center [109, 67] width 23 height 7
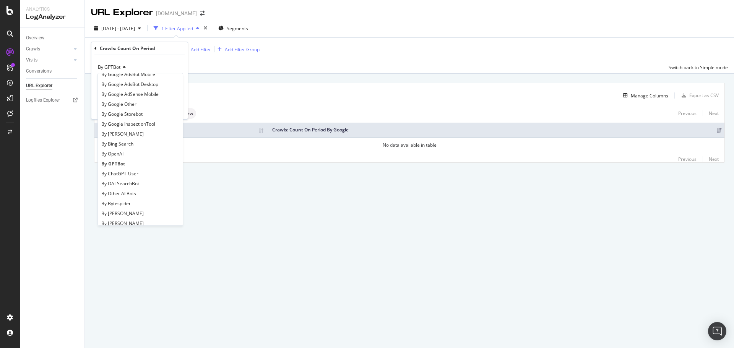
scroll to position [76, 0]
click at [126, 165] on span "By ChatGPT-User" at bounding box center [119, 166] width 37 height 7
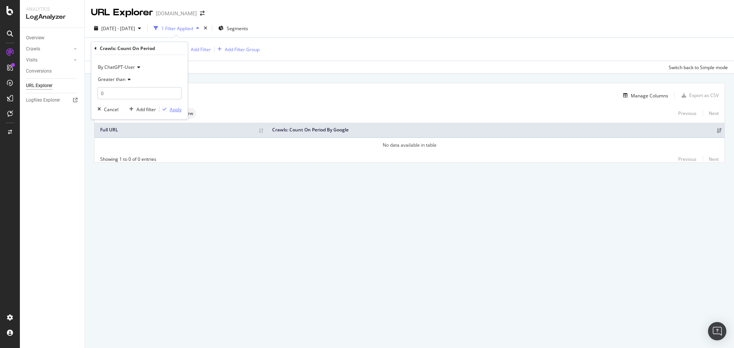
click at [177, 110] on div "Apply" at bounding box center [176, 109] width 12 height 7
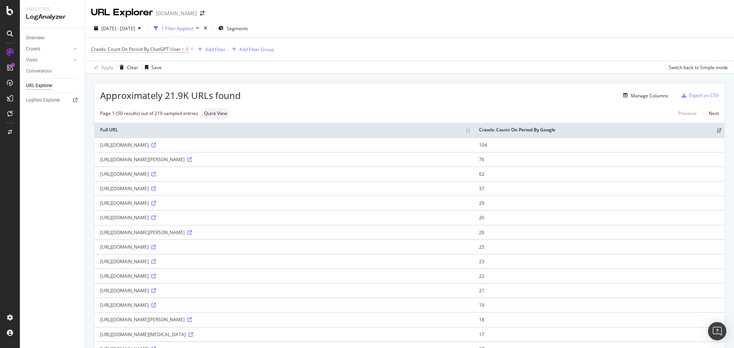
click at [174, 47] on span "Crawls: Count On Period By ChatGPT-User" at bounding box center [136, 49] width 90 height 7
click at [128, 67] on span "By ChatGPT-User" at bounding box center [116, 67] width 37 height 7
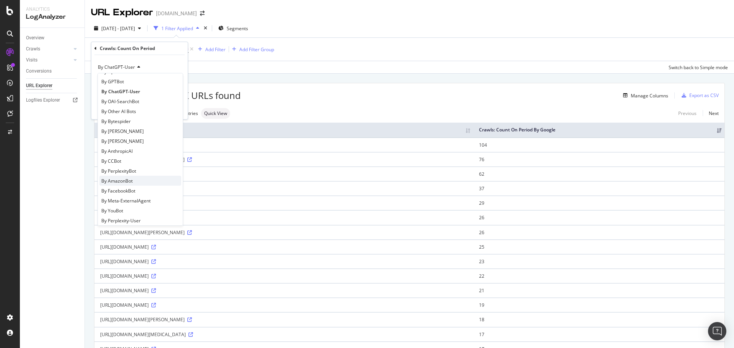
scroll to position [153, 0]
click at [127, 178] on span "By AmazonBot" at bounding box center [116, 179] width 31 height 7
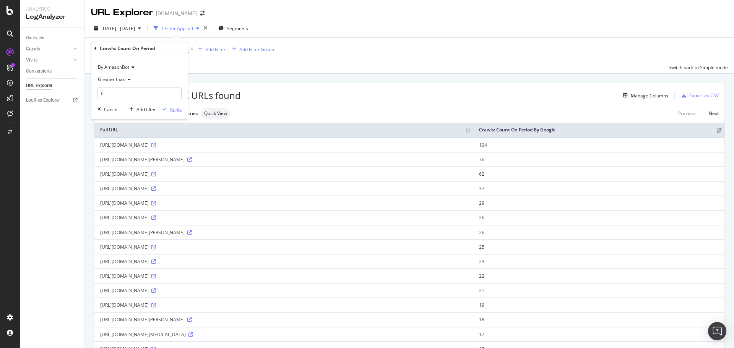
click at [177, 110] on div "Apply" at bounding box center [176, 109] width 12 height 7
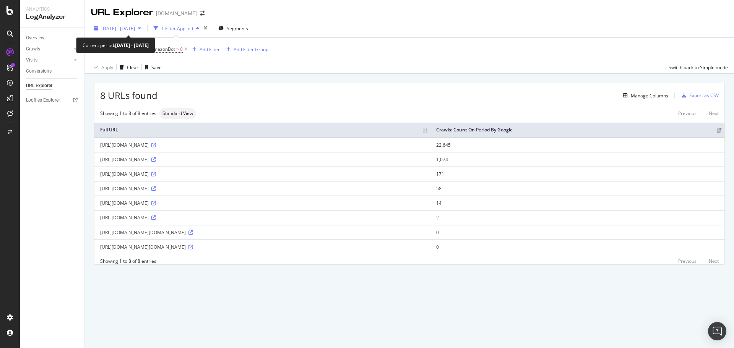
click at [135, 30] on span "2025 Sep. 13th - Oct. 12th" at bounding box center [118, 28] width 34 height 7
click at [321, 63] on div "Apply Clear Save Switch back to Simple mode" at bounding box center [409, 67] width 649 height 13
click at [155, 50] on span "Crawls: Count On Period By AmazonBot" at bounding box center [133, 49] width 84 height 7
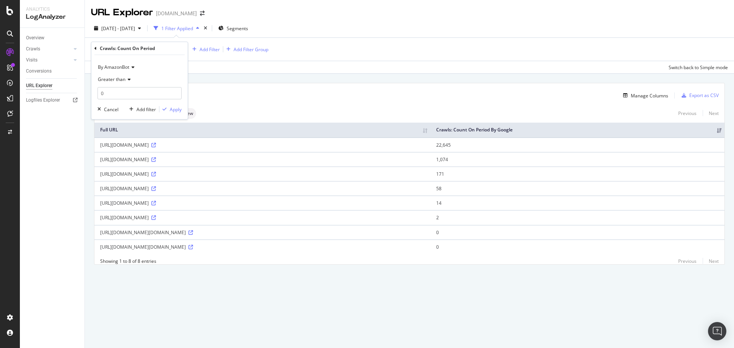
click at [130, 67] on icon at bounding box center [131, 67] width 5 height 5
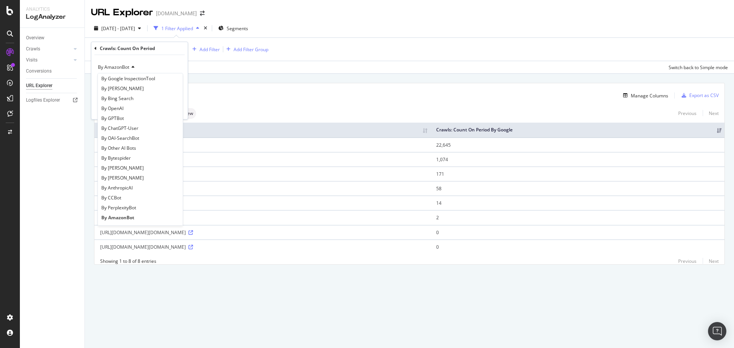
scroll to position [115, 0]
click at [130, 139] on span "By OAI-SearchBot" at bounding box center [120, 137] width 38 height 7
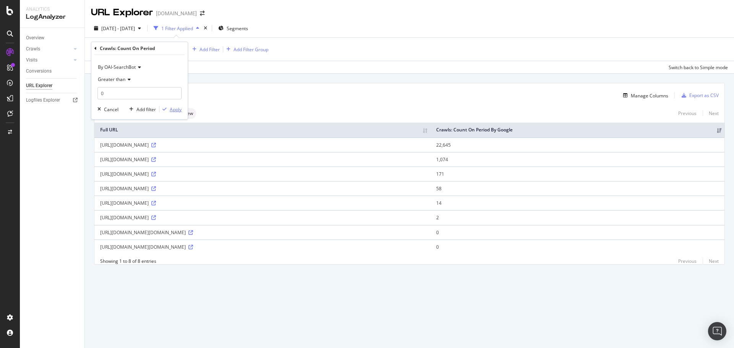
click at [180, 109] on div "Apply" at bounding box center [176, 109] width 12 height 7
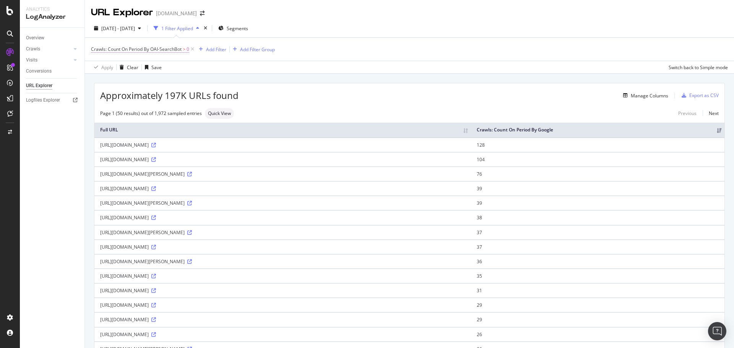
click at [173, 49] on span "Crawls: Count On Period By OAI-SearchBot" at bounding box center [136, 49] width 91 height 7
click at [130, 67] on span "By OAI-SearchBot" at bounding box center [117, 67] width 38 height 7
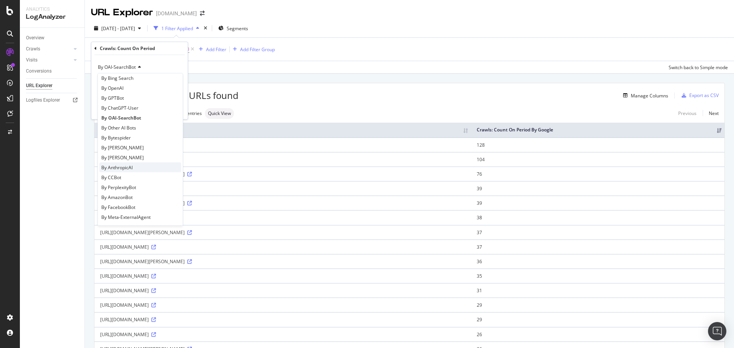
scroll to position [153, 0]
click at [131, 151] on span "By AnthropicAI" at bounding box center [116, 149] width 31 height 7
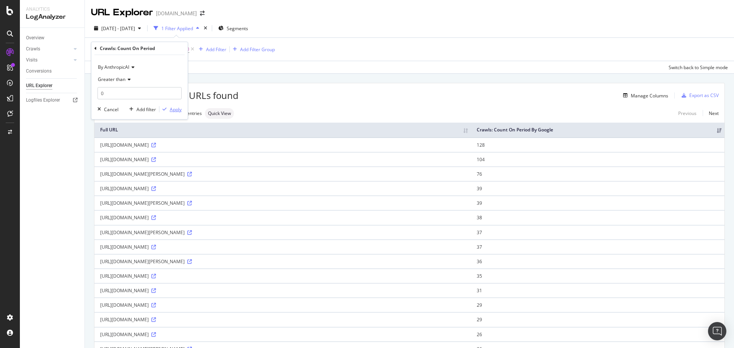
click at [178, 109] on div "Apply" at bounding box center [176, 109] width 12 height 7
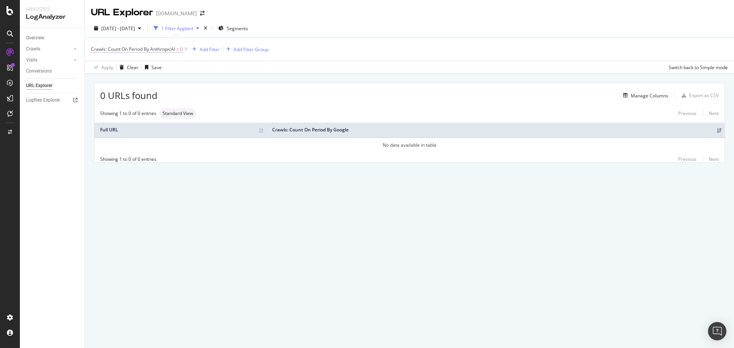
click at [165, 47] on span "Crawls: Count On Period By AnthropicAI" at bounding box center [133, 49] width 84 height 7
click at [125, 67] on span "By AnthropicAI" at bounding box center [113, 67] width 31 height 7
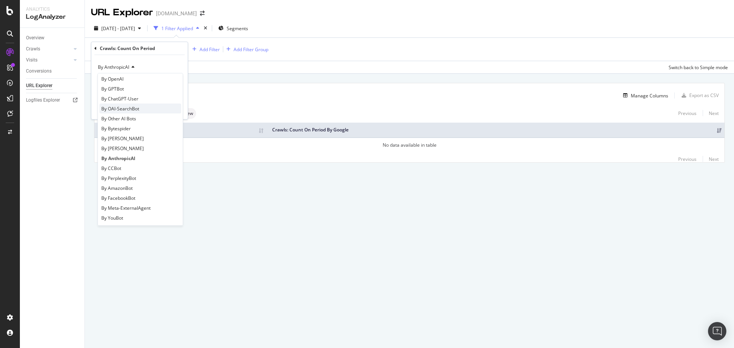
scroll to position [153, 0]
click at [126, 120] on span "By Bytespider" at bounding box center [115, 119] width 29 height 7
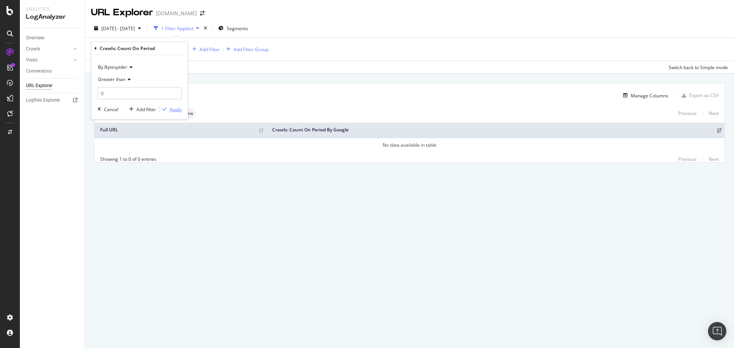
click at [175, 110] on div "Apply" at bounding box center [176, 109] width 12 height 7
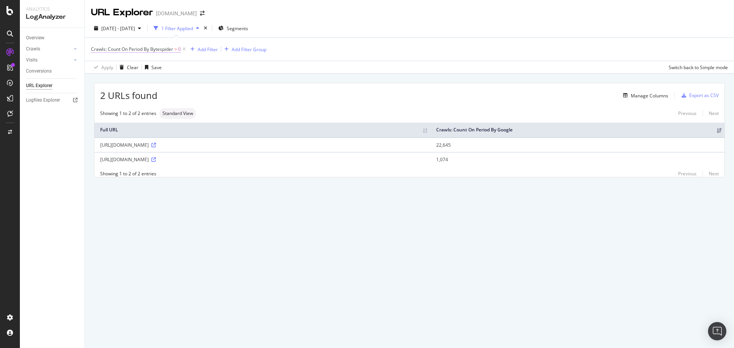
click at [153, 50] on span "Crawls: Count On Period By Bytespider" at bounding box center [132, 49] width 82 height 7
click at [124, 67] on span "By Bytespider" at bounding box center [112, 67] width 29 height 7
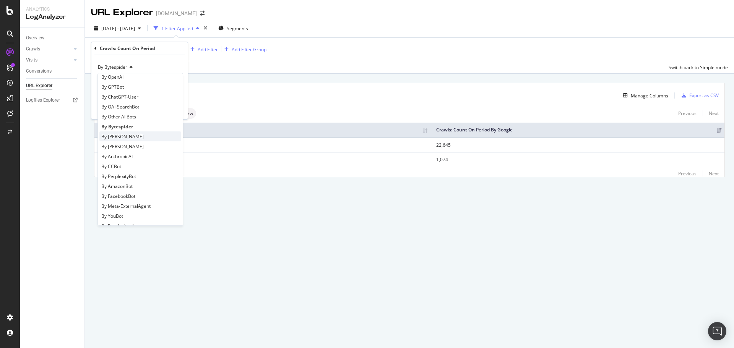
scroll to position [153, 0]
click at [133, 138] on div "By ClaudeWeb" at bounding box center [140, 139] width 82 height 10
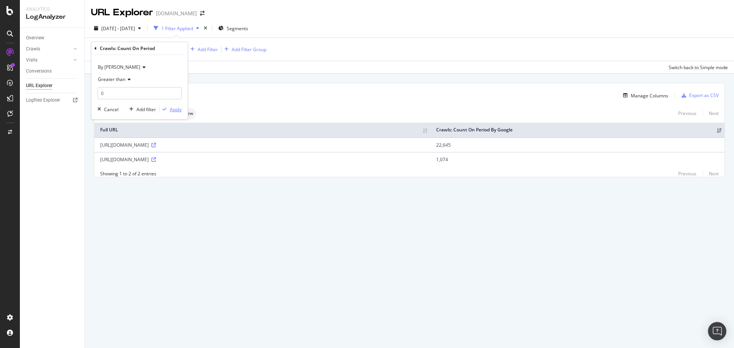
click at [177, 111] on div "Apply" at bounding box center [176, 109] width 12 height 7
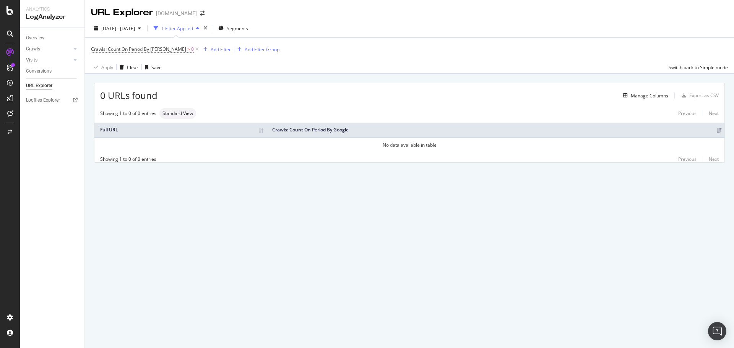
click at [148, 48] on span "Crawls: Count On Period By ClaudeWeb" at bounding box center [138, 49] width 95 height 7
click at [116, 68] on span "By ClaudeWeb" at bounding box center [119, 67] width 42 height 7
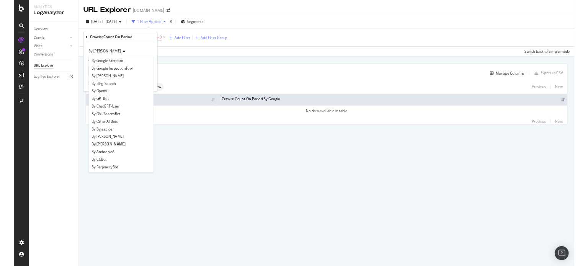
scroll to position [115, 0]
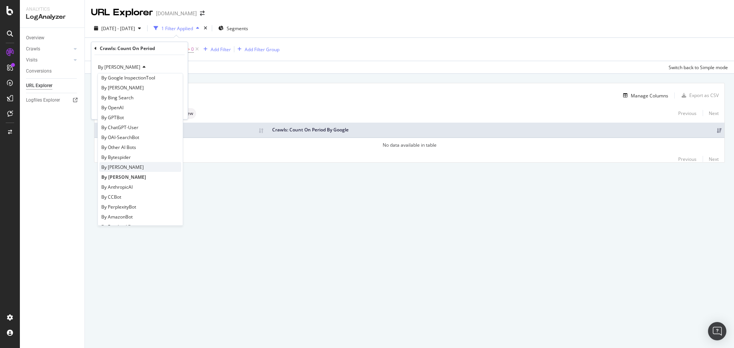
click at [128, 168] on span "By ClaudeBot" at bounding box center [122, 167] width 42 height 7
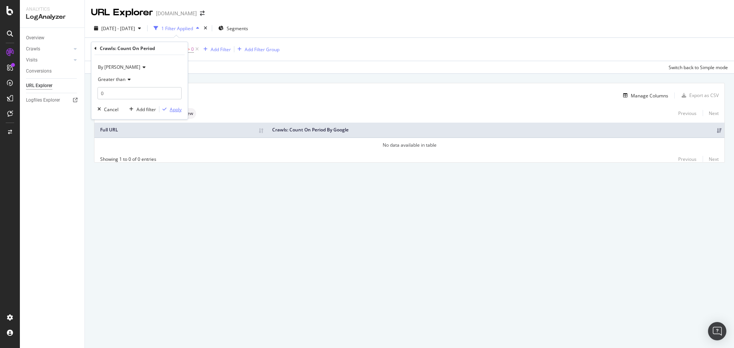
click at [171, 107] on div "Apply" at bounding box center [176, 109] width 12 height 7
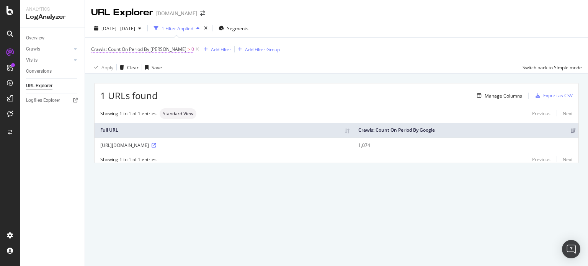
click at [165, 47] on span "Crawls: Count On Period By ClaudeBot" at bounding box center [138, 49] width 95 height 7
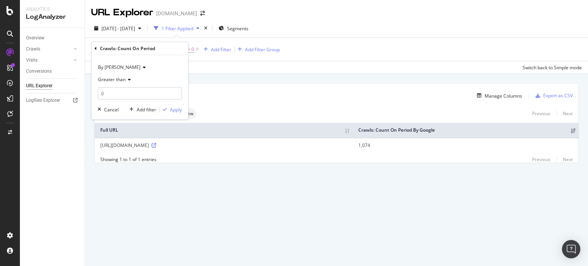
click at [140, 68] on icon at bounding box center [142, 67] width 5 height 5
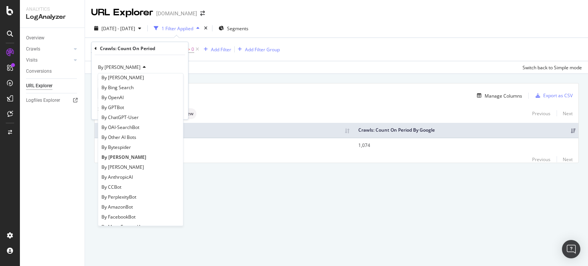
scroll to position [127, 0]
click at [132, 145] on div "By Bytespider" at bounding box center [140, 145] width 82 height 10
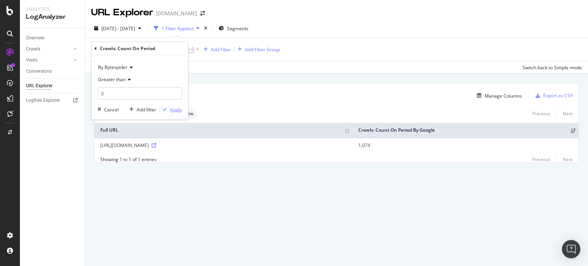
click at [174, 112] on div "Apply" at bounding box center [171, 109] width 22 height 7
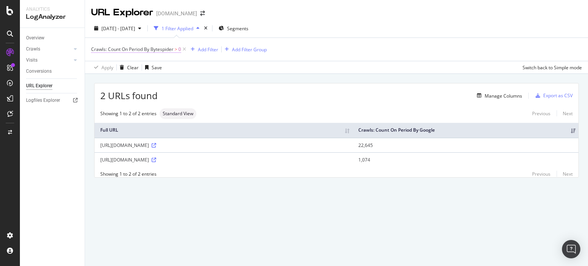
click at [153, 51] on span "Crawls: Count On Period By Bytespider" at bounding box center [132, 49] width 82 height 7
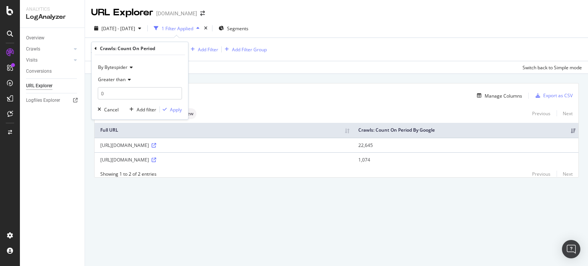
click at [124, 66] on span "By Bytespider" at bounding box center [112, 67] width 29 height 7
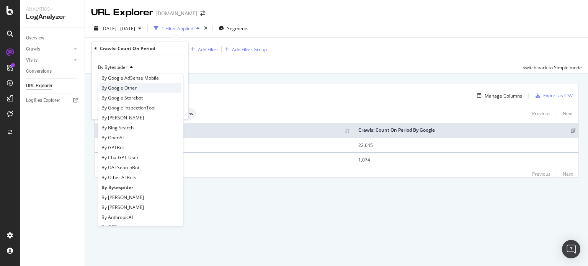
scroll to position [85, 0]
click at [126, 196] on span "By ClaudeBot" at bounding box center [122, 197] width 42 height 7
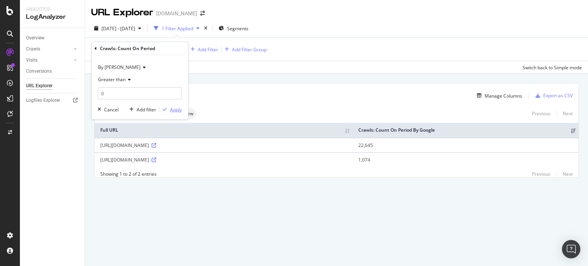
click at [170, 111] on div "Apply" at bounding box center [176, 109] width 12 height 7
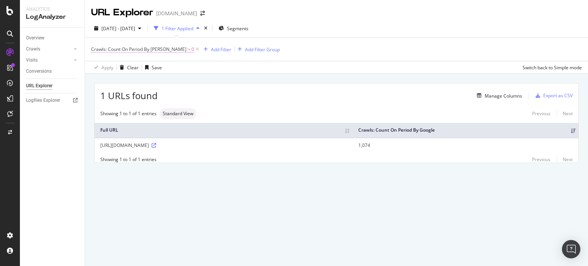
click at [164, 48] on span "Crawls: Count On Period By ClaudeBot" at bounding box center [138, 49] width 95 height 7
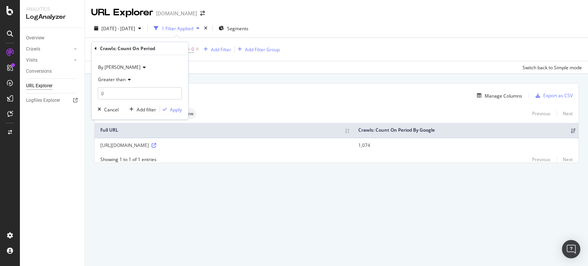
click at [140, 68] on icon at bounding box center [142, 67] width 5 height 5
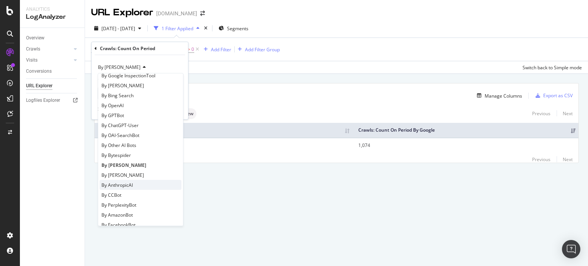
scroll to position [117, 0]
click at [125, 194] on div "By CCBot" at bounding box center [140, 194] width 82 height 10
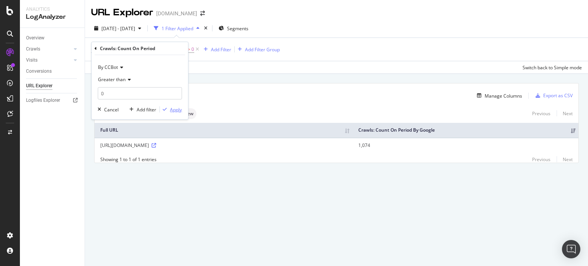
click at [176, 112] on div "Apply" at bounding box center [176, 109] width 12 height 7
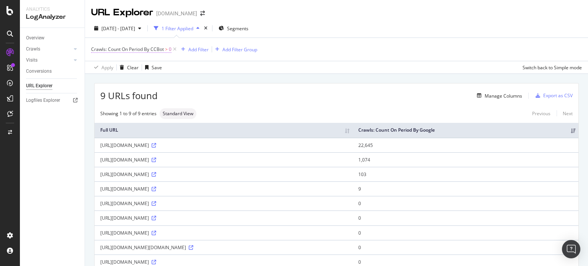
click at [157, 49] on span "Crawls: Count On Period By CCBot" at bounding box center [127, 49] width 73 height 7
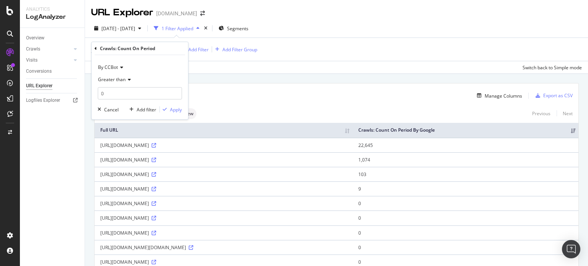
click at [118, 68] on icon at bounding box center [120, 67] width 5 height 5
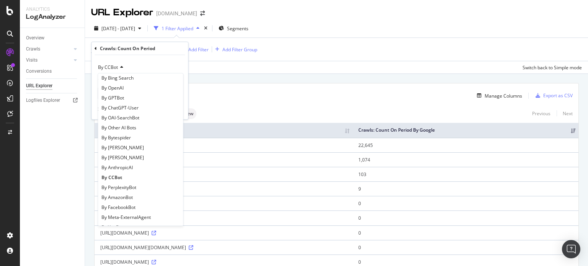
scroll to position [135, 0]
click at [135, 188] on span "By PerplexityBot" at bounding box center [118, 187] width 35 height 7
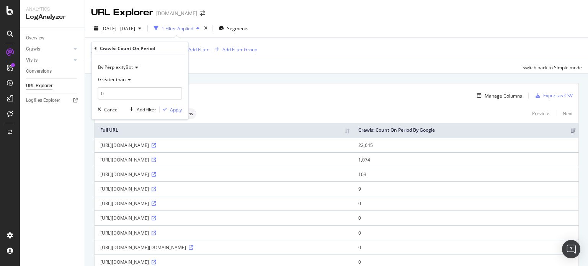
click at [177, 110] on div "Apply" at bounding box center [176, 109] width 12 height 7
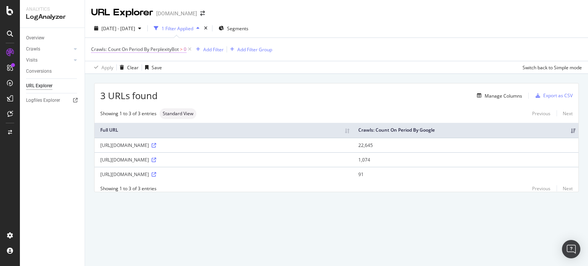
click at [171, 49] on span "Crawls: Count On Period By PerplexityBot" at bounding box center [135, 49] width 88 height 7
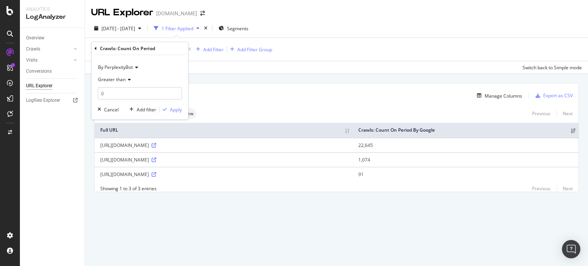
click at [132, 67] on span "By PerplexityBot" at bounding box center [115, 67] width 35 height 7
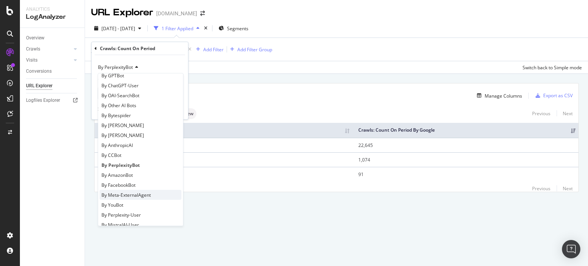
scroll to position [165, 0]
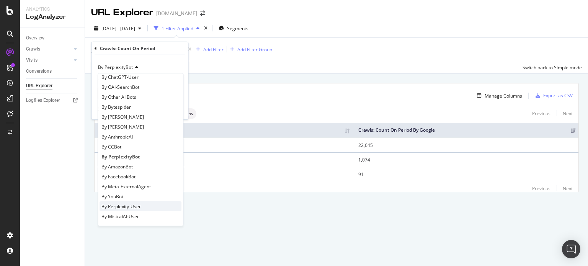
click at [135, 205] on span "By Perplexity-User" at bounding box center [120, 206] width 39 height 7
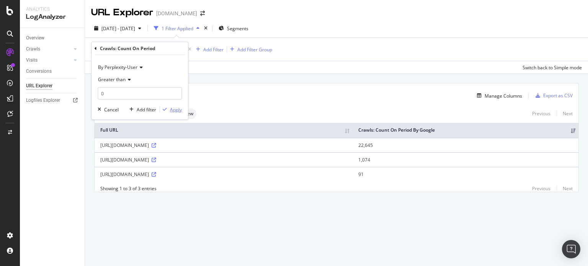
click at [174, 111] on div "Apply" at bounding box center [176, 109] width 12 height 7
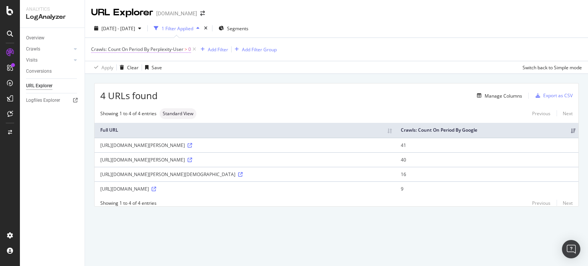
click at [161, 47] on span "Crawls: Count On Period By Perplexity-User" at bounding box center [137, 49] width 92 height 7
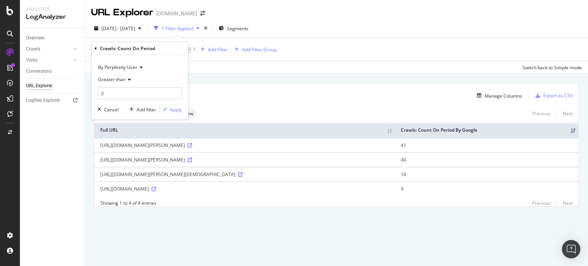
click at [135, 68] on span "By Perplexity-User" at bounding box center [117, 67] width 39 height 7
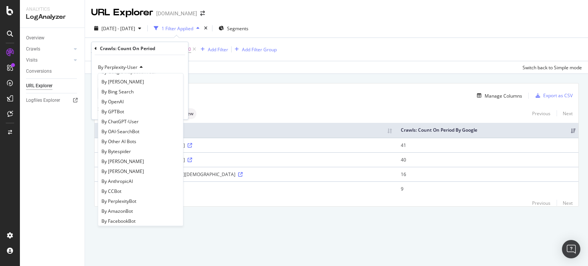
scroll to position [165, 0]
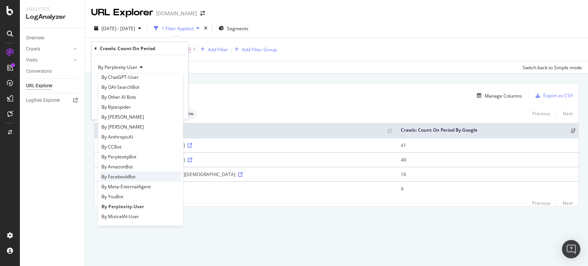
click at [132, 174] on span "By FacebookBot" at bounding box center [118, 176] width 34 height 7
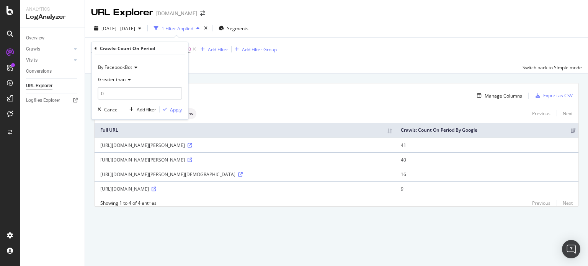
click at [176, 109] on div "Apply" at bounding box center [176, 109] width 12 height 7
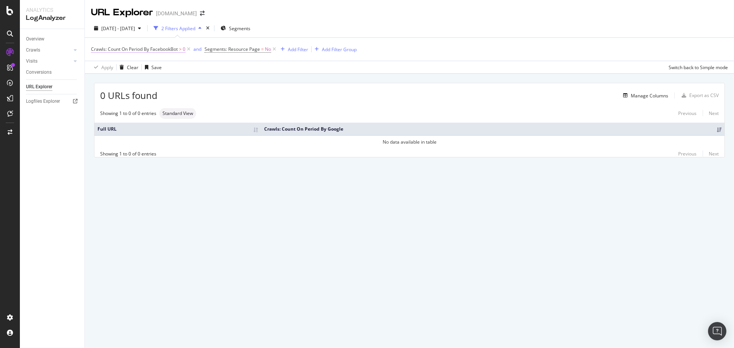
click at [157, 47] on span "Crawls: Count On Period By FacebookBot" at bounding box center [134, 49] width 87 height 7
click at [124, 68] on span "By FacebookBot" at bounding box center [115, 67] width 34 height 7
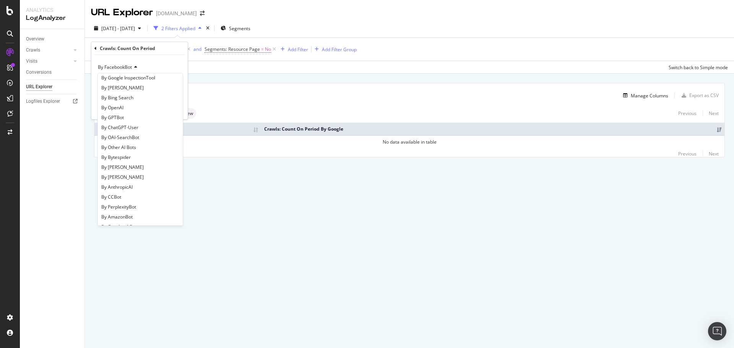
scroll to position [153, 0]
click at [136, 179] on div "By AmazonBot" at bounding box center [140, 179] width 82 height 10
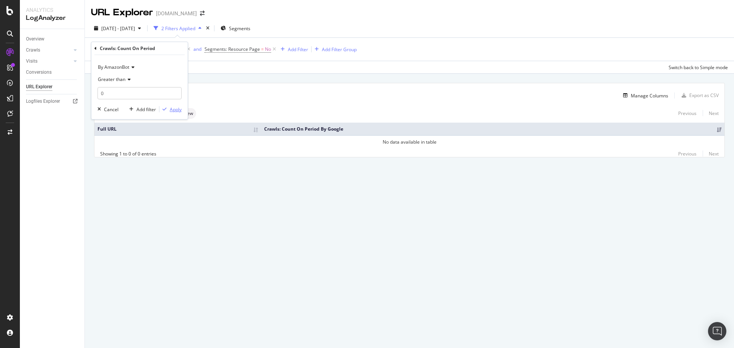
click at [180, 109] on div "Apply" at bounding box center [176, 109] width 12 height 7
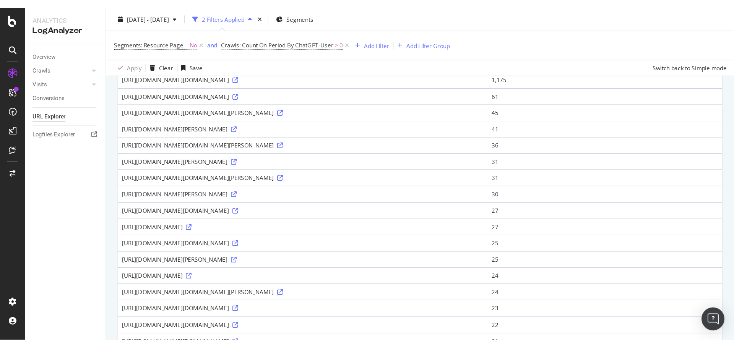
scroll to position [242, 0]
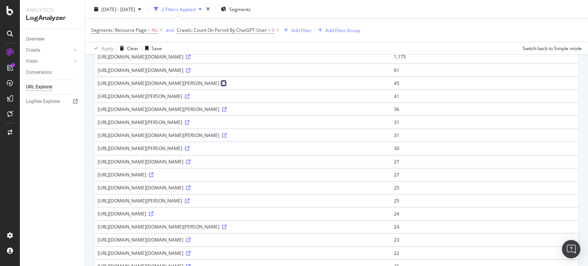
click at [226, 86] on icon at bounding box center [224, 83] width 5 height 5
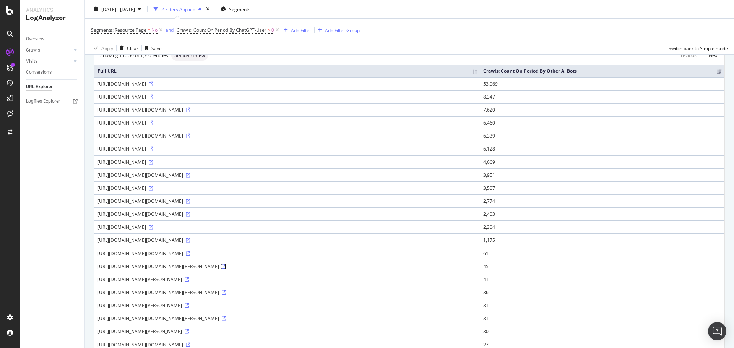
scroll to position [0, 0]
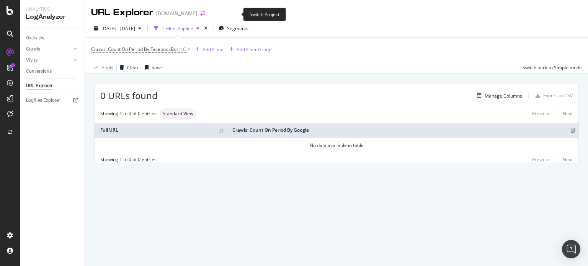
click at [205, 13] on icon "arrow-right-arrow-left" at bounding box center [202, 13] width 5 height 5
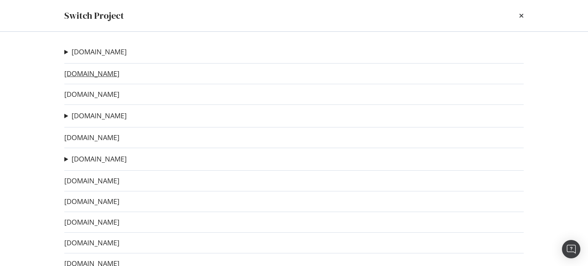
click at [112, 73] on link "[DOMAIN_NAME]" at bounding box center [91, 74] width 55 height 8
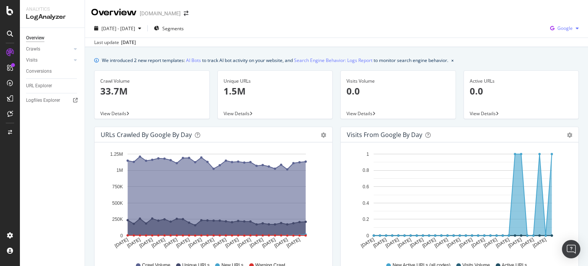
click at [566, 31] on span "Google" at bounding box center [564, 28] width 15 height 7
drag, startPoint x: 32, startPoint y: 86, endPoint x: 57, endPoint y: 62, distance: 35.4
click at [32, 86] on div "URL Explorer" at bounding box center [39, 86] width 26 height 8
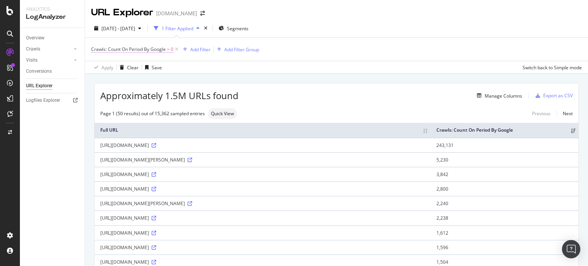
drag, startPoint x: 161, startPoint y: 51, endPoint x: 154, endPoint y: 49, distance: 7.5
click at [154, 49] on span "Crawls: Count On Period By Google" at bounding box center [128, 49] width 75 height 7
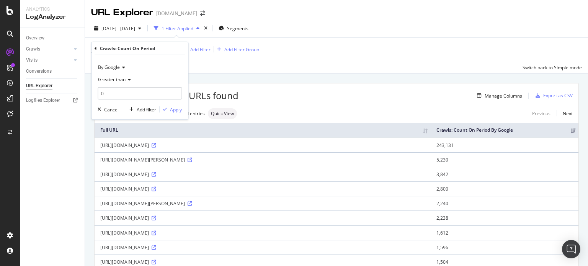
click at [123, 69] on icon at bounding box center [122, 67] width 5 height 5
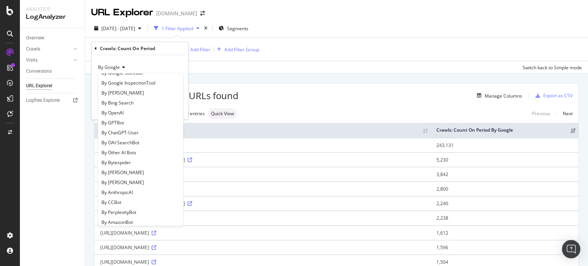
scroll to position [109, 0]
click at [145, 115] on div "By OpenAI" at bounding box center [140, 113] width 82 height 10
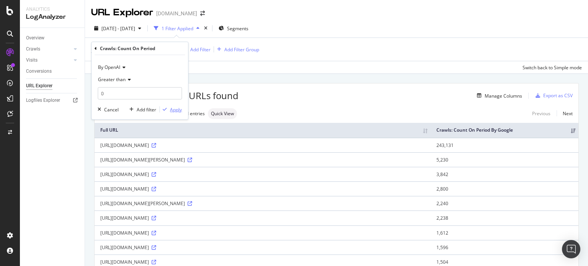
click at [174, 108] on div "Apply" at bounding box center [176, 109] width 12 height 7
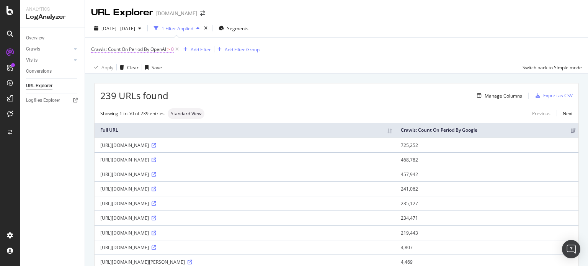
click at [165, 50] on span "Crawls: Count On Period By OpenAI" at bounding box center [128, 49] width 75 height 7
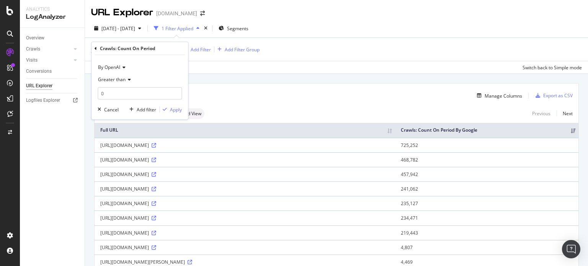
click at [121, 67] on icon at bounding box center [122, 67] width 5 height 5
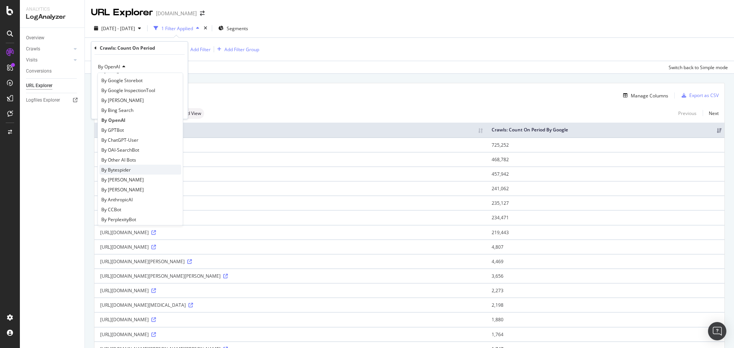
scroll to position [115, 0]
click at [132, 213] on span "By AmazonBot" at bounding box center [116, 216] width 31 height 7
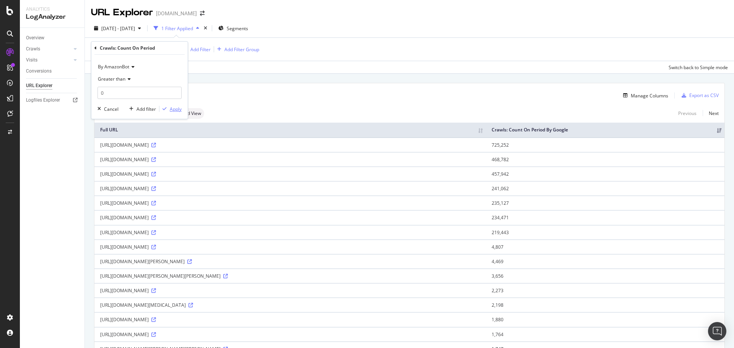
click at [173, 109] on div "Apply" at bounding box center [176, 109] width 12 height 7
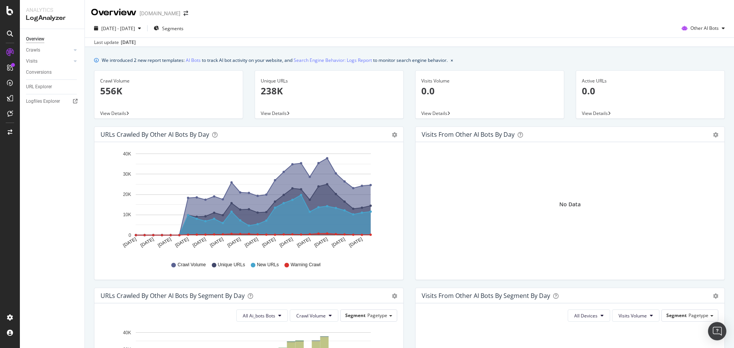
scroll to position [288, 0]
